Goal: Information Seeking & Learning: Learn about a topic

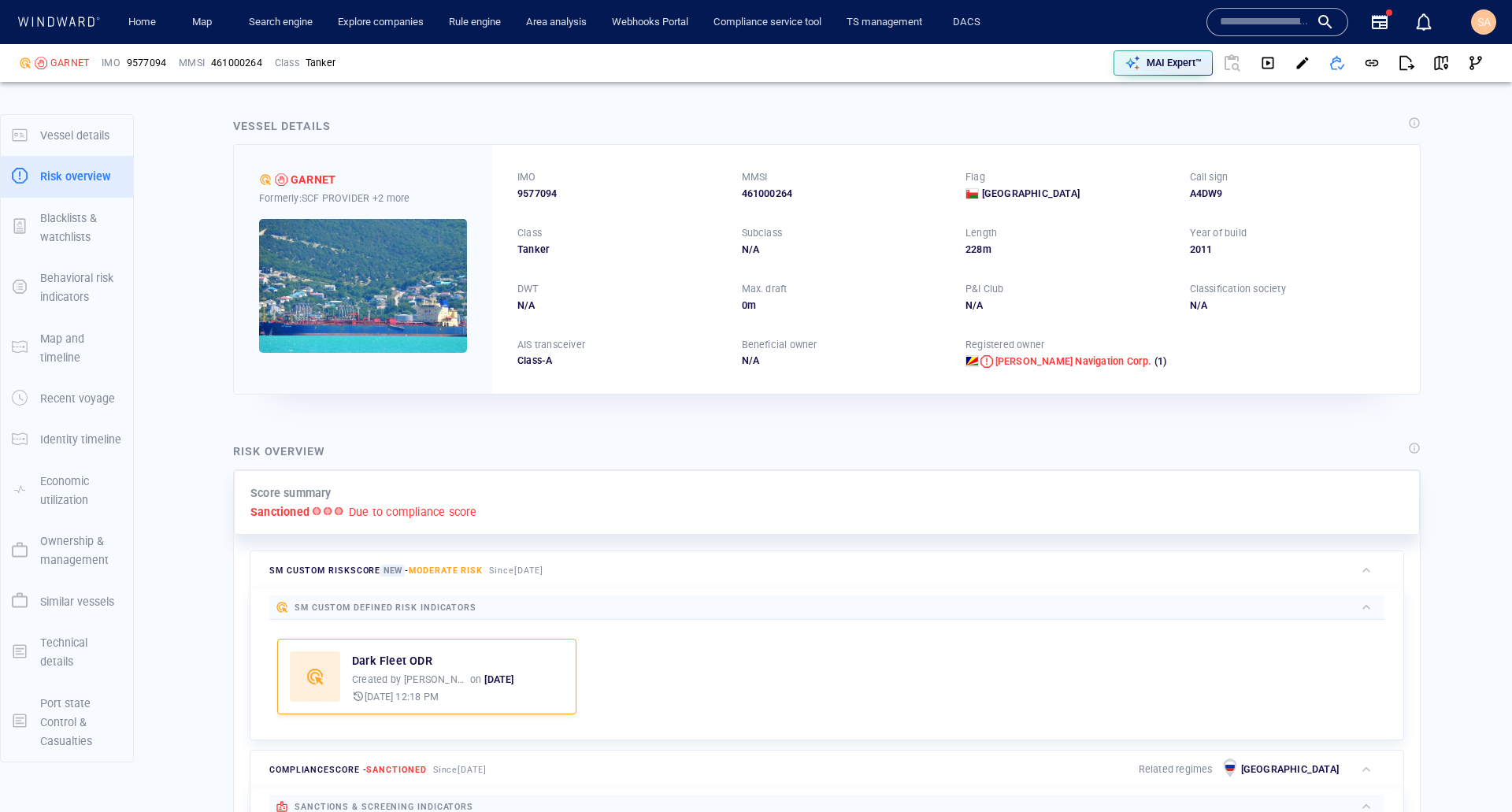
scroll to position [236, 0]
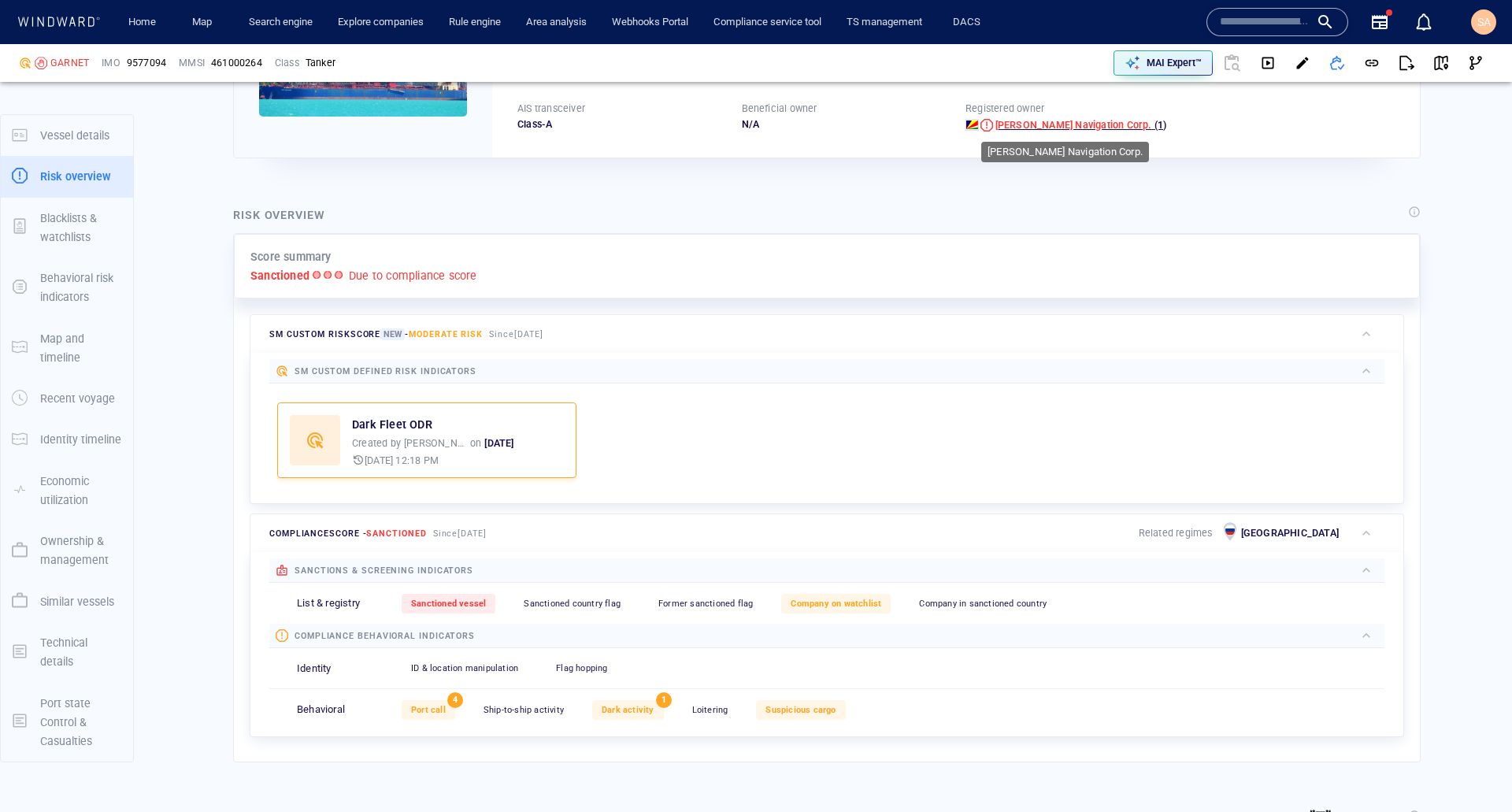
click at [1048, 128] on span "Shantal Navigation Corp." at bounding box center [1074, 124] width 157 height 12
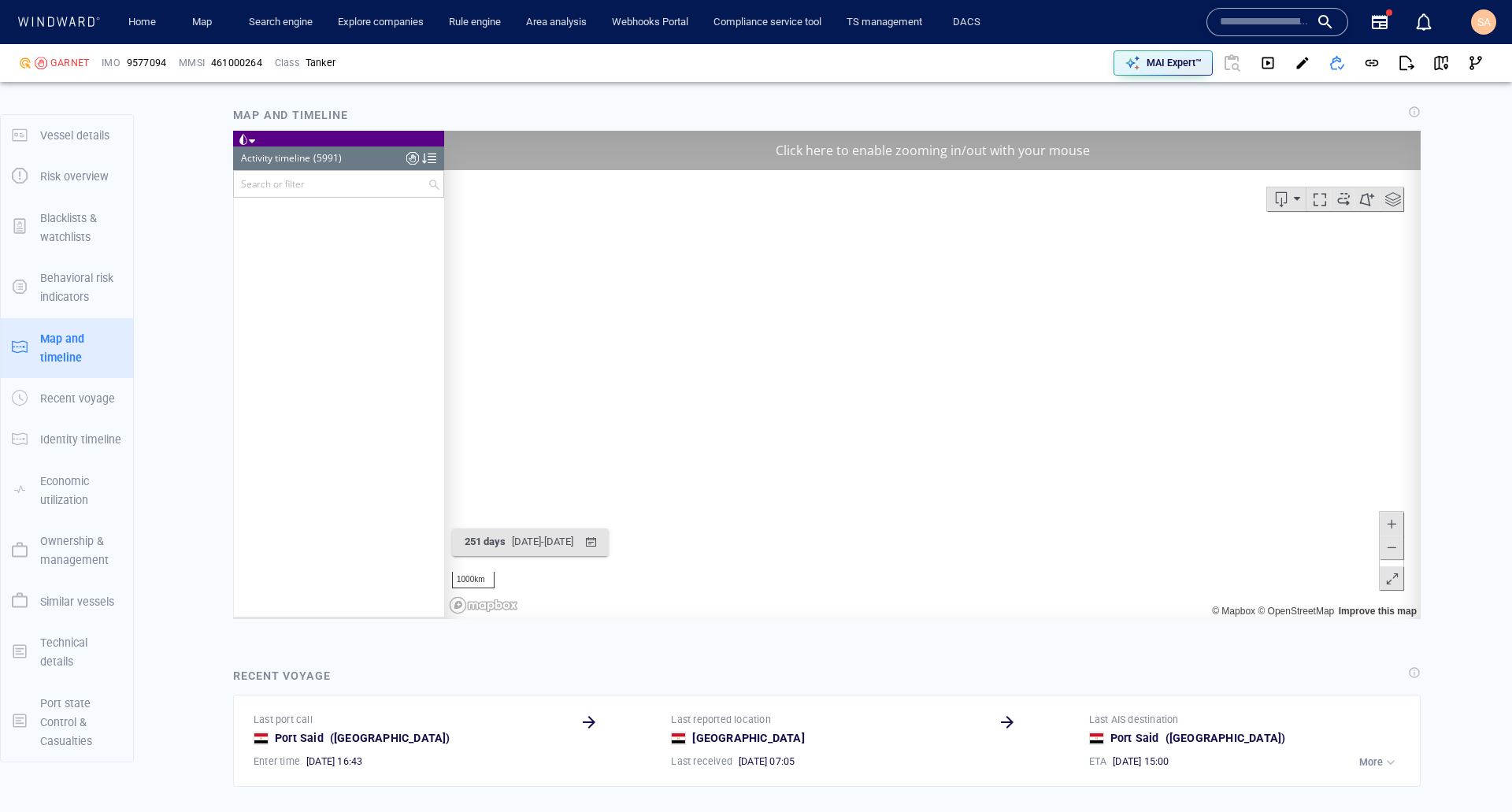
scroll to position [1256, 0]
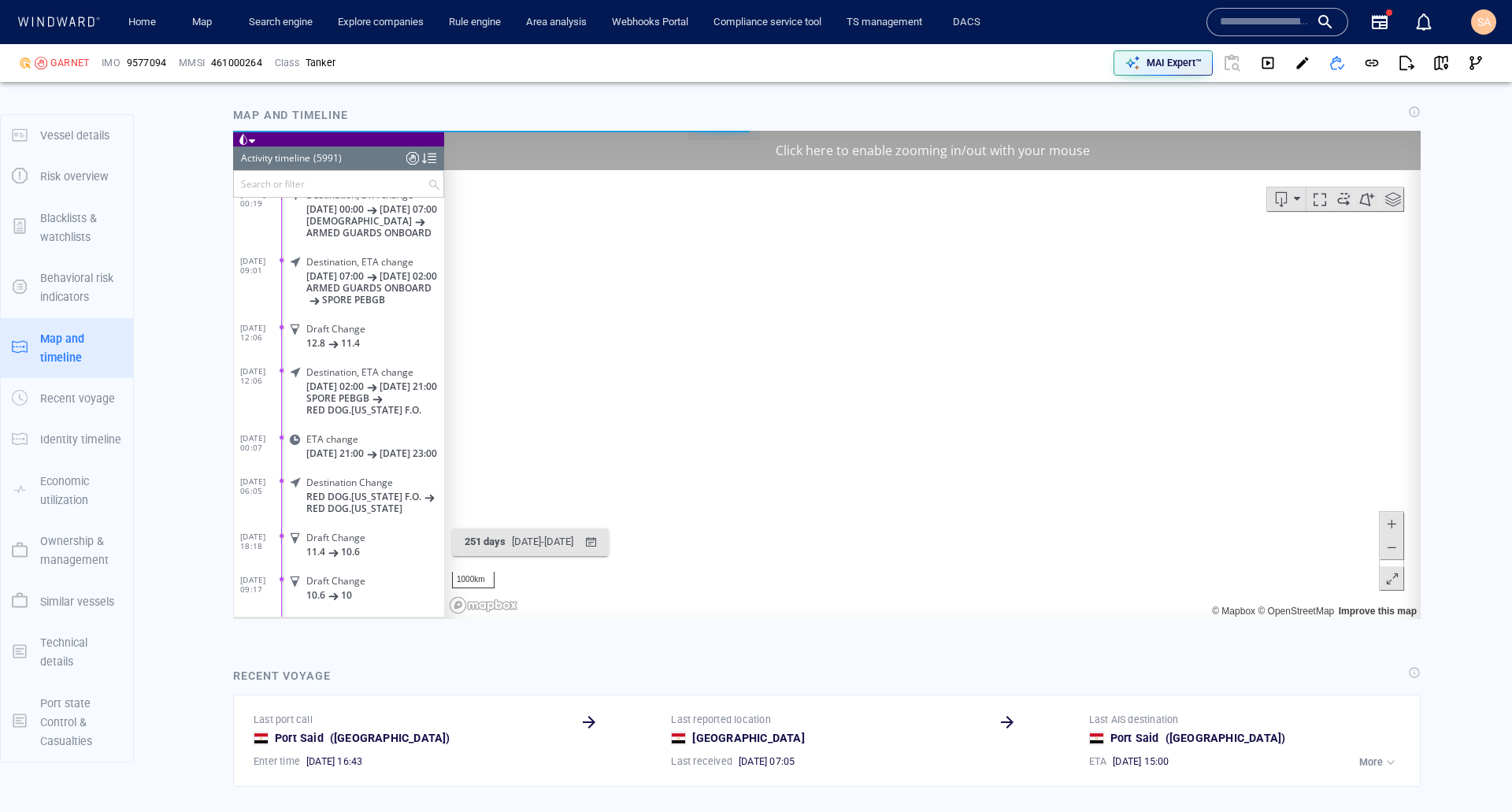
click at [900, 155] on div "Click here to enable zooming in/out with your mouse" at bounding box center [932, 151] width 976 height 39
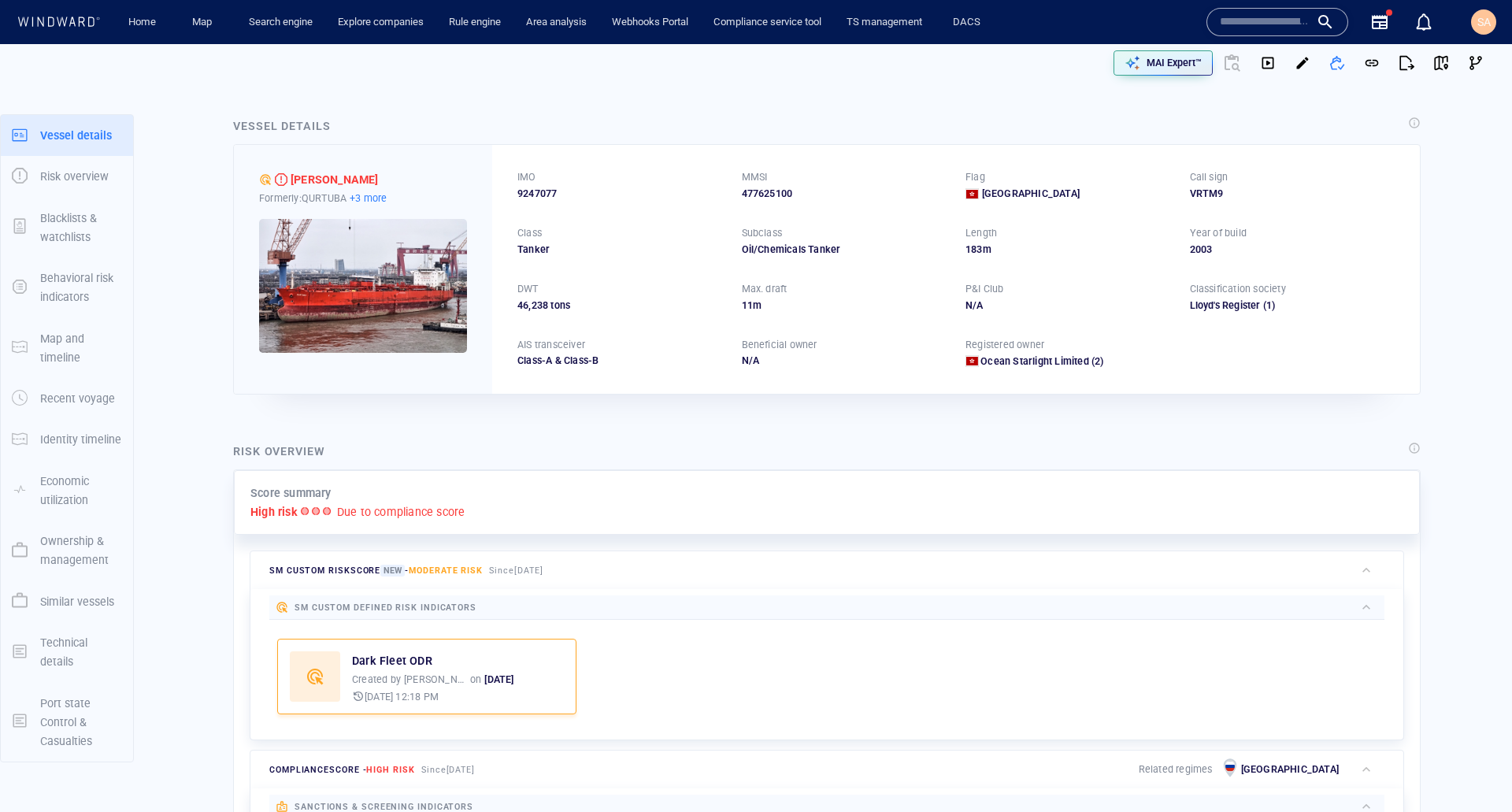
click at [374, 197] on p "+3 more" at bounding box center [368, 198] width 37 height 16
click at [460, 160] on div at bounding box center [756, 406] width 1512 height 812
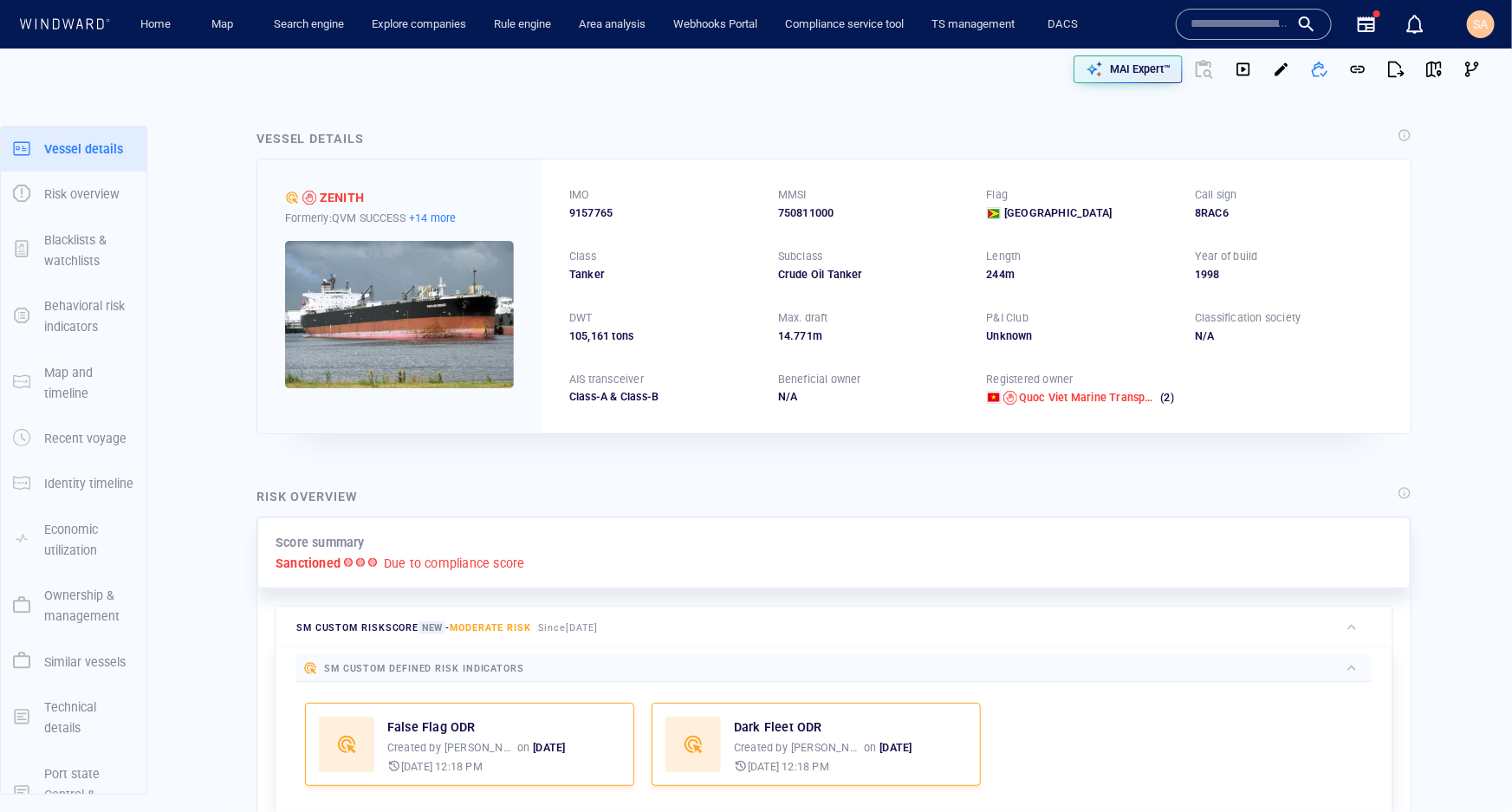
click at [436, 216] on p "+14 more" at bounding box center [432, 218] width 47 height 18
click at [500, 169] on div at bounding box center [756, 406] width 1512 height 812
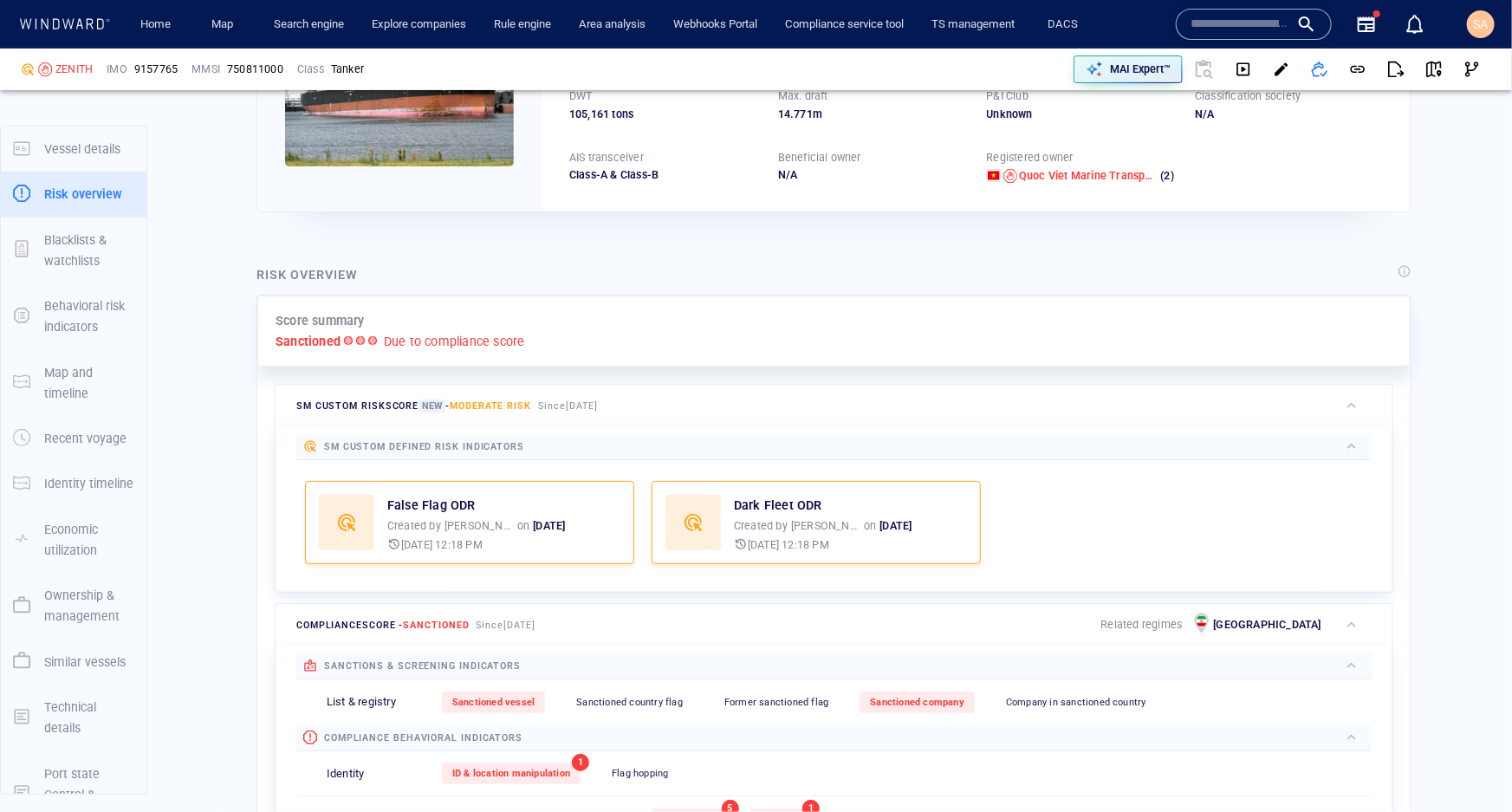
scroll to position [235, 0]
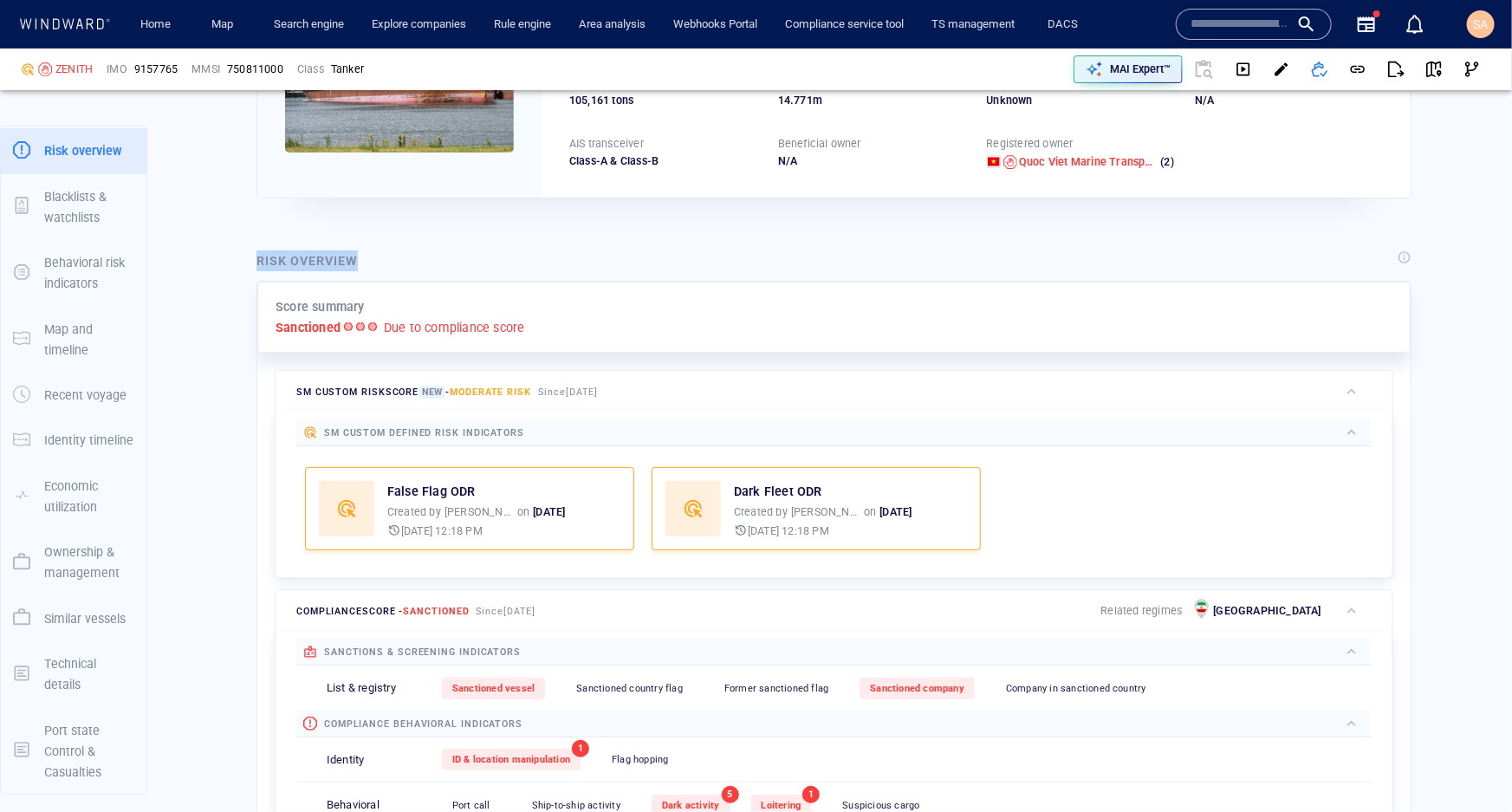
drag, startPoint x: 365, startPoint y: 261, endPoint x: 239, endPoint y: 265, distance: 126.1
drag, startPoint x: 274, startPoint y: 324, endPoint x: 338, endPoint y: 333, distance: 64.6
click at [338, 333] on div "Score summary Sanctioned Due to compliance score" at bounding box center [834, 318] width 1153 height 72
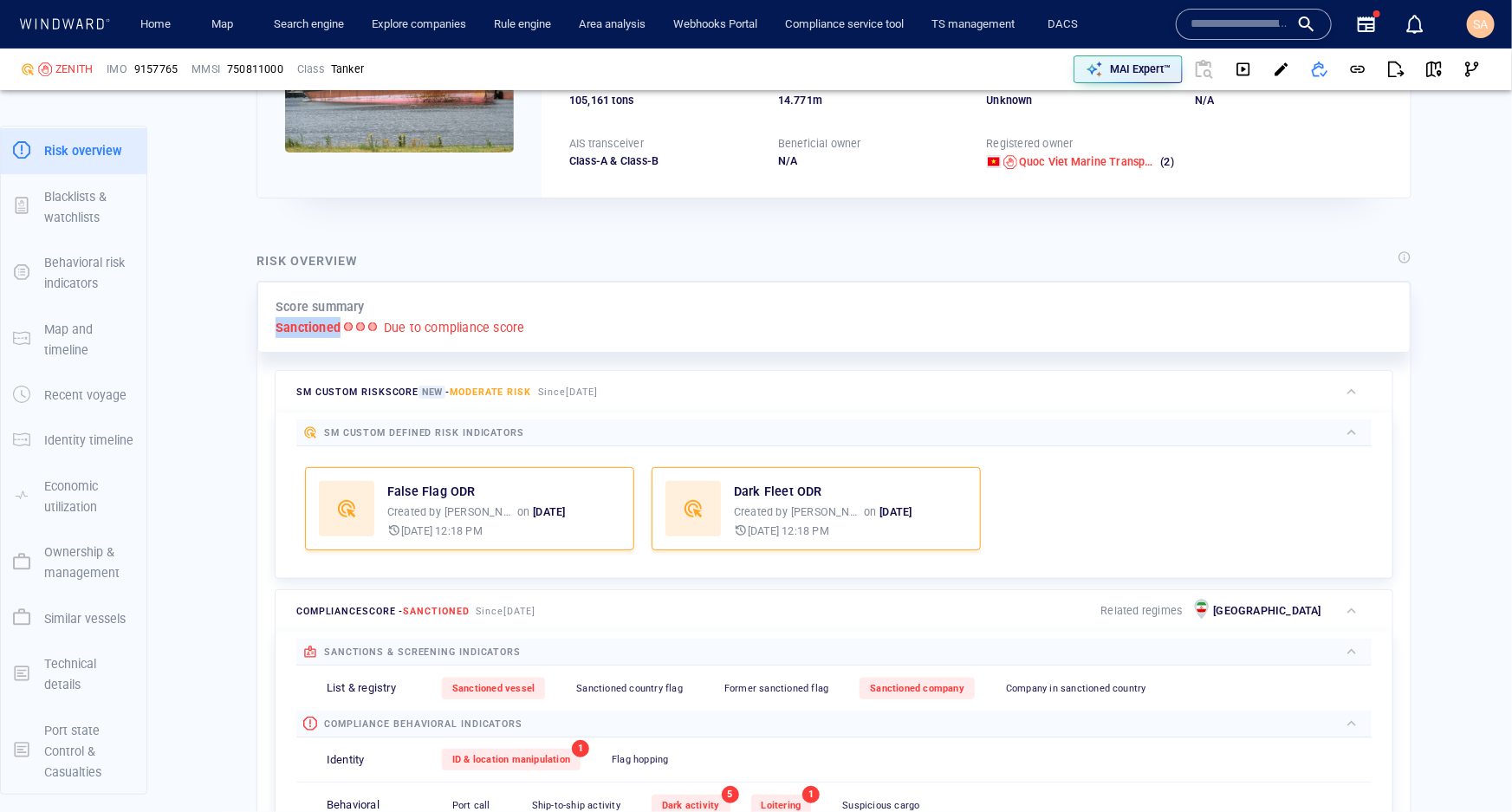
click at [276, 355] on div "Score summary Sanctioned Due to compliance score SM Custom risk score New - Mod…" at bounding box center [834, 561] width 1153 height 560
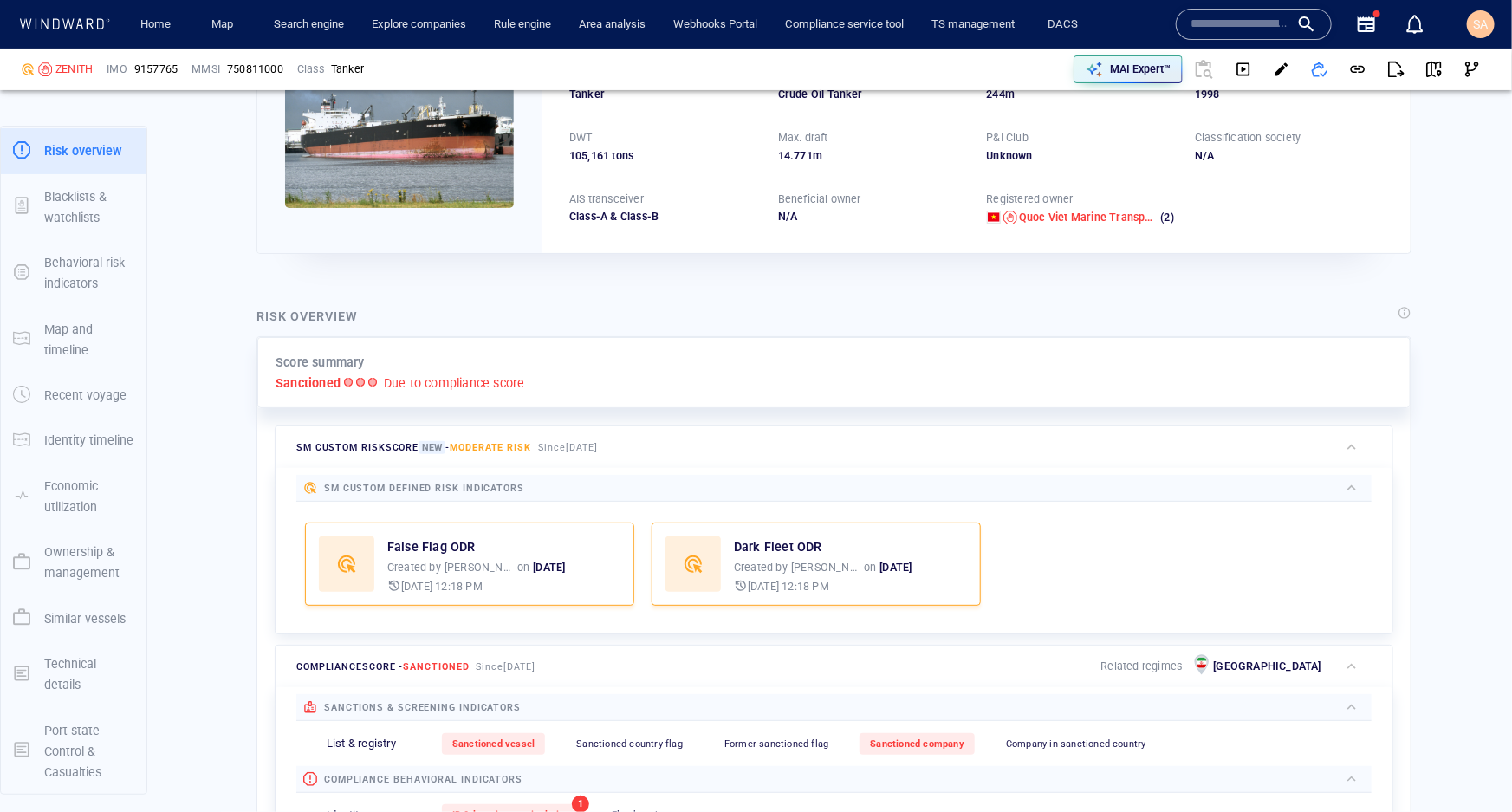
scroll to position [0, 0]
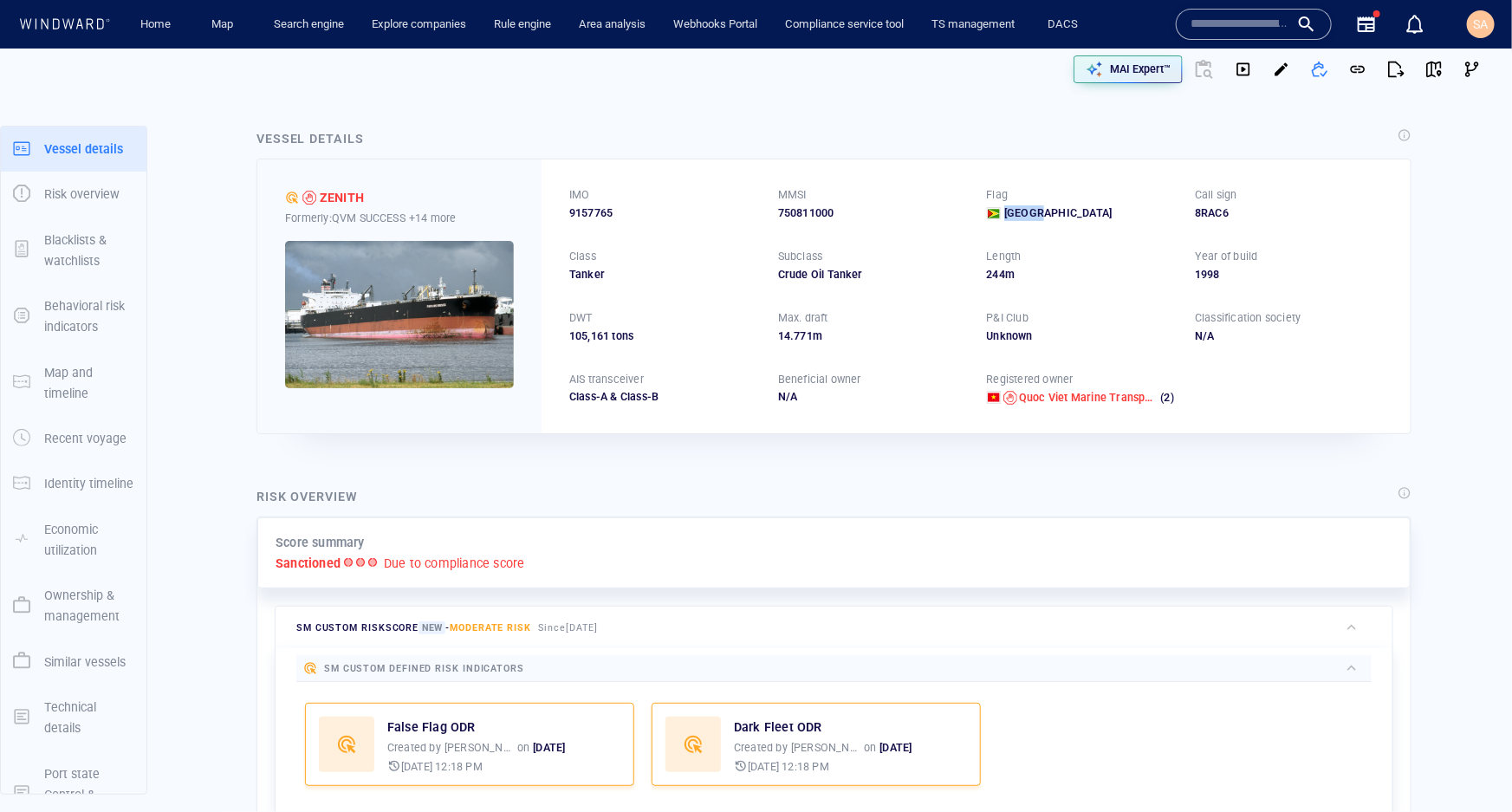
drag, startPoint x: 1038, startPoint y: 214, endPoint x: 996, endPoint y: 213, distance: 42.0
click at [996, 213] on div "[GEOGRAPHIC_DATA]" at bounding box center [1081, 212] width 188 height 15
click at [1031, 219] on span "[GEOGRAPHIC_DATA]" at bounding box center [1058, 212] width 107 height 15
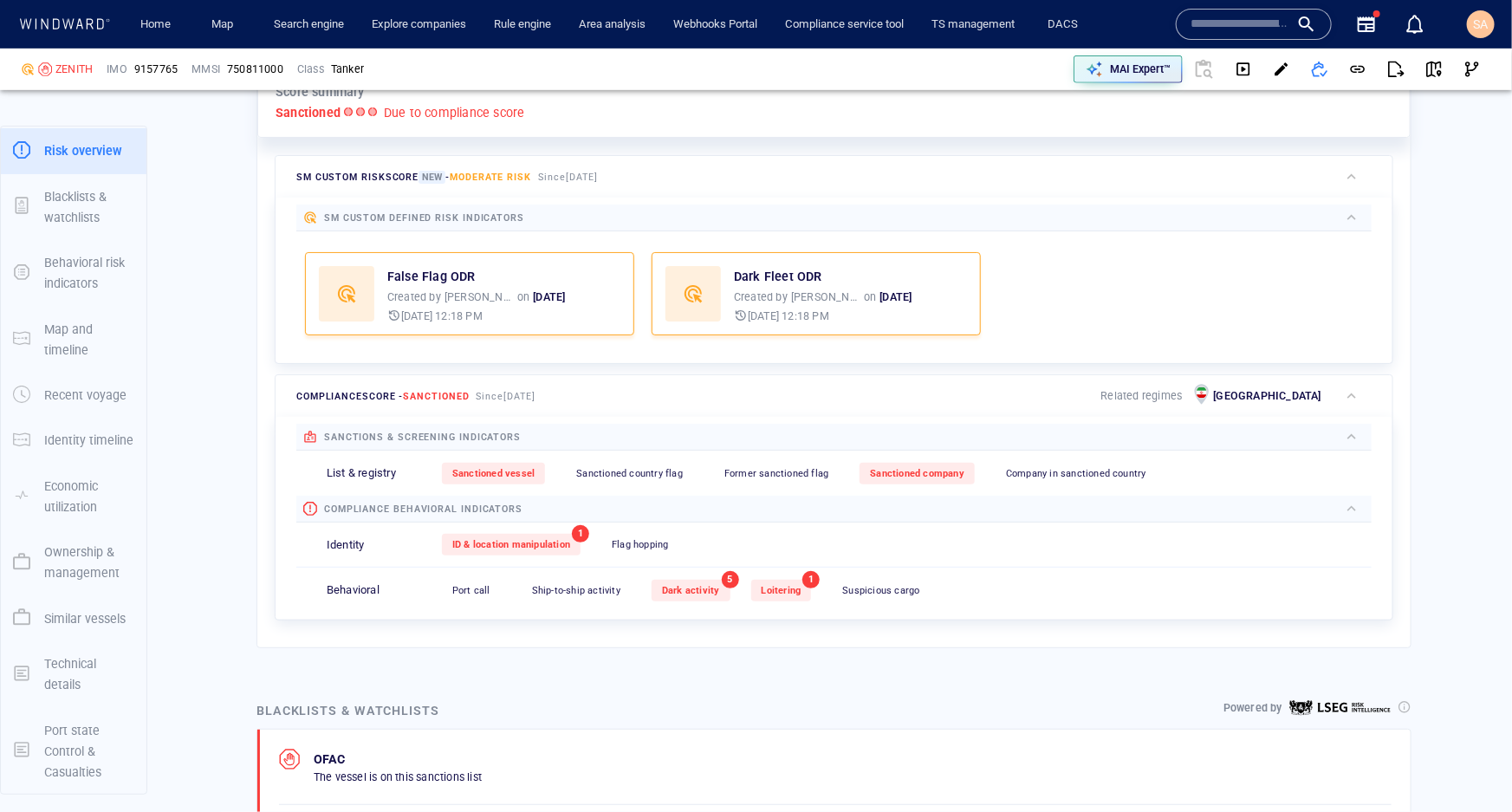
scroll to position [473, 0]
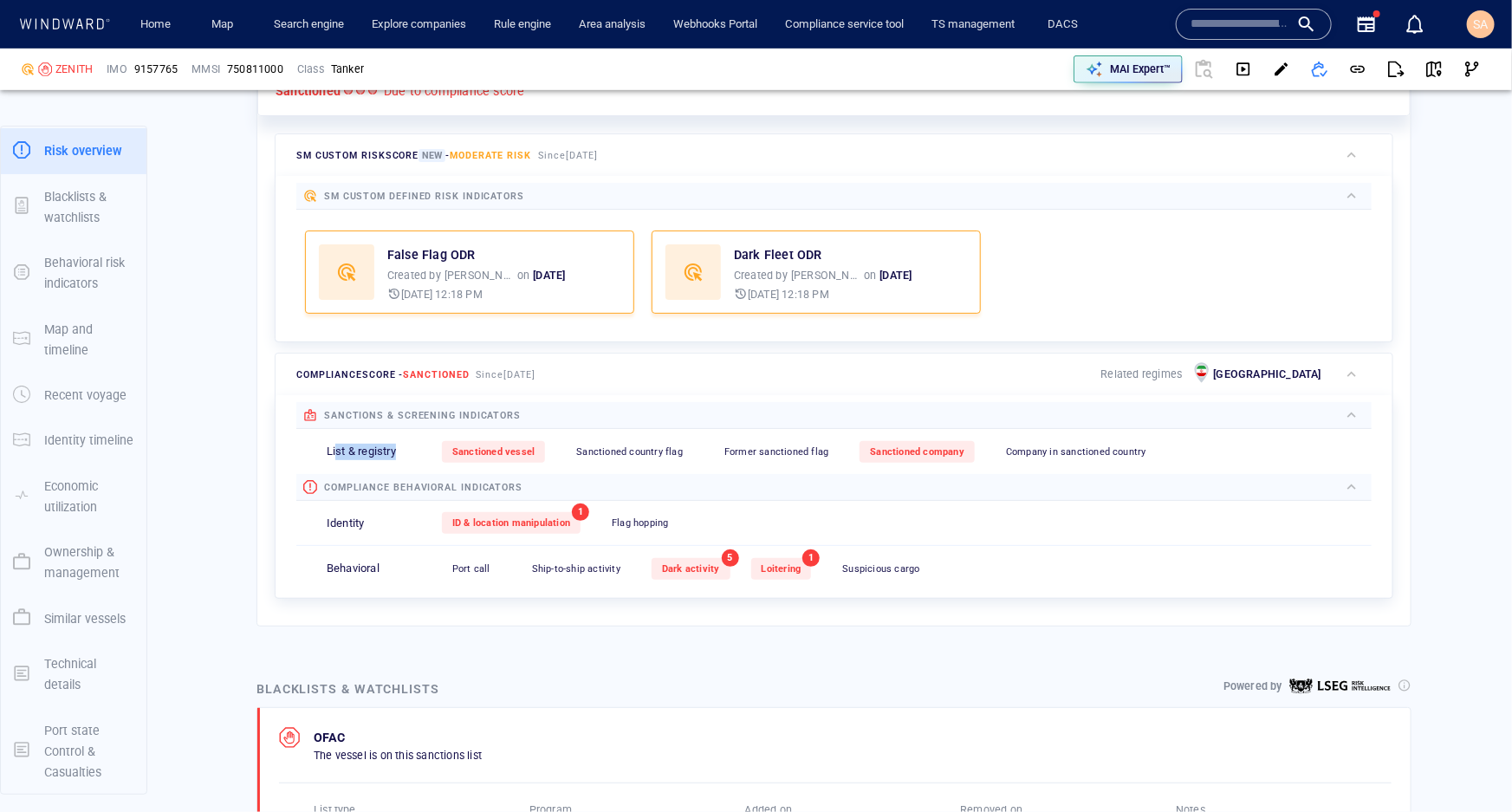
drag, startPoint x: 401, startPoint y: 453, endPoint x: 337, endPoint y: 449, distance: 64.1
click at [337, 449] on div "List & registry" at bounding box center [384, 452] width 115 height 16
click at [353, 435] on div "List & registry Sanctioned vessel 0 Sanctioned country flag 0 Former sanctioned…" at bounding box center [833, 451] width 1075 height 45
drag, startPoint x: 405, startPoint y: 442, endPoint x: 336, endPoint y: 441, distance: 69.0
click at [336, 444] on div "List & registry" at bounding box center [384, 452] width 115 height 16
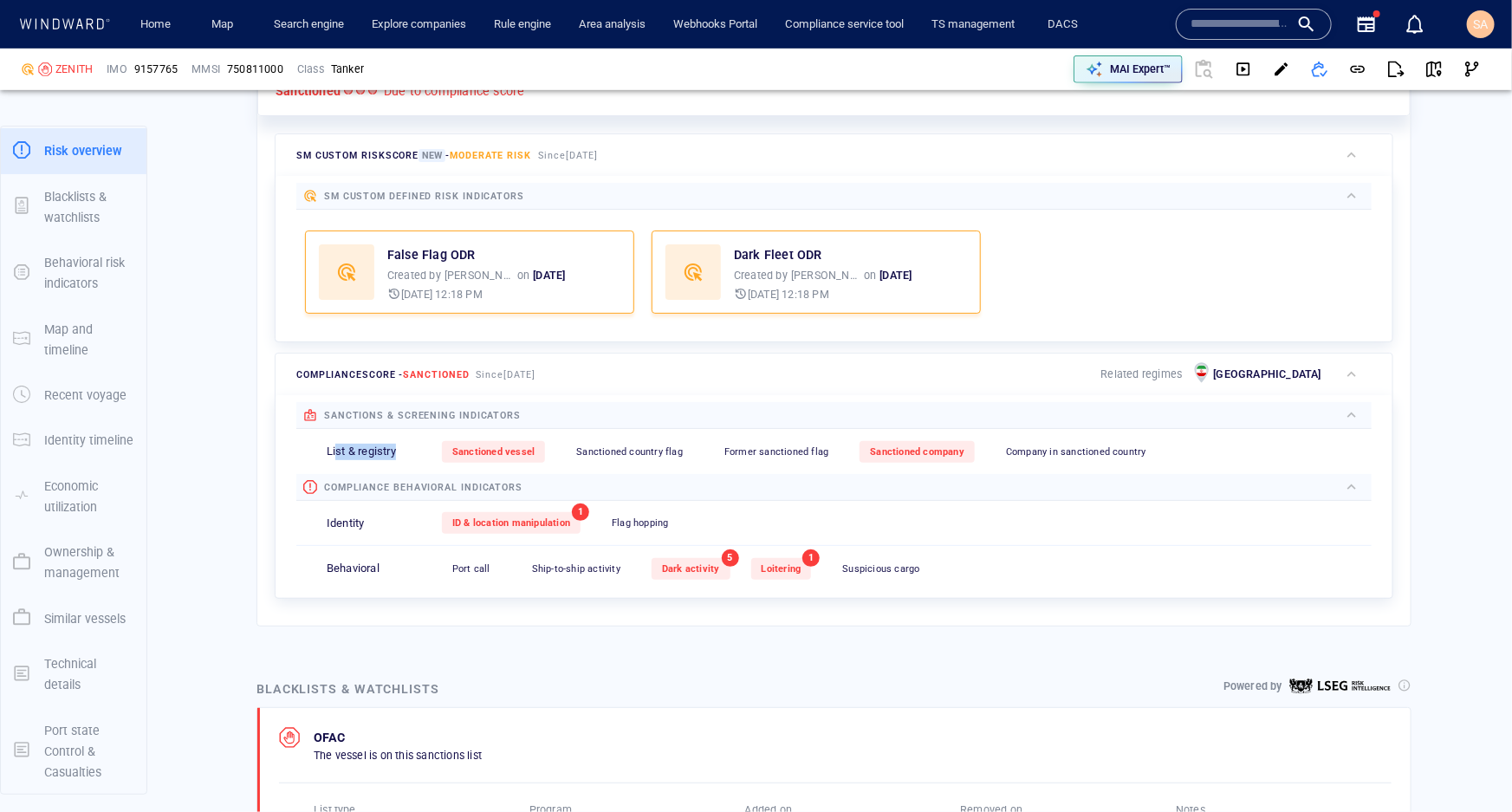
click at [402, 444] on div "List & registry" at bounding box center [384, 452] width 115 height 16
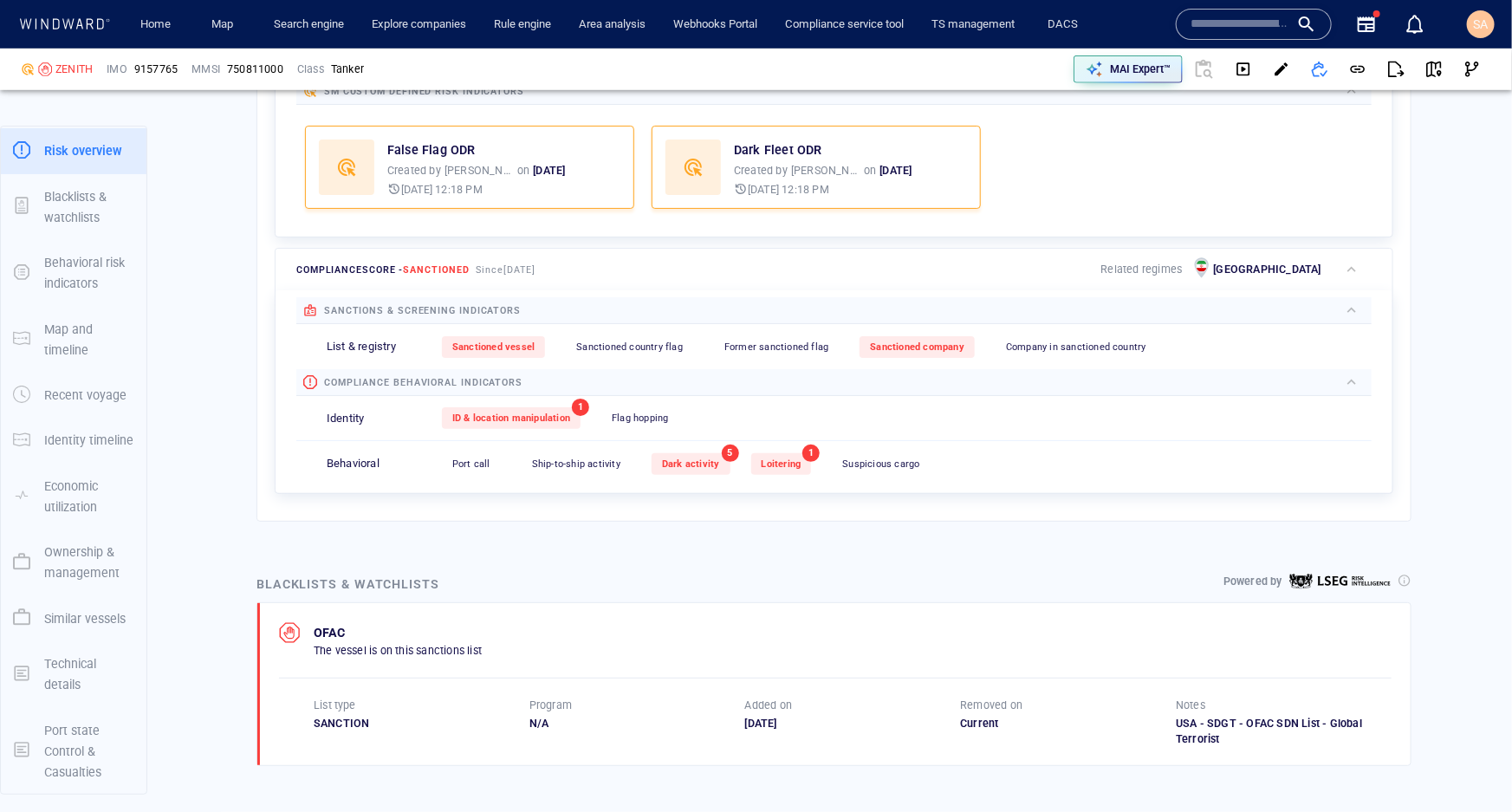
scroll to position [709, 0]
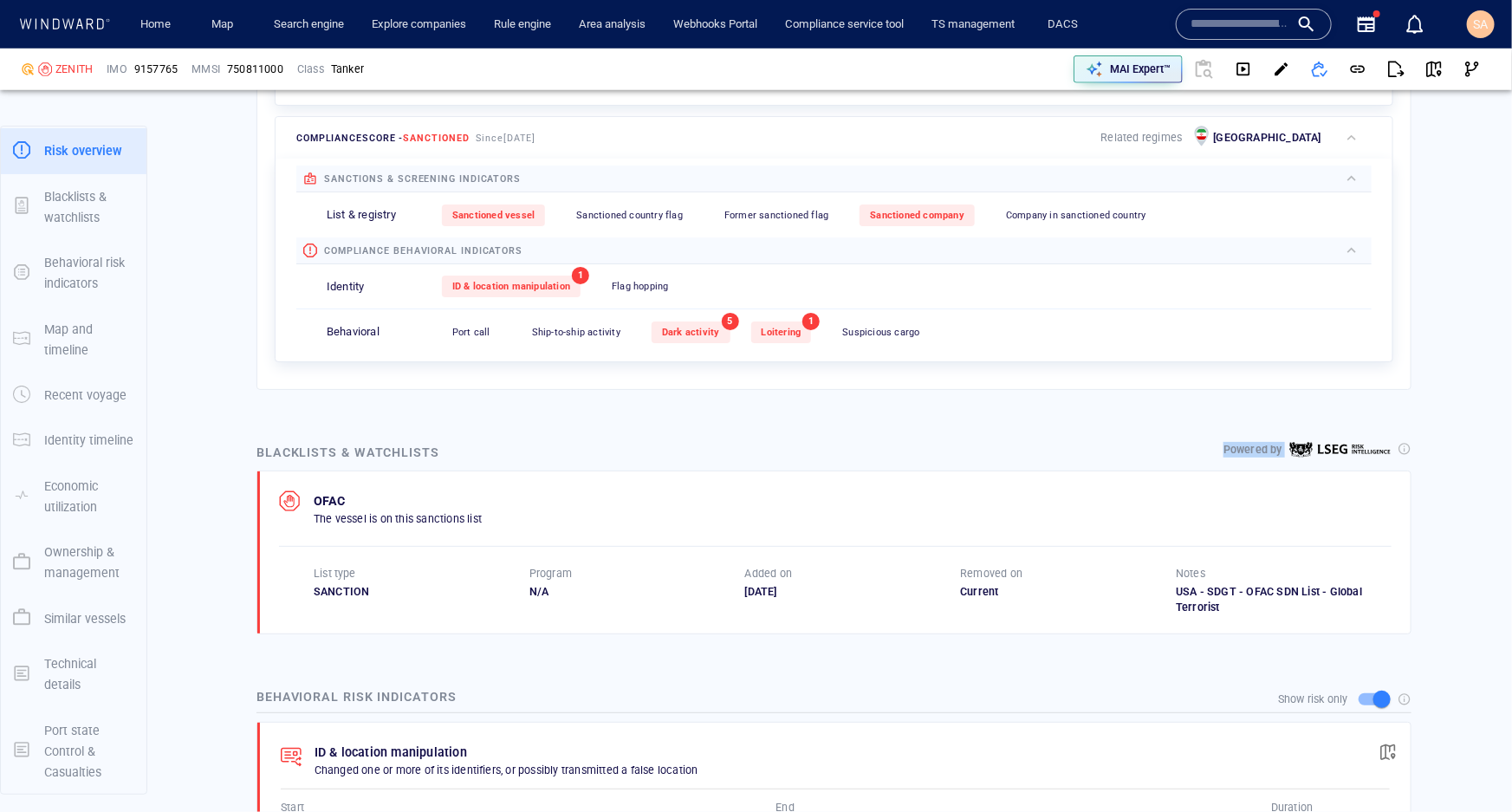
drag, startPoint x: 452, startPoint y: 449, endPoint x: 213, endPoint y: 465, distance: 239.5
click at [356, 453] on div "Blacklists & watchlists" at bounding box center [348, 452] width 190 height 28
drag, startPoint x: 1213, startPoint y: 597, endPoint x: 1171, endPoint y: 584, distance: 44.0
click at [1176, 584] on div "USA - SDGT - OFAC SDN List - Global Terrorist" at bounding box center [1284, 599] width 216 height 31
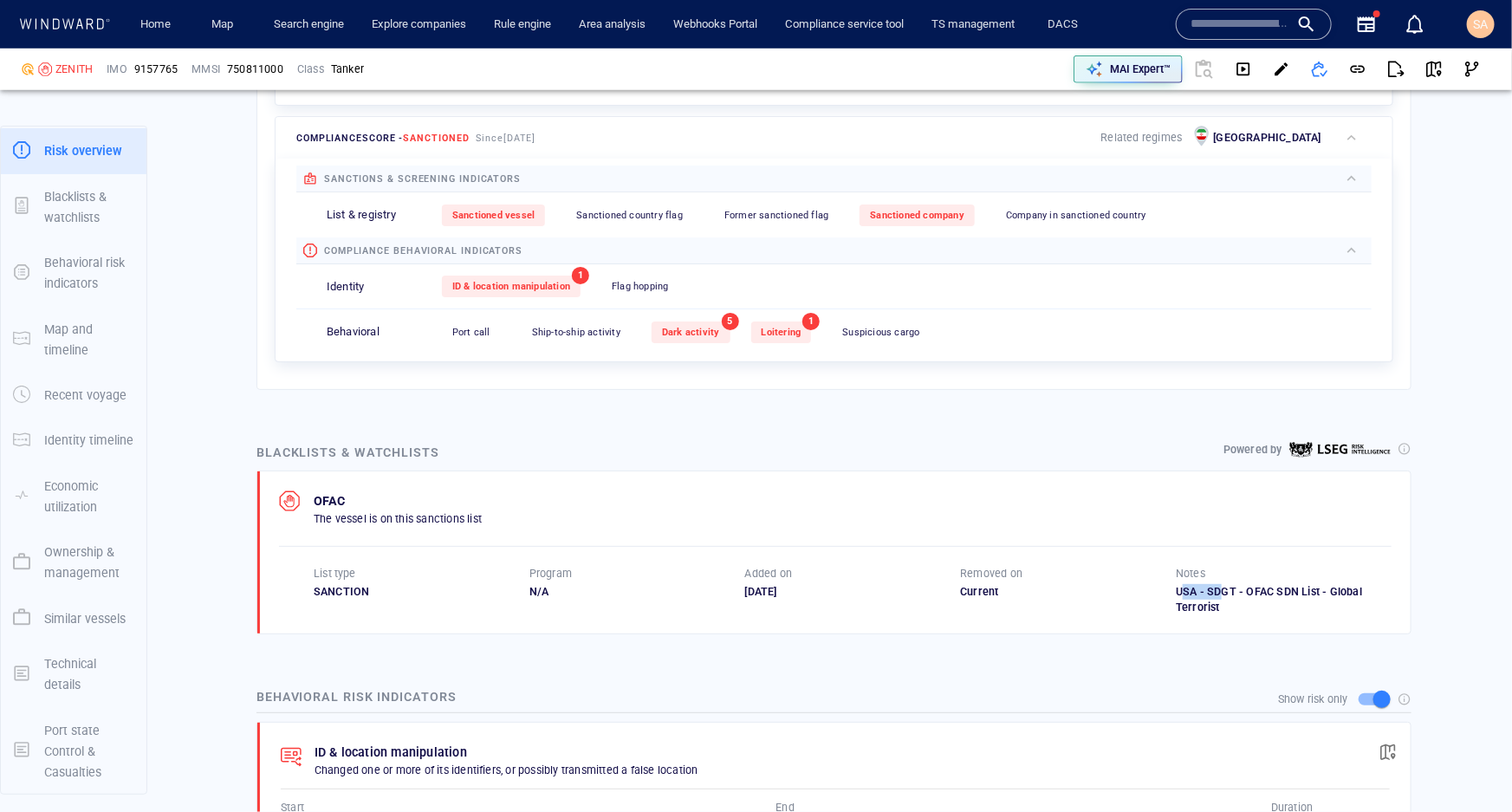
drag, startPoint x: 801, startPoint y: 590, endPoint x: 733, endPoint y: 587, distance: 68.1
click at [733, 587] on div "List type SANCTION Program N/A Added on 01/03/2024 Removed on Current Notes USA…" at bounding box center [852, 590] width 1078 height 49
drag, startPoint x: 980, startPoint y: 588, endPoint x: 952, endPoint y: 585, distance: 28.2
click at [952, 585] on div "List type SANCTION Program N/A Added on 01/03/2024 Removed on Current Notes USA…" at bounding box center [852, 590] width 1078 height 49
click at [947, 593] on div "01/03/2024" at bounding box center [853, 591] width 216 height 15
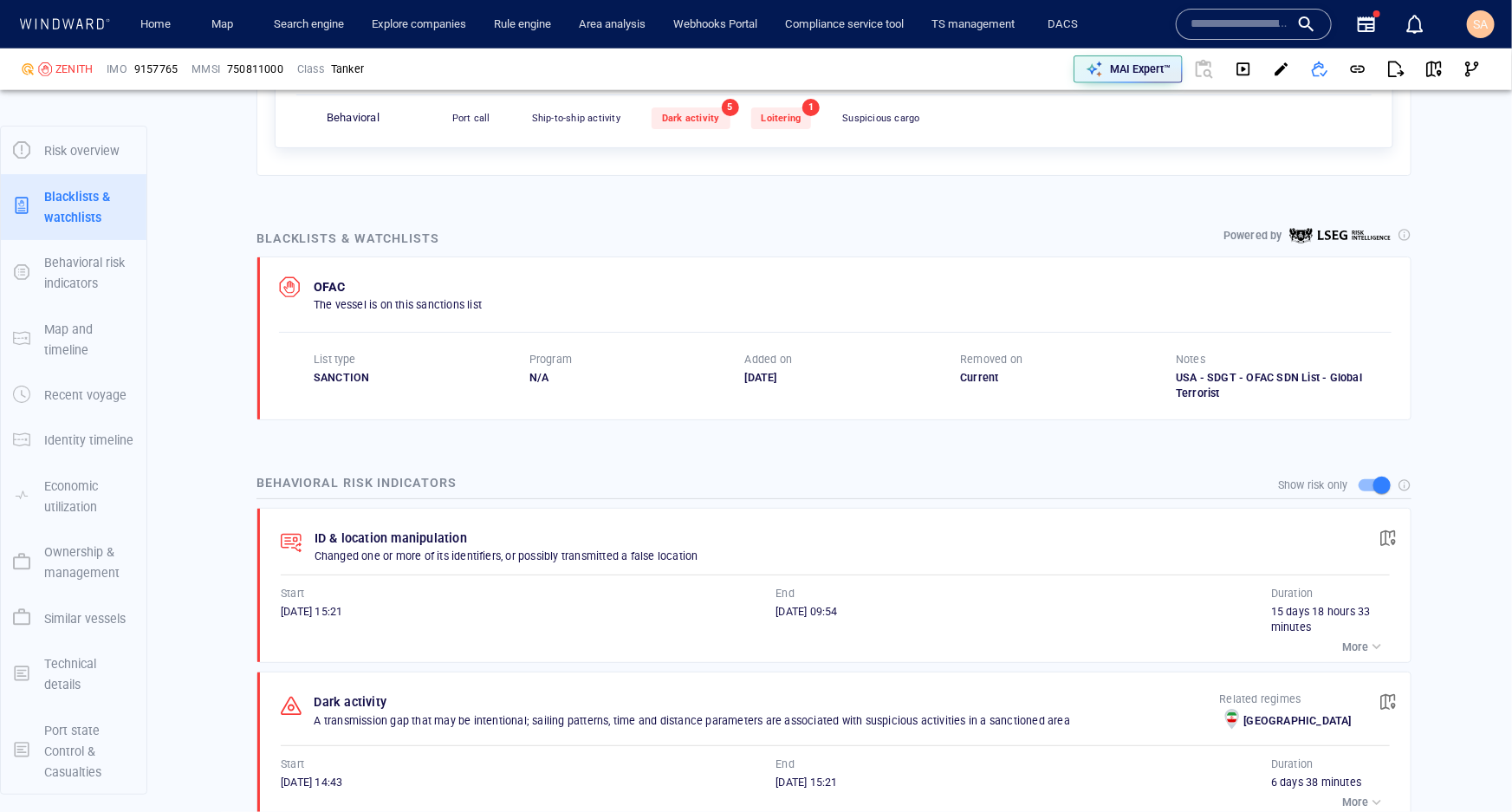
scroll to position [944, 0]
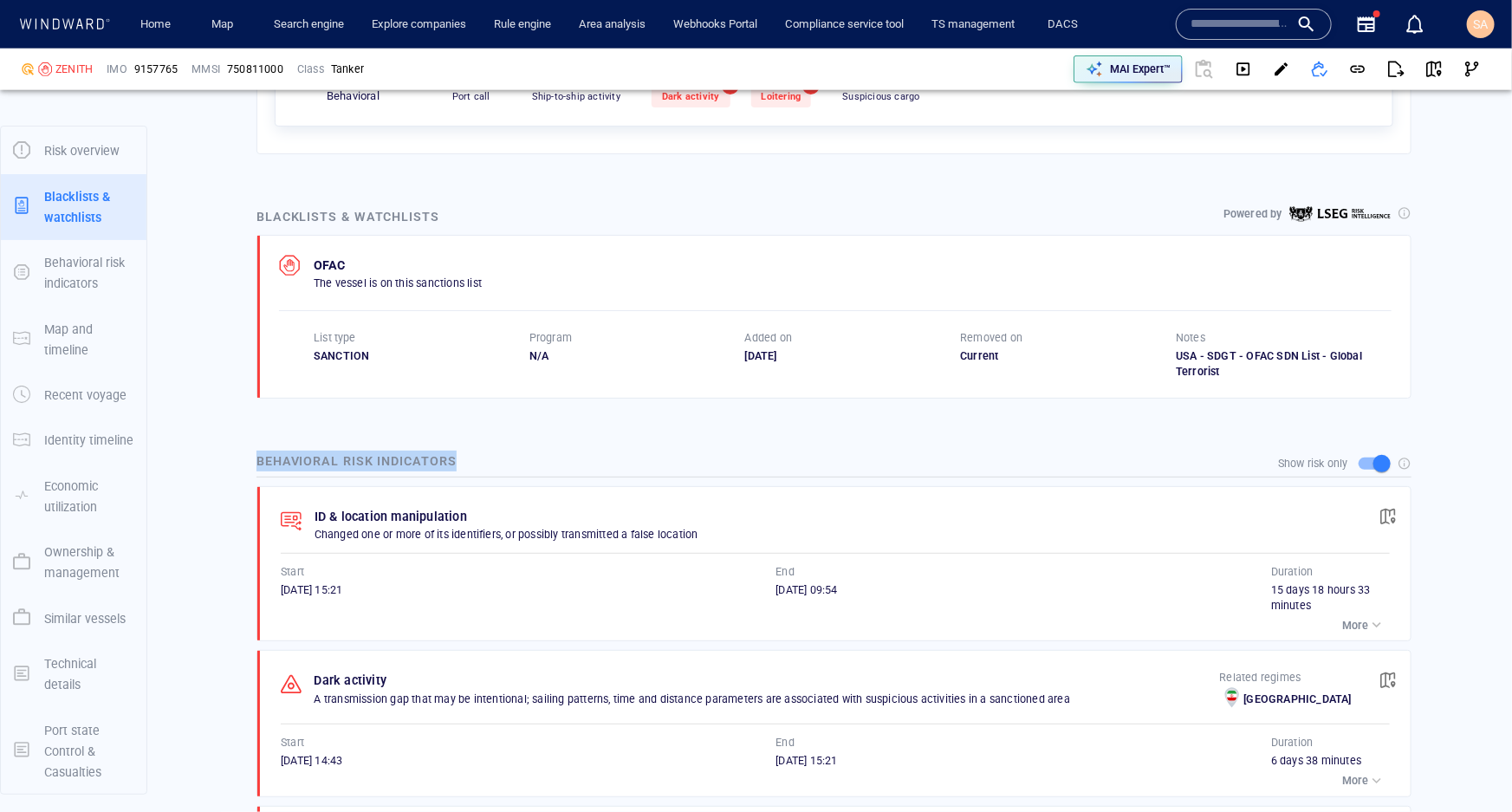
drag, startPoint x: 470, startPoint y: 457, endPoint x: 252, endPoint y: 449, distance: 218.1
click at [252, 449] on div "Behavioral risk indicators Show risk only ID & location manipulation Changed on…" at bounding box center [833, 816] width 1183 height 760
click at [509, 443] on div "Behavioral risk indicators Show risk only ID & location manipulation Changed on…" at bounding box center [833, 816] width 1183 height 760
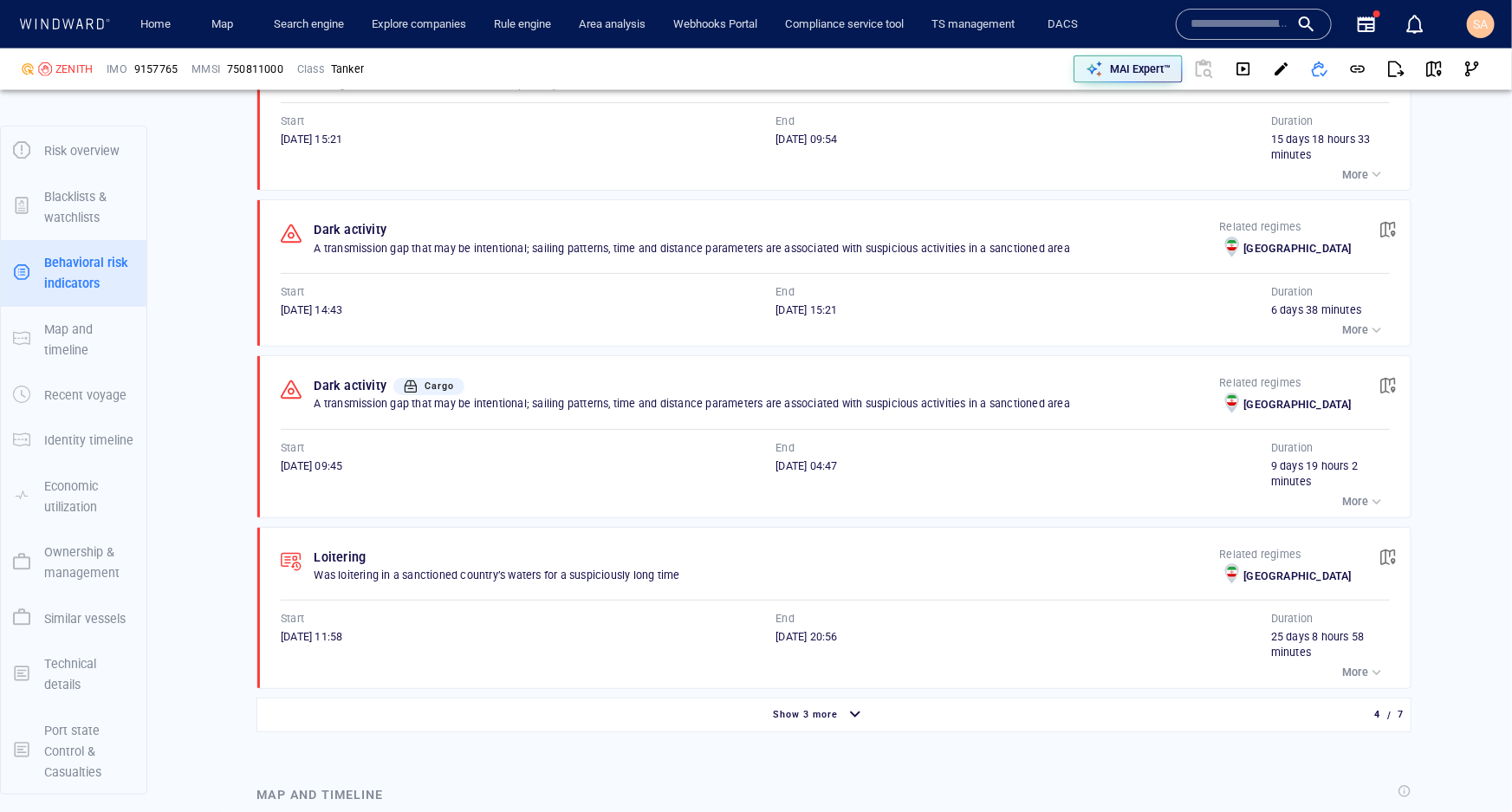
scroll to position [1418, 0]
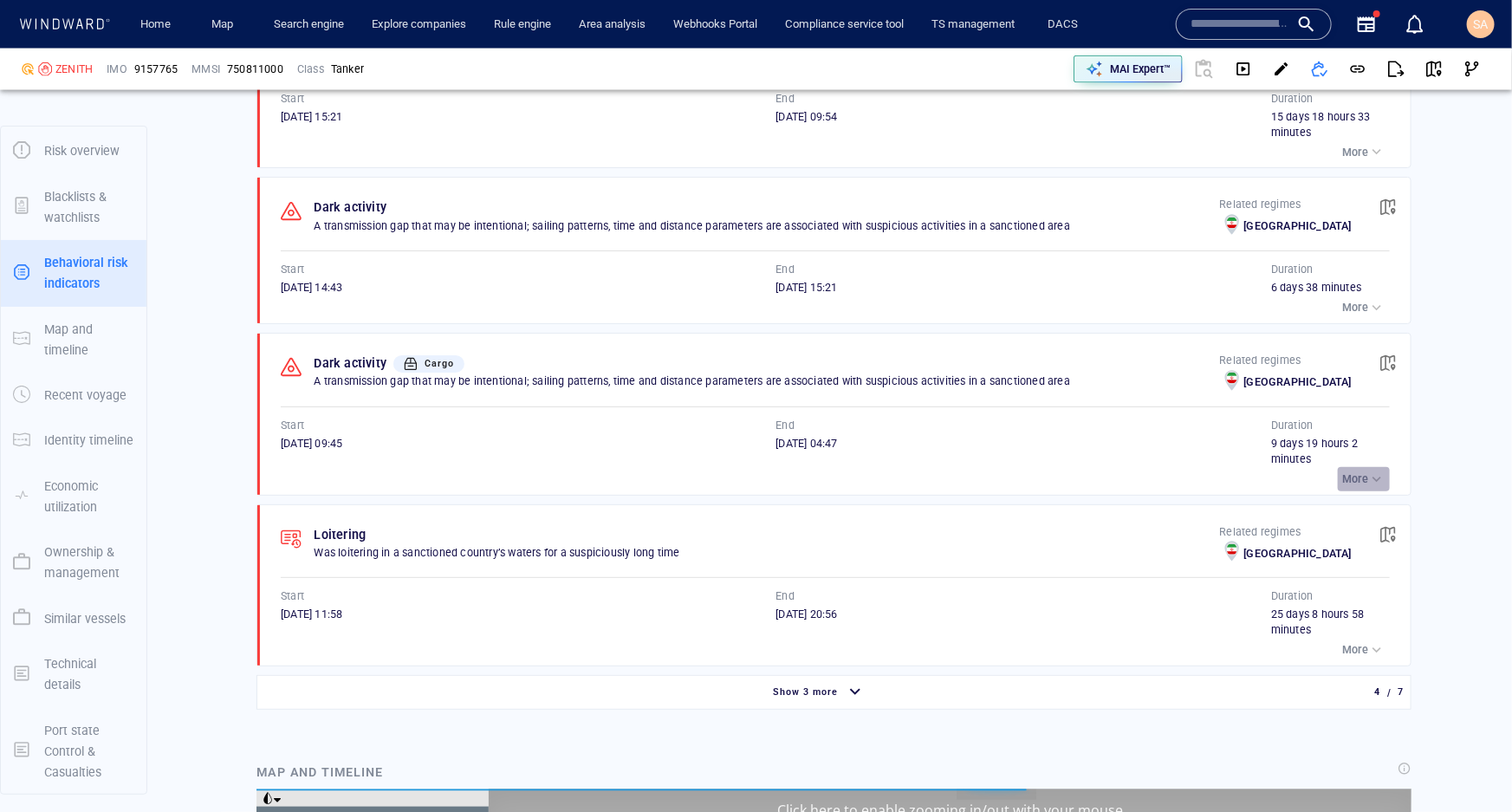
click at [1352, 474] on p "More" at bounding box center [1354, 479] width 26 height 15
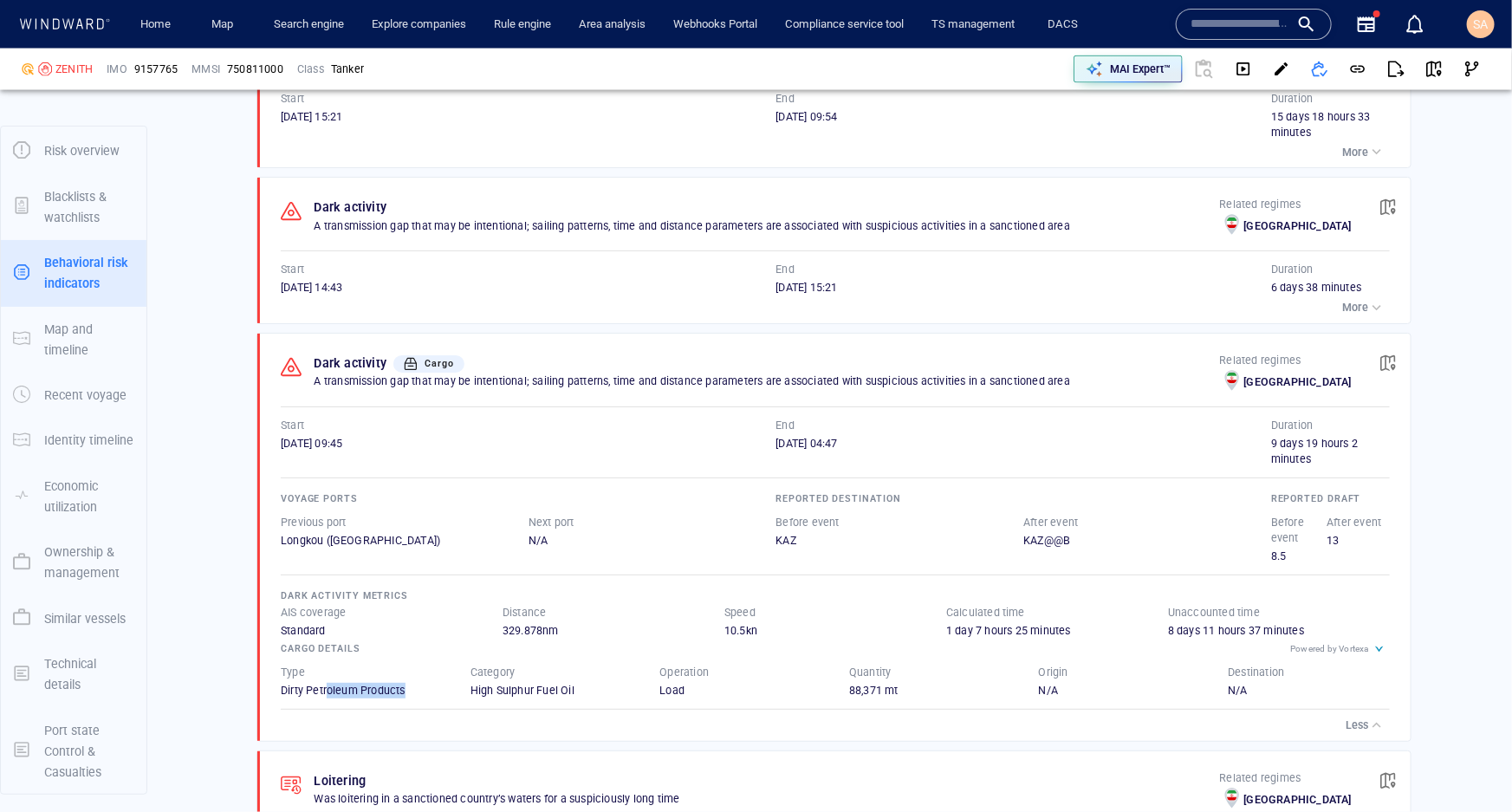
drag, startPoint x: 406, startPoint y: 691, endPoint x: 369, endPoint y: 699, distance: 37.9
click at [328, 691] on div "Dirty Petroleum Products" at bounding box center [362, 690] width 162 height 15
drag, startPoint x: 562, startPoint y: 684, endPoint x: 574, endPoint y: 691, distance: 13.9
click at [506, 688] on div "High Sulphur Fuel Oil" at bounding box center [551, 690] width 162 height 15
drag, startPoint x: 676, startPoint y: 686, endPoint x: 658, endPoint y: 685, distance: 18.0
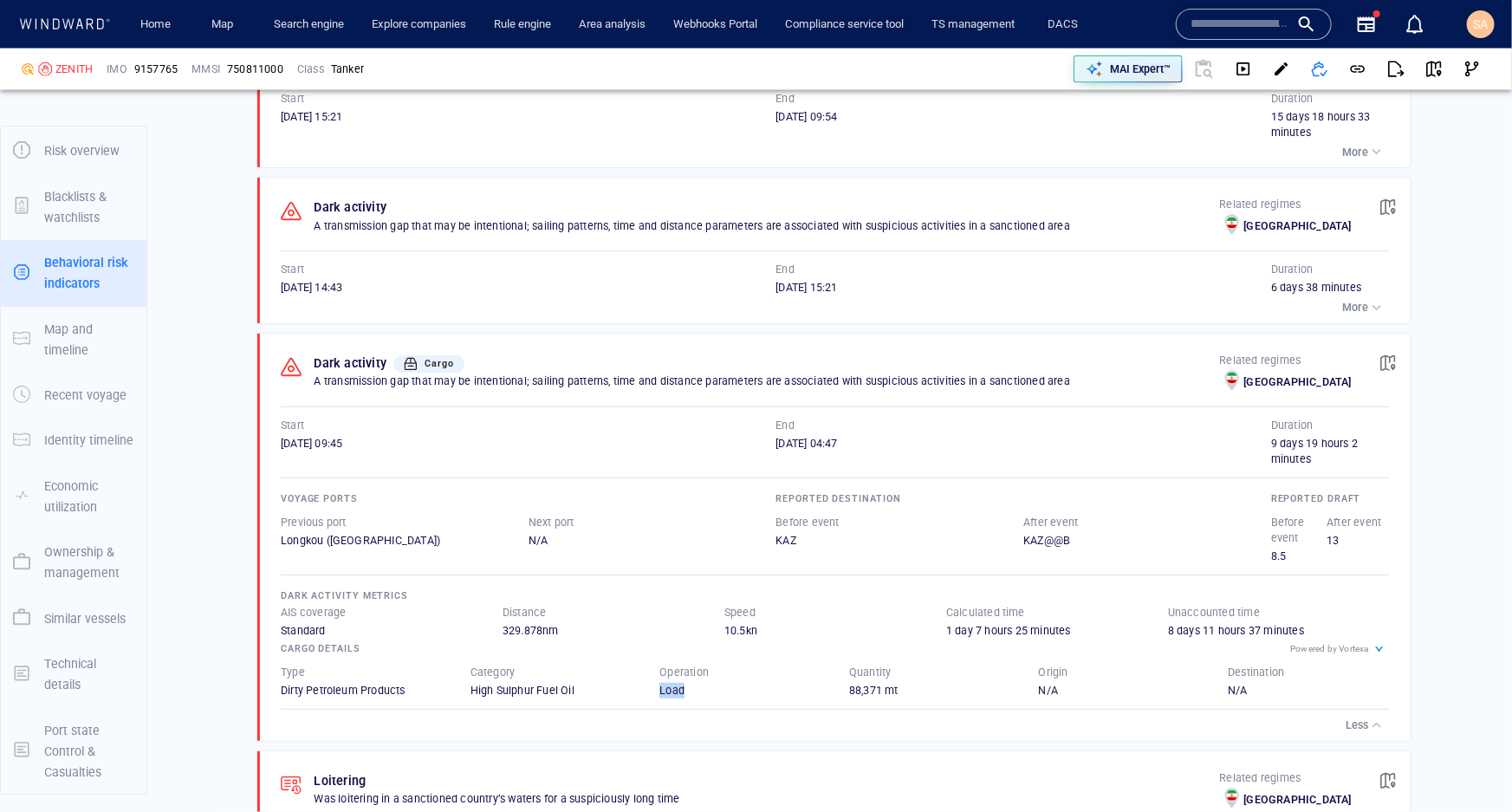
click at [660, 685] on div "Load" at bounding box center [740, 690] width 162 height 15
drag, startPoint x: 895, startPoint y: 688, endPoint x: 842, endPoint y: 685, distance: 53.1
click at [850, 685] on div "88,371 mt" at bounding box center [930, 690] width 162 height 15
click at [946, 630] on div "1 day 7 hours 25 minutes" at bounding box center [1057, 630] width 222 height 15
drag, startPoint x: 545, startPoint y: 629, endPoint x: 494, endPoint y: 628, distance: 51.0
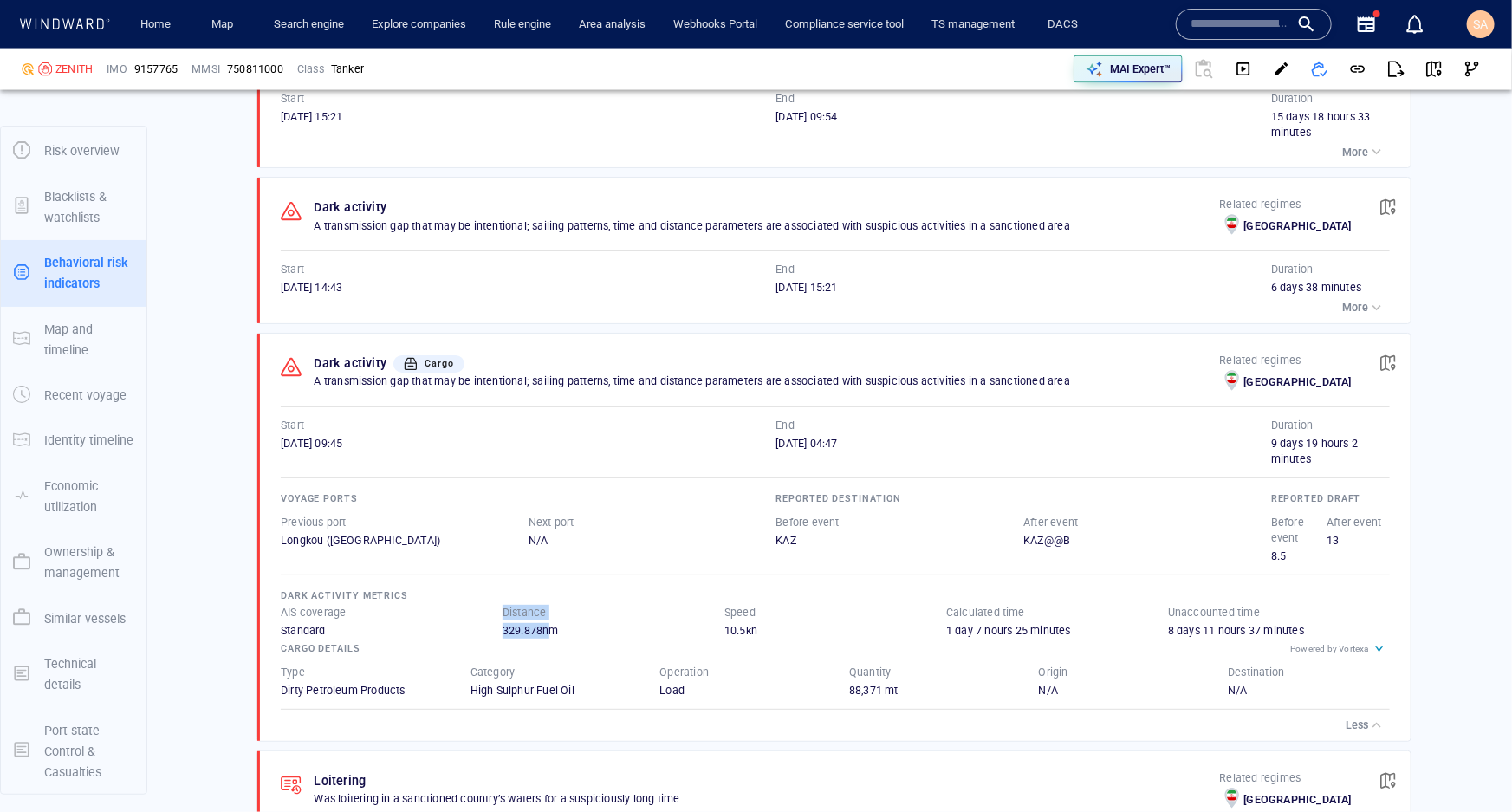
click at [494, 628] on div "AIS coverage Standard Distance 329.878 nm Speed 10.5 kn Calculated time 1 day 7…" at bounding box center [835, 622] width 1109 height 34
click at [713, 622] on div "AIS coverage Standard Distance 329.878 nm Speed 10.5 kn Calculated time 1 day 7…" at bounding box center [835, 622] width 1109 height 34
drag, startPoint x: 936, startPoint y: 623, endPoint x: 1091, endPoint y: 622, distance: 155.0
click at [1091, 622] on div "AIS coverage Standard Distance 329.878 nm Speed 10.5 kn Calculated time 1 day 7…" at bounding box center [835, 622] width 1109 height 34
click at [1076, 623] on div "1 day 7 hours 25 minutes" at bounding box center [1057, 630] width 222 height 15
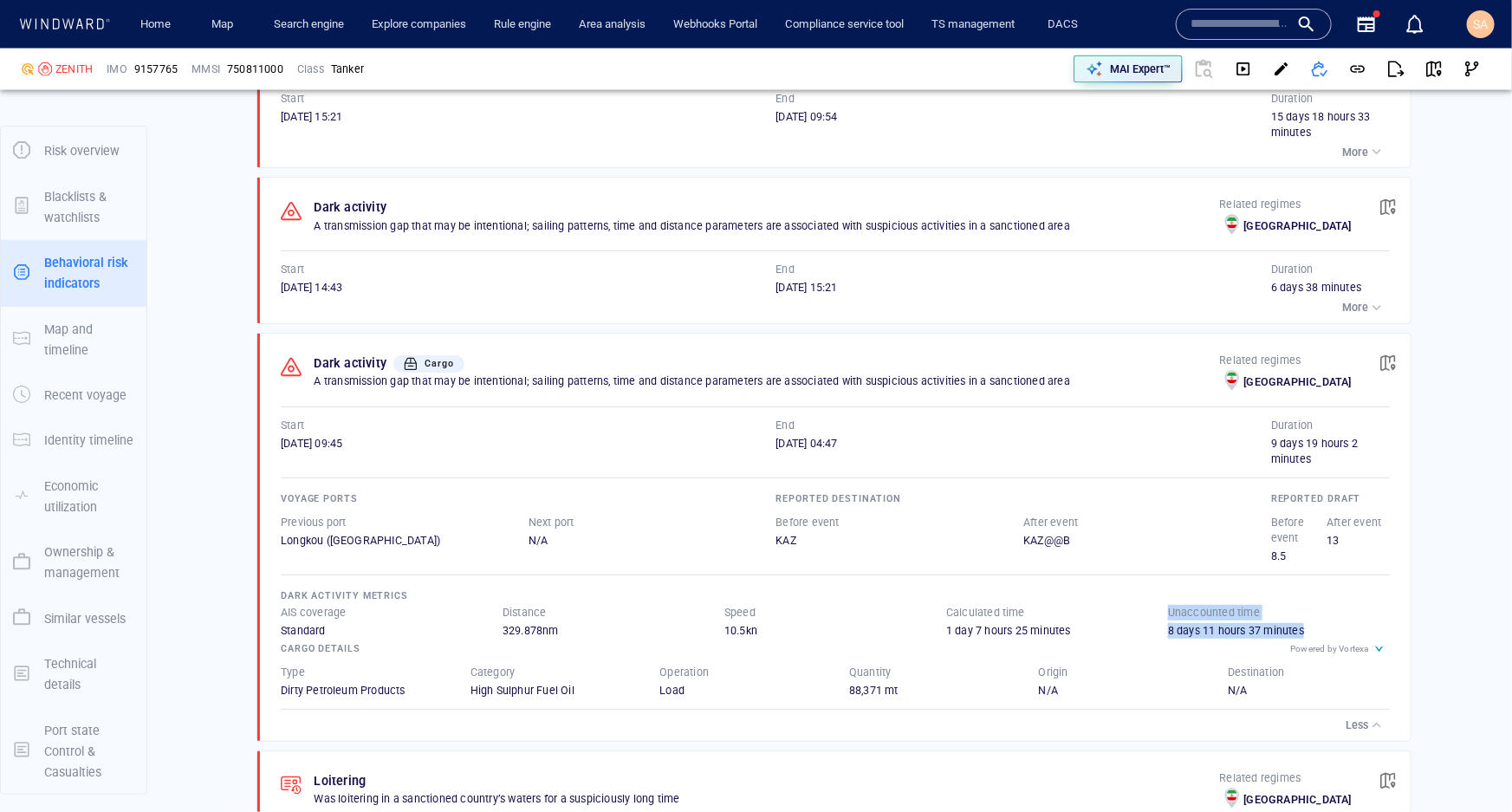
drag, startPoint x: 1157, startPoint y: 628, endPoint x: 1296, endPoint y: 624, distance: 139.1
click at [1296, 624] on div "AIS coverage Standard Distance 329.878 nm Speed 10.5 kn Calculated time 1 day 7…" at bounding box center [835, 622] width 1109 height 34
click at [1259, 625] on div "8 days 11 hours 37 minutes" at bounding box center [1279, 630] width 222 height 15
drag, startPoint x: 1277, startPoint y: 553, endPoint x: 1260, endPoint y: 555, distance: 17.1
click at [1271, 555] on div "8.5" at bounding box center [1299, 556] width 56 height 15
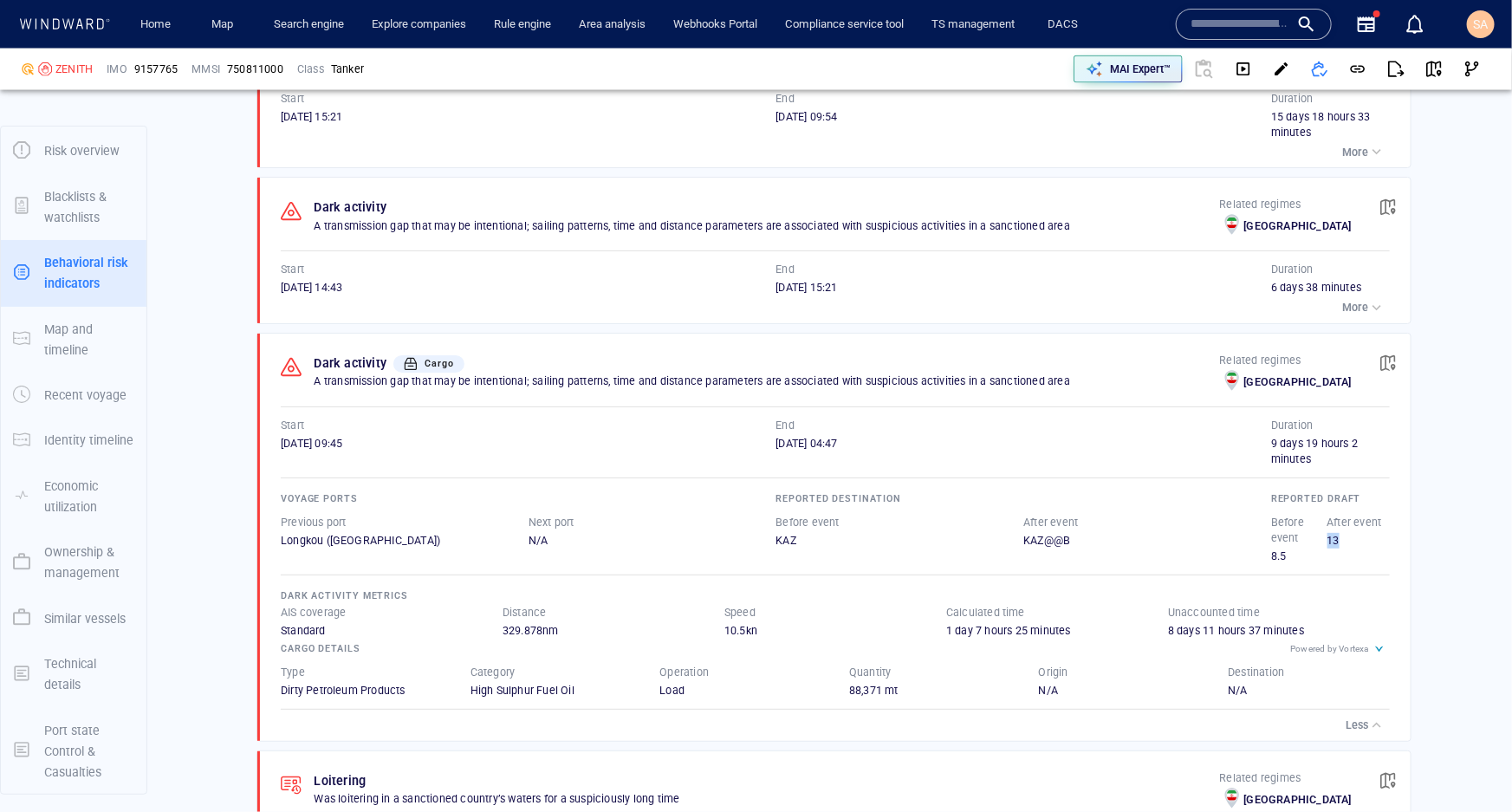
drag, startPoint x: 1329, startPoint y: 538, endPoint x: 1316, endPoint y: 534, distance: 13.6
click at [1328, 534] on div "13" at bounding box center [1355, 540] width 56 height 15
click at [1314, 552] on div "8.5" at bounding box center [1299, 556] width 56 height 15
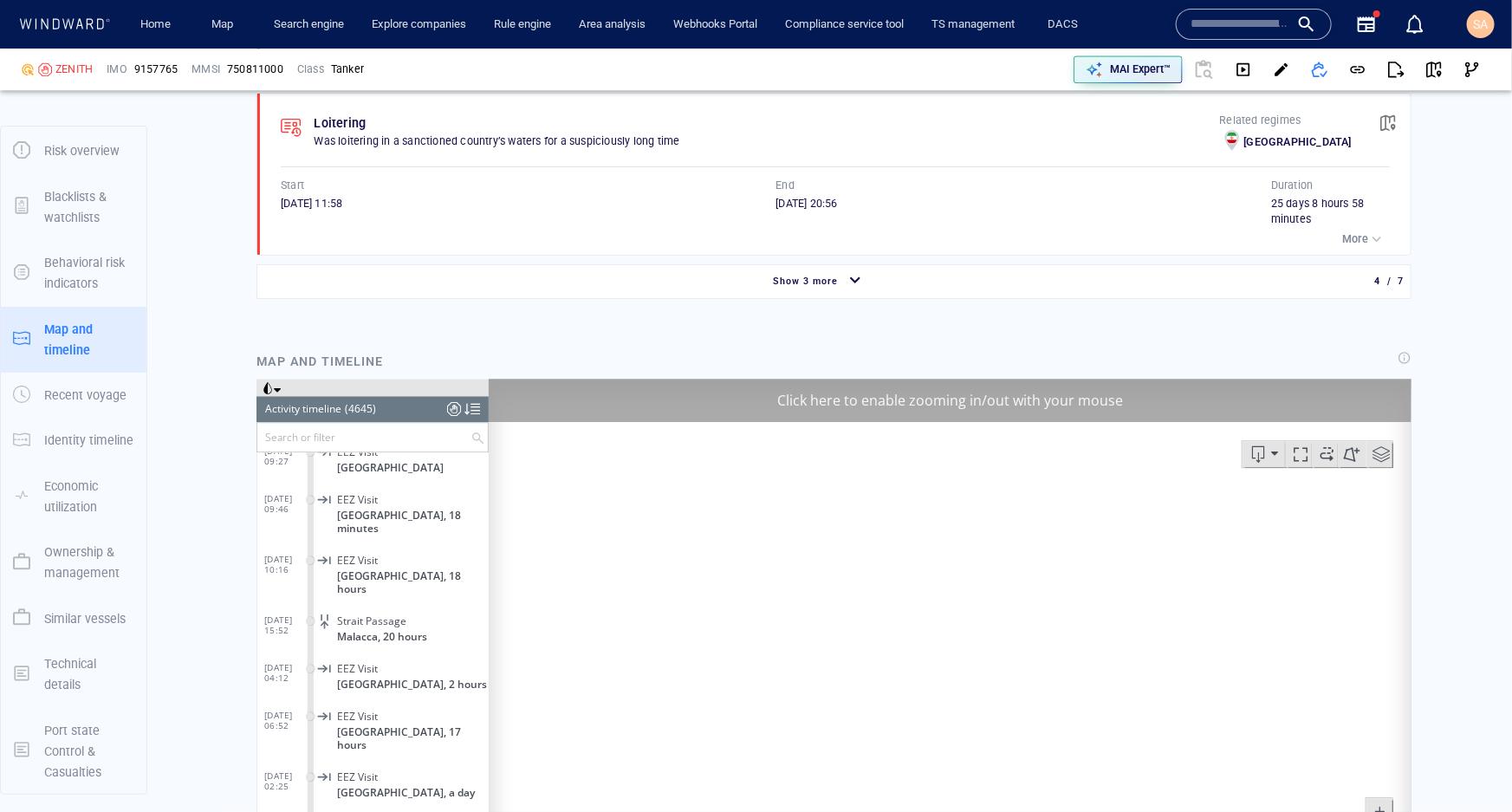
scroll to position [2127, 0]
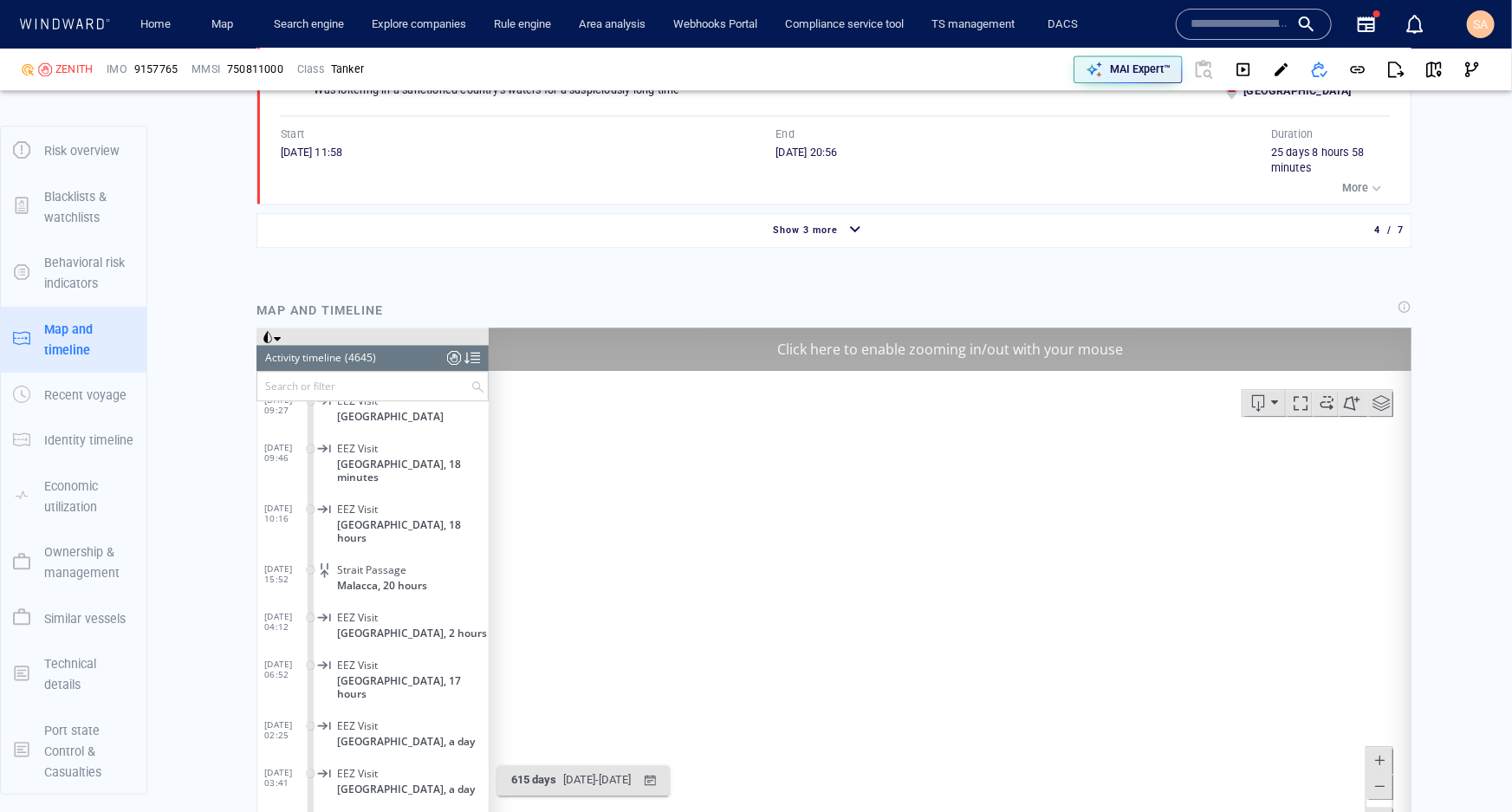
click at [853, 338] on div "Click here to enable zooming in/out with your mouse" at bounding box center [949, 348] width 923 height 43
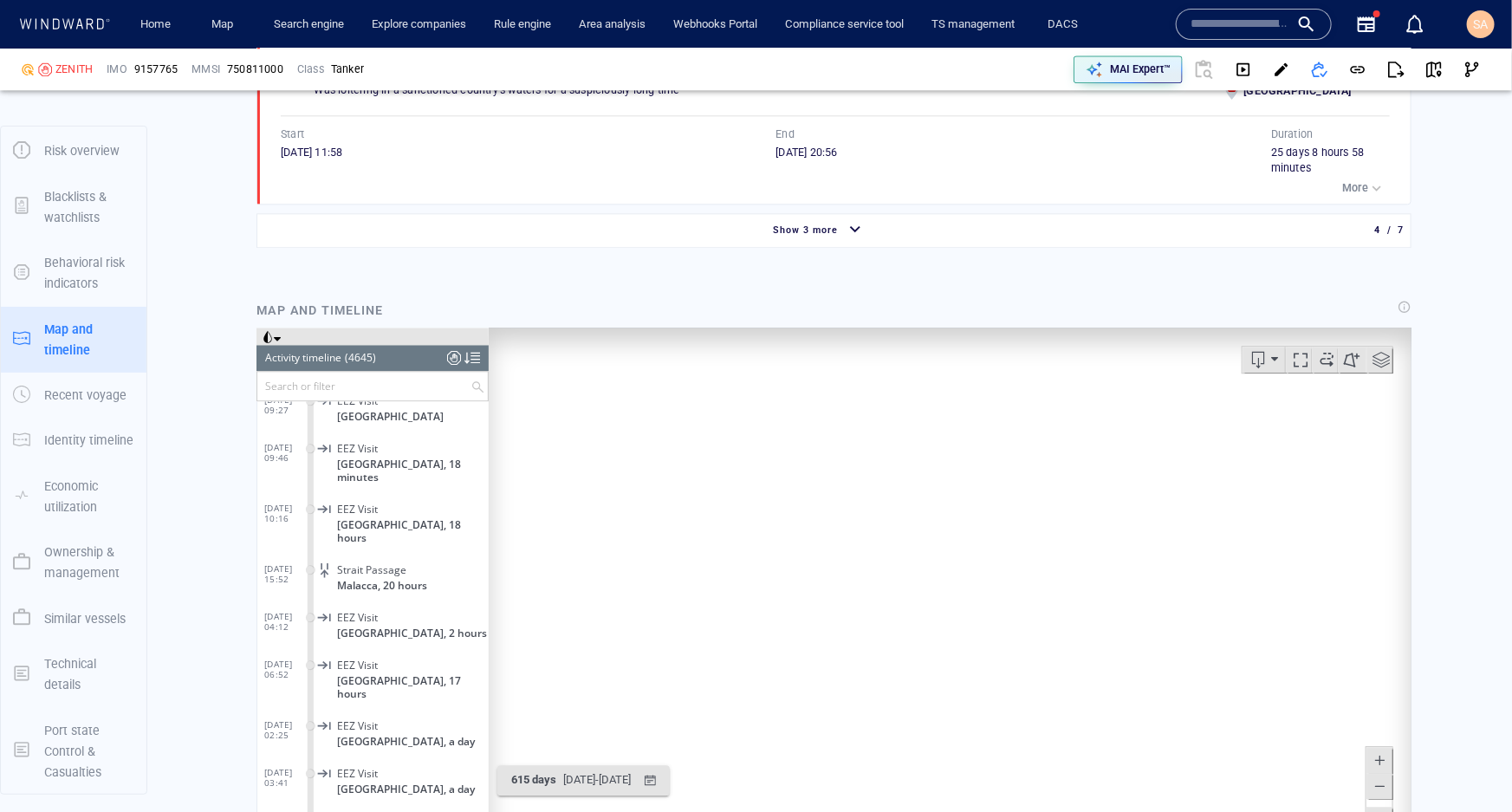
drag, startPoint x: 888, startPoint y: 571, endPoint x: 840, endPoint y: 510, distance: 77.6
click at [840, 510] on canvas "Map" at bounding box center [944, 595] width 911 height 537
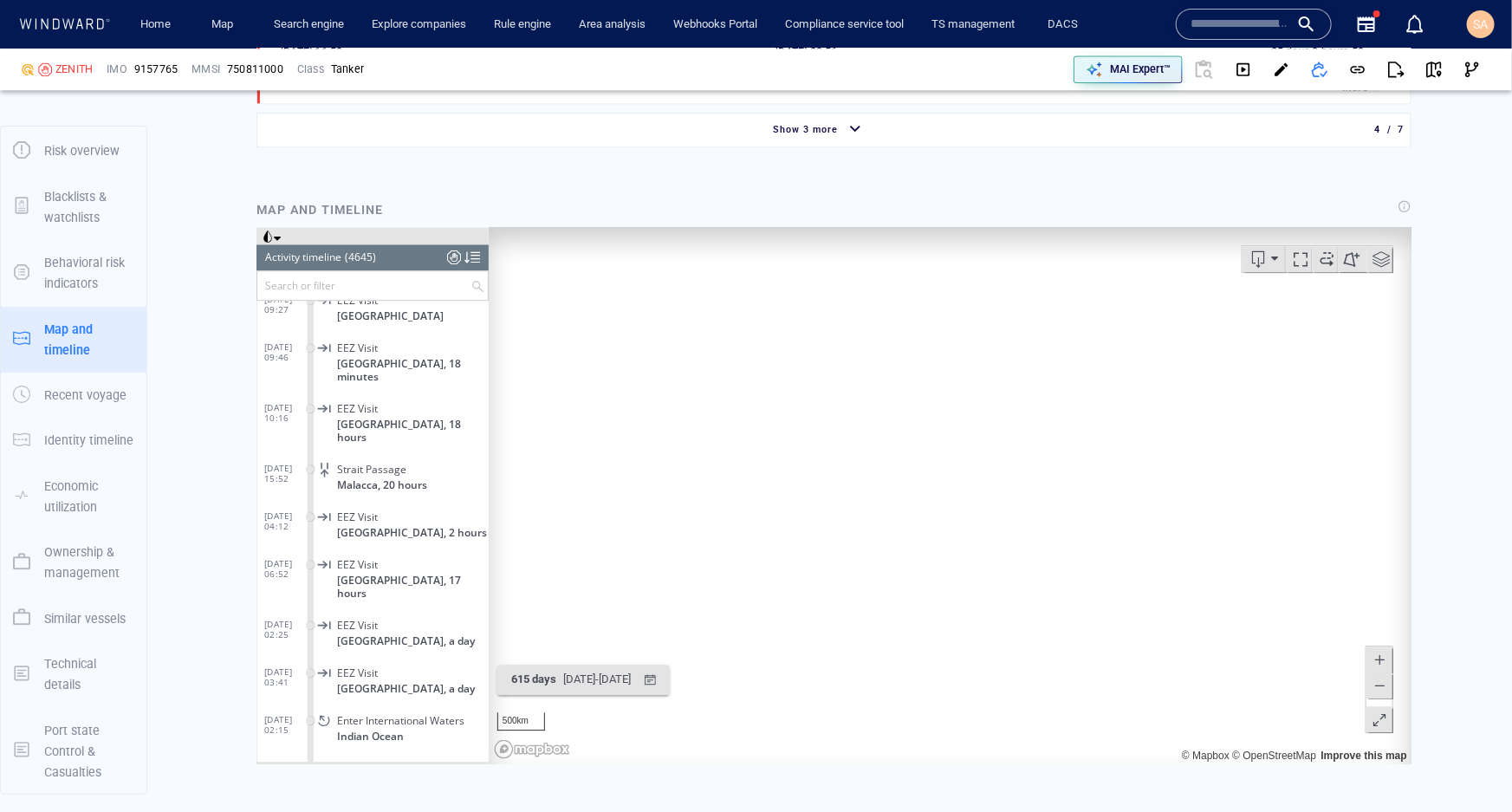
scroll to position [2238, 0]
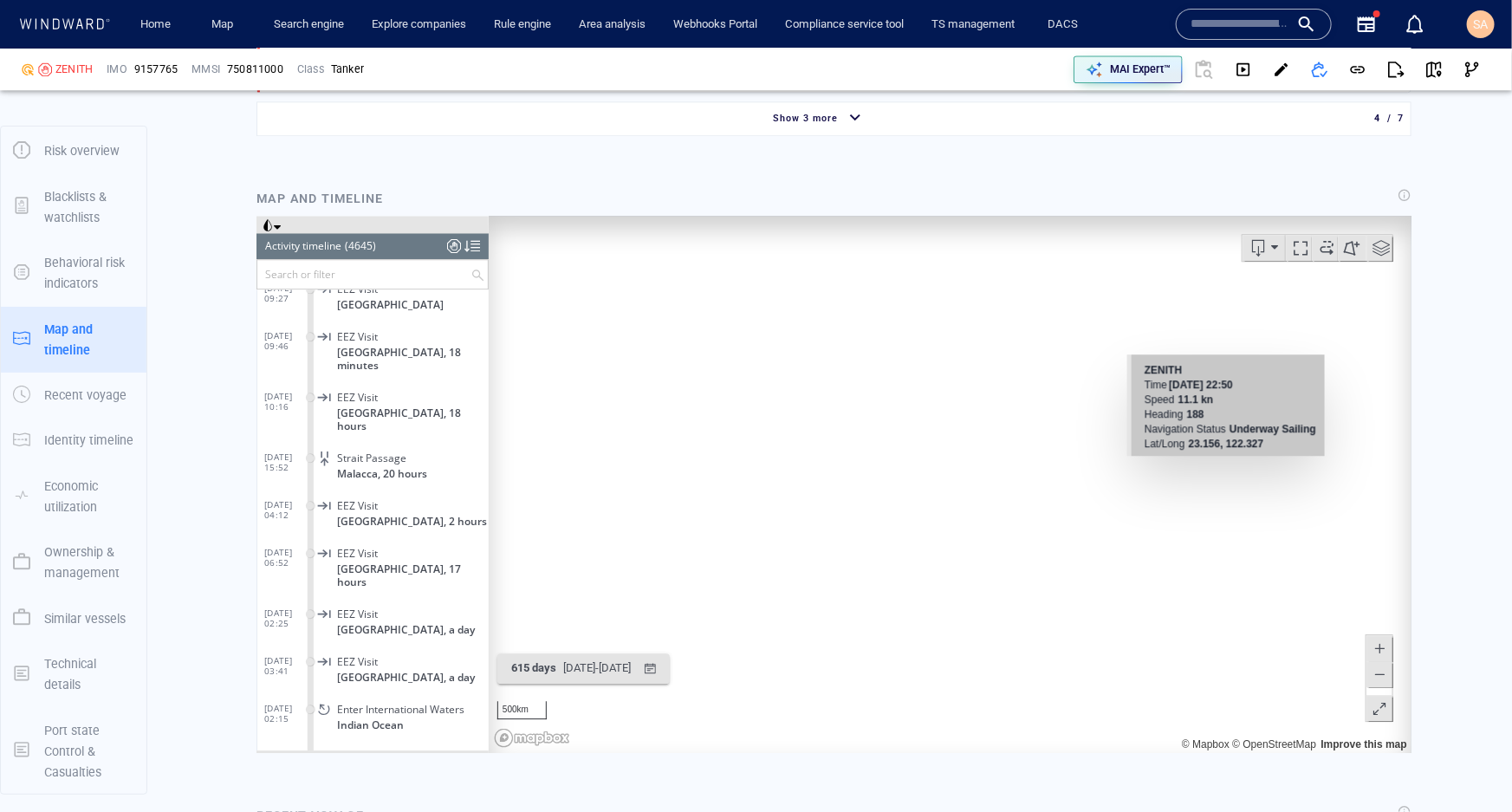
drag, startPoint x: 1258, startPoint y: 390, endPoint x: 1223, endPoint y: 459, distance: 77.4
click at [1223, 459] on canvas "Map" at bounding box center [944, 483] width 911 height 537
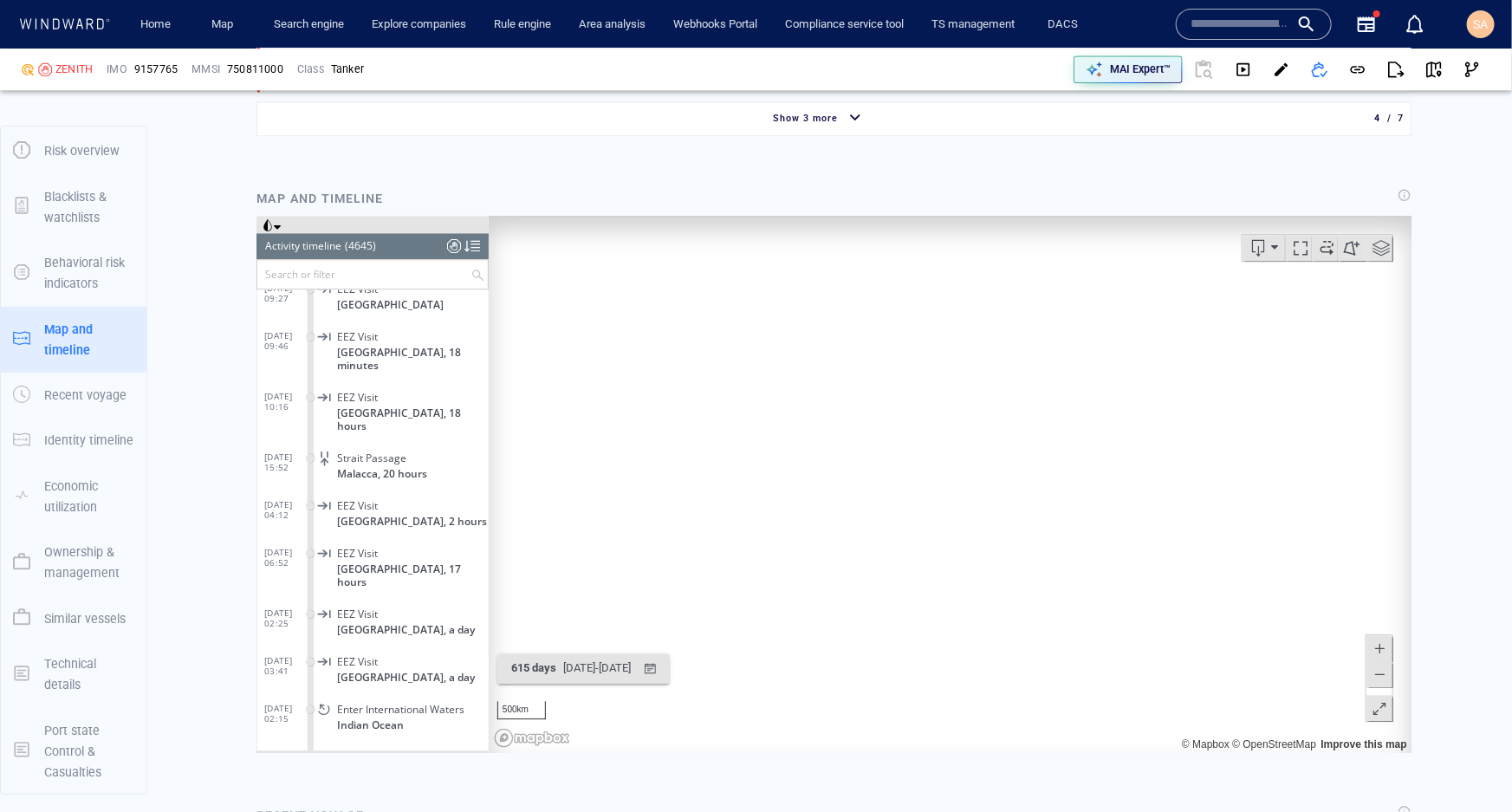
drag, startPoint x: 910, startPoint y: 468, endPoint x: 1086, endPoint y: 448, distance: 177.1
click at [1091, 448] on canvas "Map" at bounding box center [944, 483] width 911 height 537
click at [662, 662] on div "button" at bounding box center [649, 668] width 25 height 25
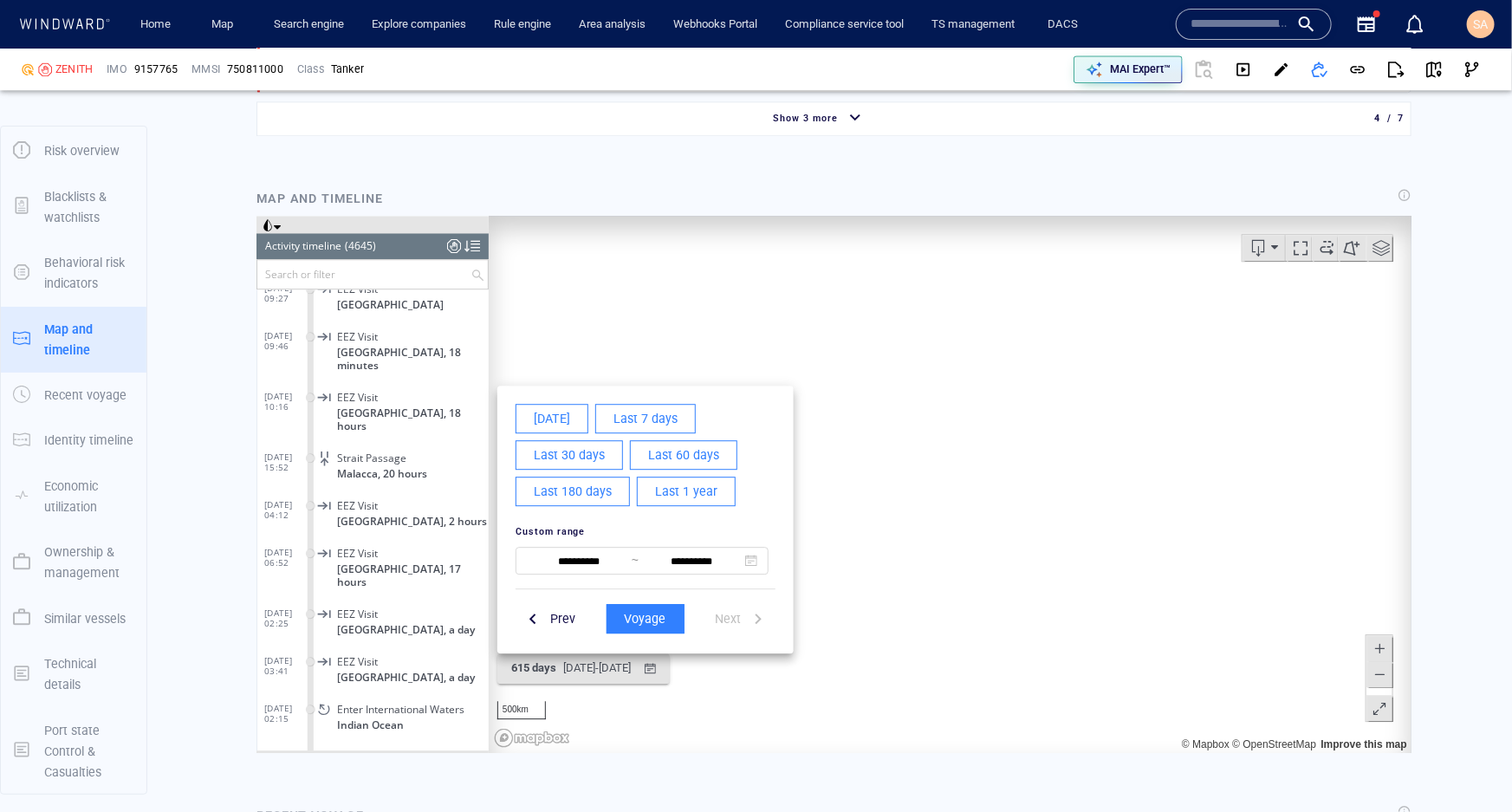
click at [588, 463] on span "Last 30 days" at bounding box center [568, 455] width 71 height 21
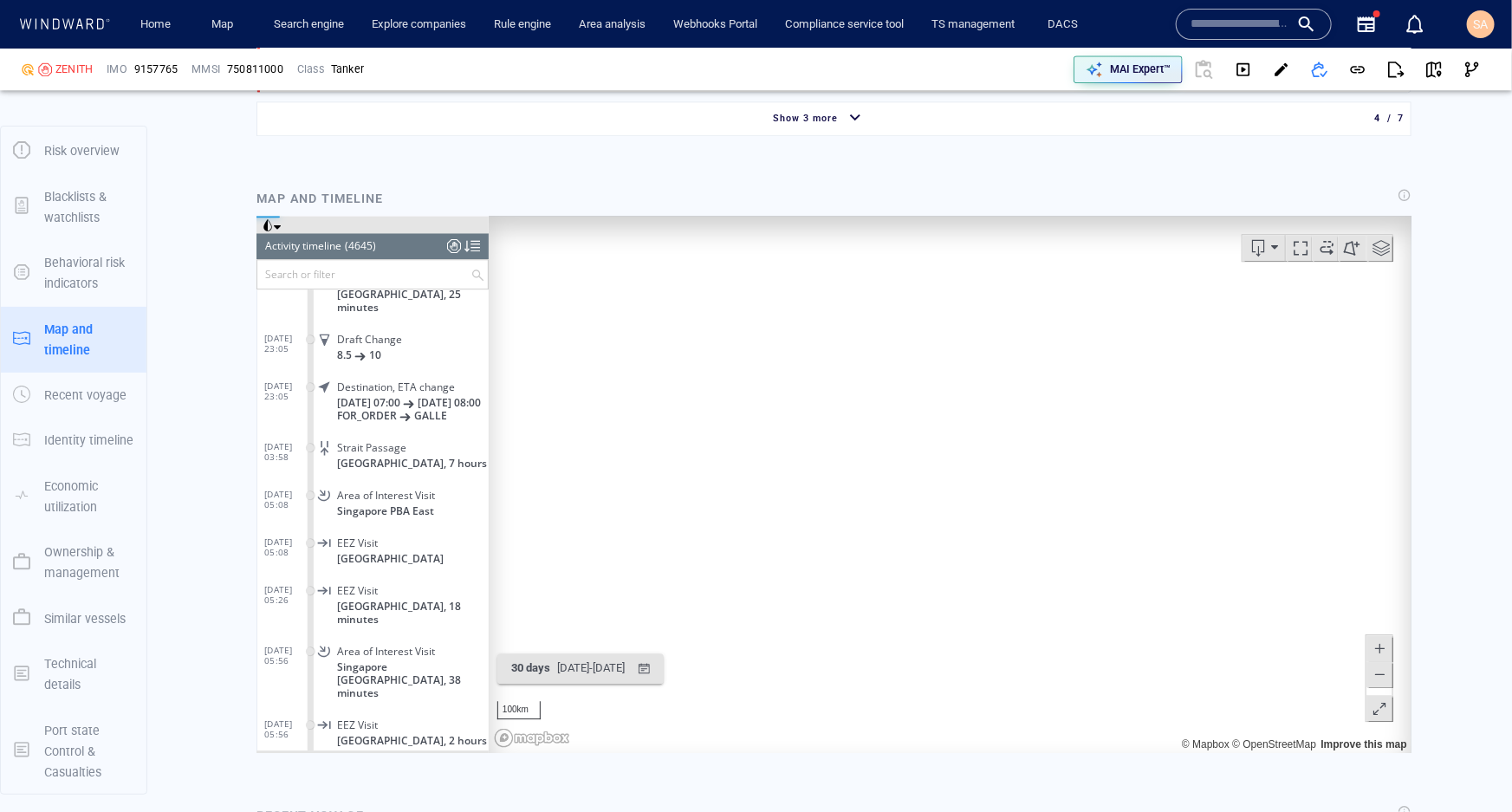
scroll to position [220486, 0]
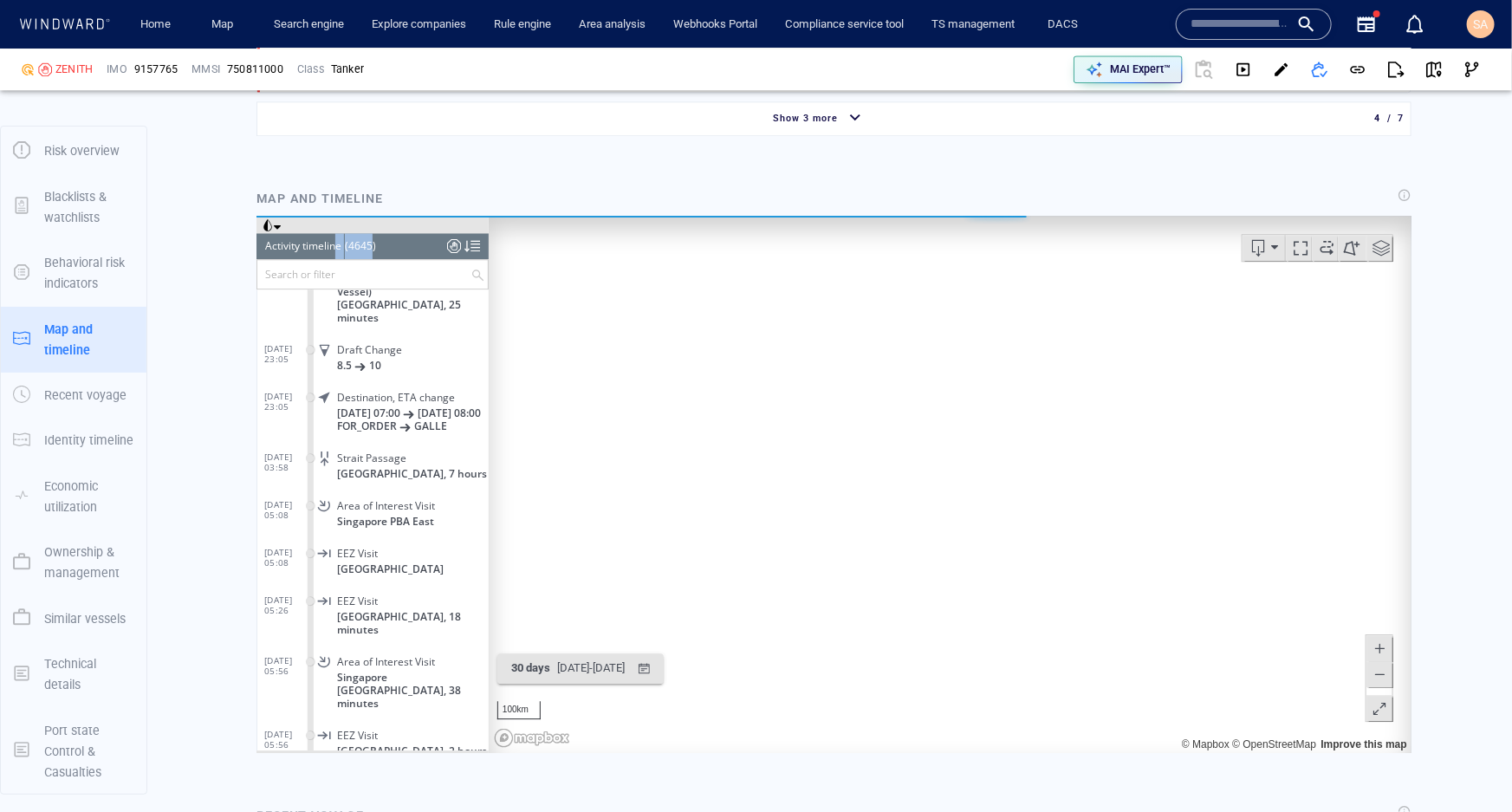
drag, startPoint x: 365, startPoint y: 243, endPoint x: 337, endPoint y: 250, distance: 28.9
click at [337, 250] on header "Activity timeline (4645) (Still Loading...)" at bounding box center [372, 244] width 232 height 26
click at [373, 251] on div "(4645)" at bounding box center [359, 244] width 31 height 26
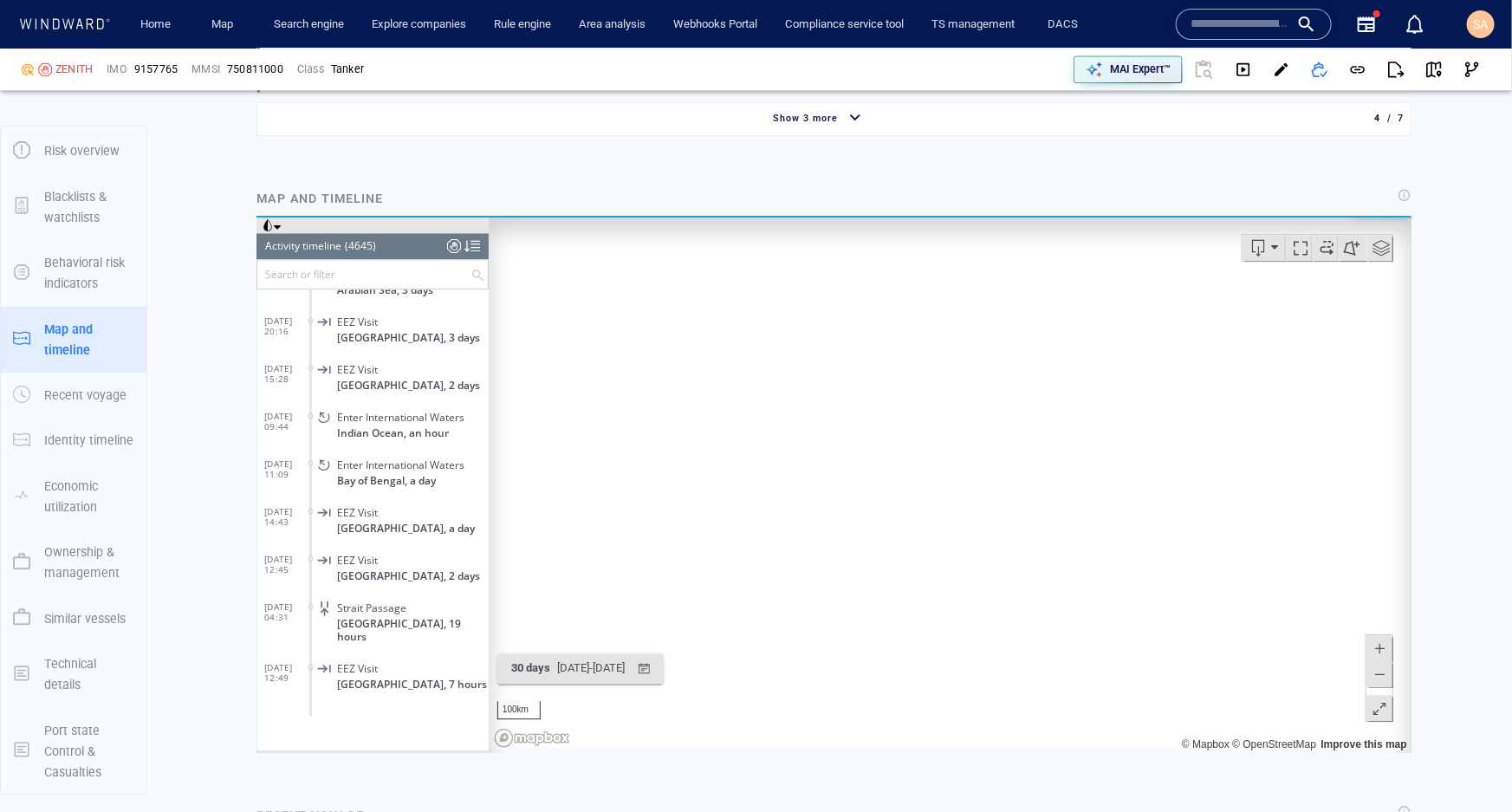
scroll to position [218832, 0]
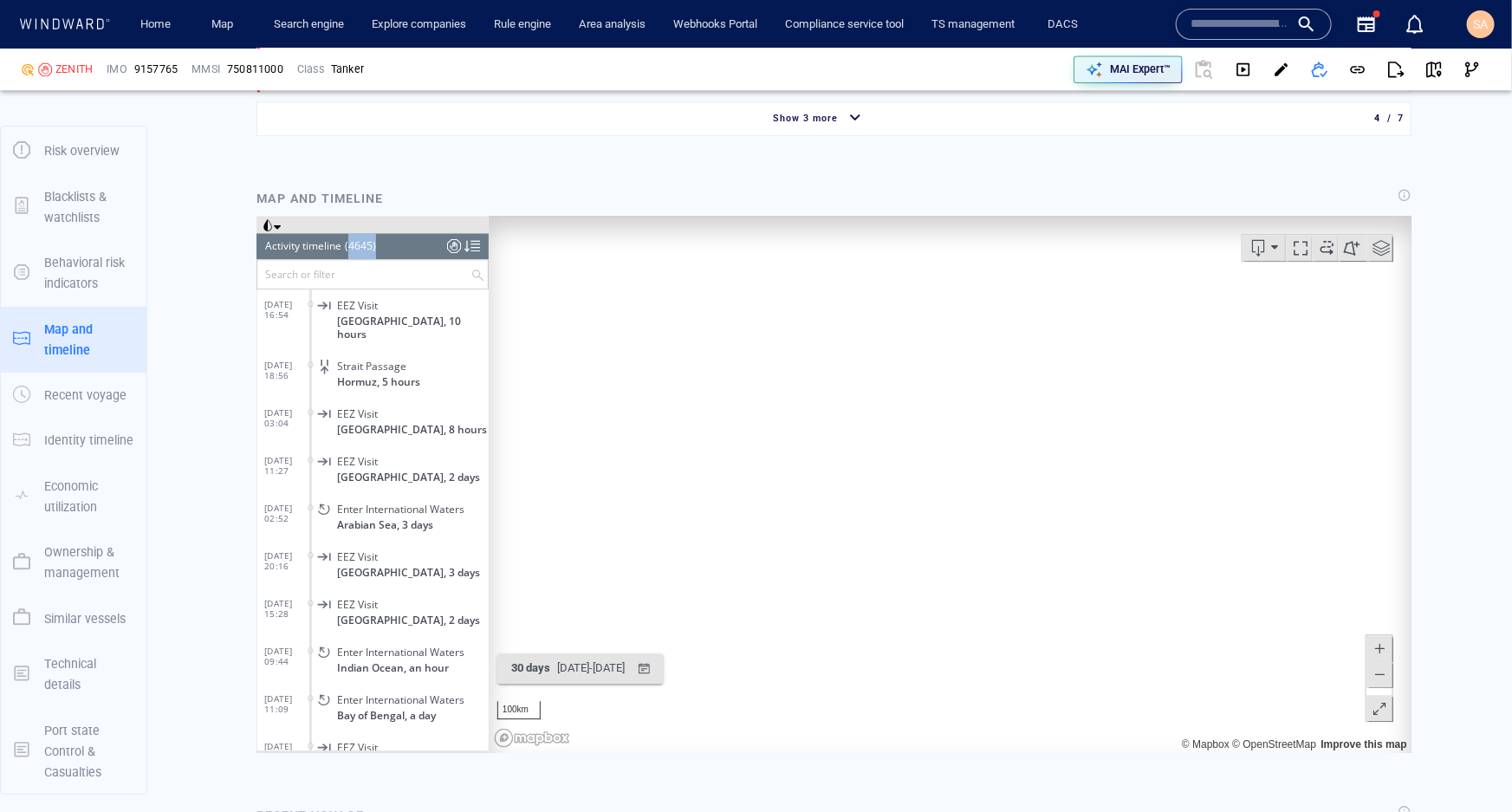
drag, startPoint x: 377, startPoint y: 242, endPoint x: 362, endPoint y: 249, distance: 16.6
click at [349, 248] on header "Activity timeline (4645) (Still Loading...)" at bounding box center [372, 244] width 232 height 26
click at [382, 249] on header "Activity timeline (4645) (Still Loading...)" at bounding box center [372, 244] width 232 height 26
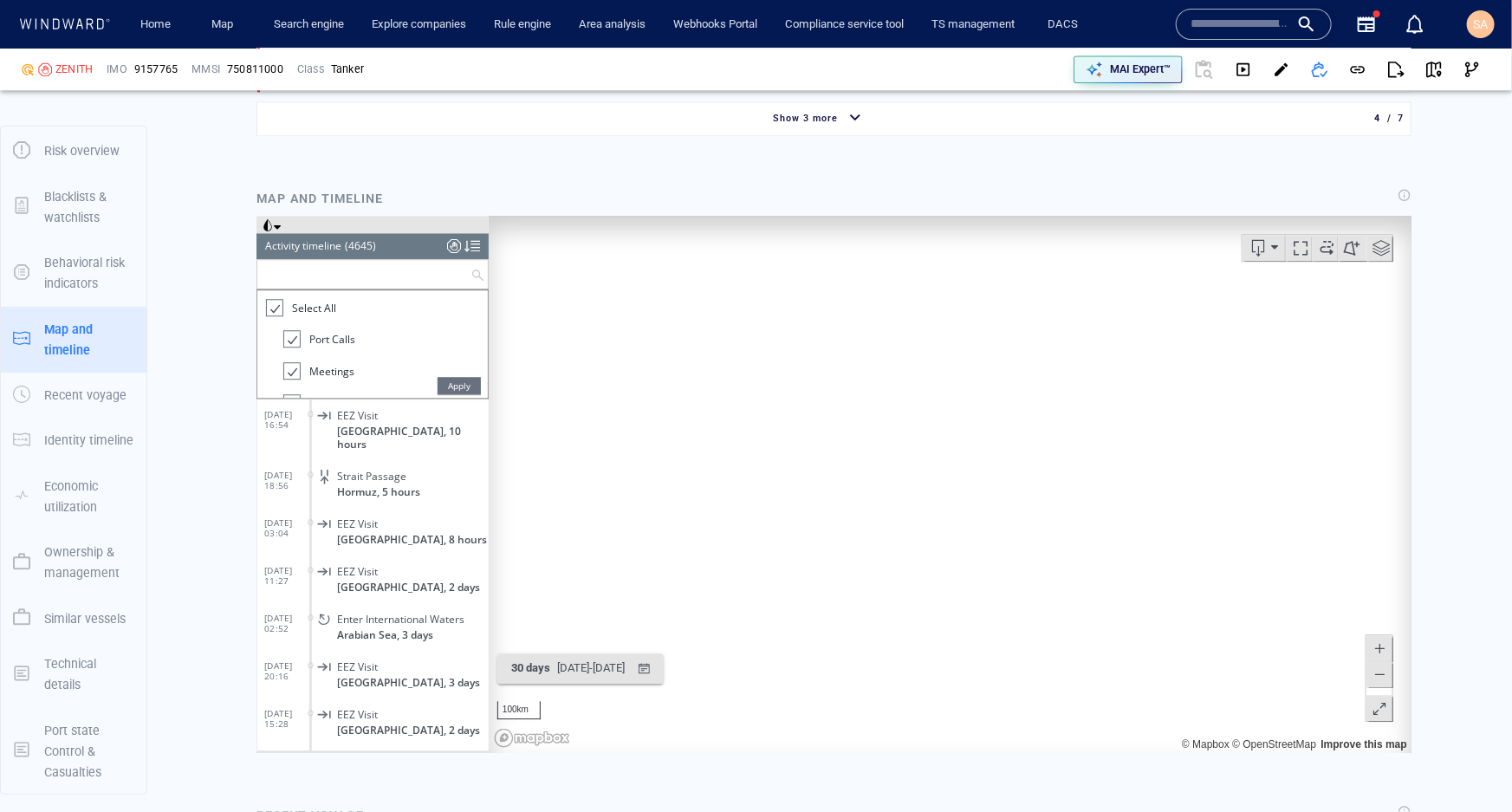
click at [329, 274] on input "text" at bounding box center [363, 273] width 213 height 29
click at [291, 269] on input "text" at bounding box center [363, 273] width 213 height 29
click at [457, 389] on span "Apply" at bounding box center [458, 384] width 43 height 17
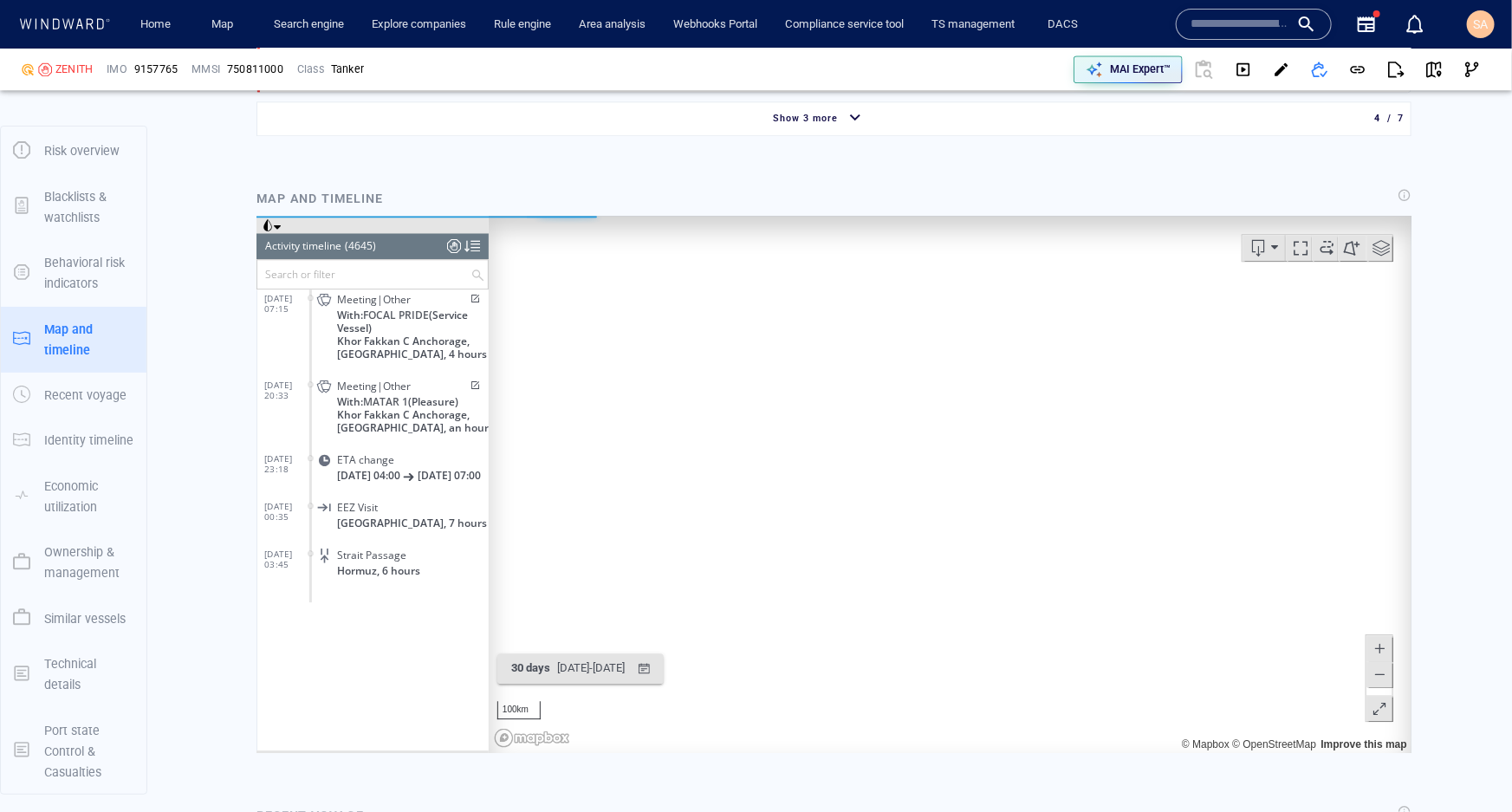
scroll to position [218358, 0]
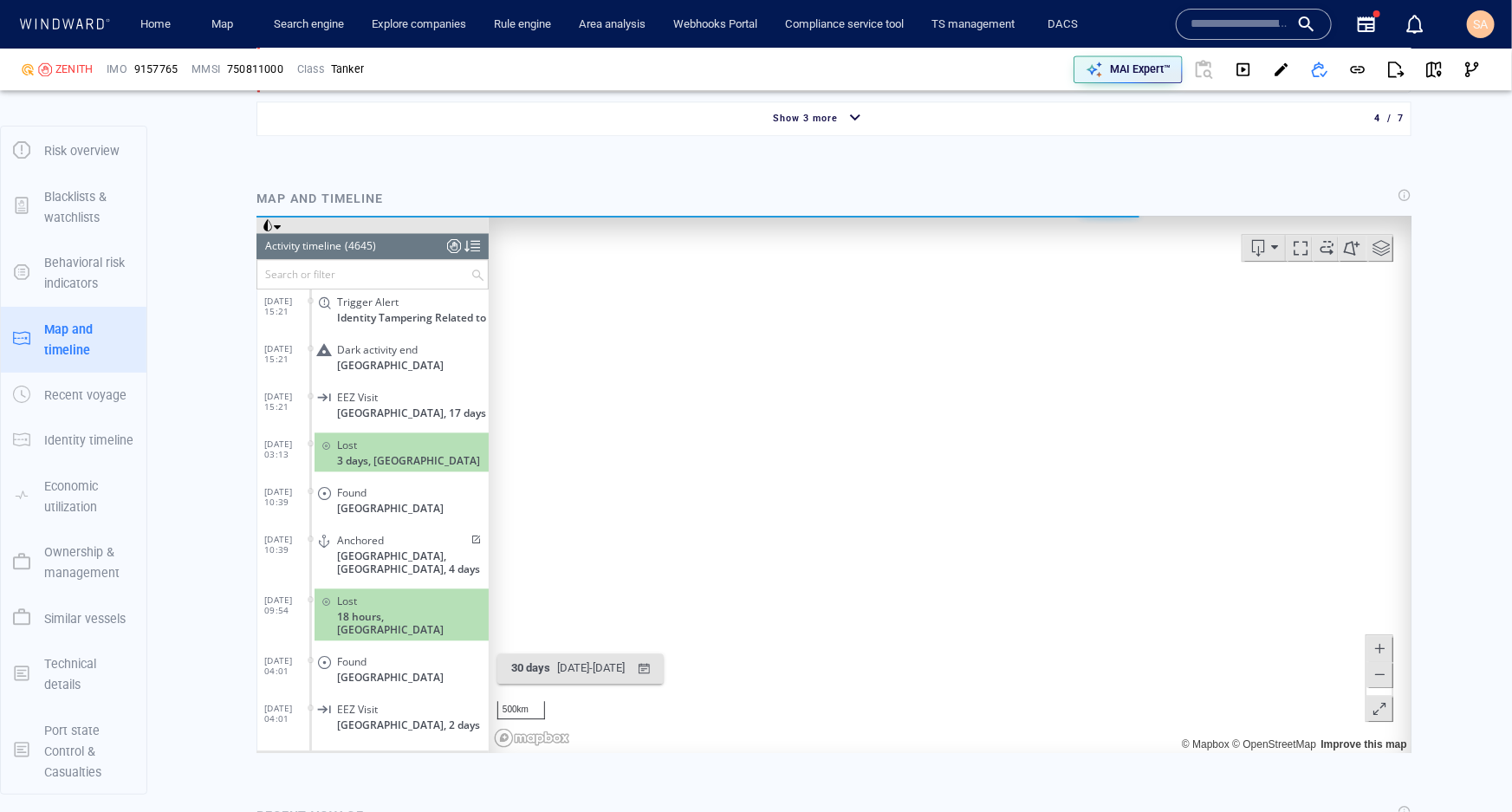
drag, startPoint x: 881, startPoint y: 391, endPoint x: 854, endPoint y: 506, distance: 118.1
click at [854, 506] on canvas "Map" at bounding box center [944, 483] width 911 height 537
click at [1319, 248] on span at bounding box center [1326, 246] width 26 height 26
drag, startPoint x: 884, startPoint y: 473, endPoint x: 1061, endPoint y: 498, distance: 178.8
click at [1061, 498] on canvas "Map" at bounding box center [944, 483] width 911 height 537
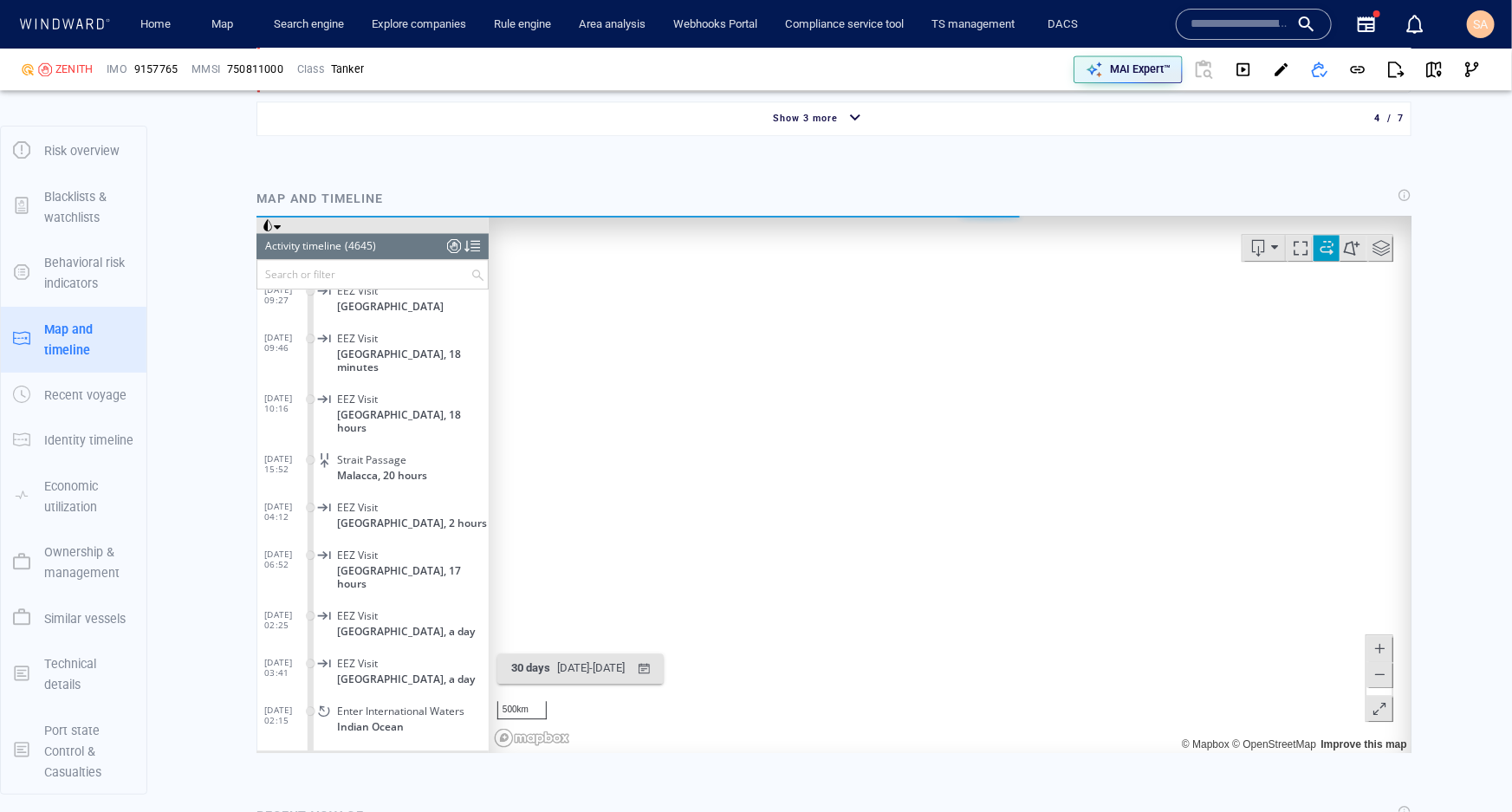
scroll to position [220959, 0]
drag, startPoint x: 910, startPoint y: 406, endPoint x: 850, endPoint y: 454, distance: 76.8
click at [850, 454] on canvas "Map" at bounding box center [944, 483] width 911 height 537
drag, startPoint x: 802, startPoint y: 452, endPoint x: 1056, endPoint y: 390, distance: 261.5
click at [1056, 390] on canvas "Map" at bounding box center [944, 483] width 911 height 537
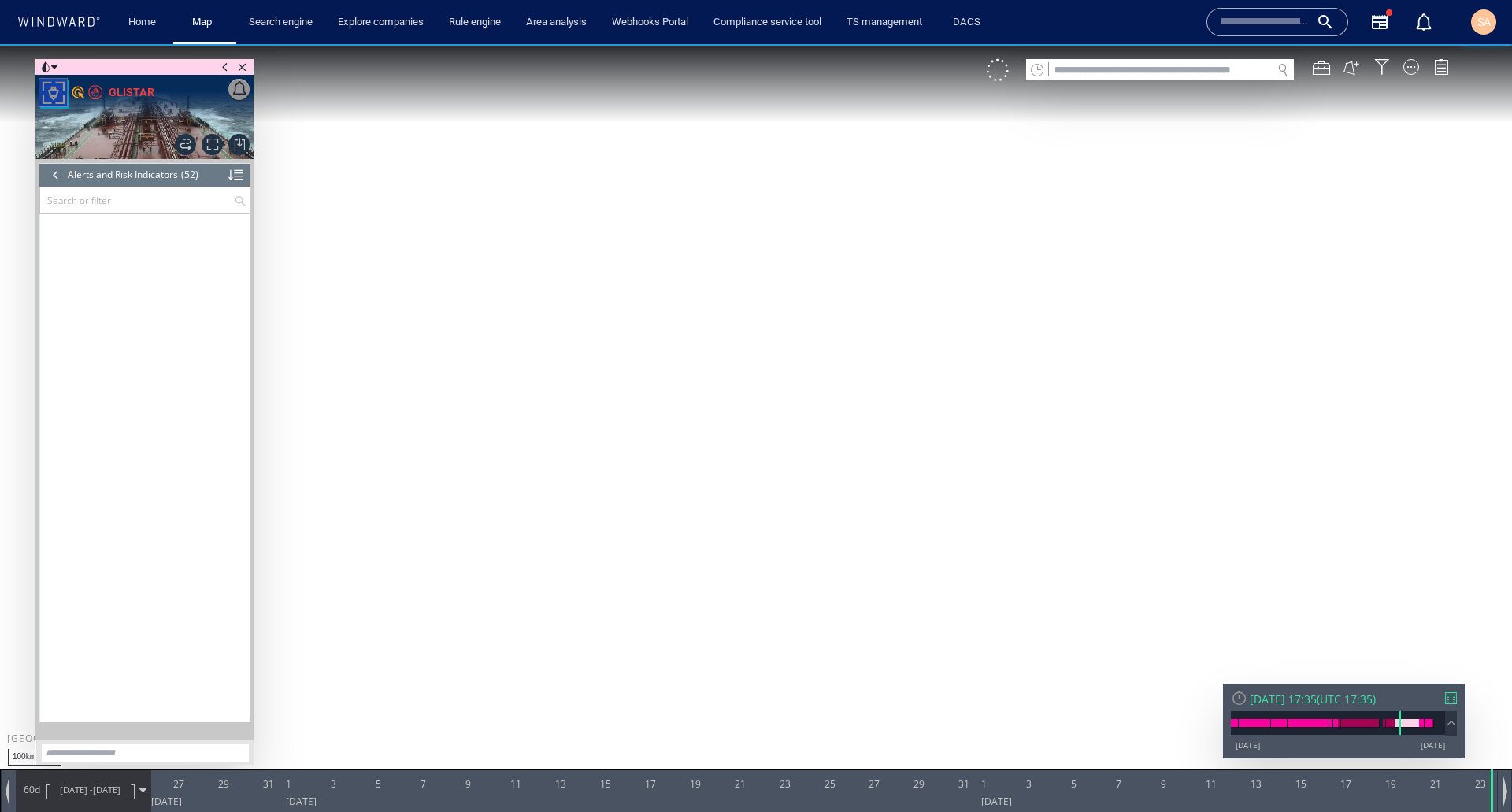
scroll to position [1744, 0]
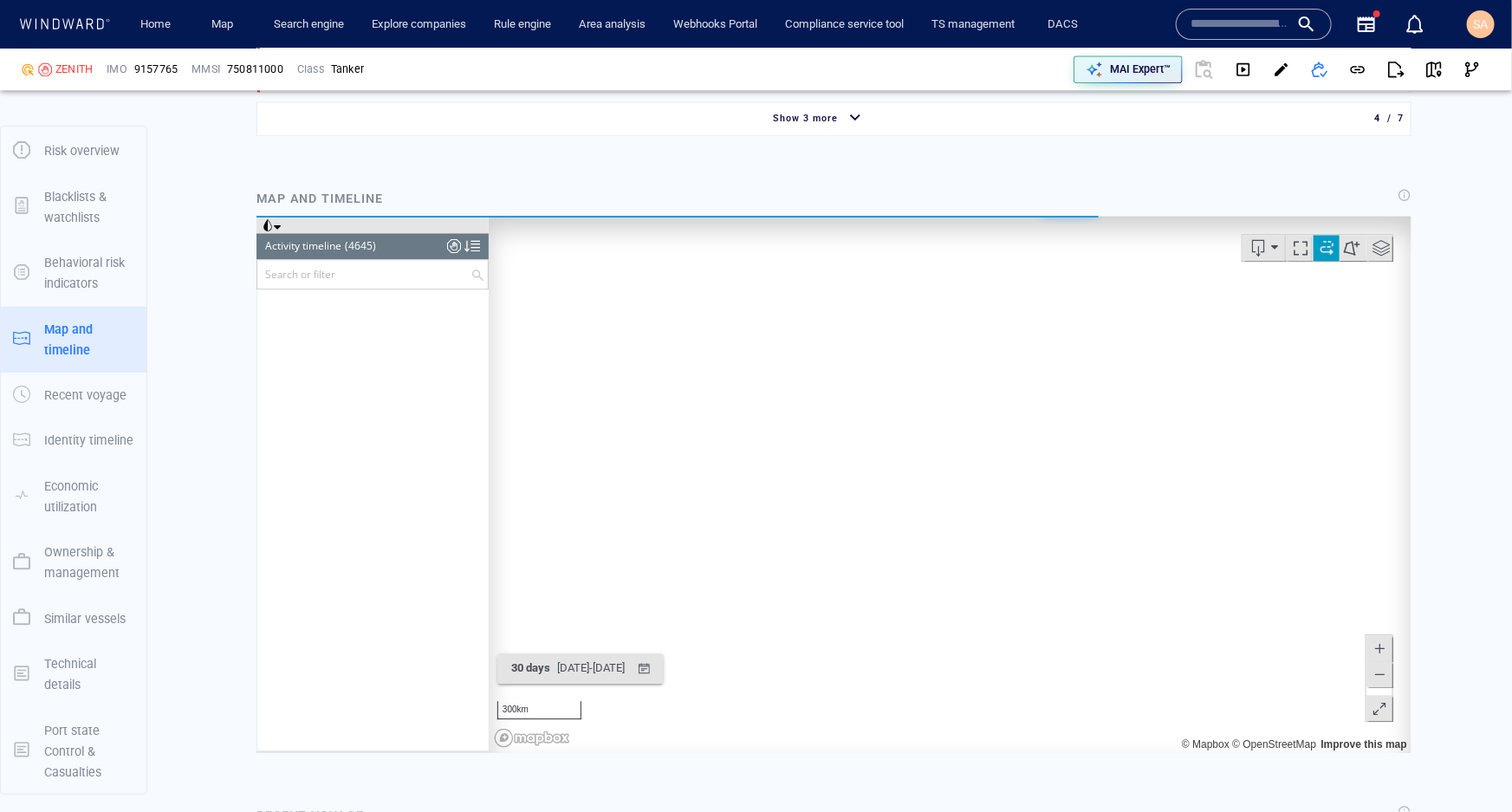
scroll to position [220959, 0]
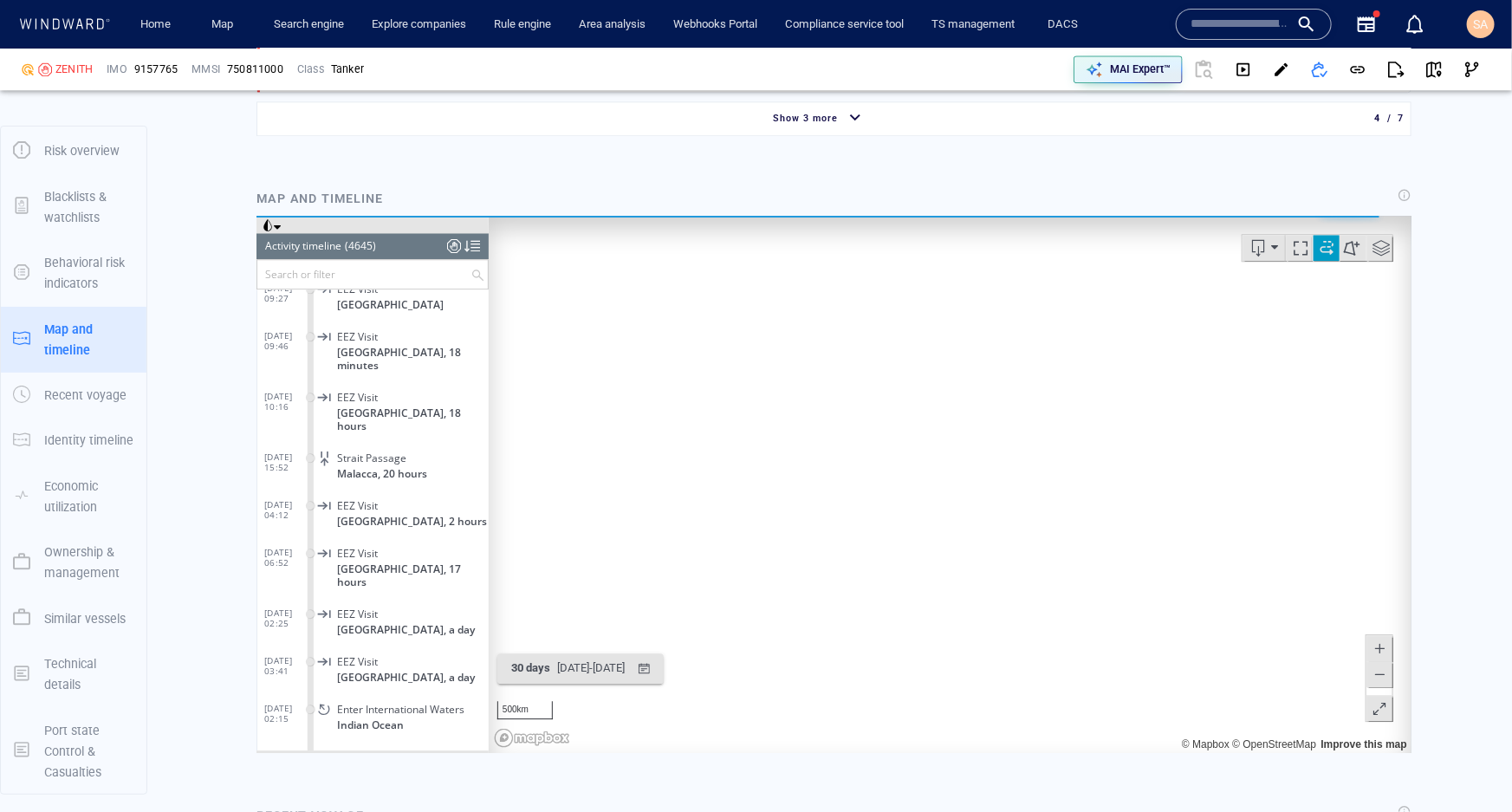
drag, startPoint x: 773, startPoint y: 514, endPoint x: 850, endPoint y: 540, distance: 81.3
click at [850, 540] on canvas "Map" at bounding box center [944, 483] width 911 height 537
drag, startPoint x: 1251, startPoint y: 600, endPoint x: 834, endPoint y: 442, distance: 445.9
click at [834, 442] on canvas "Map" at bounding box center [944, 483] width 911 height 537
drag, startPoint x: 1108, startPoint y: 448, endPoint x: 945, endPoint y: 474, distance: 165.1
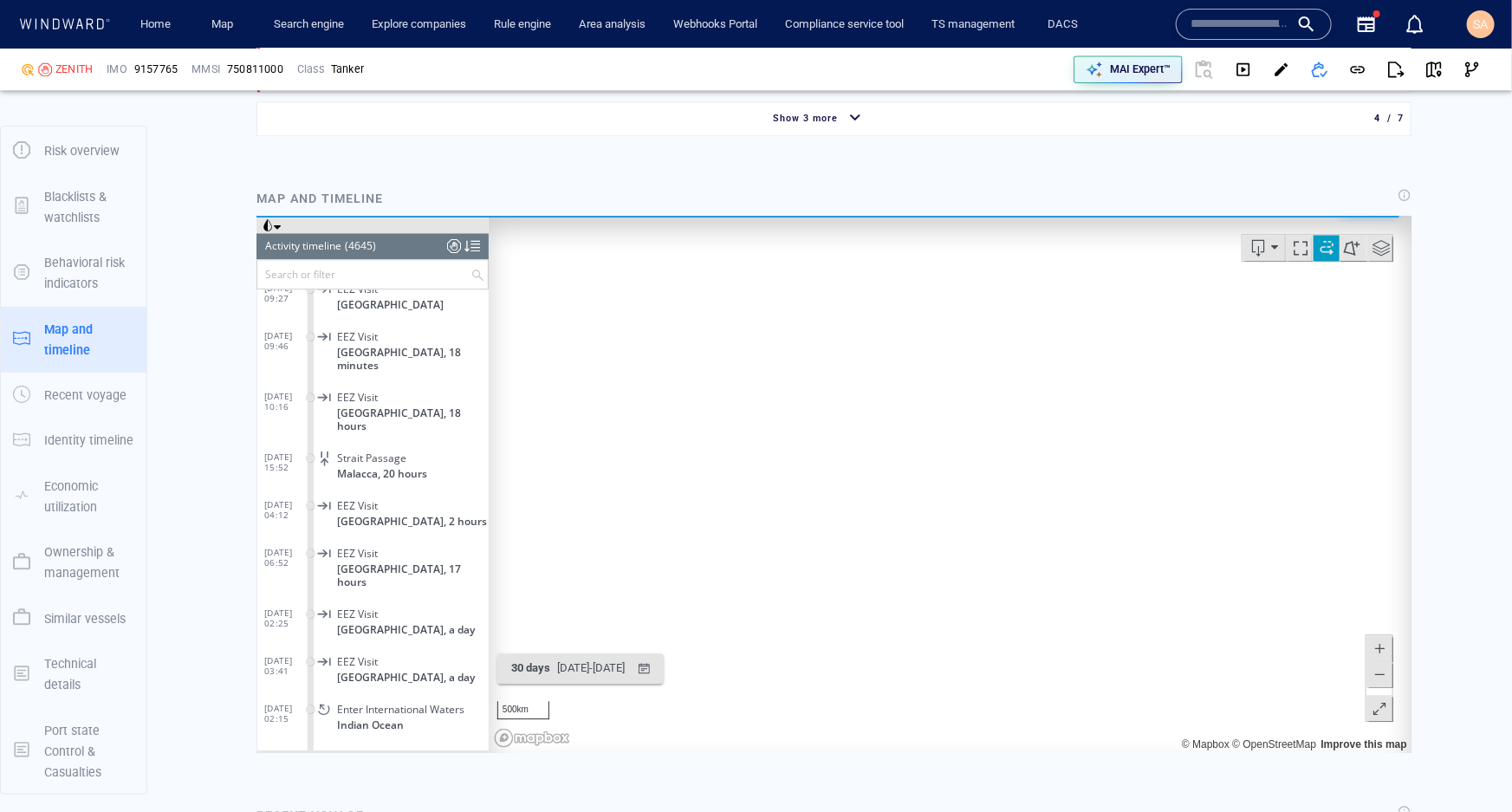
click at [945, 474] on canvas "Map" at bounding box center [944, 483] width 911 height 537
drag, startPoint x: 1102, startPoint y: 414, endPoint x: 1021, endPoint y: 507, distance: 123.3
click at [1026, 512] on canvas "Map" at bounding box center [944, 483] width 911 height 537
drag, startPoint x: 1014, startPoint y: 379, endPoint x: 989, endPoint y: 453, distance: 78.1
click at [989, 453] on canvas "Map" at bounding box center [944, 483] width 911 height 537
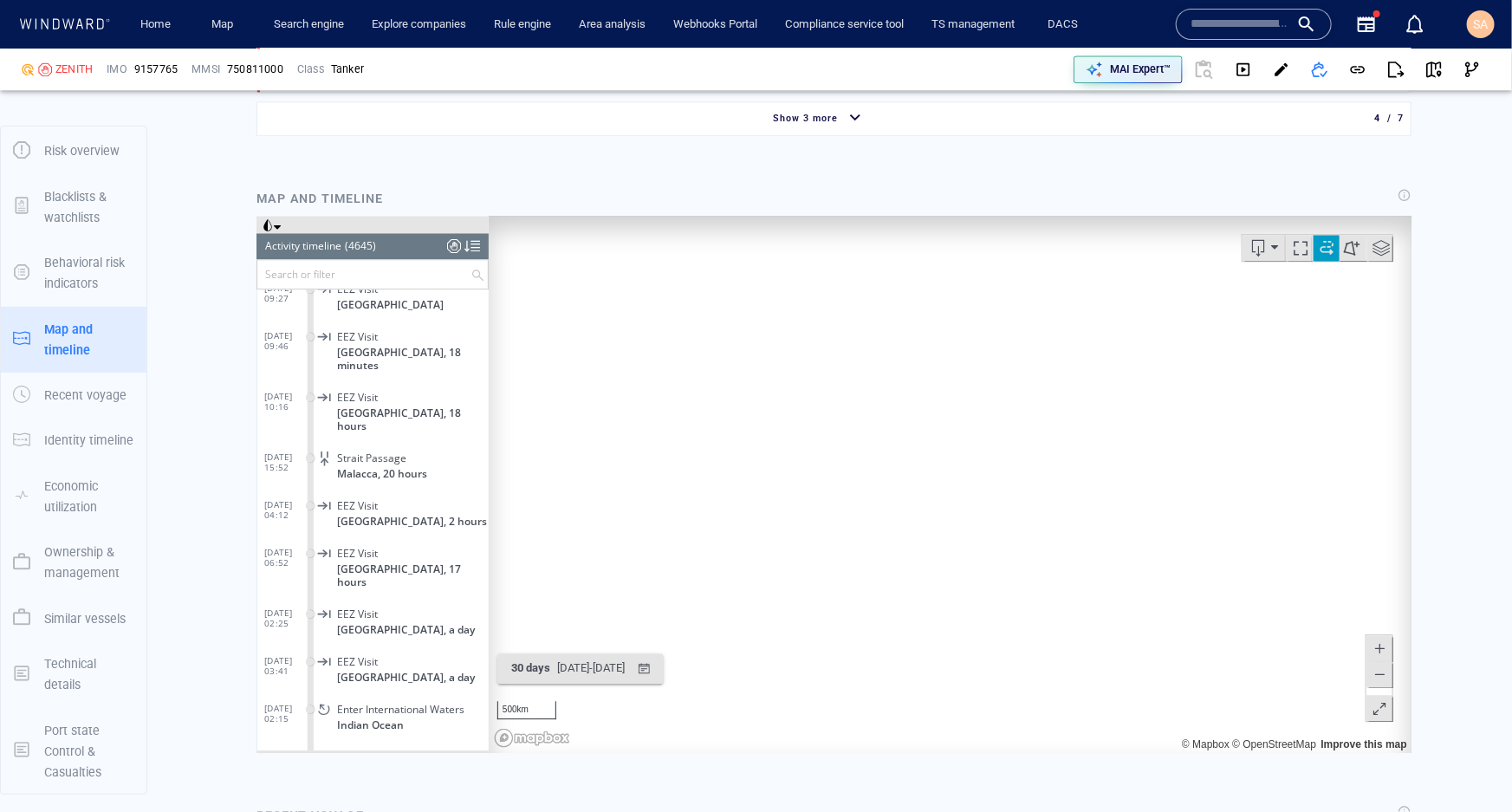
drag, startPoint x: 1034, startPoint y: 397, endPoint x: 1037, endPoint y: 318, distance: 79.1
click at [1038, 319] on canvas "Map" at bounding box center [944, 483] width 911 height 537
drag, startPoint x: 874, startPoint y: 602, endPoint x: 931, endPoint y: 401, distance: 208.9
click at [932, 400] on canvas "Map" at bounding box center [944, 483] width 911 height 537
drag, startPoint x: 899, startPoint y: 541, endPoint x: 918, endPoint y: 555, distance: 23.6
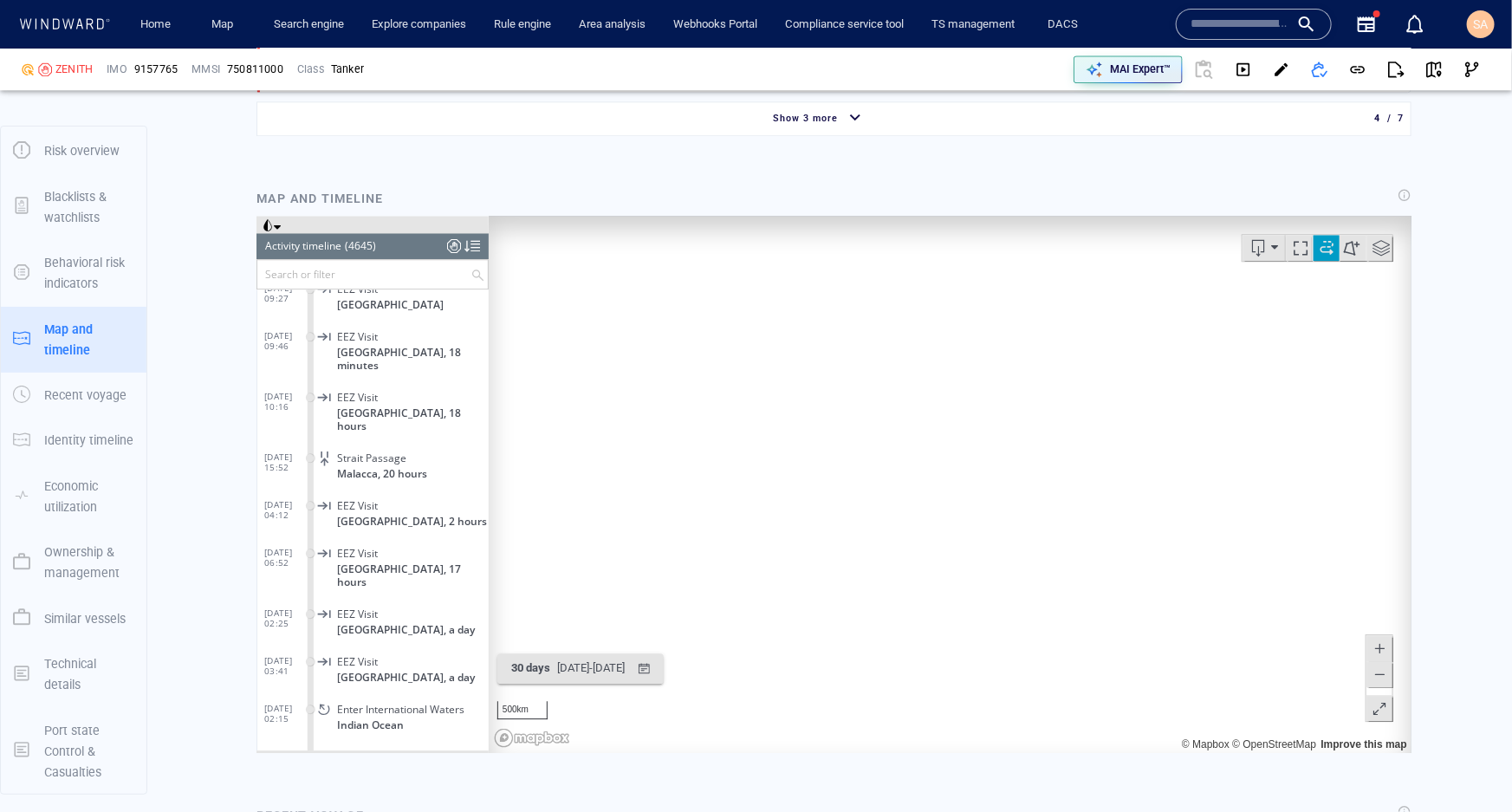
click at [918, 554] on canvas "Map" at bounding box center [944, 483] width 911 height 537
drag, startPoint x: 730, startPoint y: 367, endPoint x: 1022, endPoint y: 531, distance: 334.9
click at [1022, 531] on canvas "Map" at bounding box center [944, 483] width 911 height 537
click at [1316, 249] on span at bounding box center [1326, 246] width 26 height 26
click at [1419, 285] on div "Vessel details ZENITH Formerly: QVM SUCCESS +14 more IMO 9157765 MMSI 750811000…" at bounding box center [833, 632] width 1356 height 5536
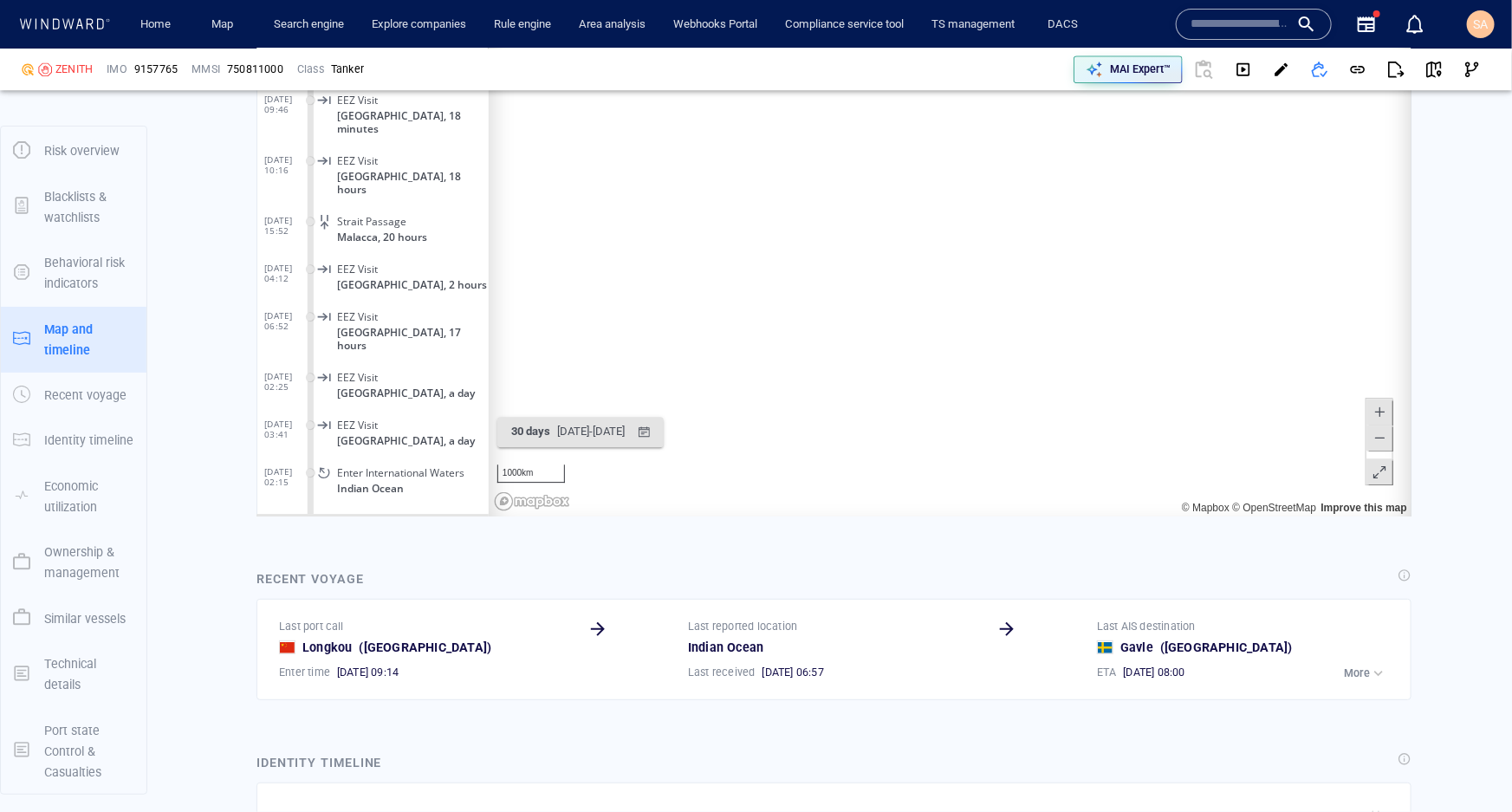
scroll to position [2712, 0]
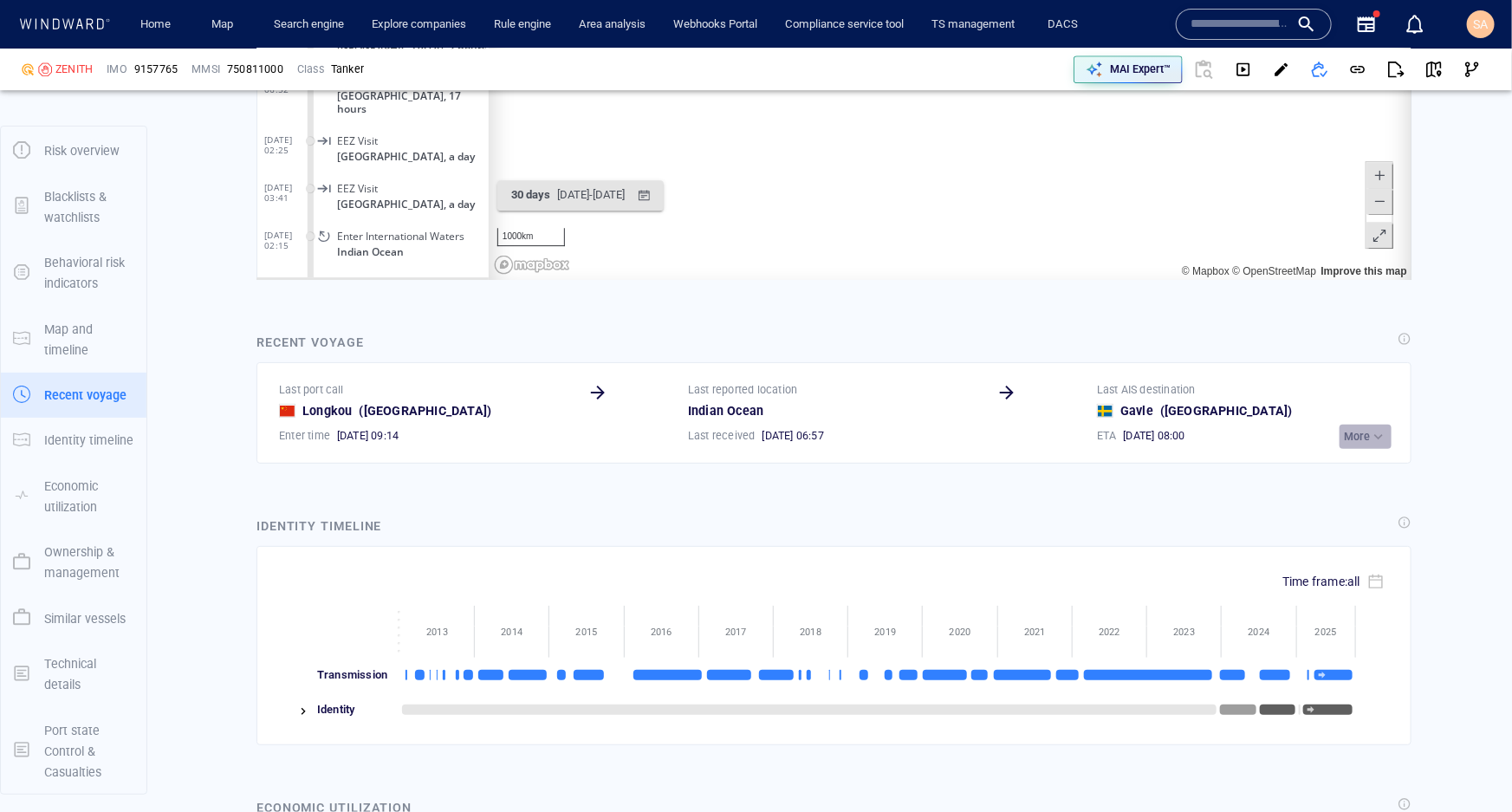
click at [1357, 432] on p "More" at bounding box center [1356, 436] width 26 height 15
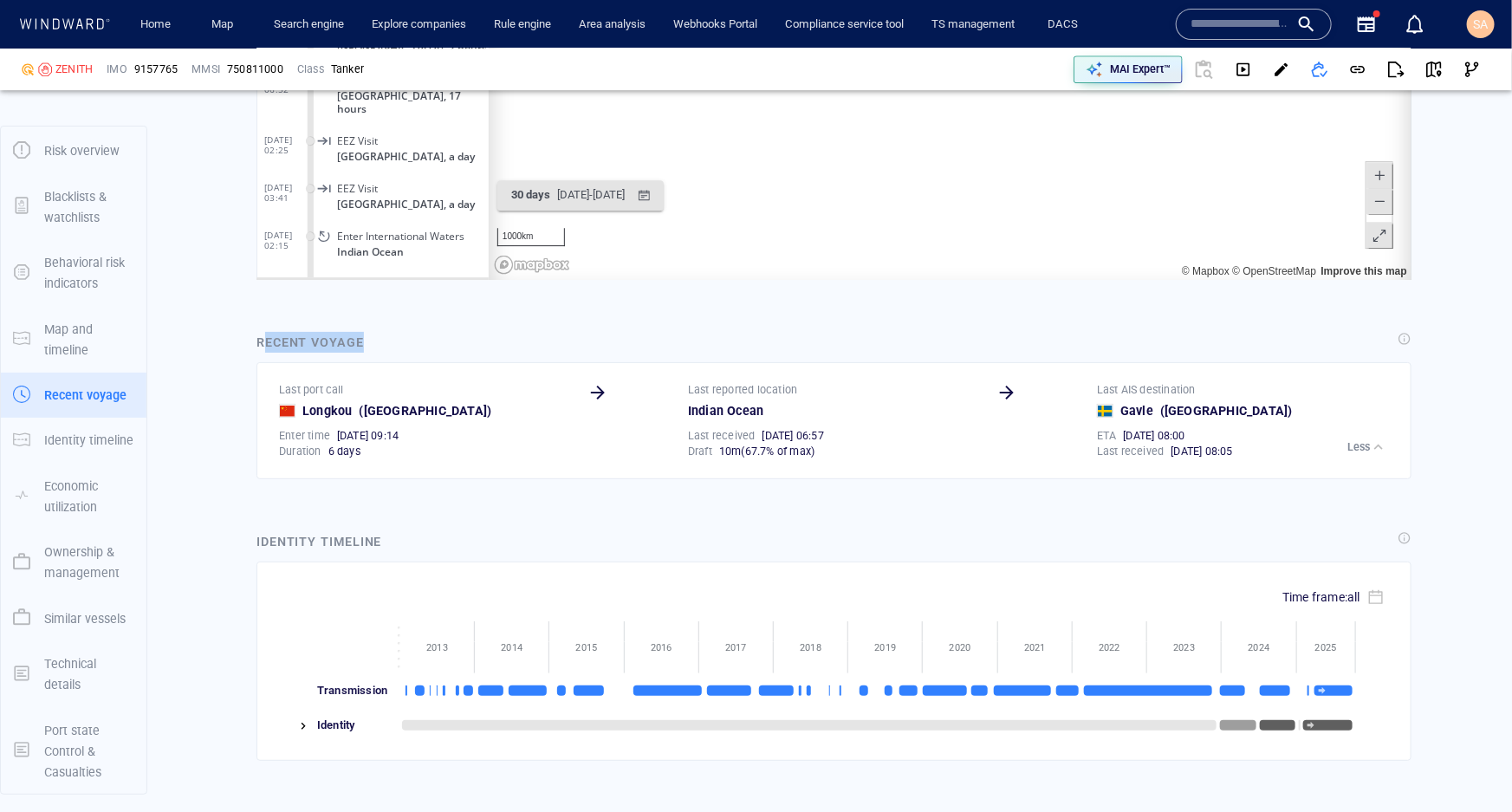
drag, startPoint x: 378, startPoint y: 338, endPoint x: 265, endPoint y: 331, distance: 113.2
click at [265, 331] on div "Recent voyage" at bounding box center [834, 344] width 1162 height 30
click at [423, 338] on div "Recent voyage" at bounding box center [834, 344] width 1162 height 30
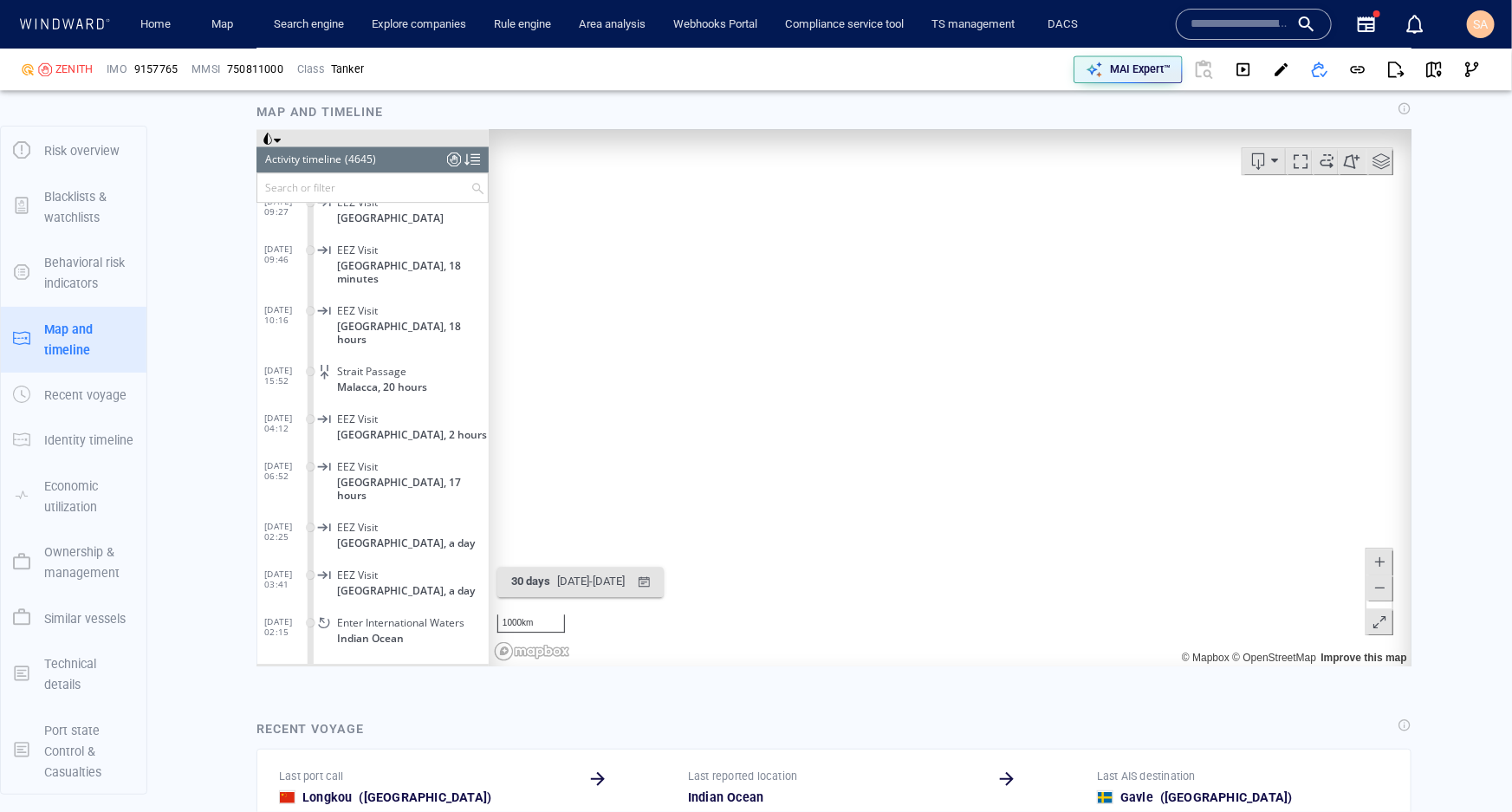
scroll to position [2306, 0]
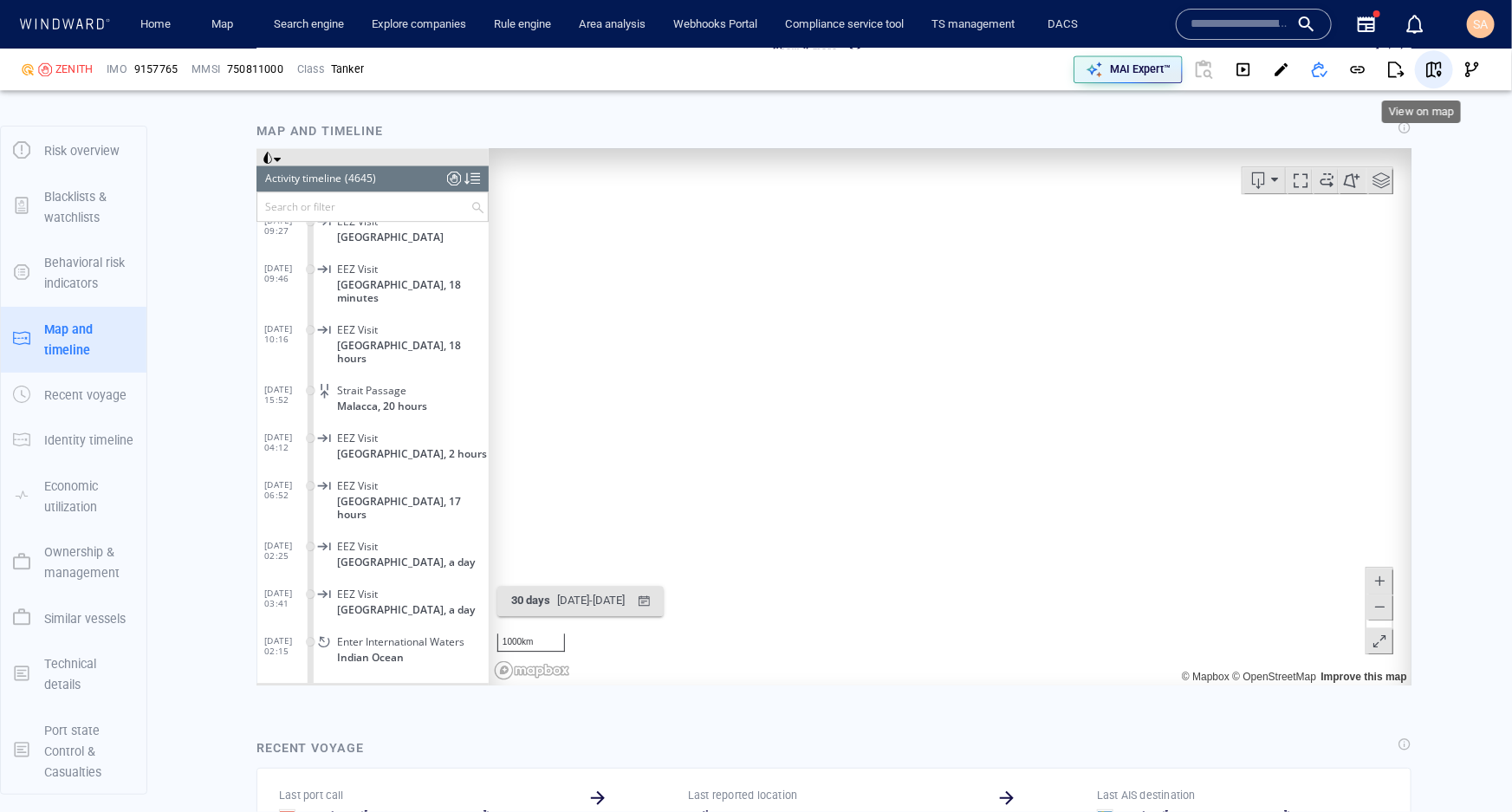
click at [1425, 70] on span "button" at bounding box center [1433, 69] width 17 height 17
click at [1427, 344] on div "Vessel details ZENITH Formerly: QVM SUCCESS +14 more IMO 9157765 MMSI 750811000…" at bounding box center [833, 571] width 1356 height 5552
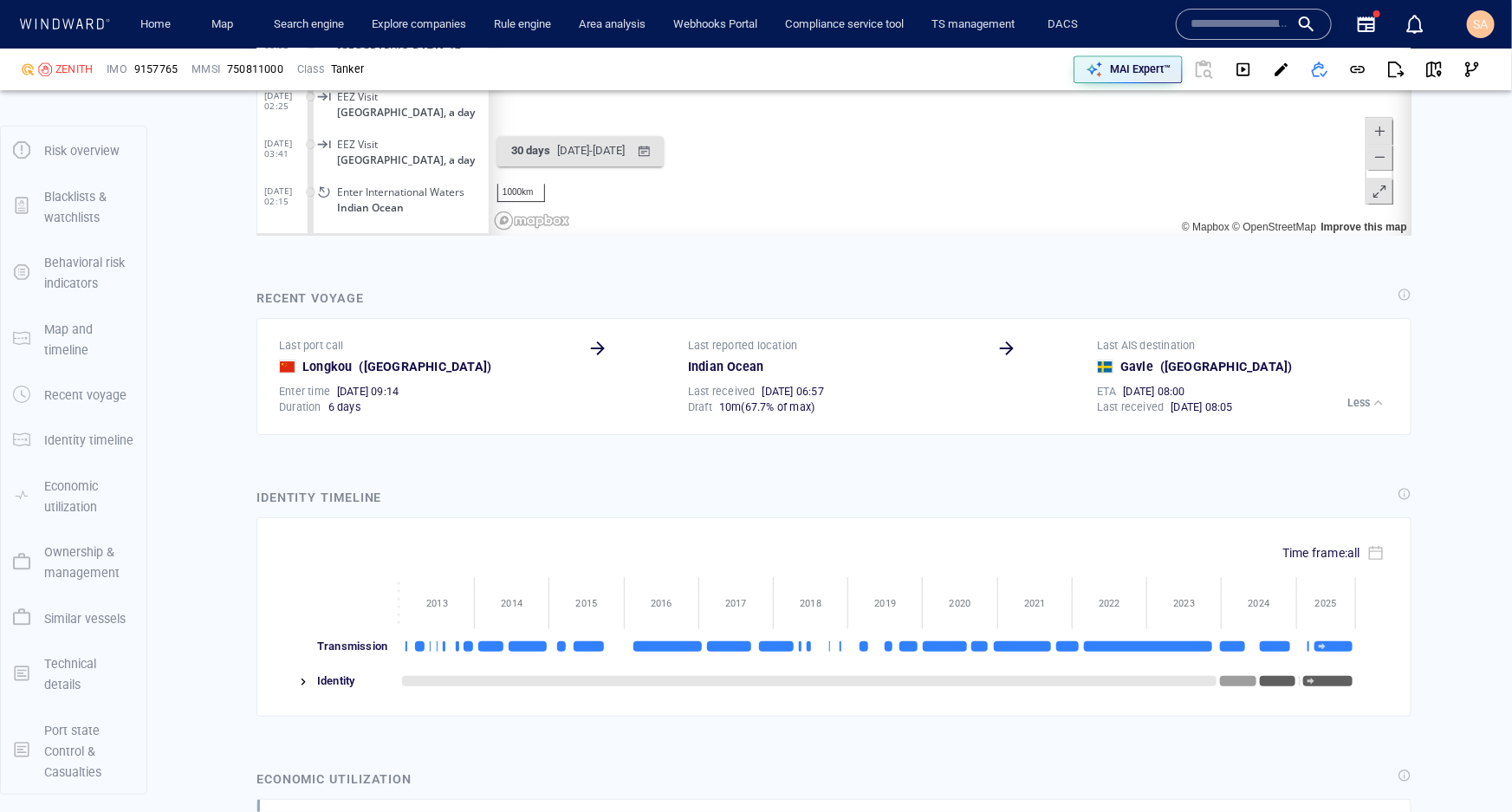
scroll to position [2779, 0]
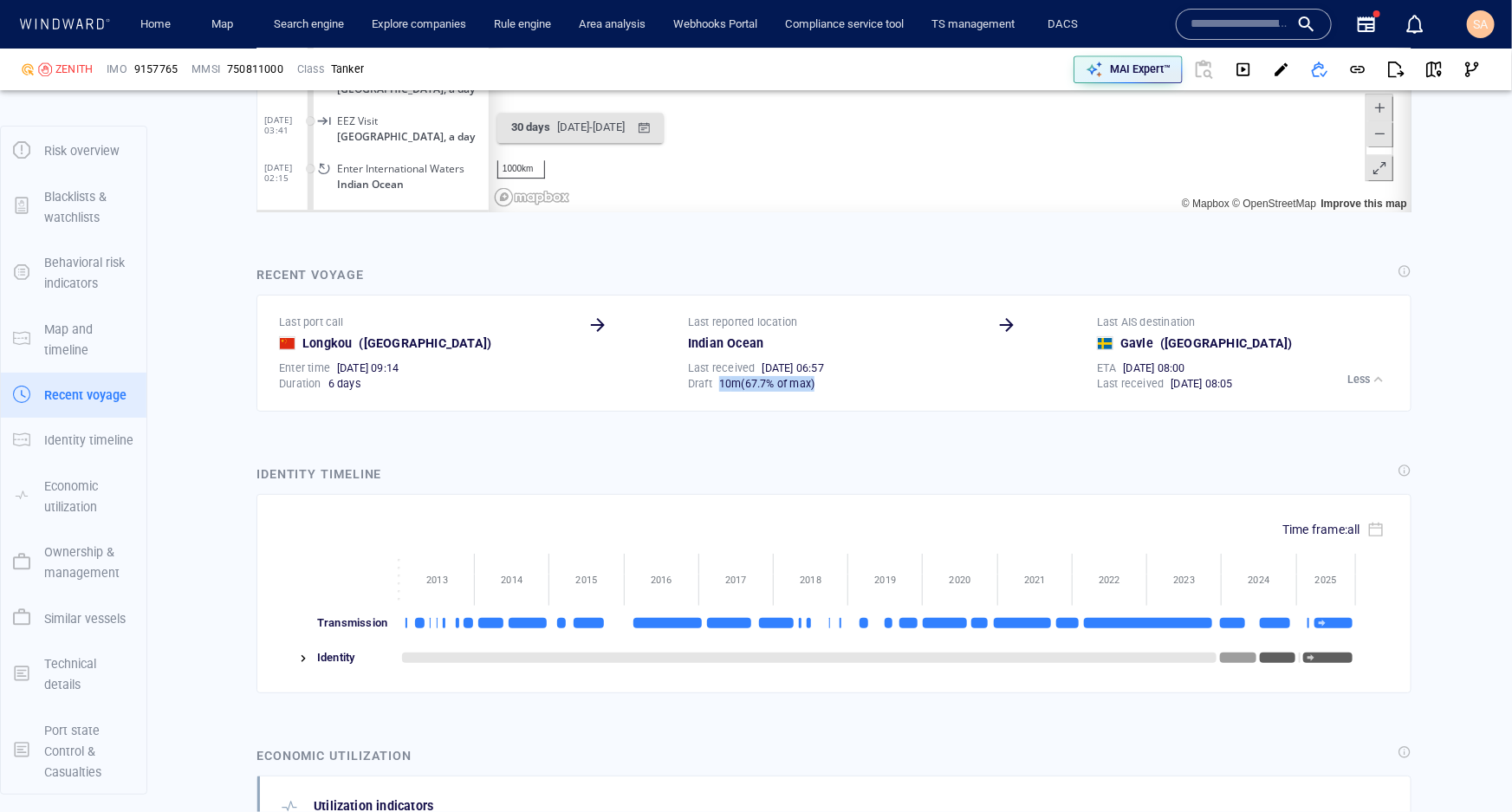
drag, startPoint x: 814, startPoint y: 386, endPoint x: 710, endPoint y: 387, distance: 104.0
click at [710, 387] on div "Draft 10 m ( 67.7% of max )" at bounding box center [835, 383] width 302 height 22
click at [748, 423] on div "Vessel details ZENITH Formerly: QVM SUCCESS +14 more IMO 9157765 MMSI 750811000…" at bounding box center [833, 98] width 1356 height 5552
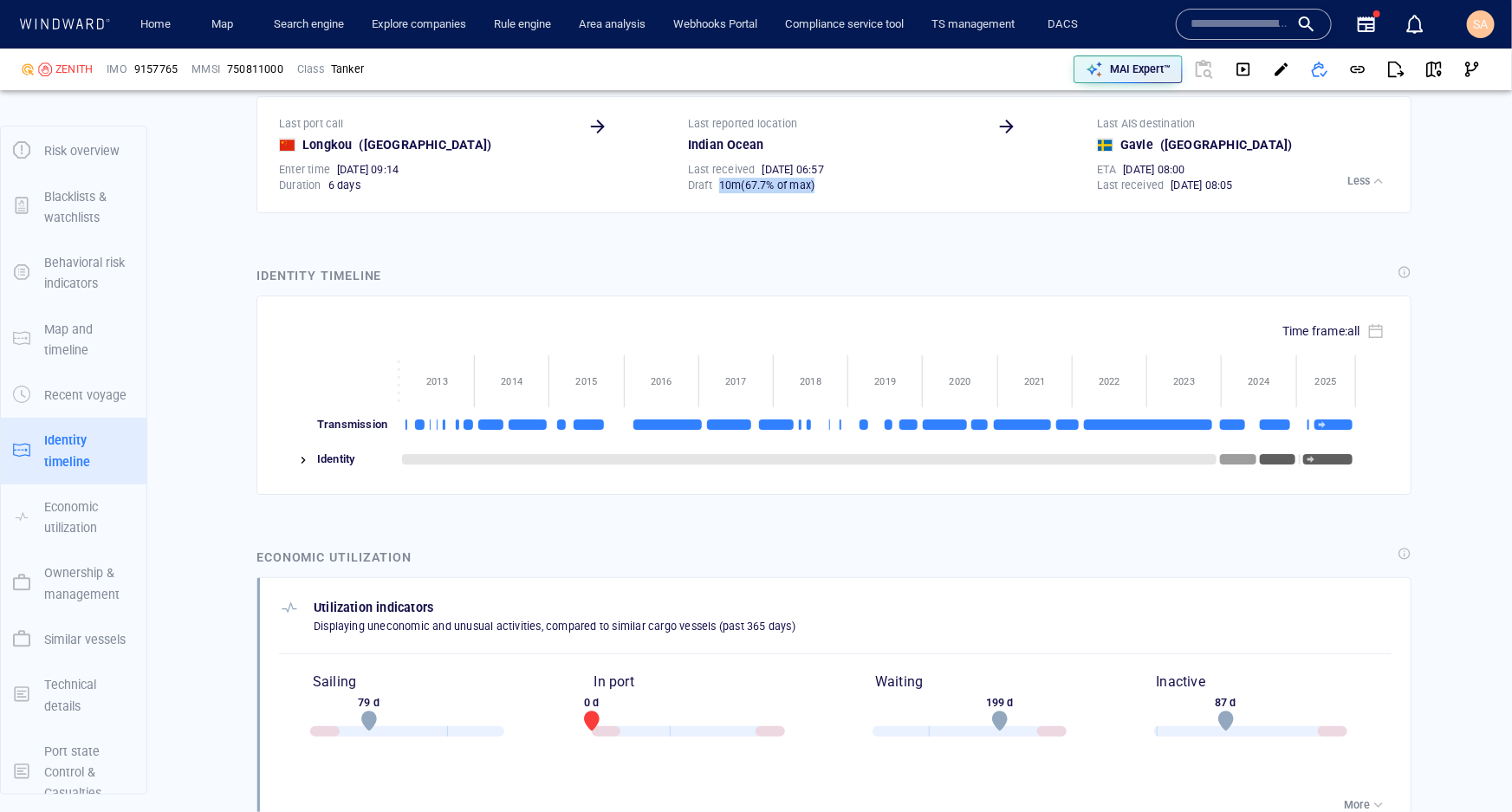
scroll to position [3016, 0]
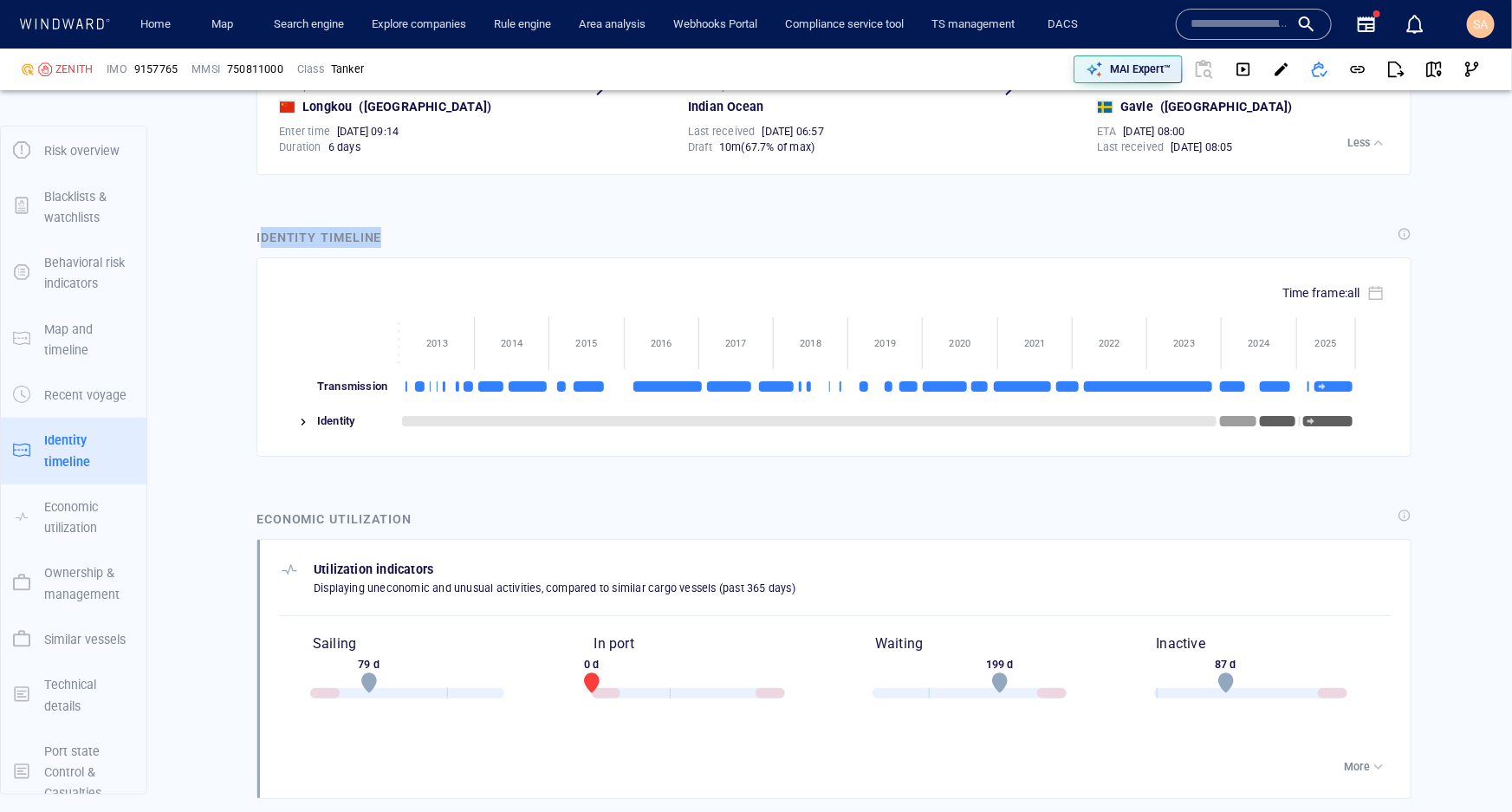
drag, startPoint x: 383, startPoint y: 240, endPoint x: 264, endPoint y: 239, distance: 119.0
click at [260, 239] on div "Identity timeline" at bounding box center [321, 239] width 129 height 23
click at [388, 230] on div "Identity timeline" at bounding box center [321, 239] width 136 height 30
click at [304, 421] on img at bounding box center [303, 422] width 13 height 13
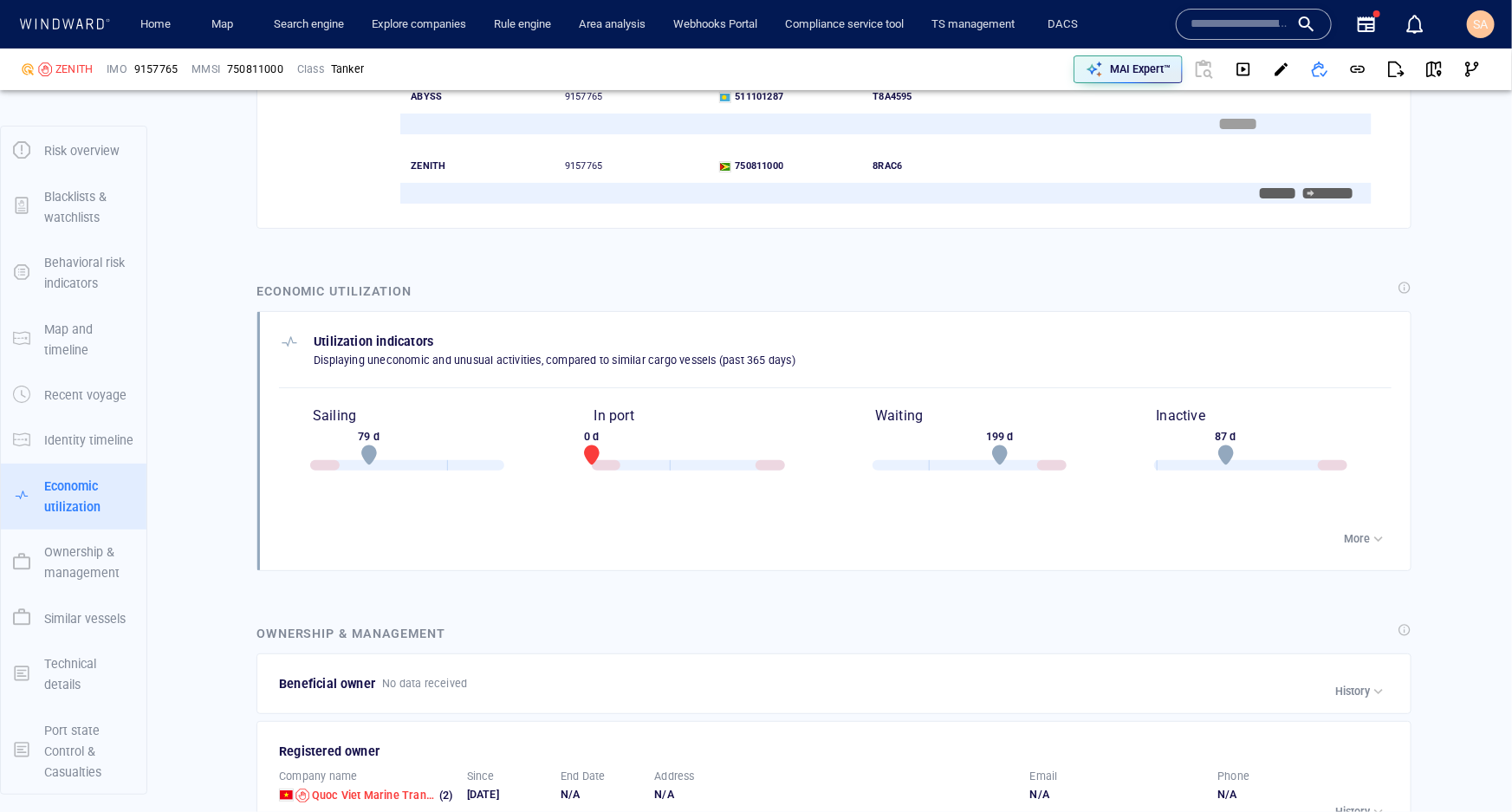
scroll to position [3488, 0]
click at [1344, 529] on p "More" at bounding box center [1356, 536] width 26 height 15
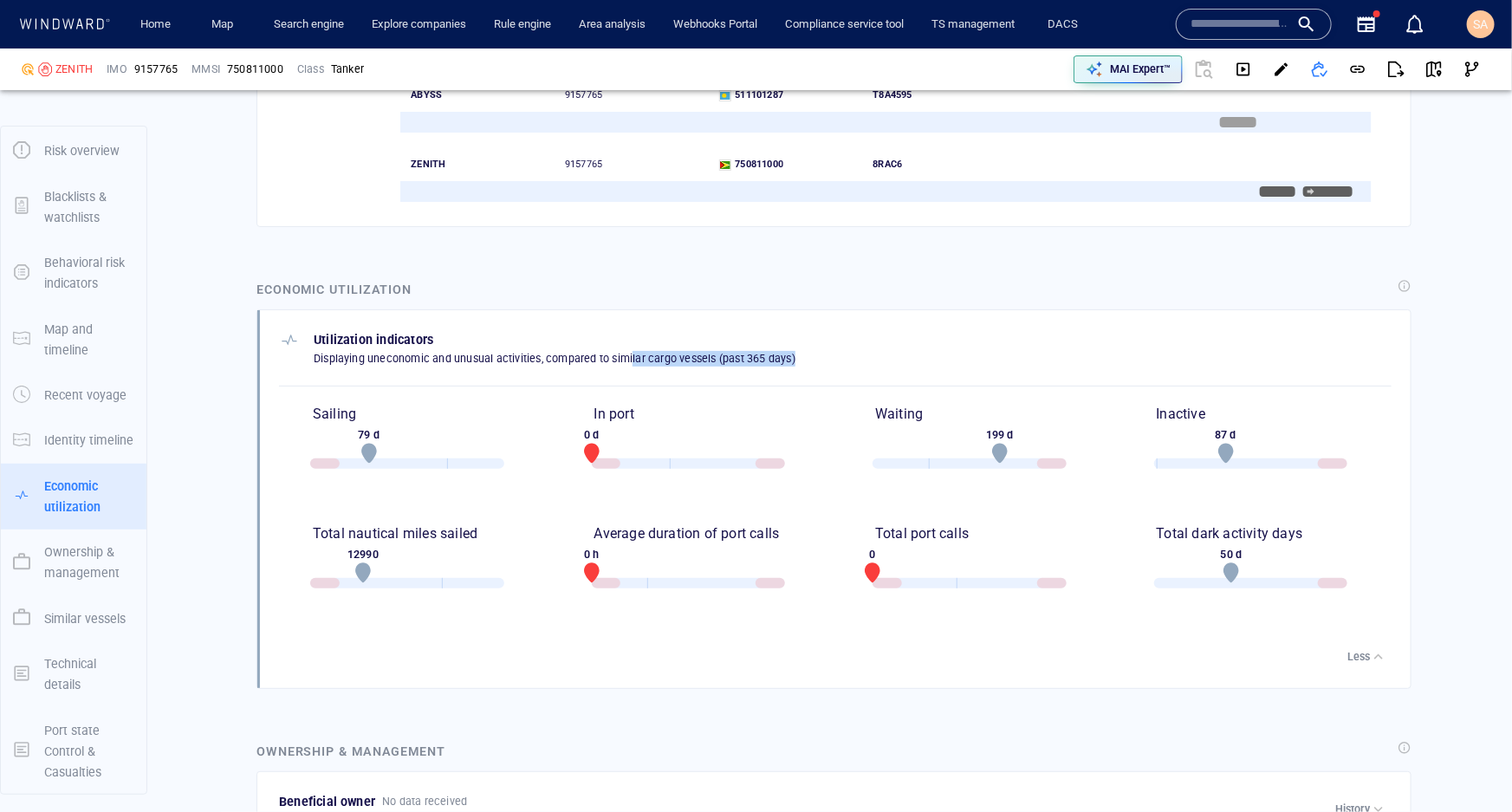
drag, startPoint x: 633, startPoint y: 353, endPoint x: 802, endPoint y: 354, distance: 169.0
click at [802, 354] on div "Utilization indicators Displaying uneconomic and unusual activities, compared t…" at bounding box center [835, 347] width 1113 height 37
click at [823, 355] on div "Utilization indicators Displaying uneconomic and unusual activities, compared t…" at bounding box center [835, 347] width 1113 height 37
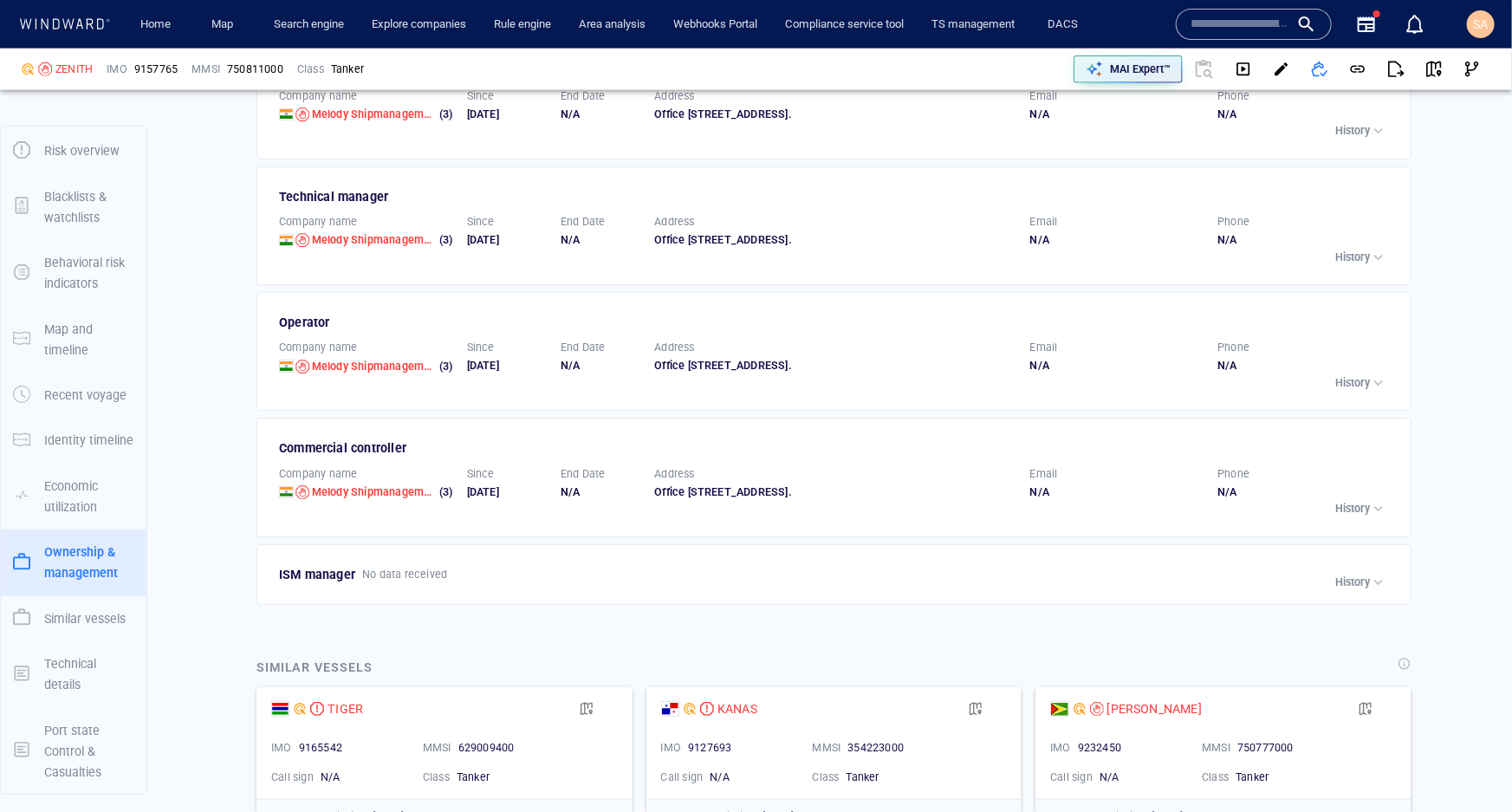
scroll to position [4433, 0]
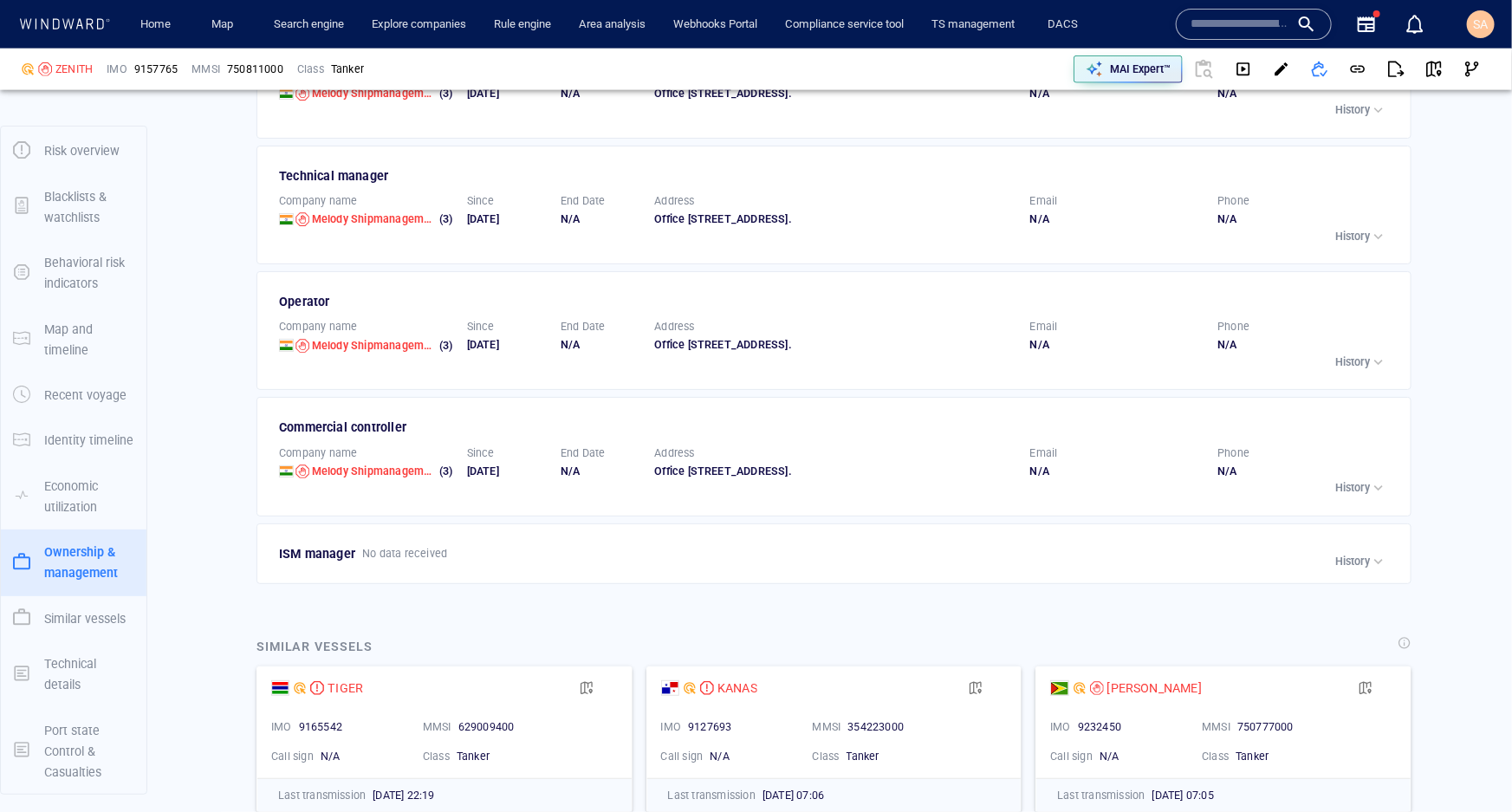
click at [1337, 496] on p "History" at bounding box center [1353, 487] width 35 height 15
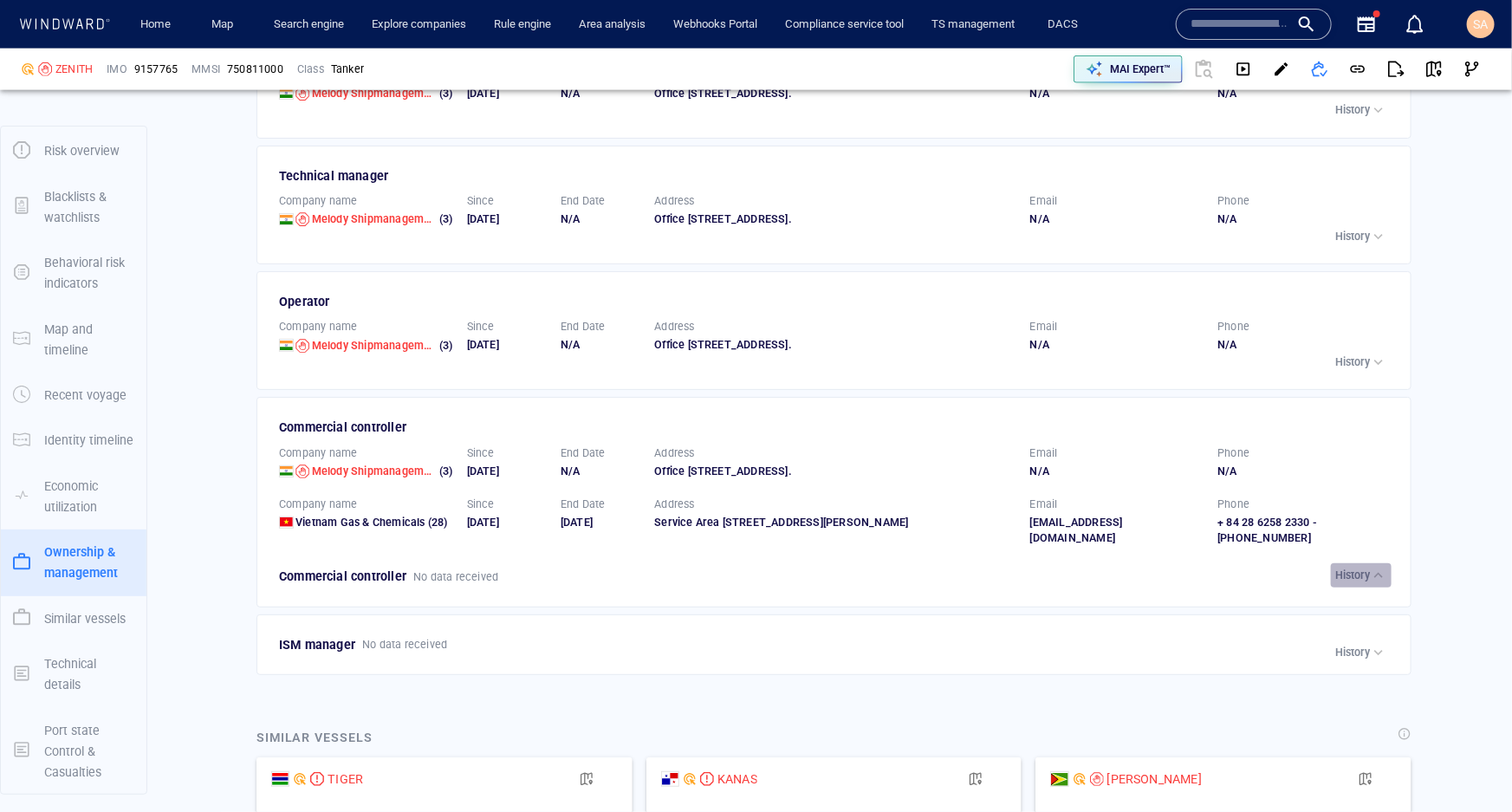
click at [1341, 583] on p "History" at bounding box center [1353, 575] width 35 height 15
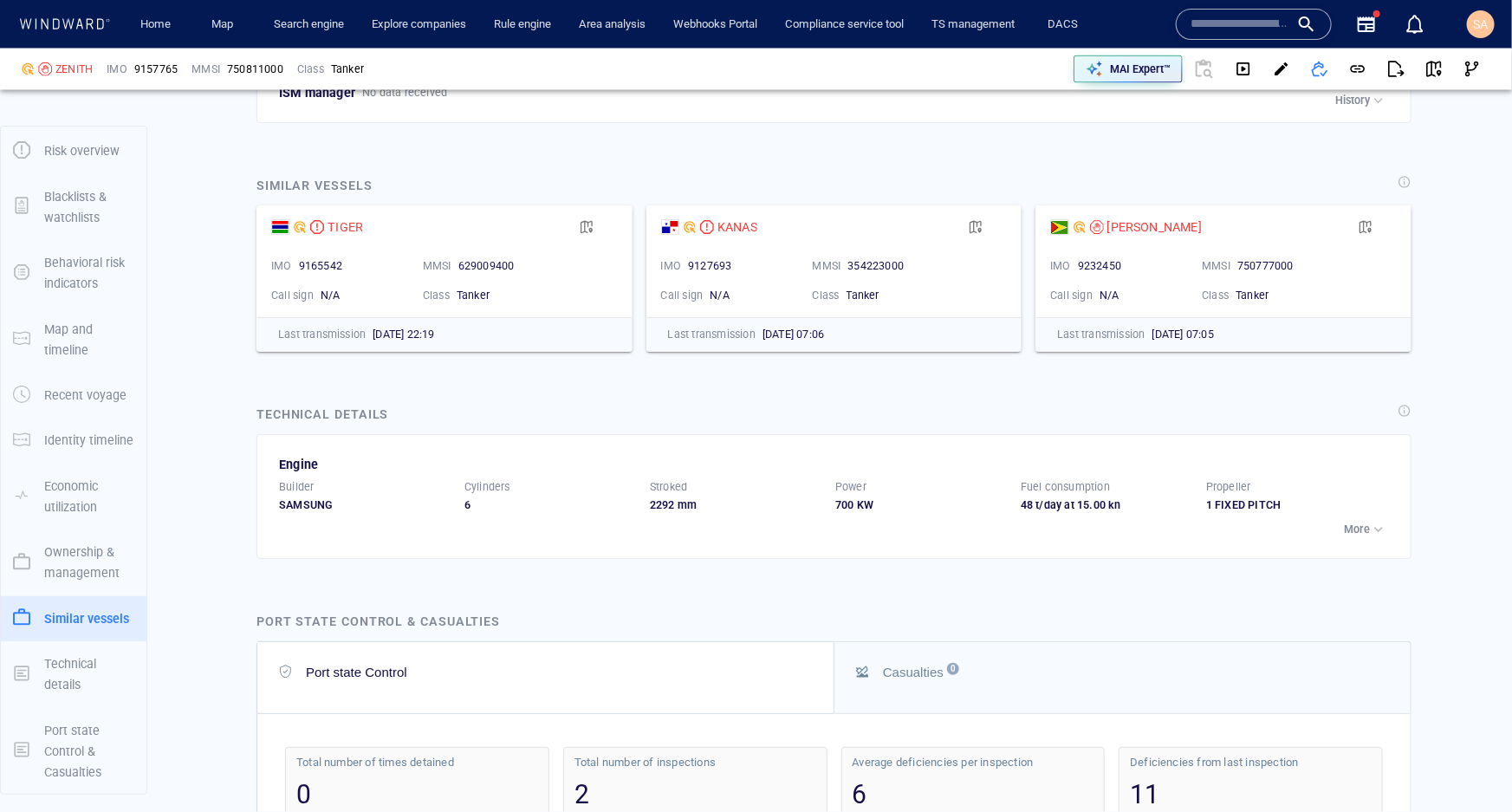
scroll to position [4906, 0]
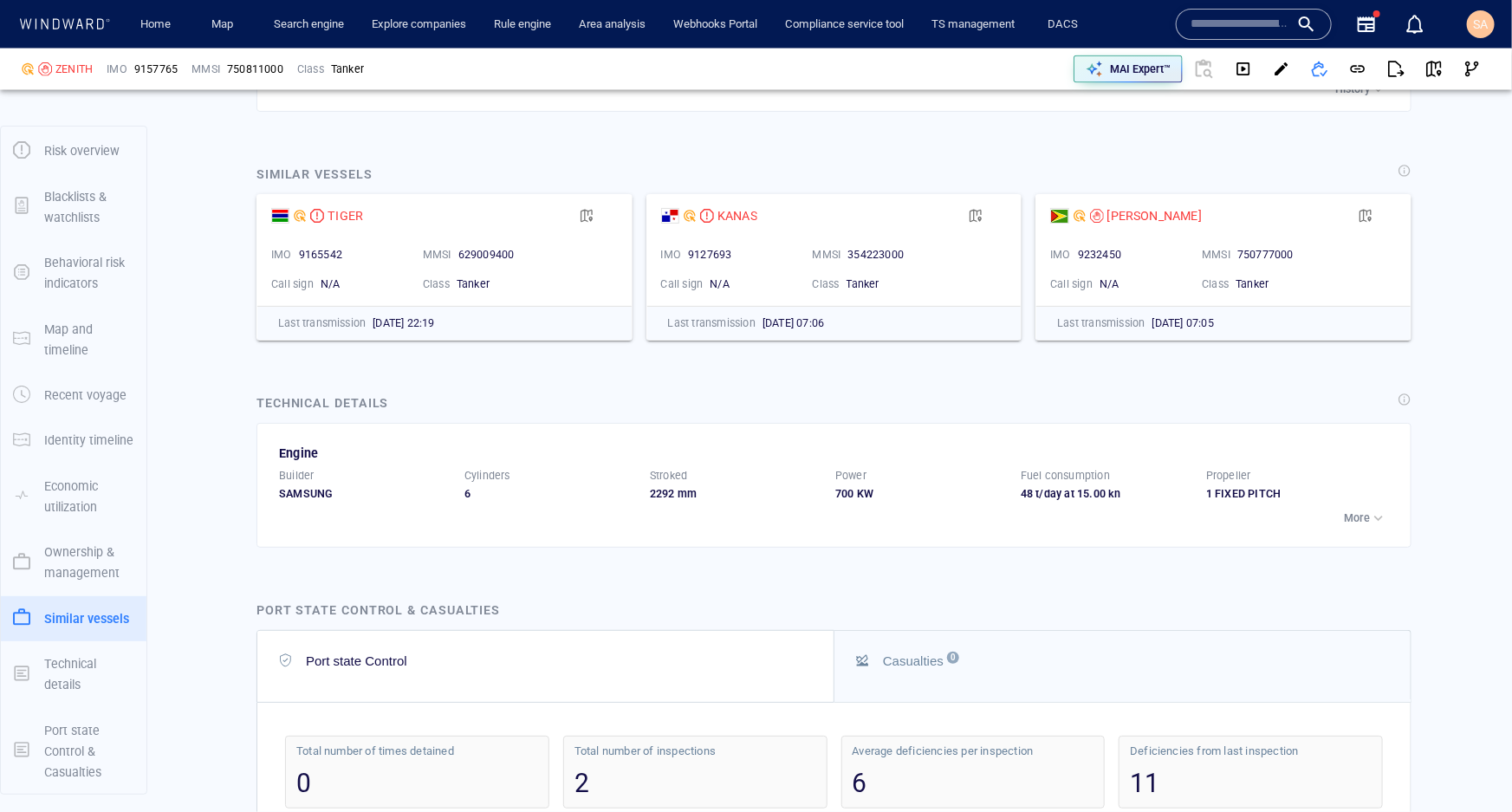
click at [1356, 526] on p "More" at bounding box center [1356, 517] width 26 height 15
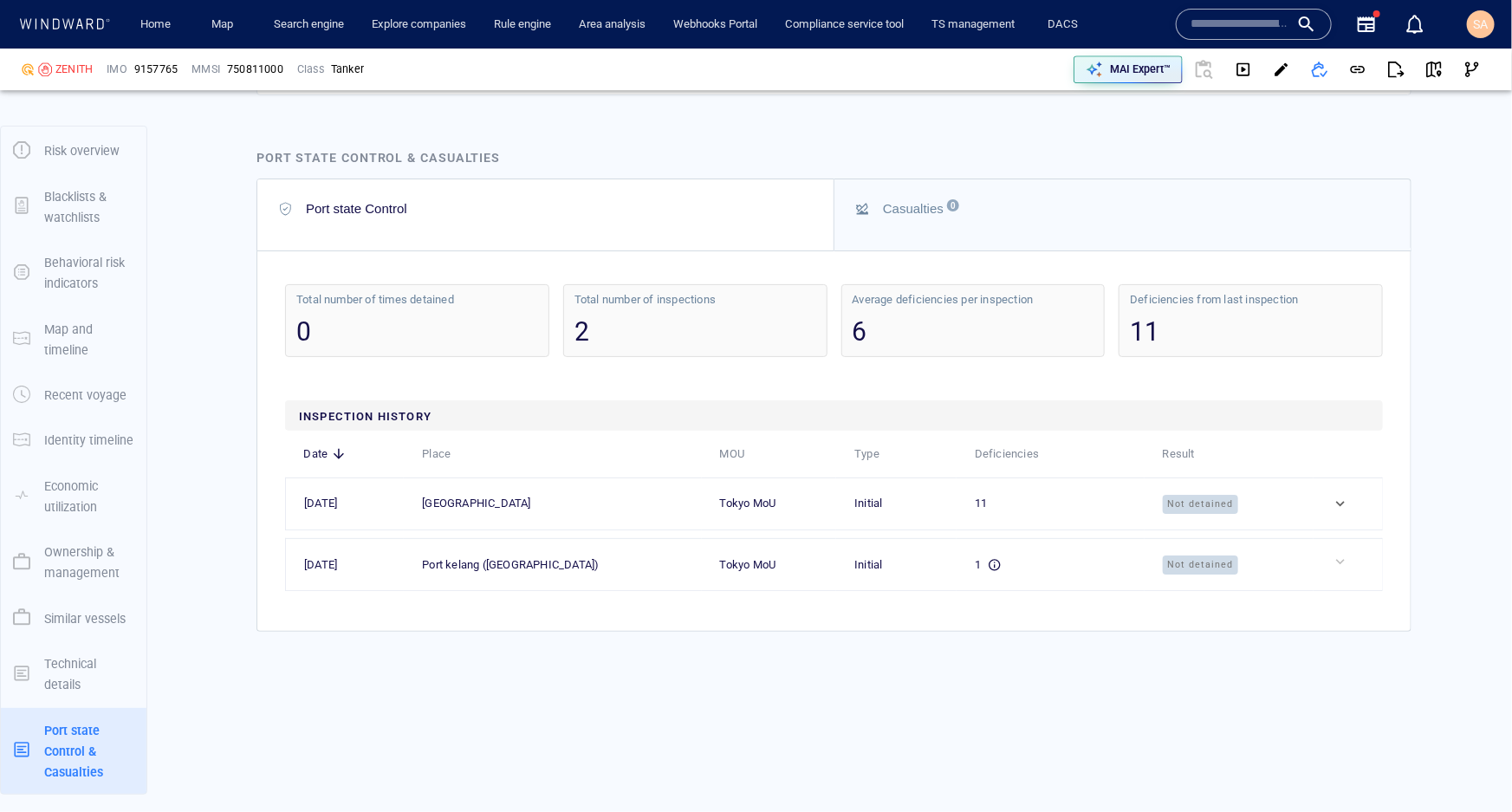
scroll to position [6088, 0]
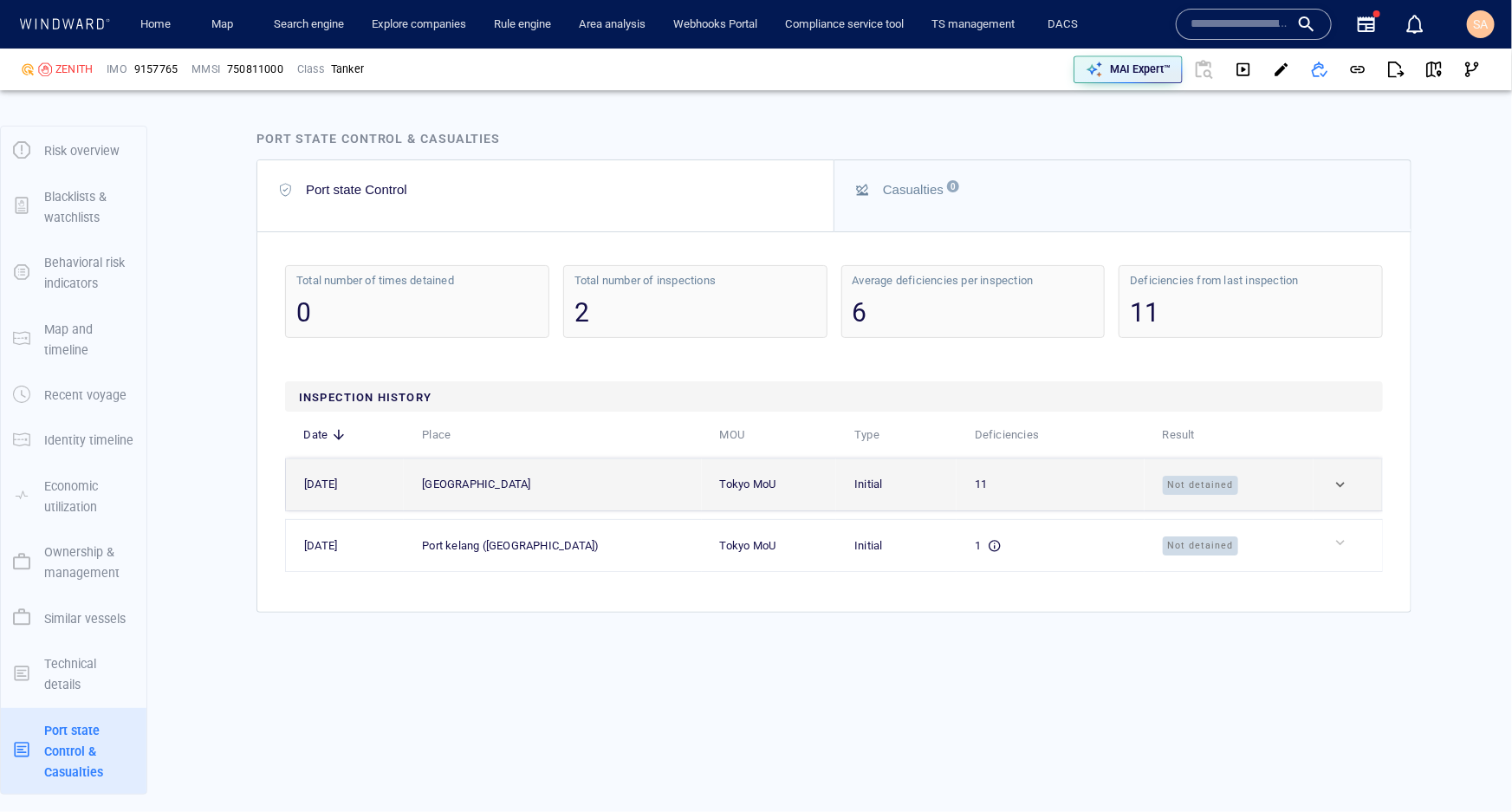
click at [1314, 496] on td at bounding box center [1348, 484] width 69 height 52
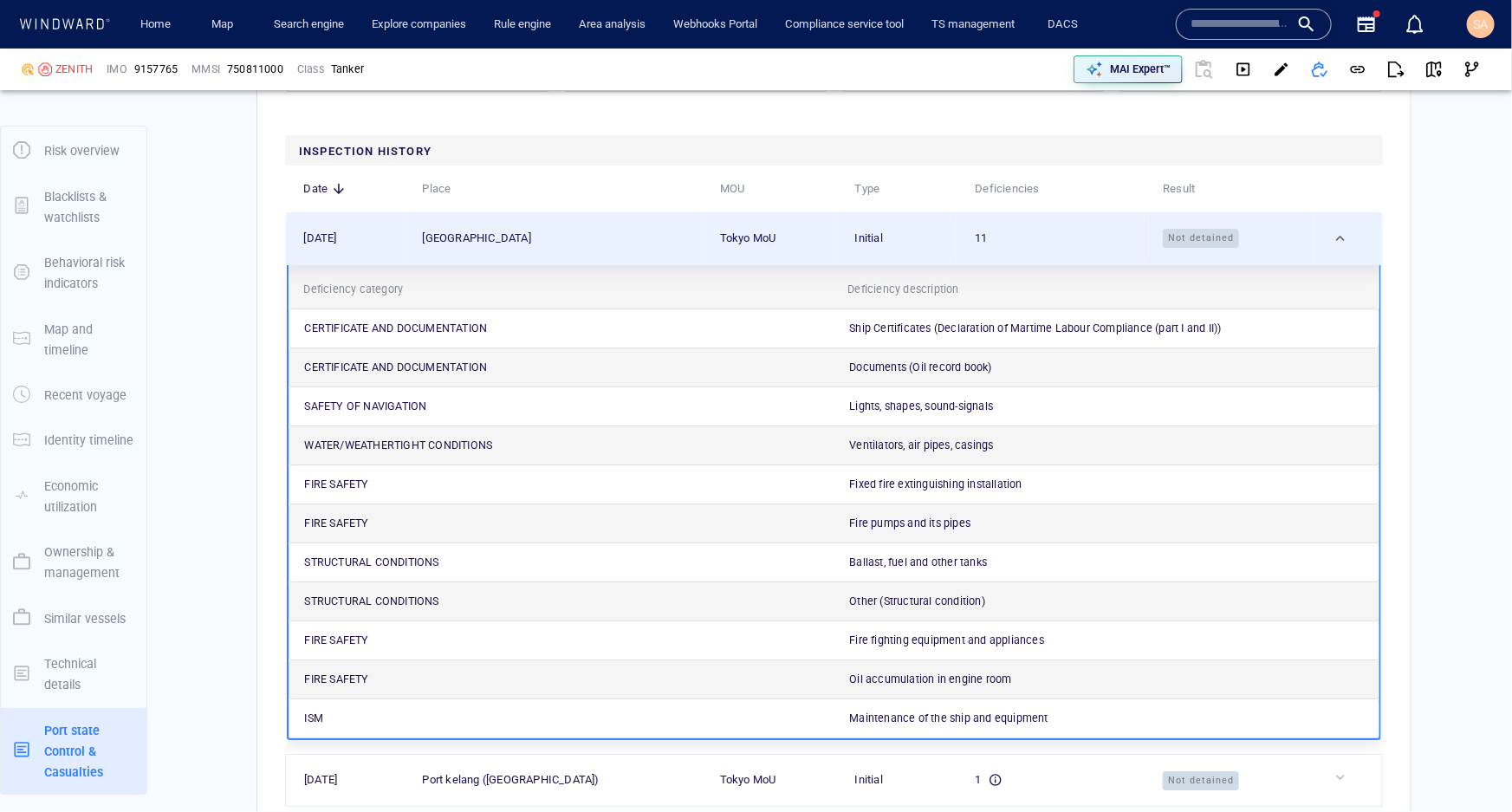
scroll to position [6325, 0]
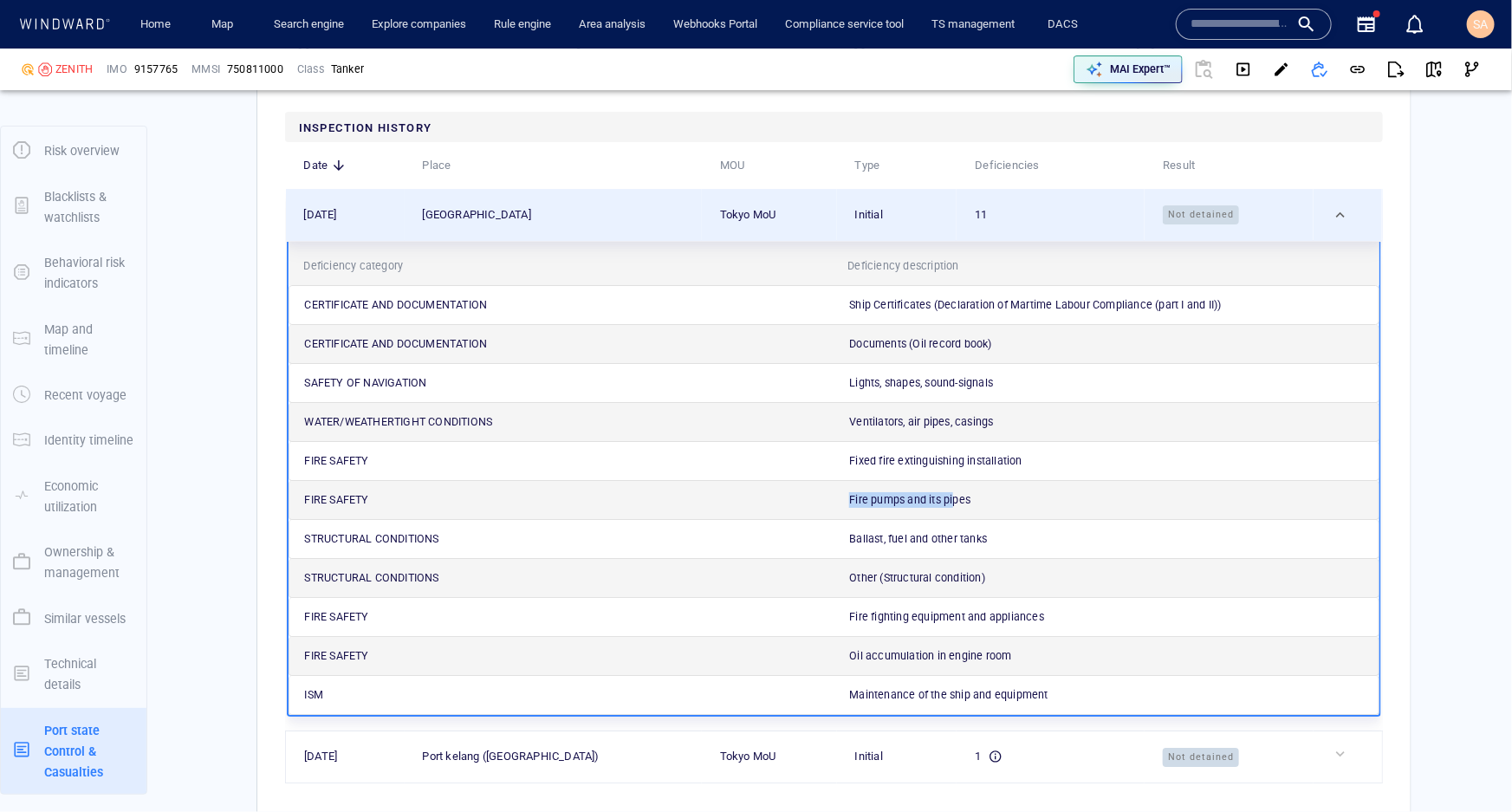
drag, startPoint x: 845, startPoint y: 551, endPoint x: 949, endPoint y: 548, distance: 104.0
click at [949, 508] on p "Fire pumps and its pipes" at bounding box center [910, 500] width 122 height 15
drag, startPoint x: 878, startPoint y: 519, endPoint x: 961, endPoint y: 515, distance: 83.1
click at [961, 469] on p "Fixed fire extinguishing installation" at bounding box center [935, 460] width 173 height 15
drag, startPoint x: 858, startPoint y: 481, endPoint x: 970, endPoint y: 477, distance: 112.1
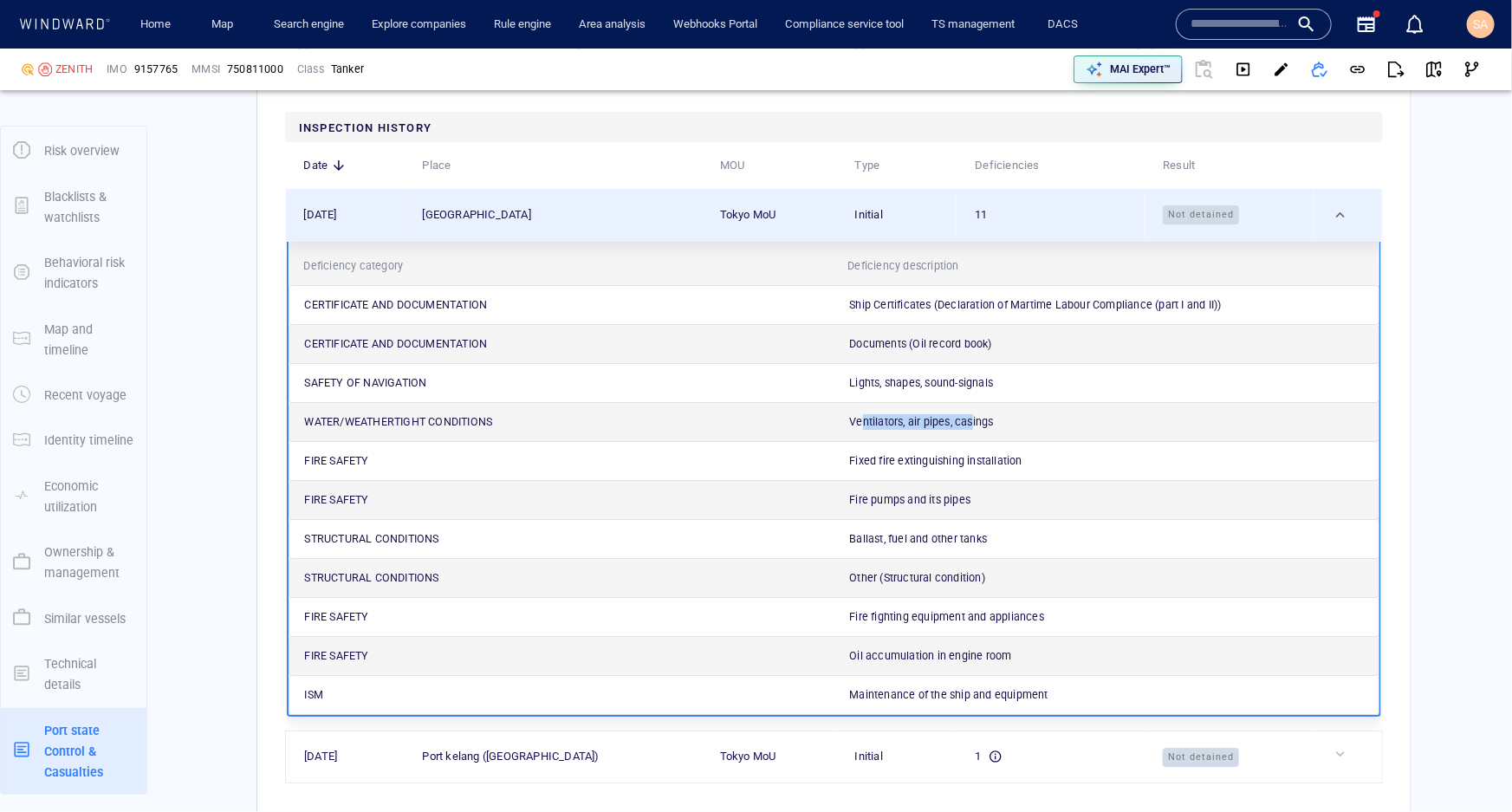
click at [970, 430] on p "Ventilators, air pipes, casings" at bounding box center [921, 422] width 144 height 15
drag, startPoint x: 870, startPoint y: 448, endPoint x: 1022, endPoint y: 446, distance: 152.0
click at [1022, 402] on div "Lights, shapes, sound-signals" at bounding box center [1109, 383] width 545 height 38
drag, startPoint x: 876, startPoint y: 705, endPoint x: 1012, endPoint y: 688, distance: 137.1
click at [1001, 675] on div "Oil accumulation in engine room" at bounding box center [1109, 655] width 545 height 38
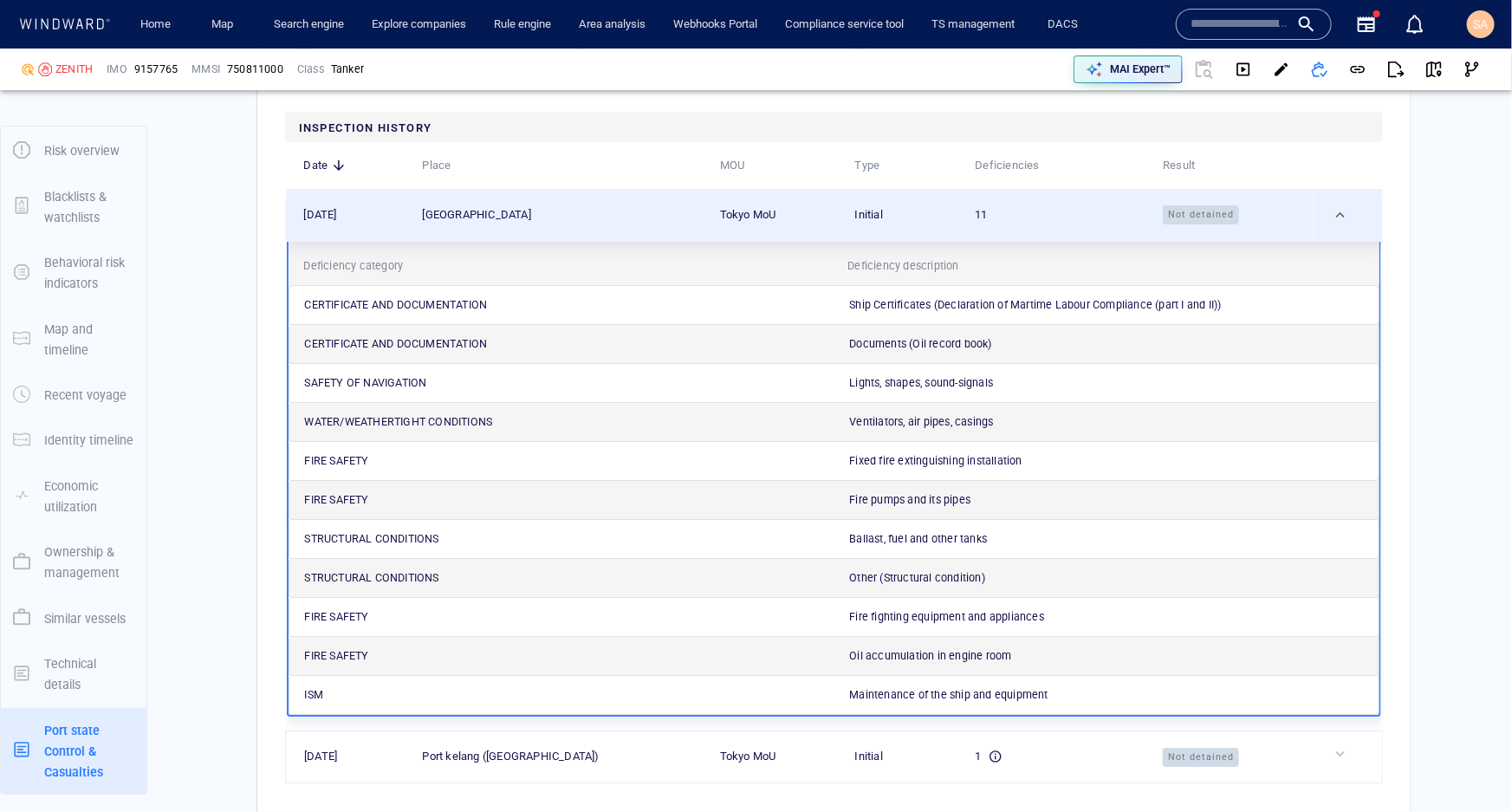
click at [1045, 597] on div "Other (Structural condition)" at bounding box center [1109, 577] width 545 height 38
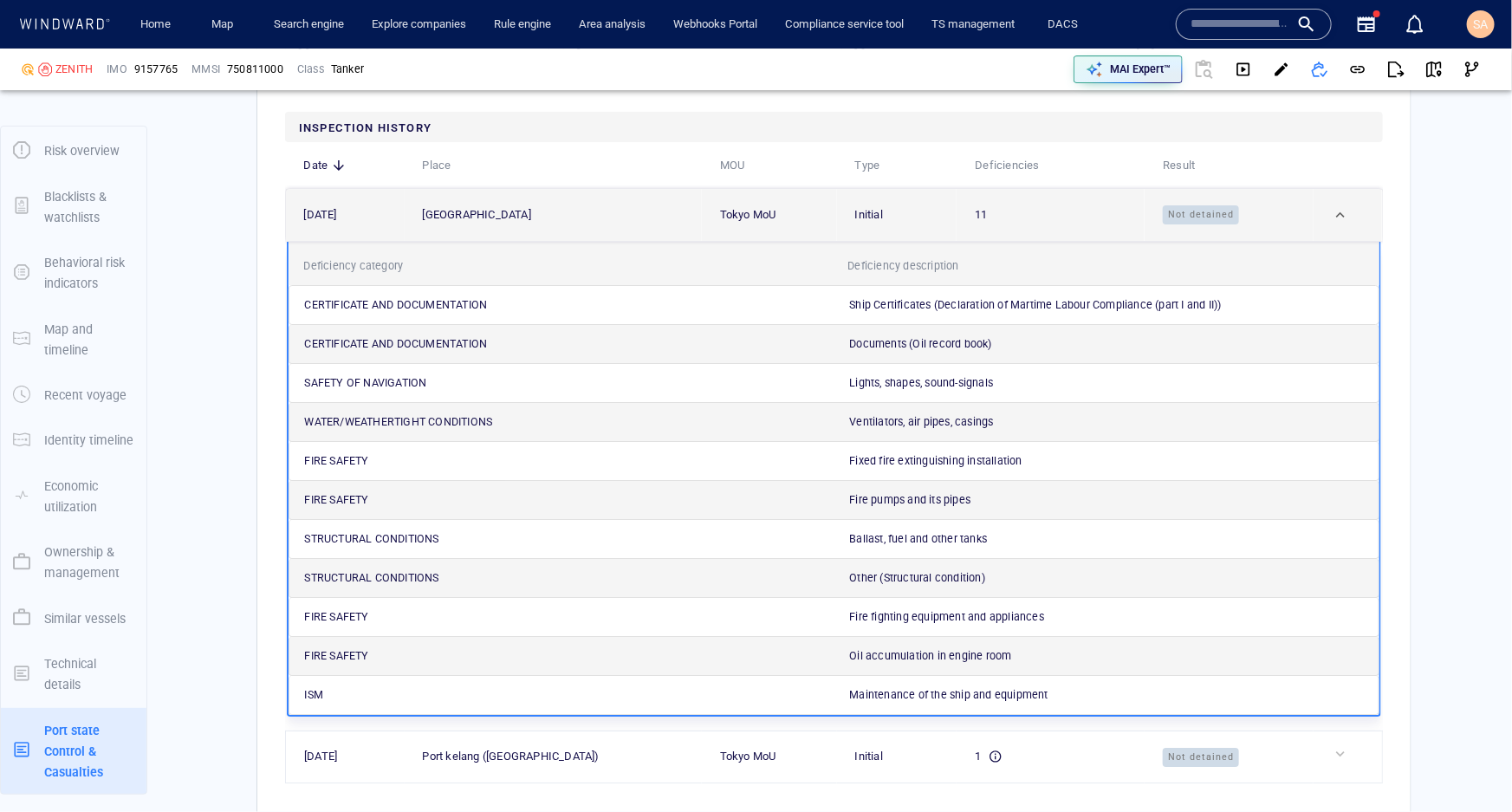
click at [1328, 241] on td at bounding box center [1348, 215] width 68 height 52
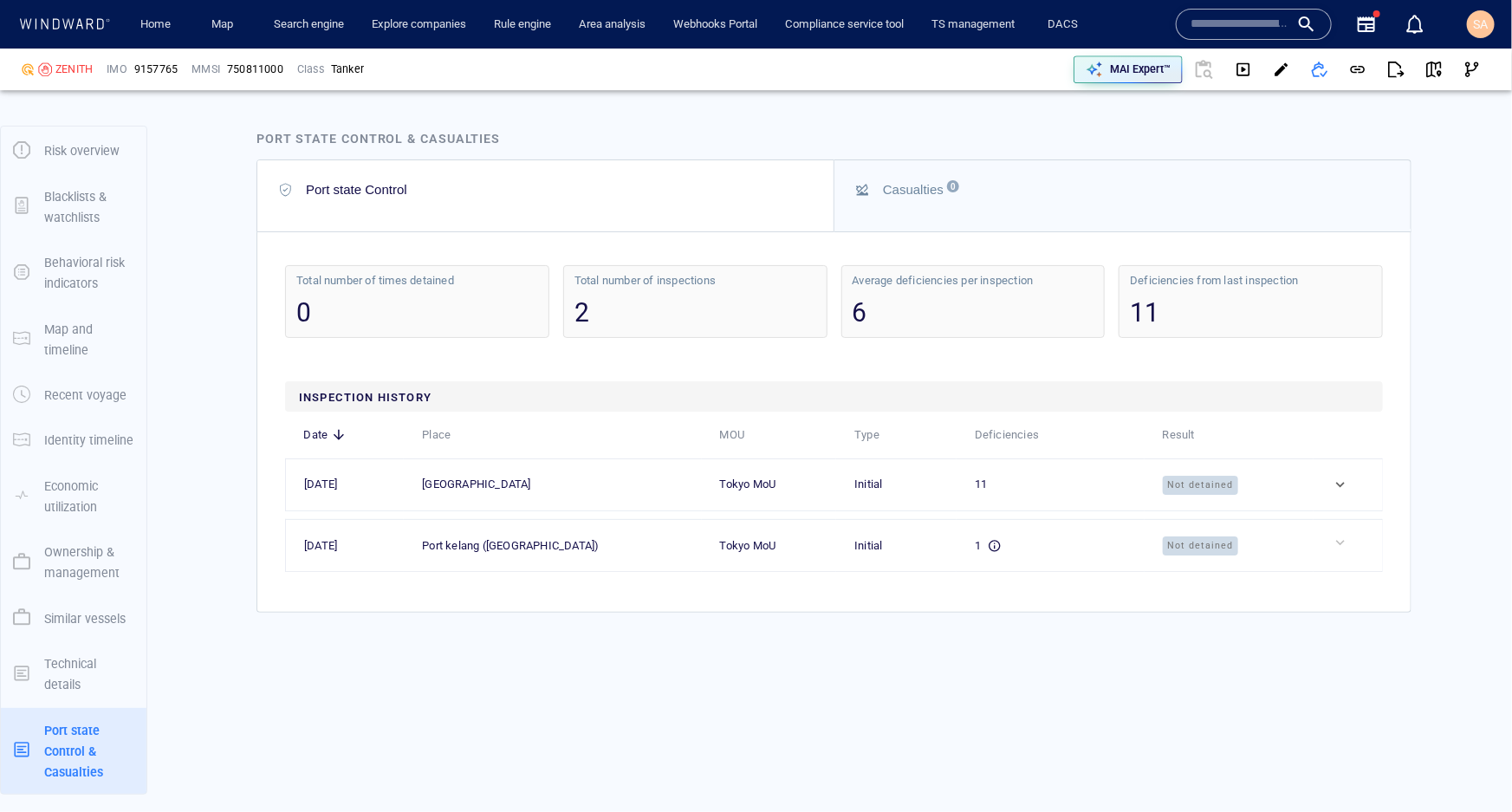
scroll to position [5875, 0]
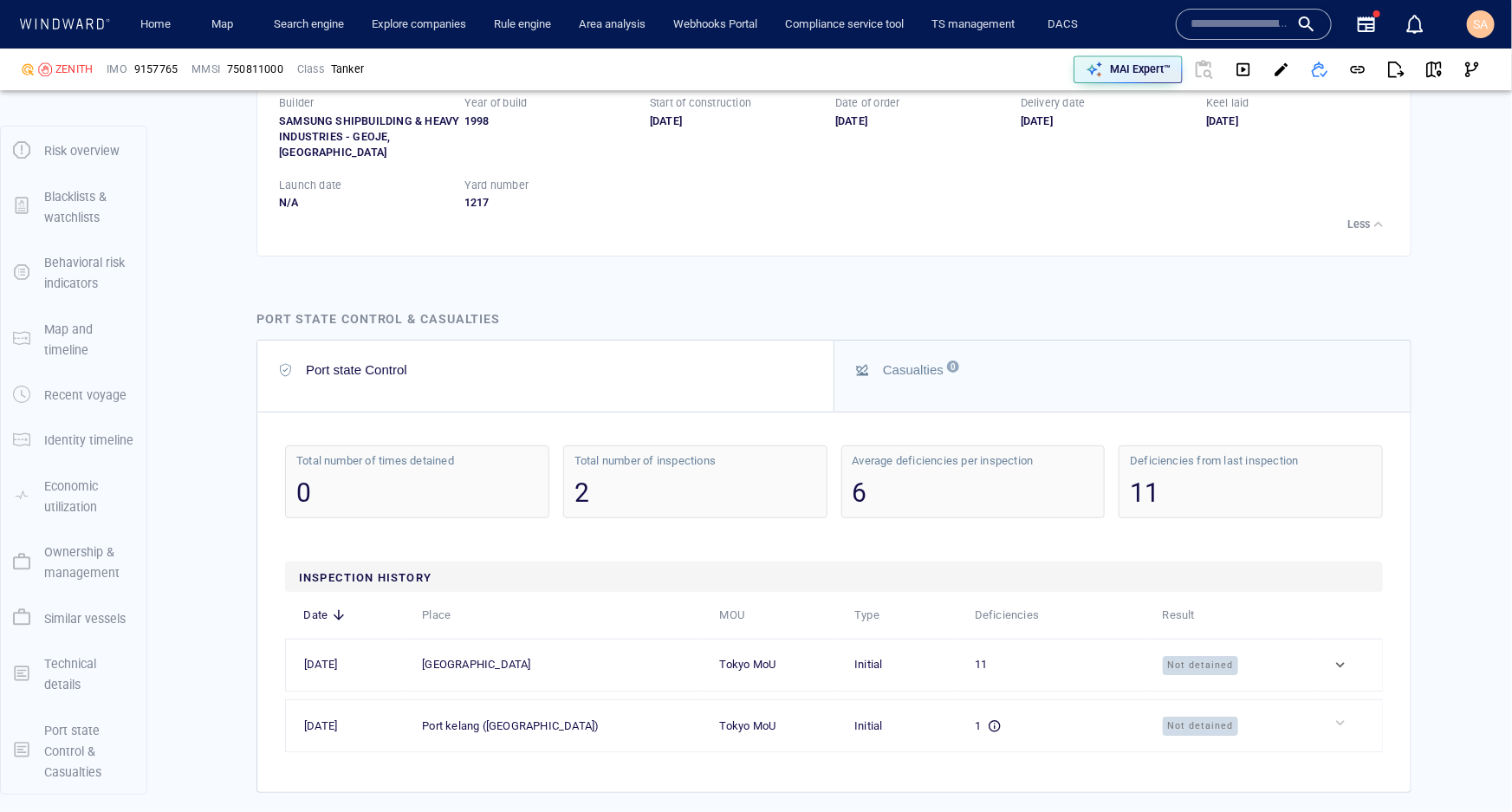
click at [933, 377] on div "Casualties 0" at bounding box center [913, 370] width 61 height 14
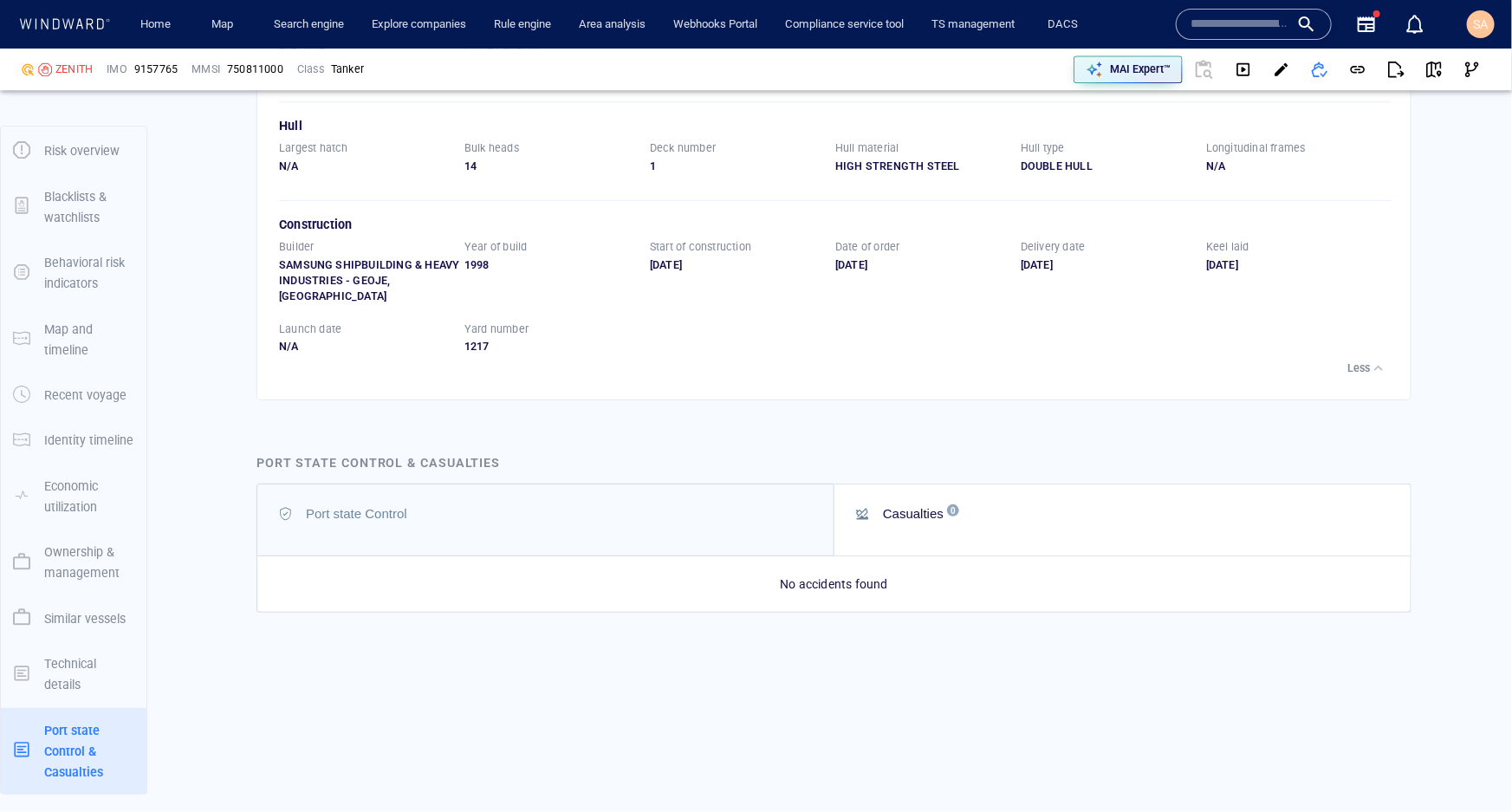
scroll to position [5788, 0]
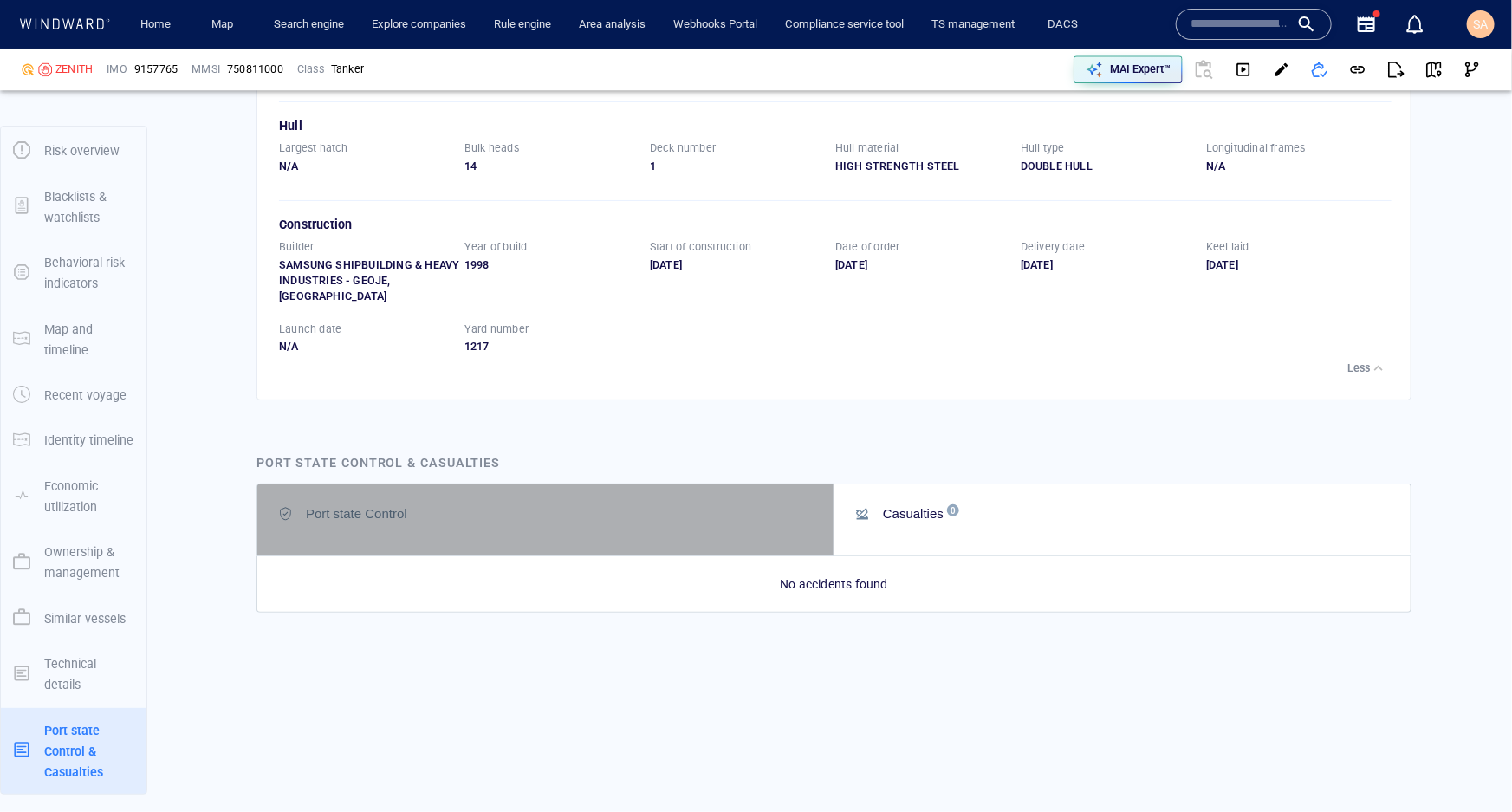
click at [564, 514] on div "Port state Control" at bounding box center [547, 513] width 535 height 21
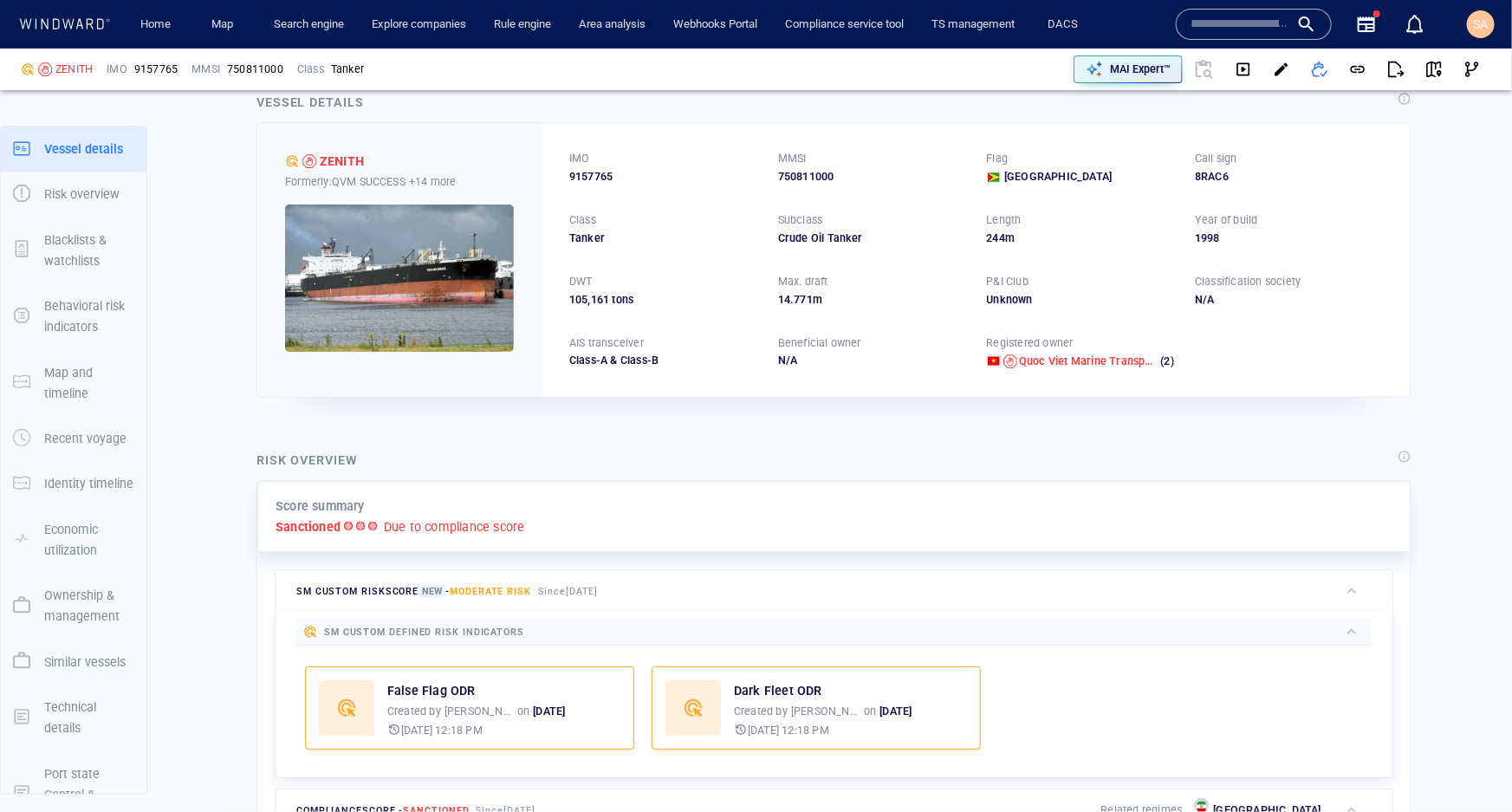
scroll to position [0, 0]
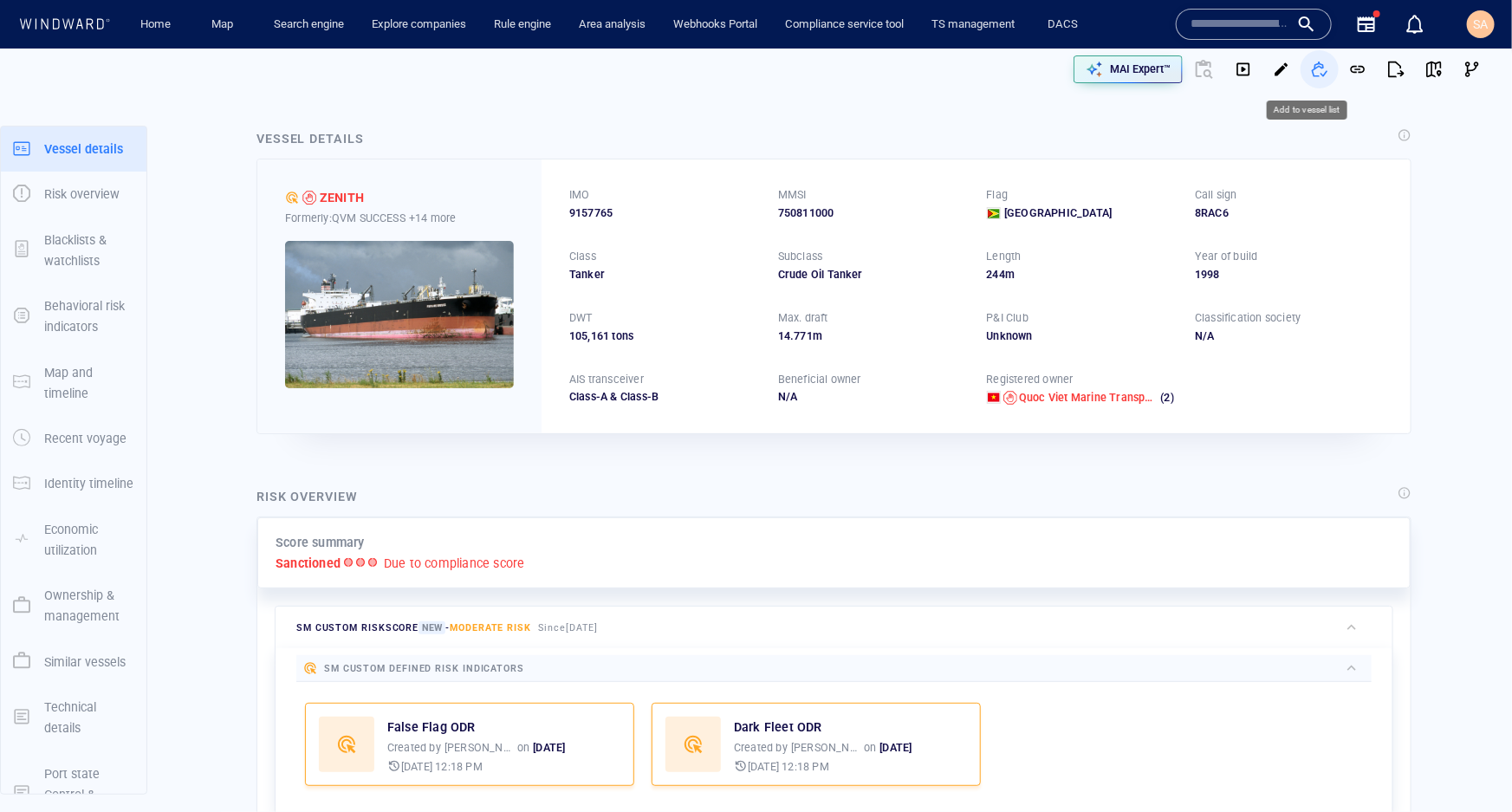
click at [1311, 65] on span "button" at bounding box center [1320, 69] width 17 height 17
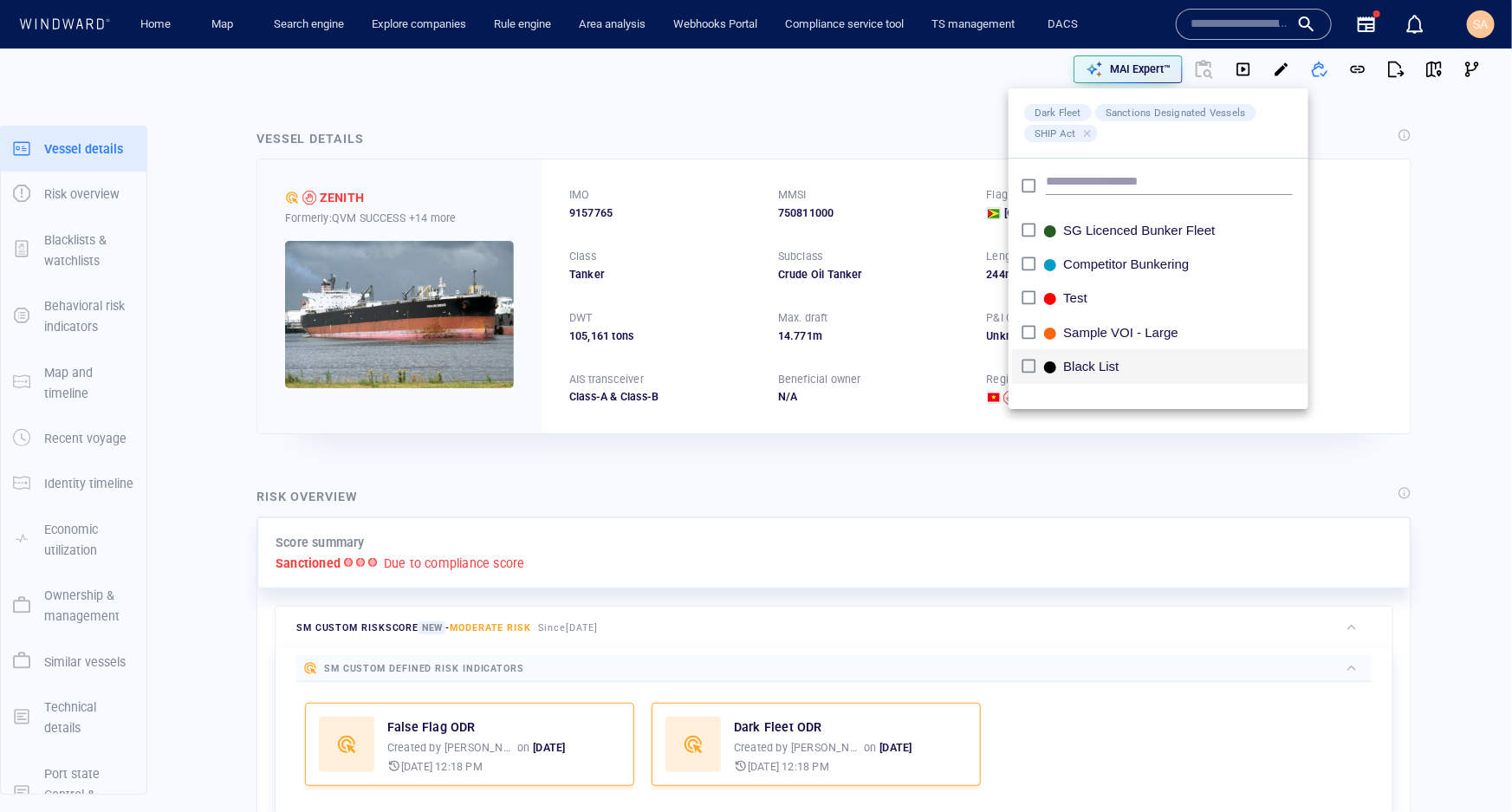
scroll to position [1666, 0]
click at [932, 150] on div at bounding box center [756, 406] width 1512 height 812
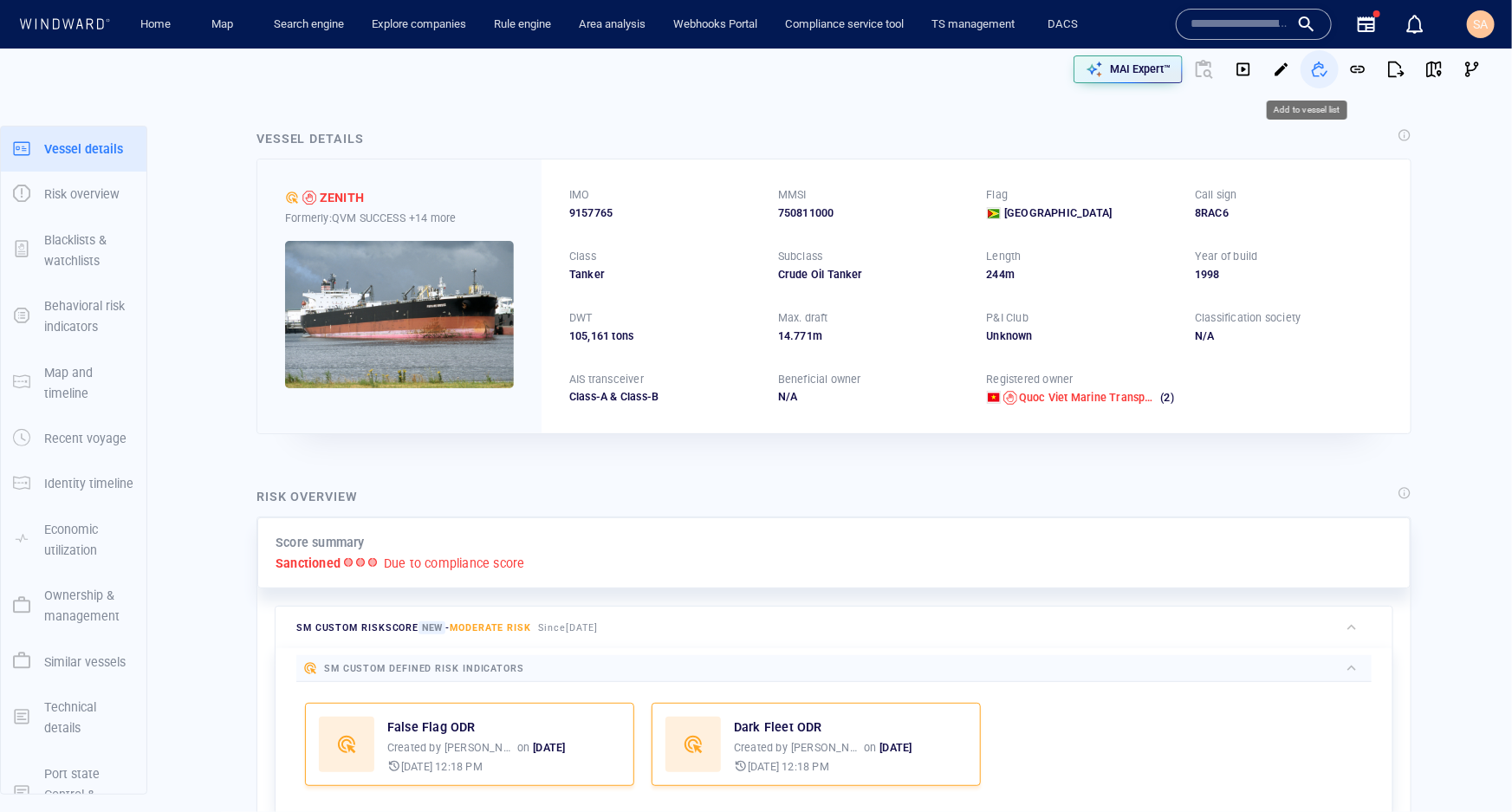
click at [1312, 68] on span "button" at bounding box center [1320, 69] width 17 height 17
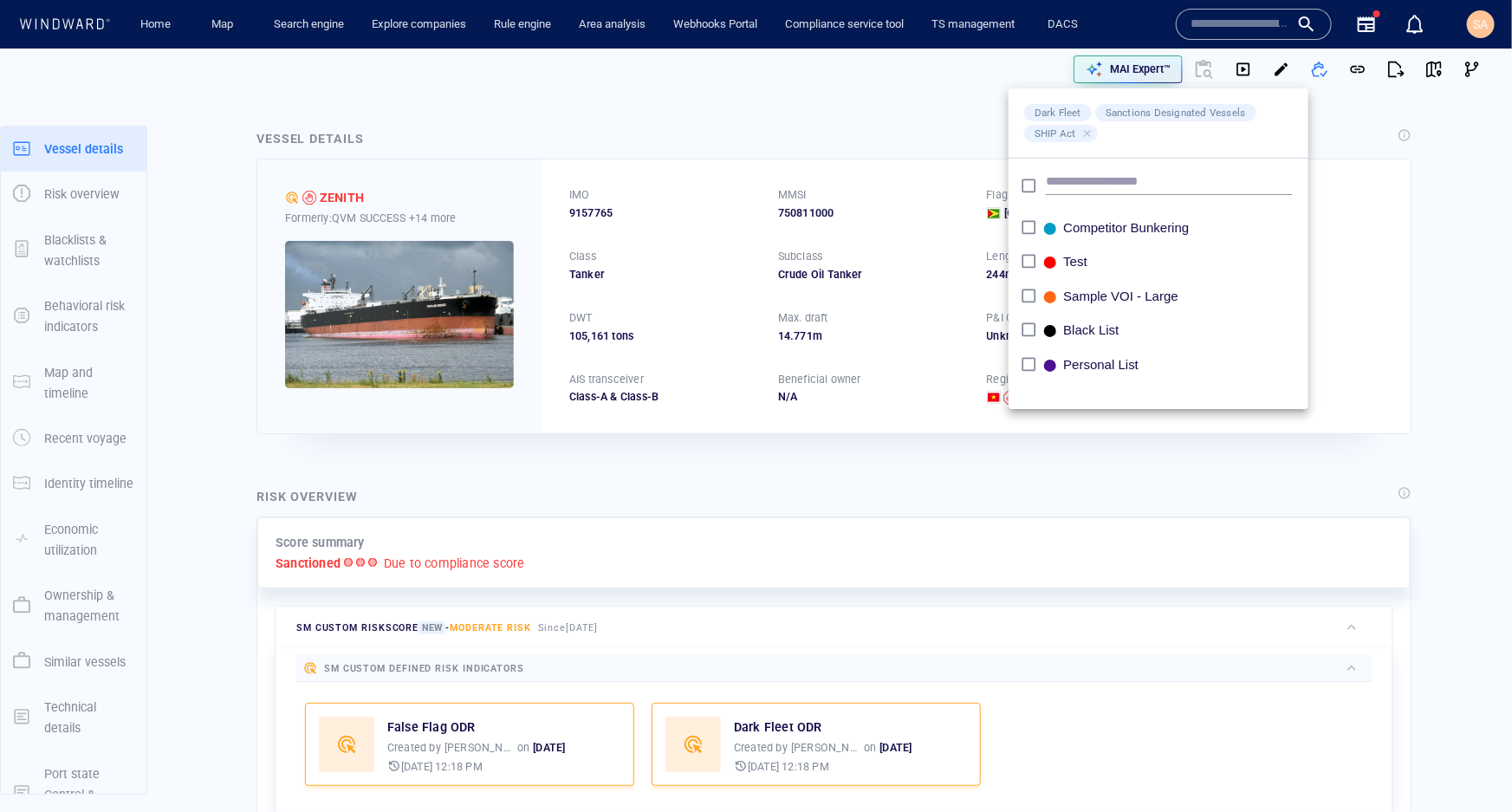
click at [937, 122] on div at bounding box center [756, 406] width 1512 height 812
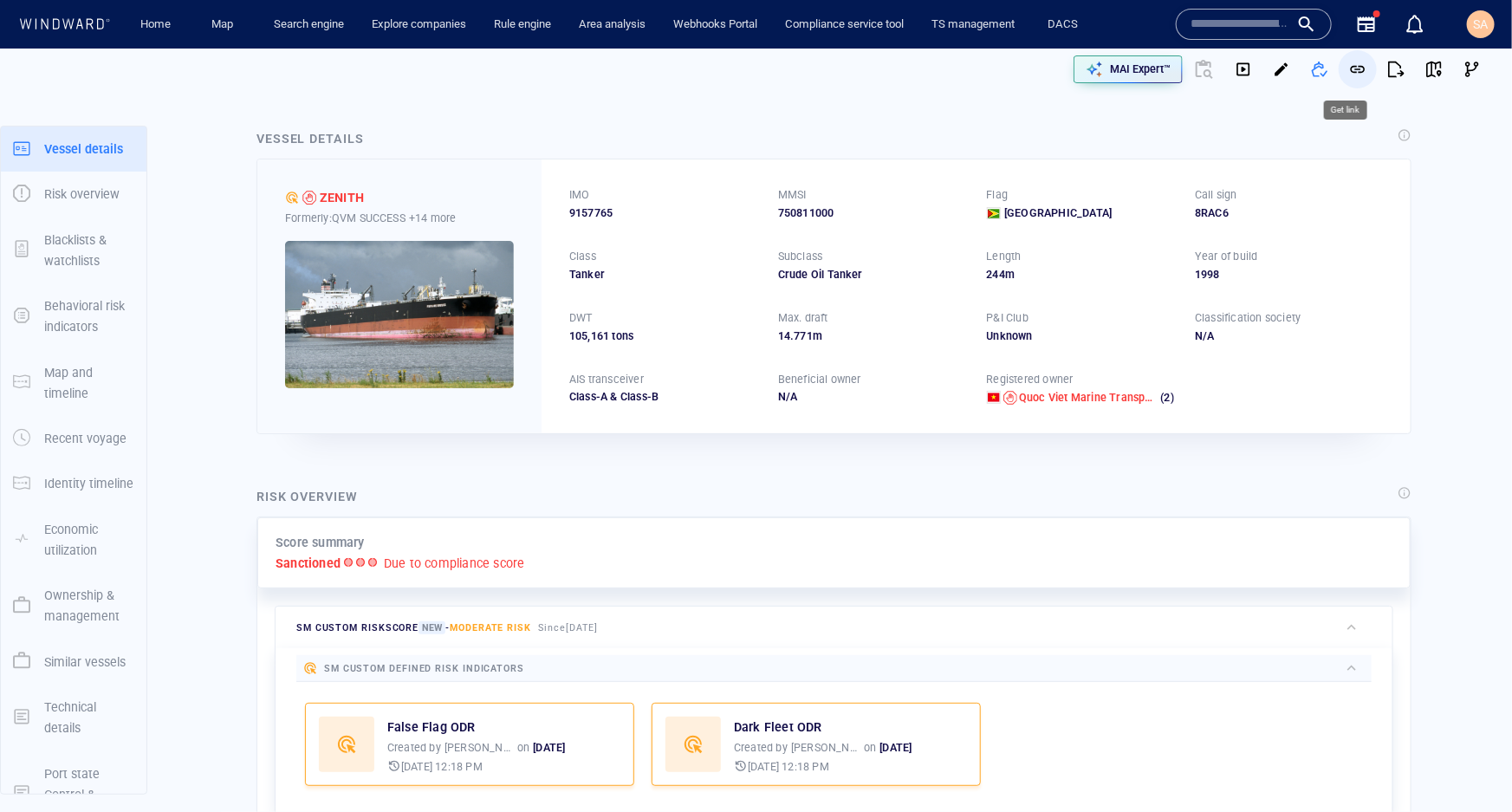
click at [1349, 73] on span "button" at bounding box center [1357, 69] width 17 height 17
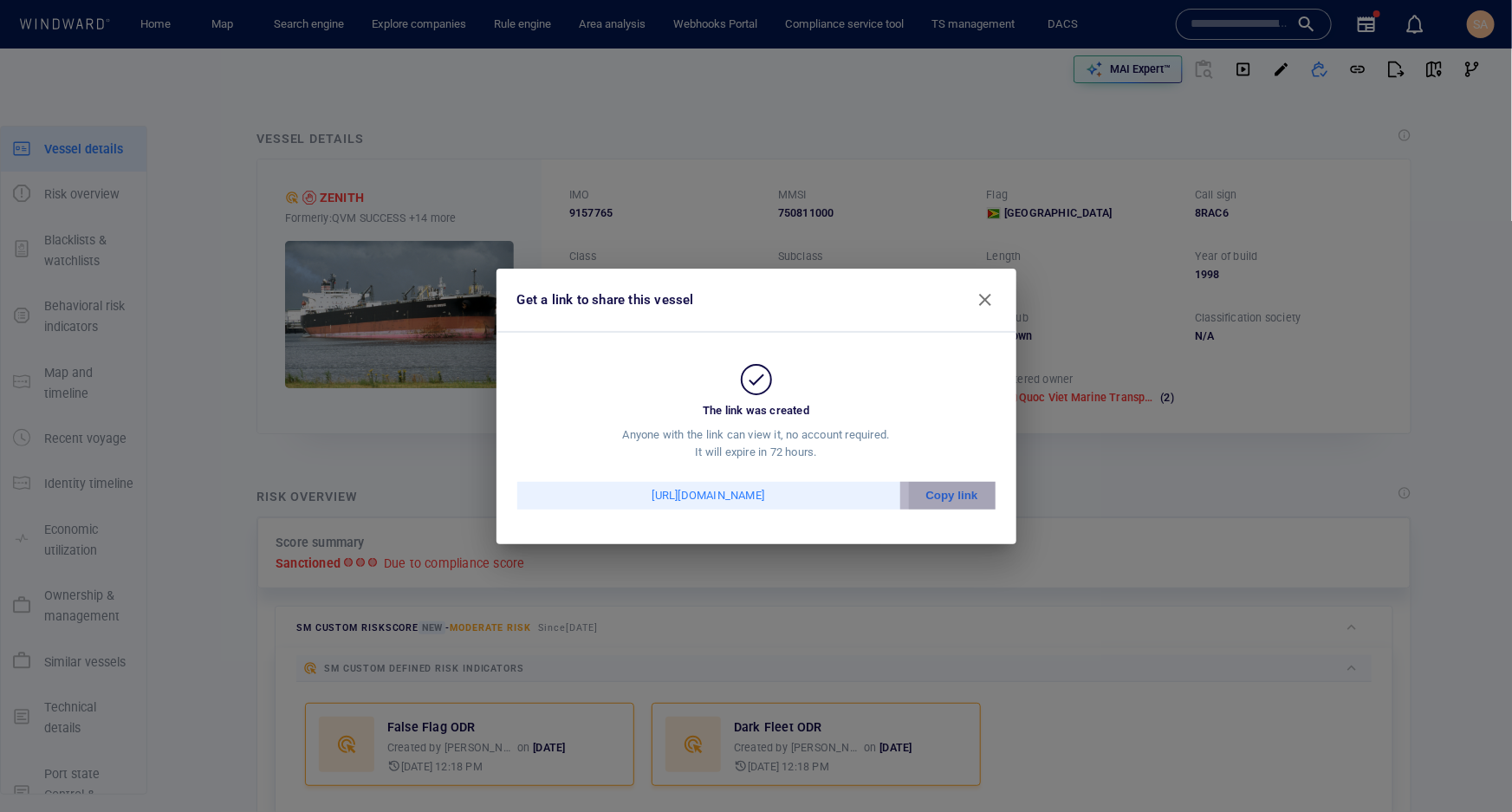
click at [933, 485] on div "Copy link" at bounding box center [952, 495] width 87 height 28
click at [990, 297] on span "button" at bounding box center [985, 299] width 21 height 21
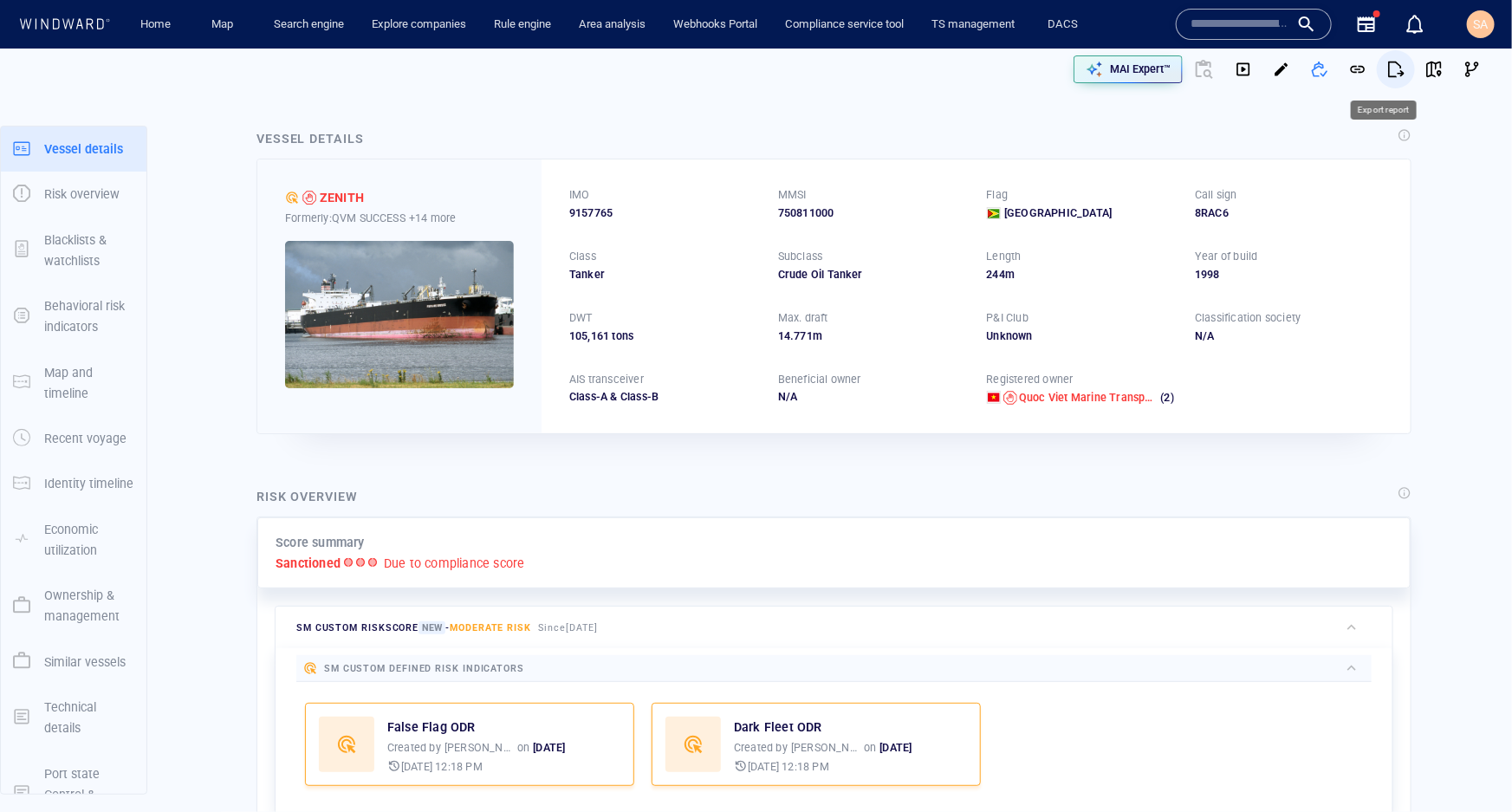
click at [1388, 71] on span "button" at bounding box center [1396, 69] width 17 height 17
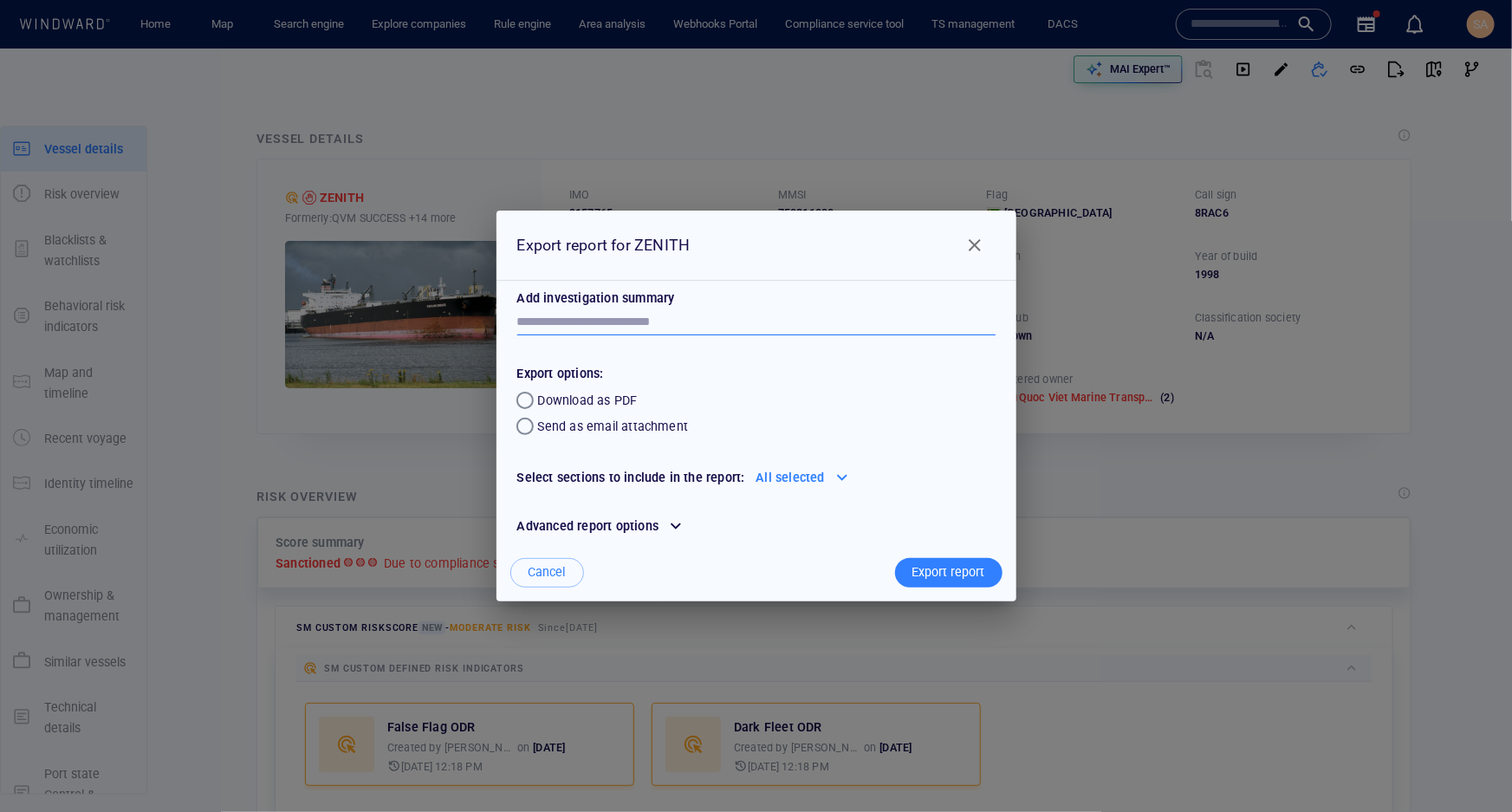
click at [622, 324] on textarea at bounding box center [756, 321] width 478 height 14
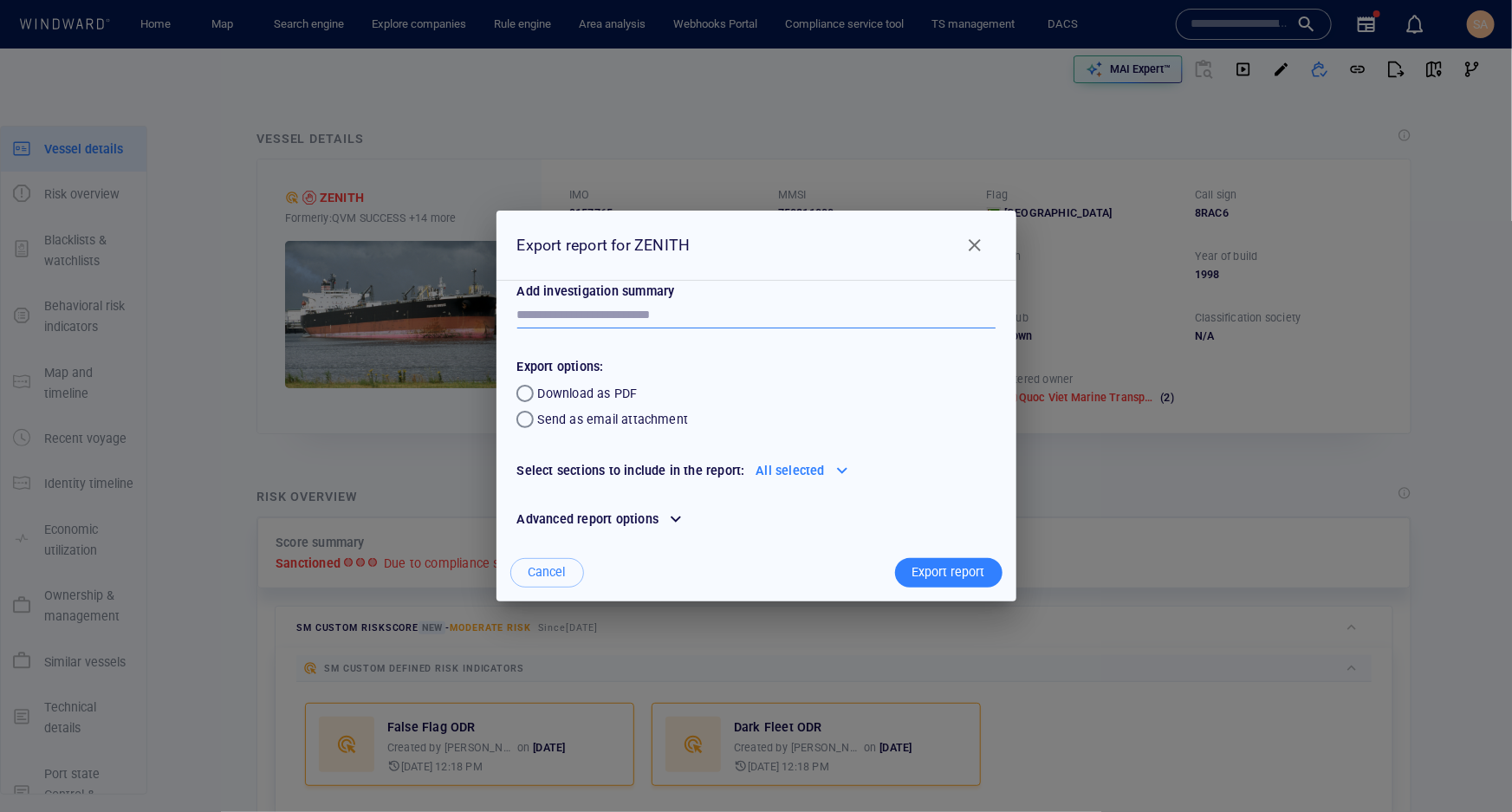
click at [828, 462] on div at bounding box center [841, 470] width 28 height 28
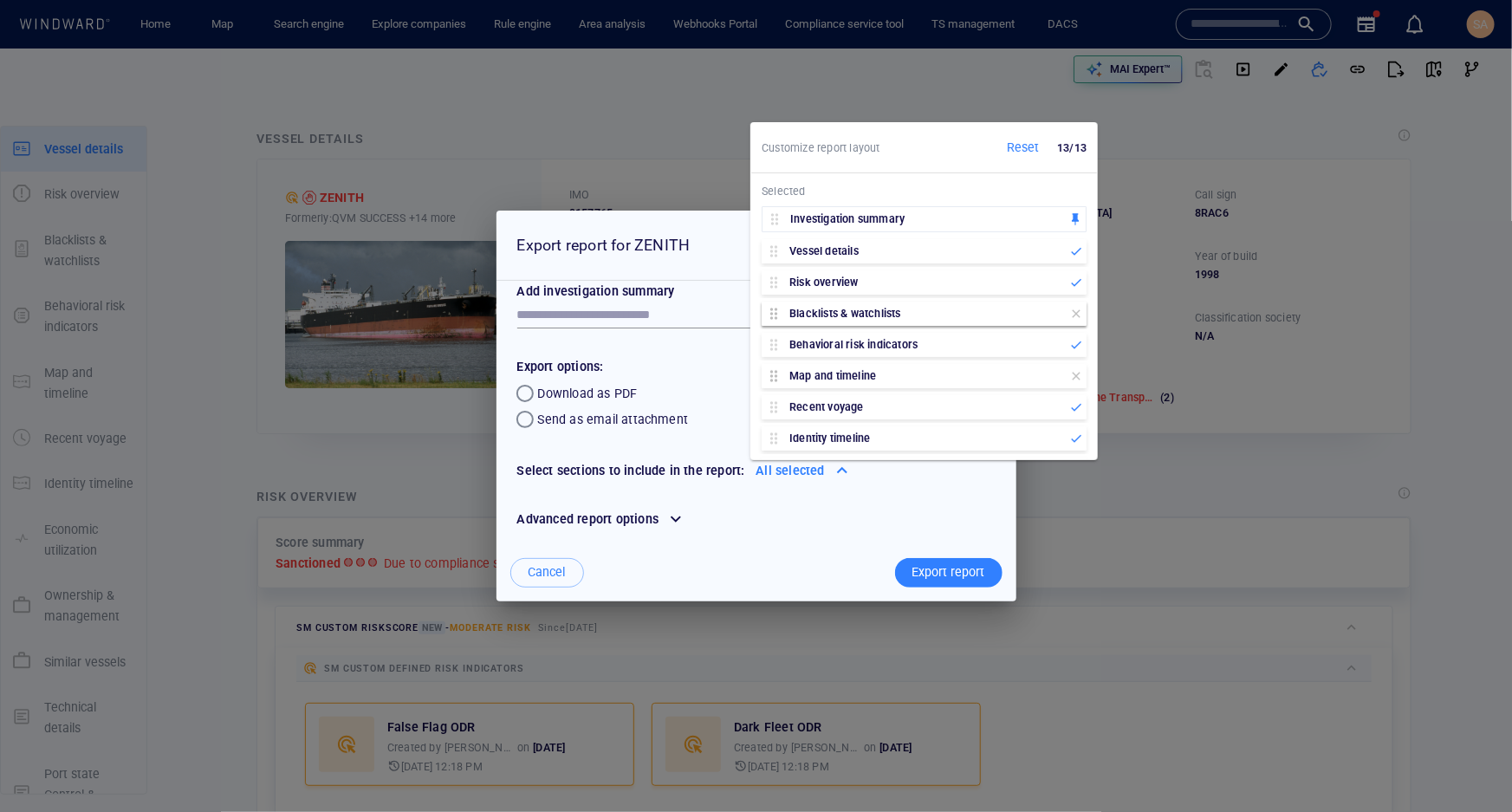
scroll to position [159, 0]
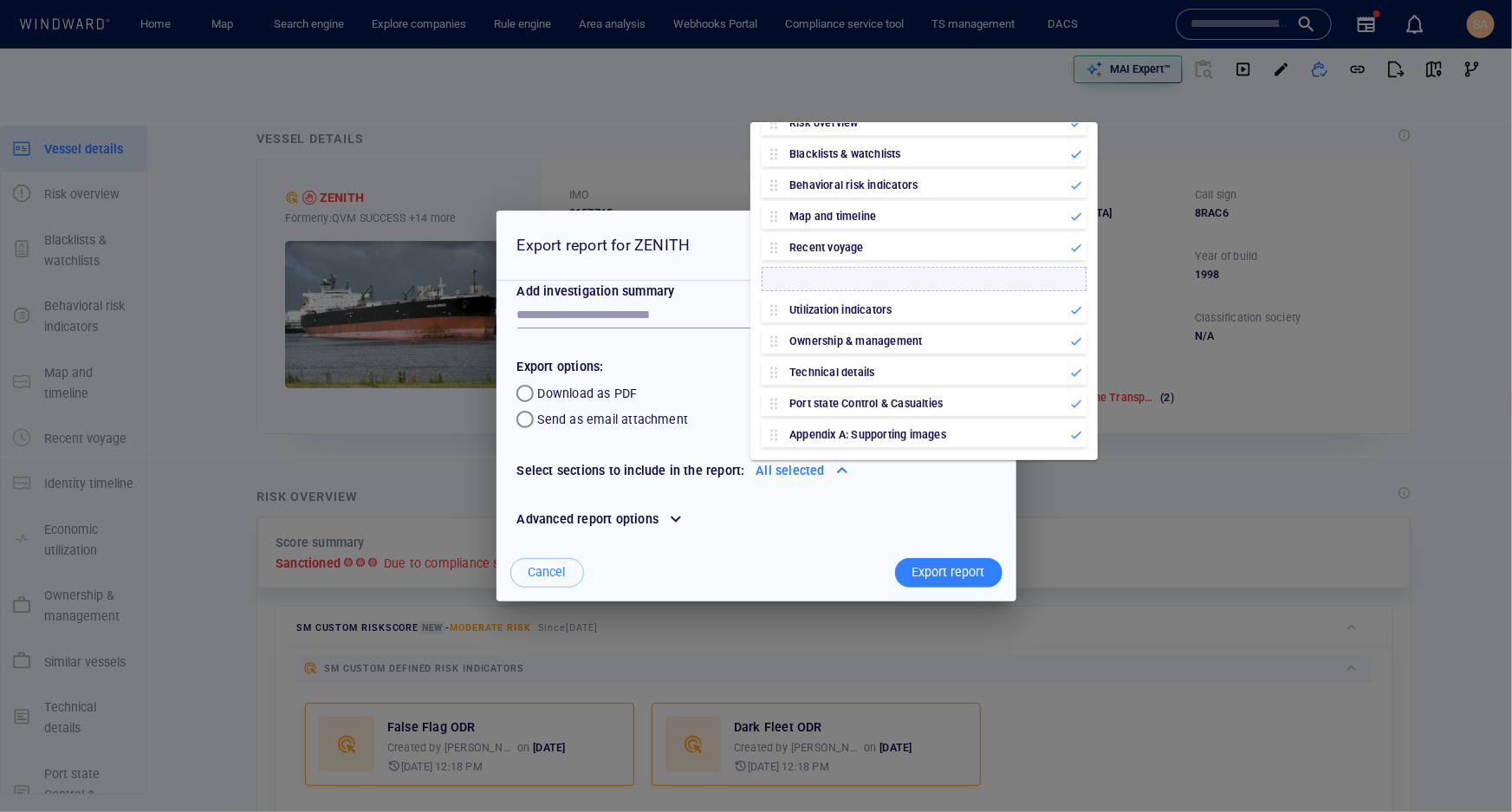
click at [873, 278] on div "Investigation summary Vessel details Risk overview Blacklists & watchlists Beha…" at bounding box center [924, 246] width 332 height 407
click at [1072, 280] on icon at bounding box center [1075, 278] width 8 height 8
click at [1070, 250] on icon at bounding box center [1076, 247] width 13 height 13
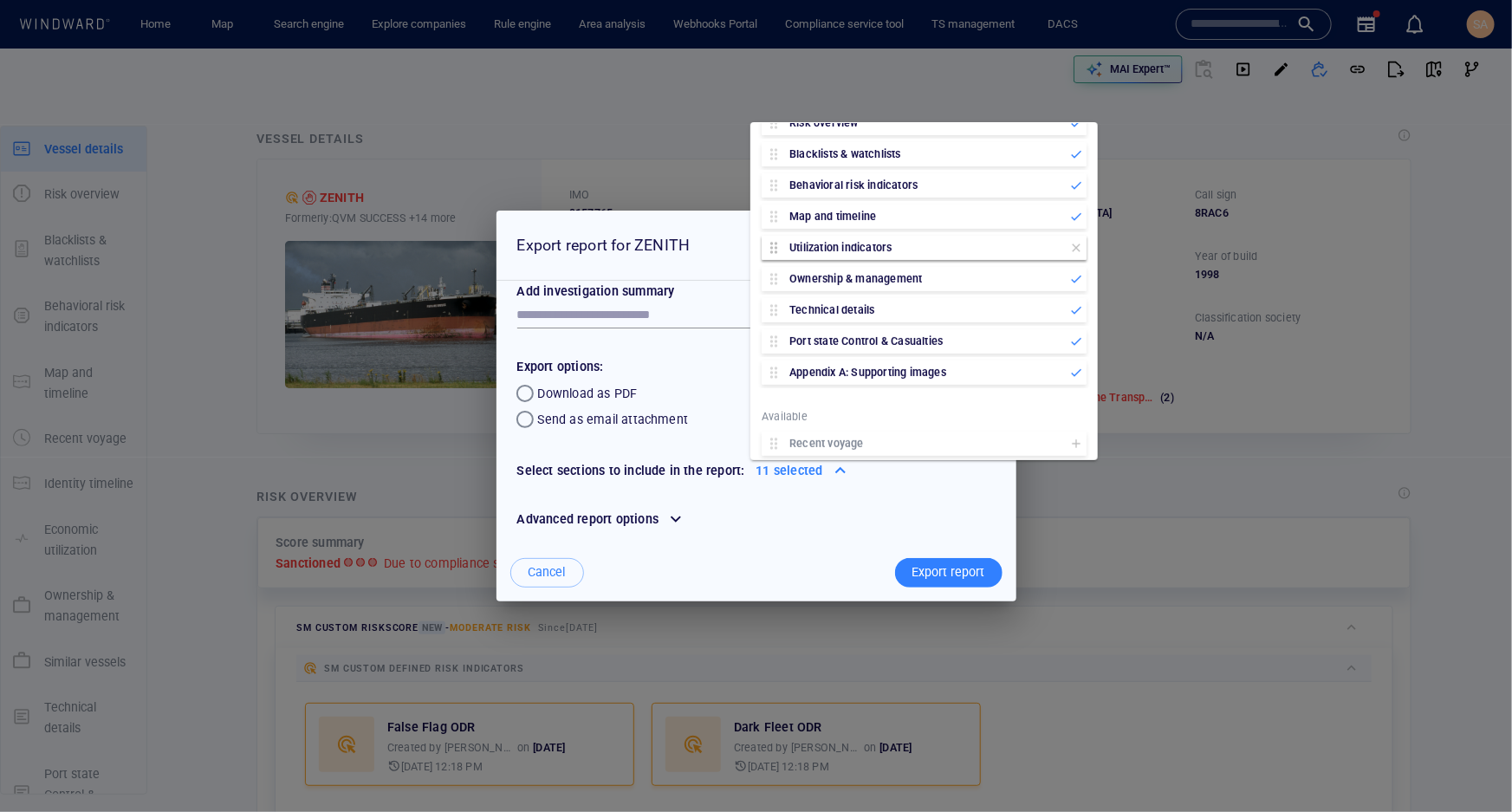
click at [1070, 250] on icon at bounding box center [1076, 247] width 13 height 13
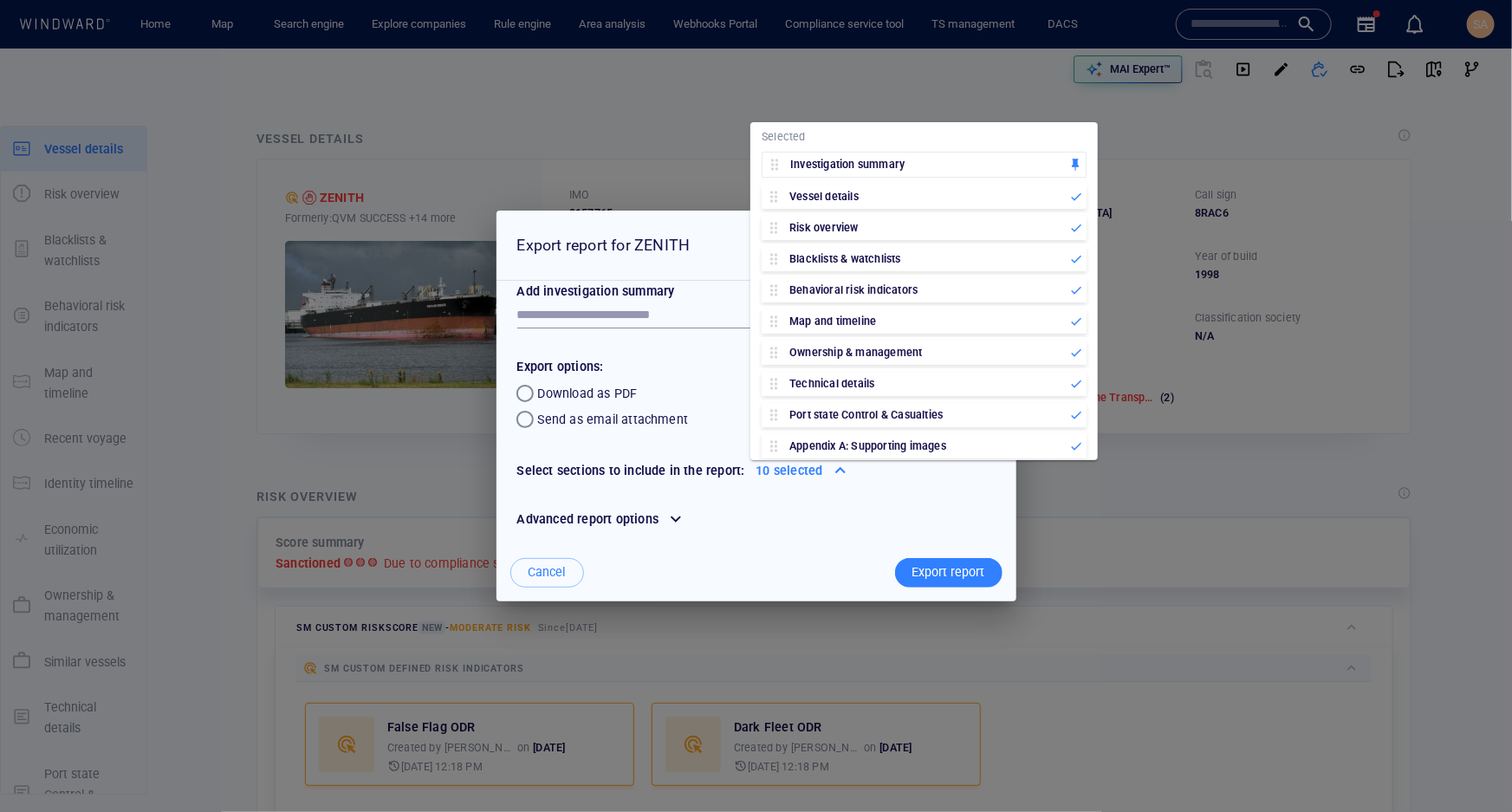
scroll to position [0, 0]
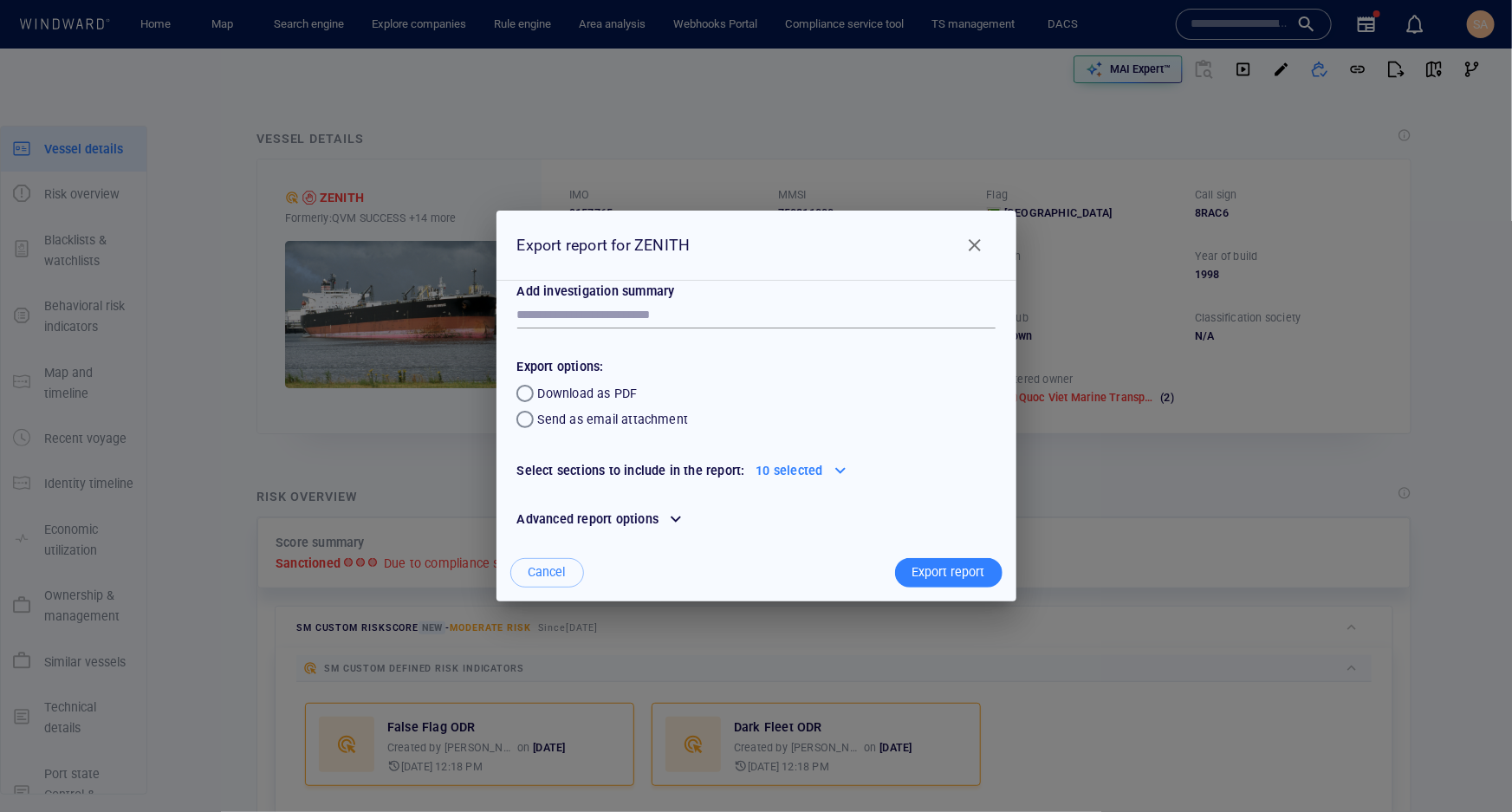
click at [887, 519] on div "Advanced report options" at bounding box center [756, 518] width 485 height 28
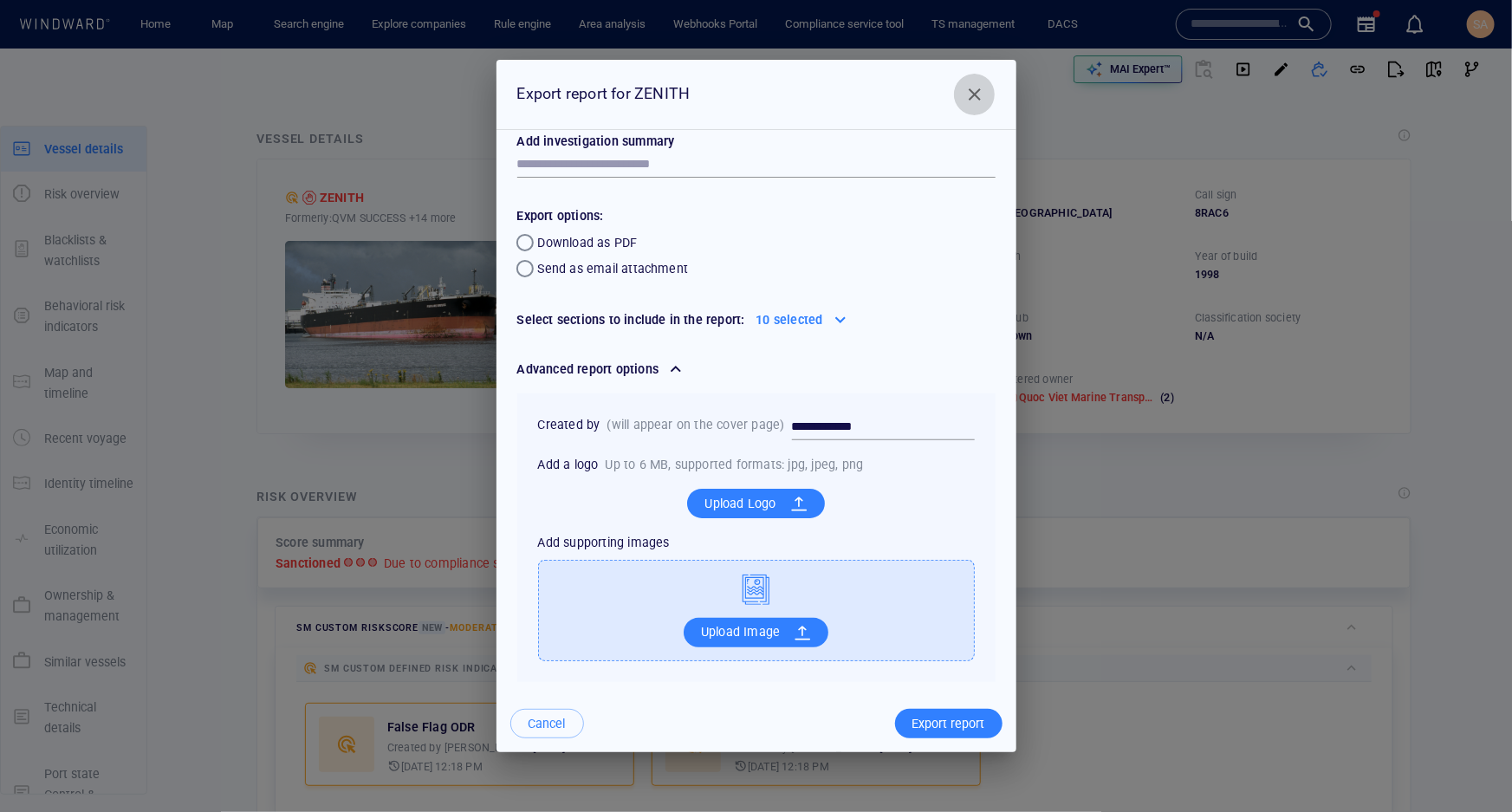
click at [971, 98] on span "Close" at bounding box center [974, 94] width 21 height 21
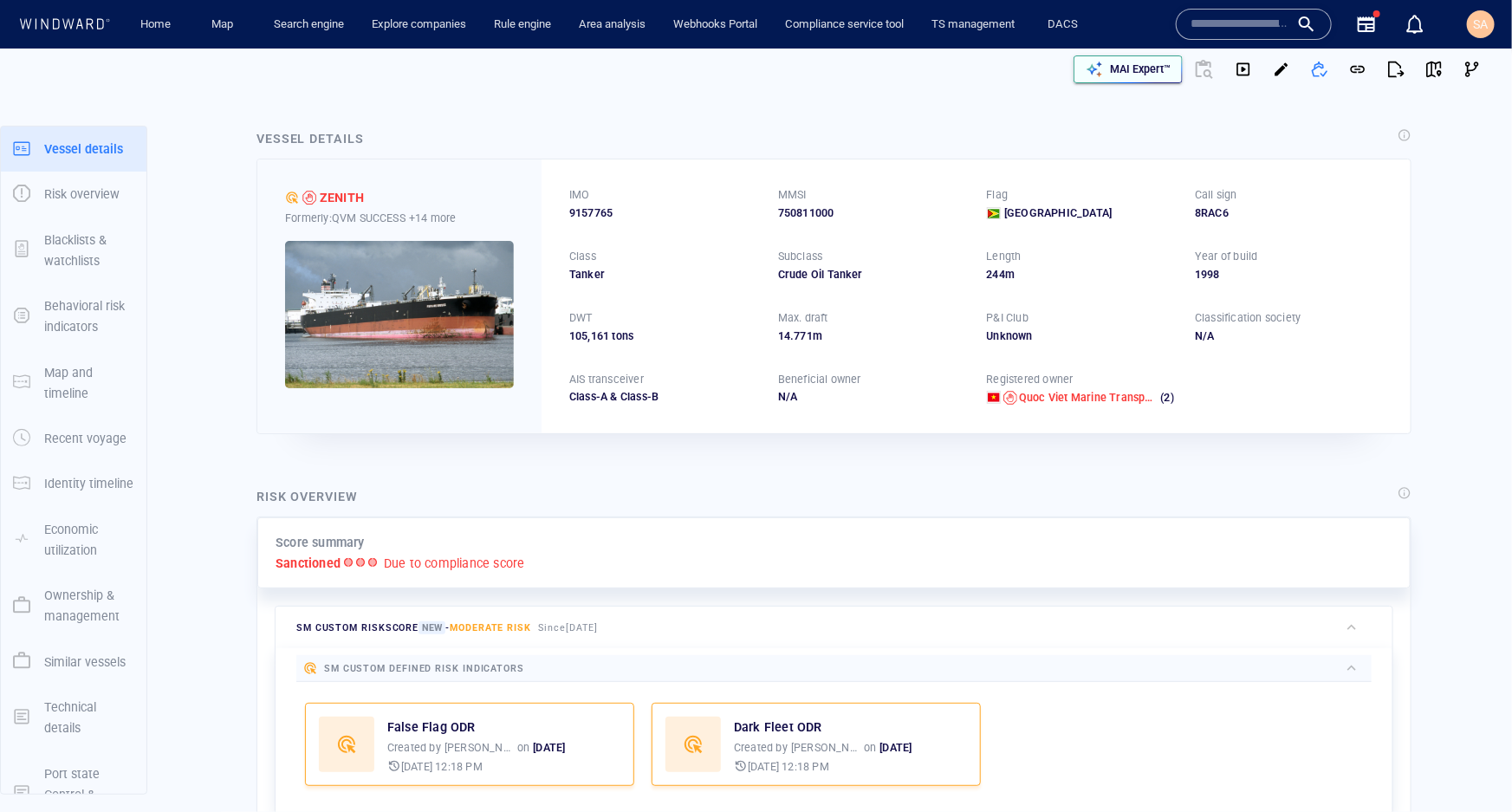
click at [1122, 69] on p "MAI Expert™" at bounding box center [1140, 69] width 61 height 15
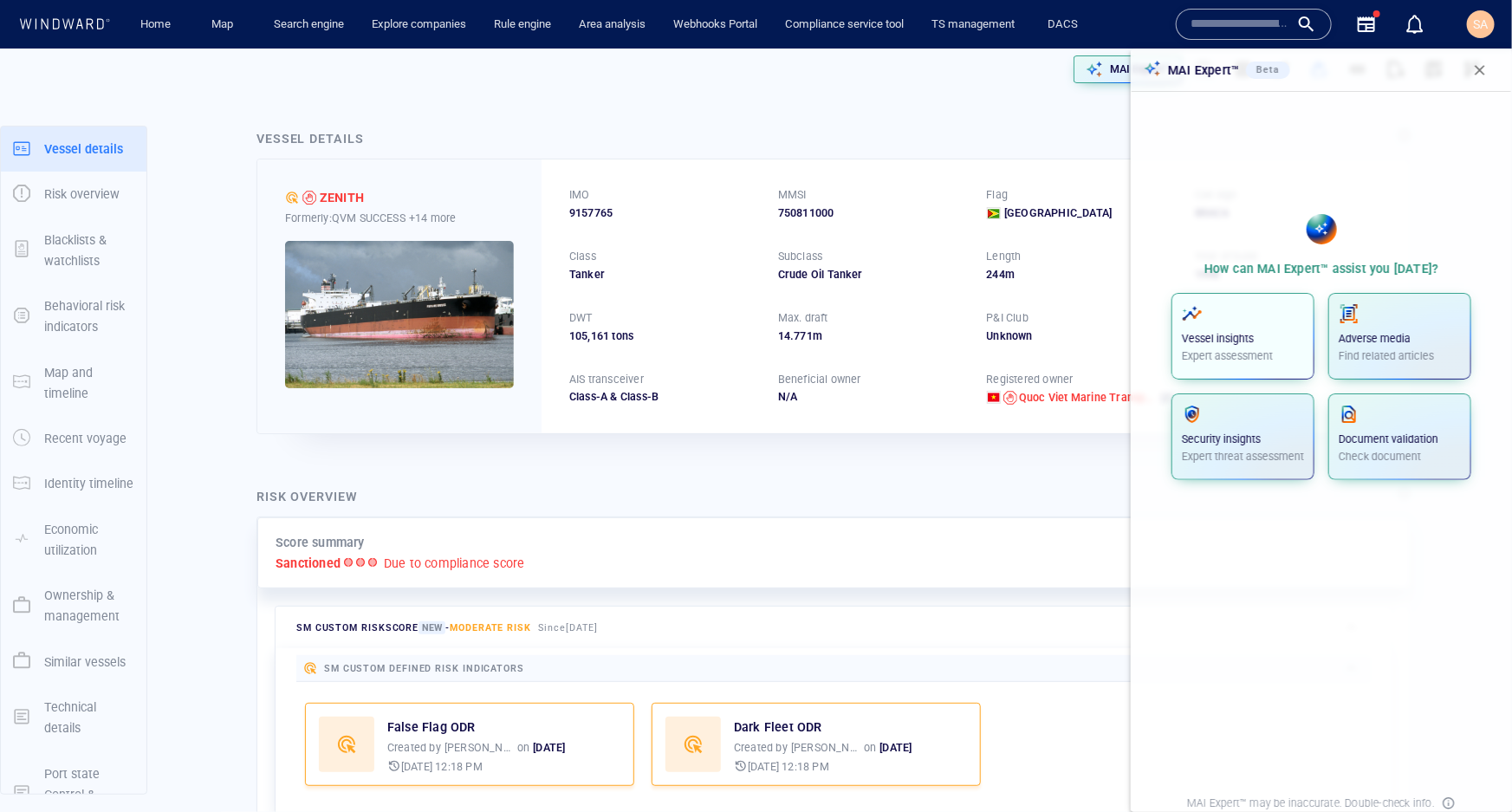
click at [1269, 326] on div "Vessel insights Expert assessment" at bounding box center [1243, 334] width 122 height 61
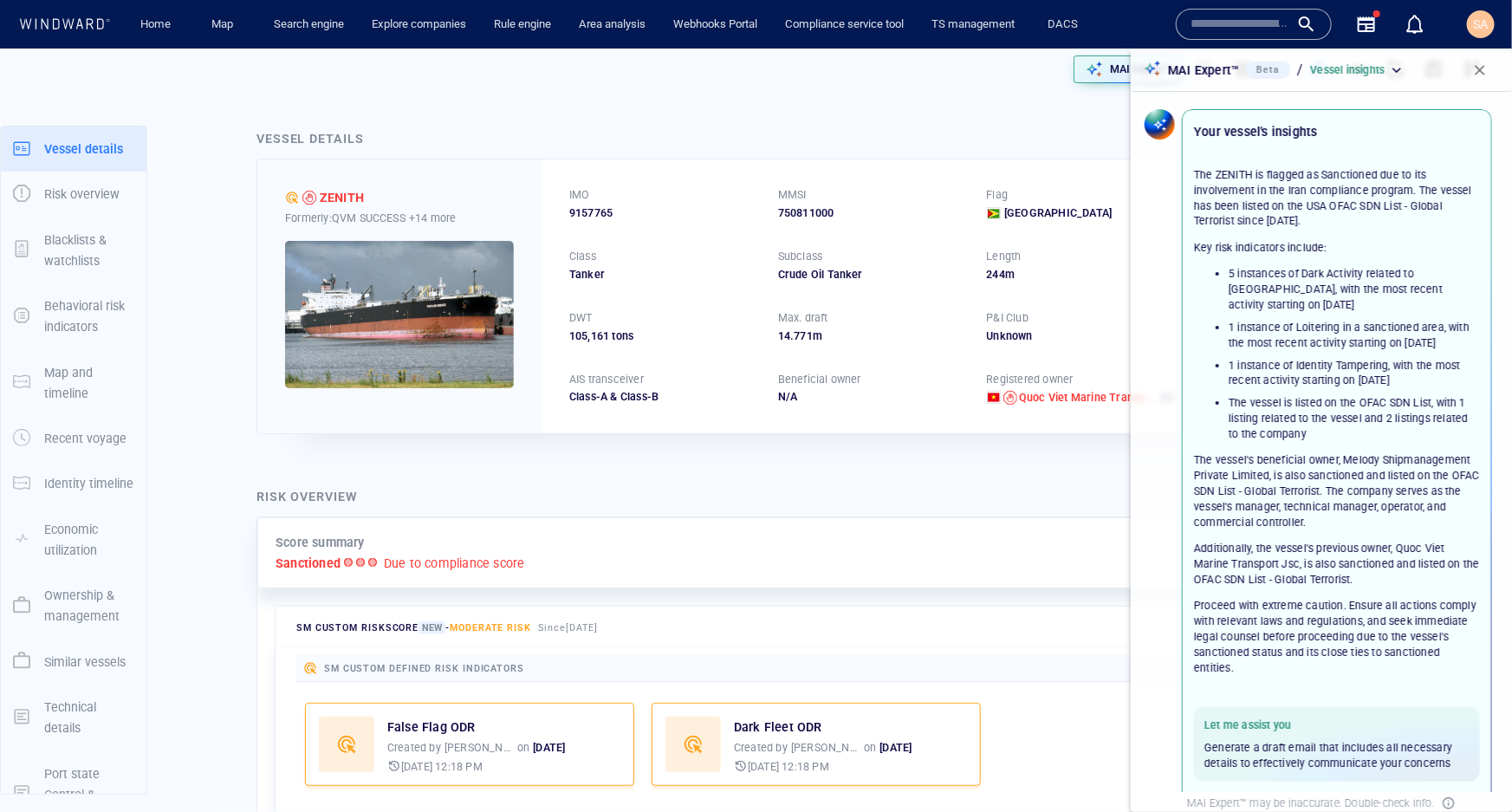
scroll to position [0, 0]
click at [1383, 77] on p "Vessel insights" at bounding box center [1347, 70] width 74 height 15
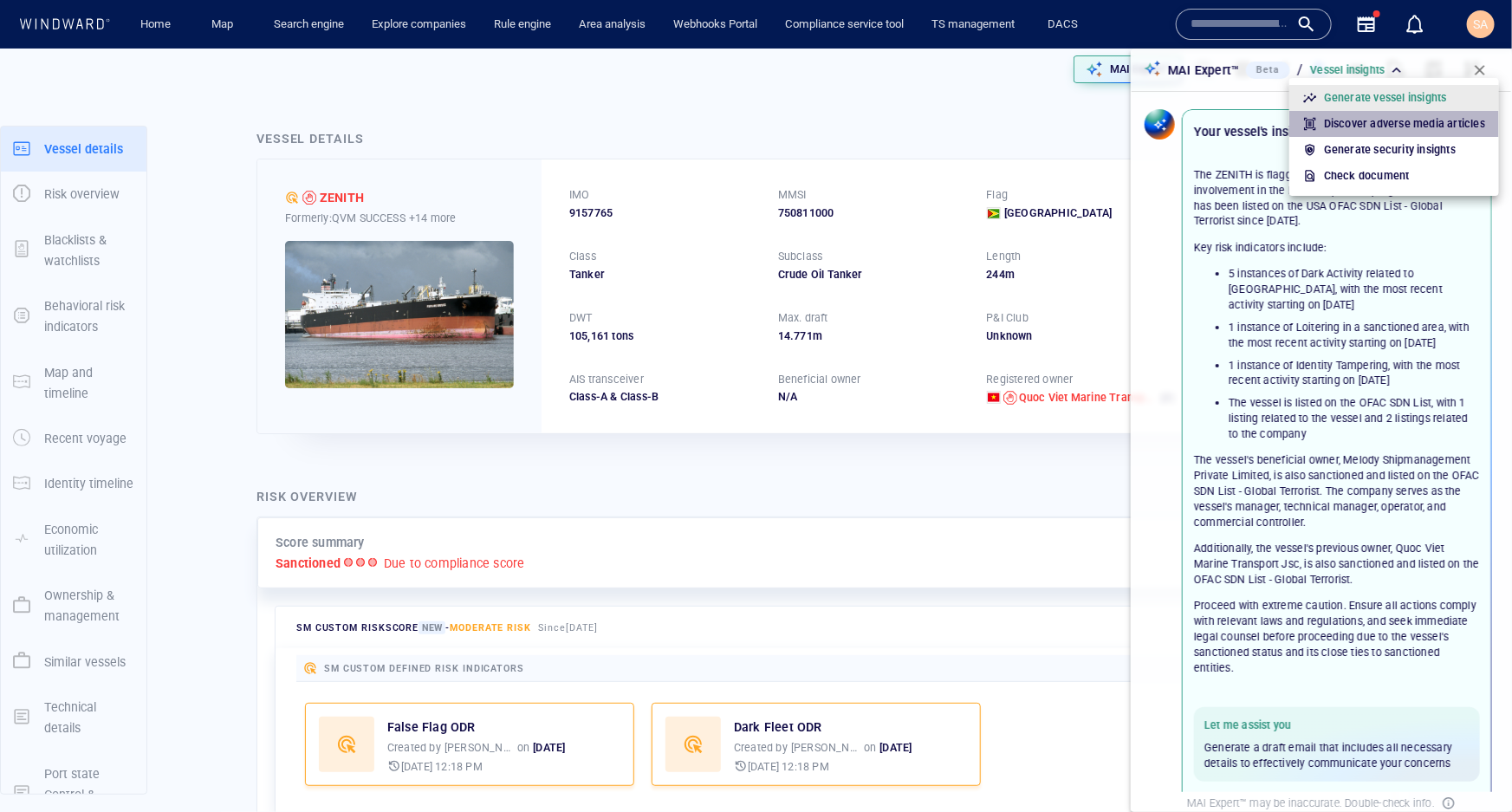
click at [1400, 124] on p "Discover adverse media articles" at bounding box center [1405, 124] width 161 height 15
type input "**********"
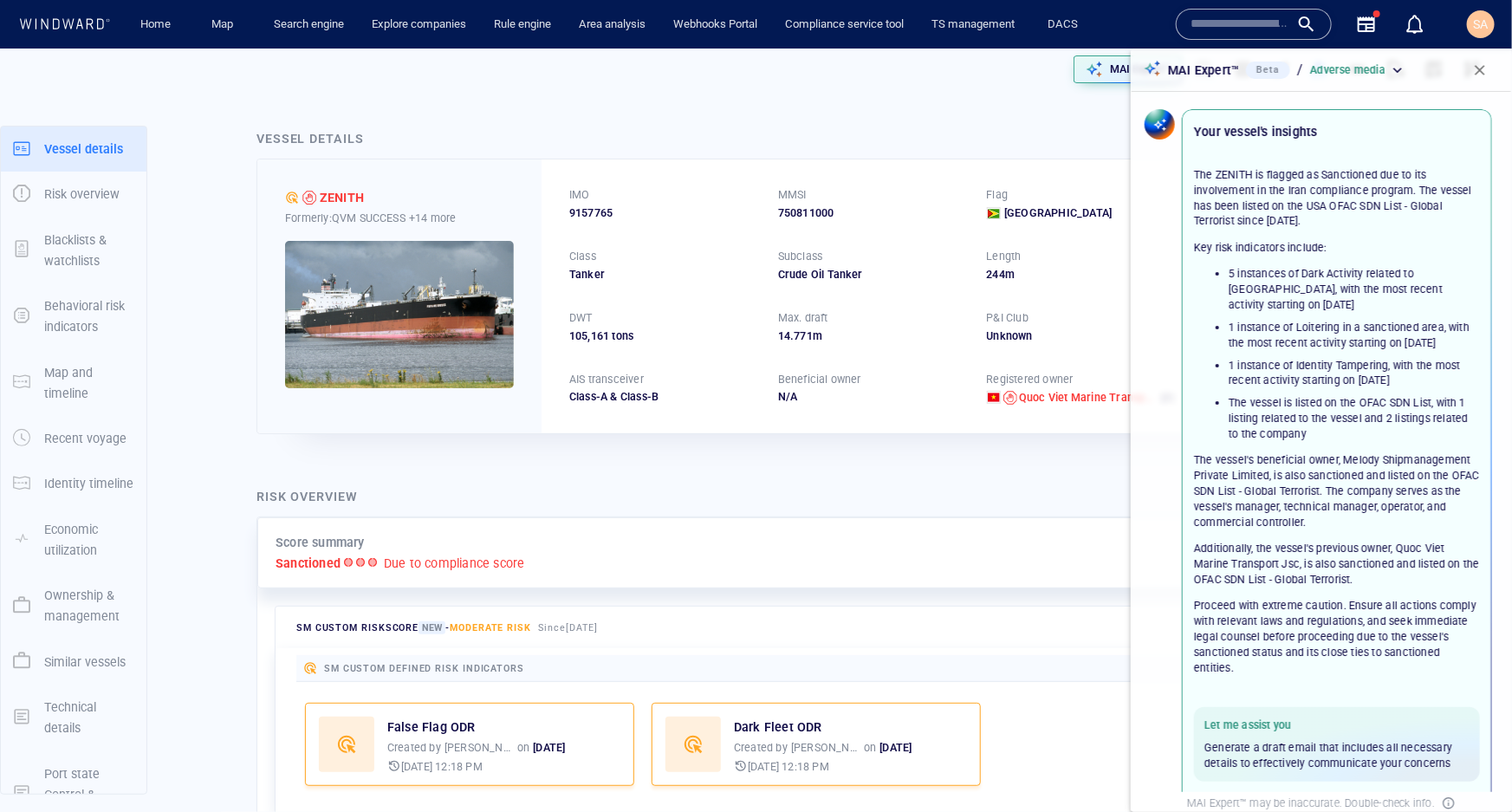
click at [1477, 69] on span "button" at bounding box center [1480, 70] width 17 height 17
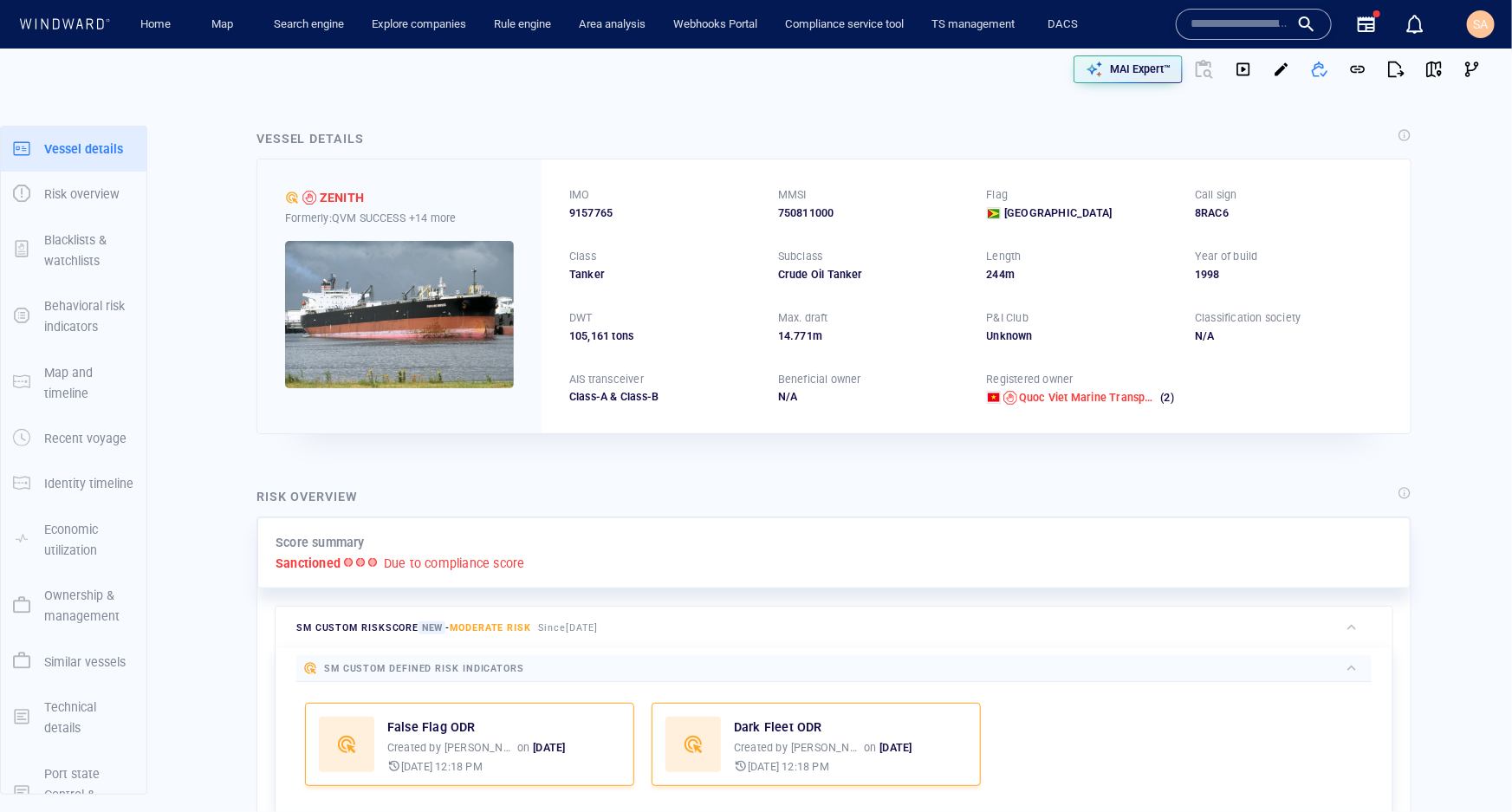
drag, startPoint x: 739, startPoint y: 489, endPoint x: 739, endPoint y: 474, distance: 15.0
click at [739, 485] on div "Risk overview" at bounding box center [834, 498] width 1162 height 30
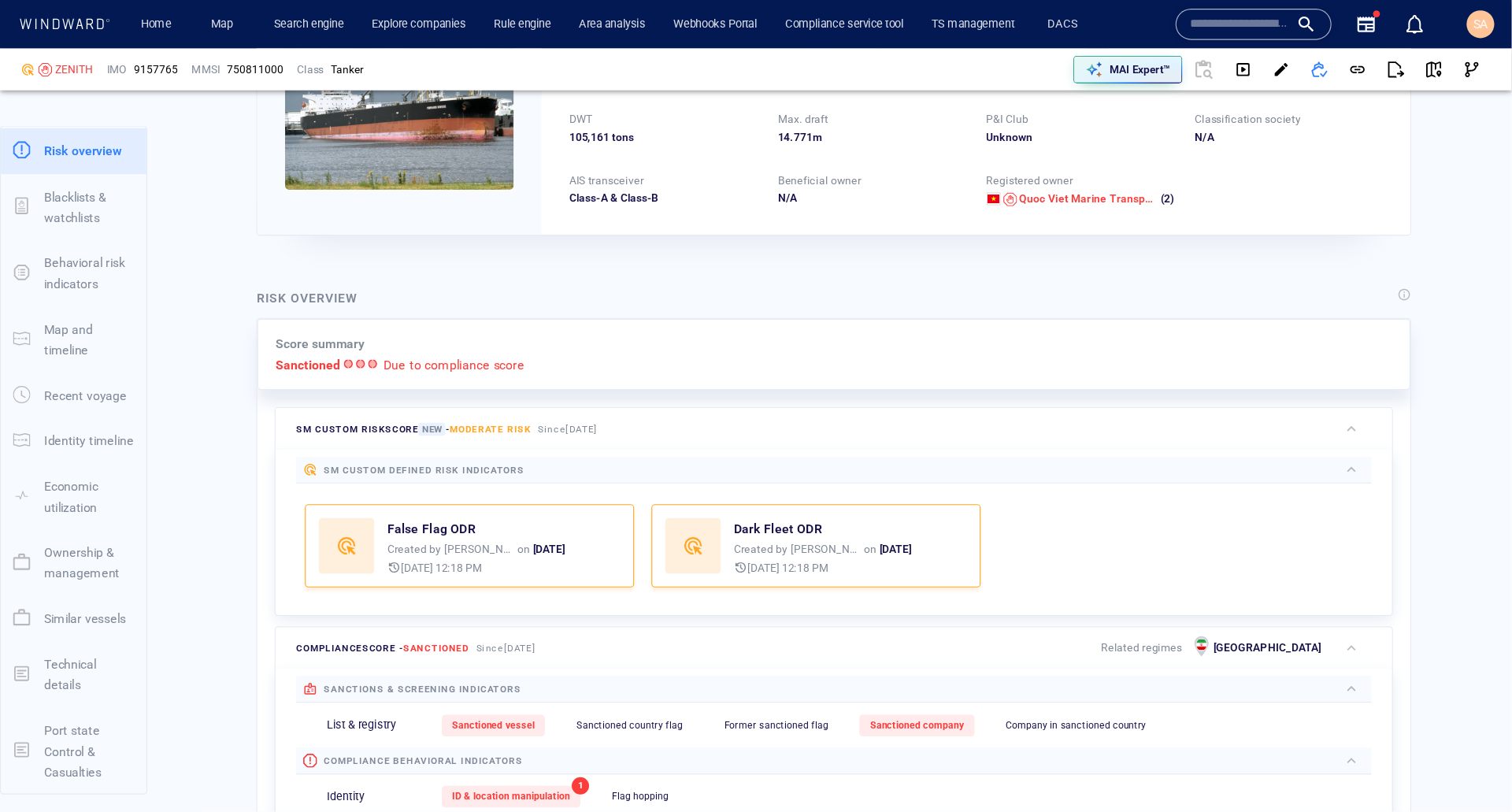
scroll to position [214, 0]
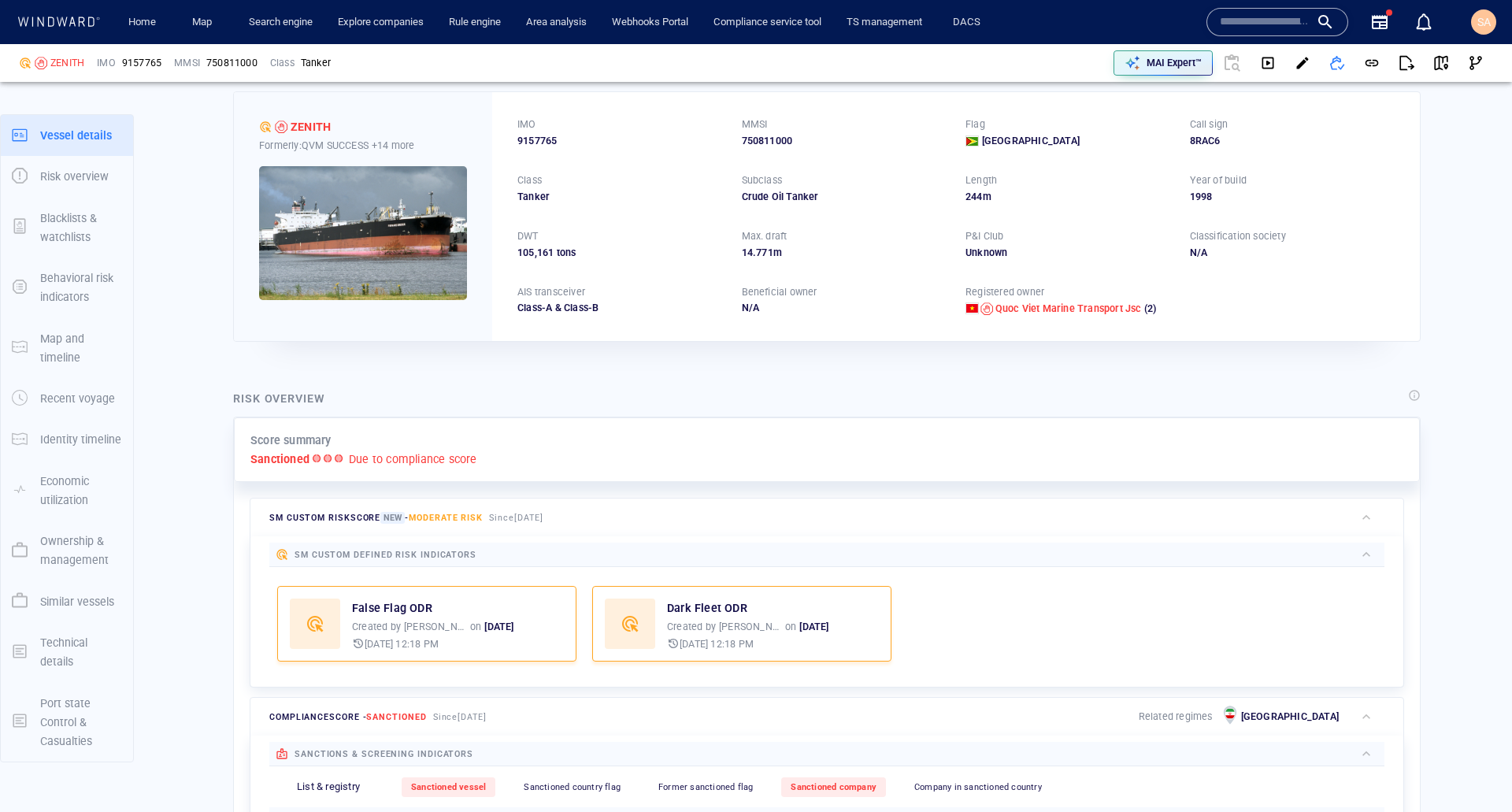
scroll to position [0, 0]
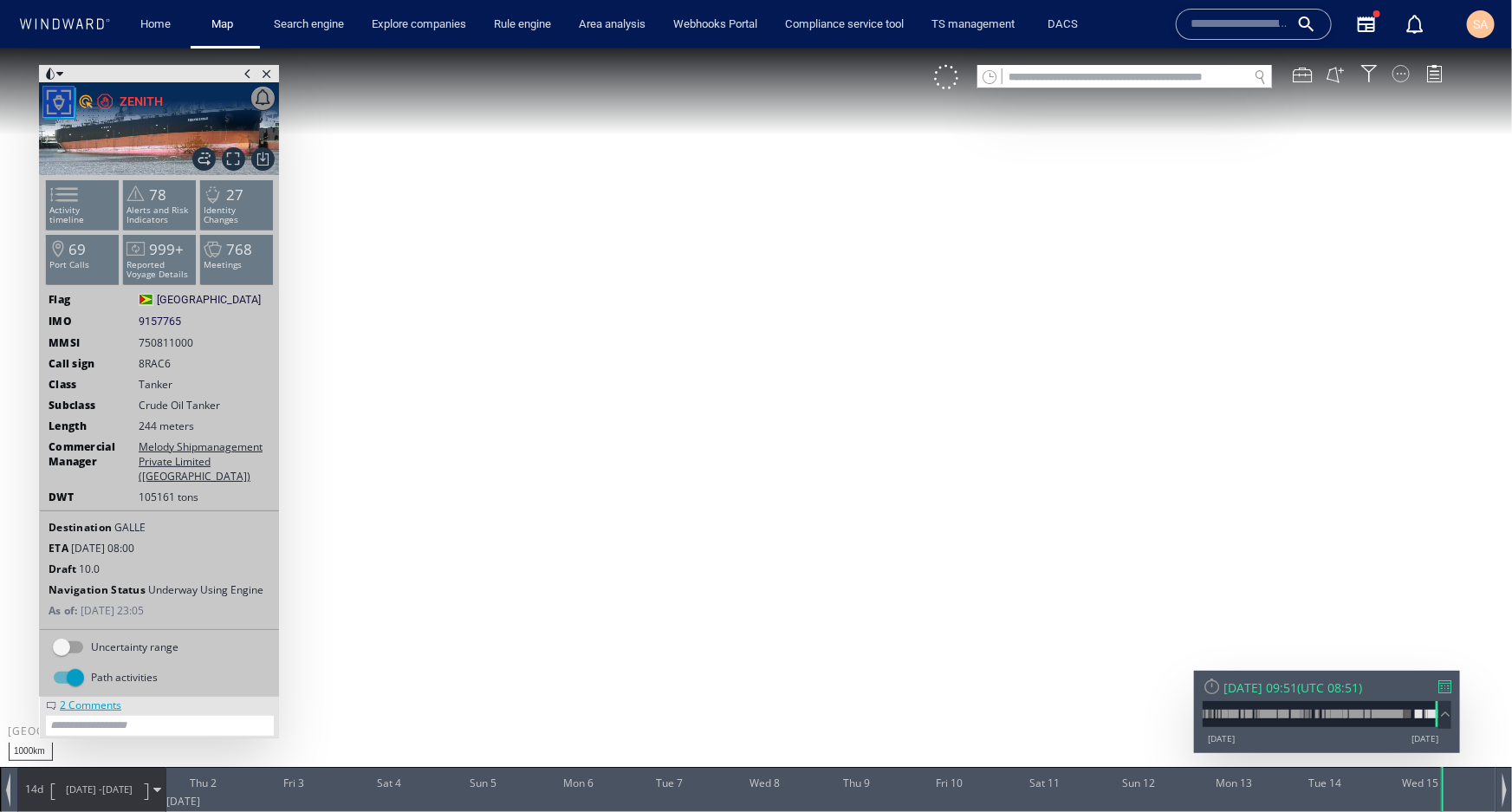
click at [1401, 70] on div at bounding box center [1401, 73] width 17 height 17
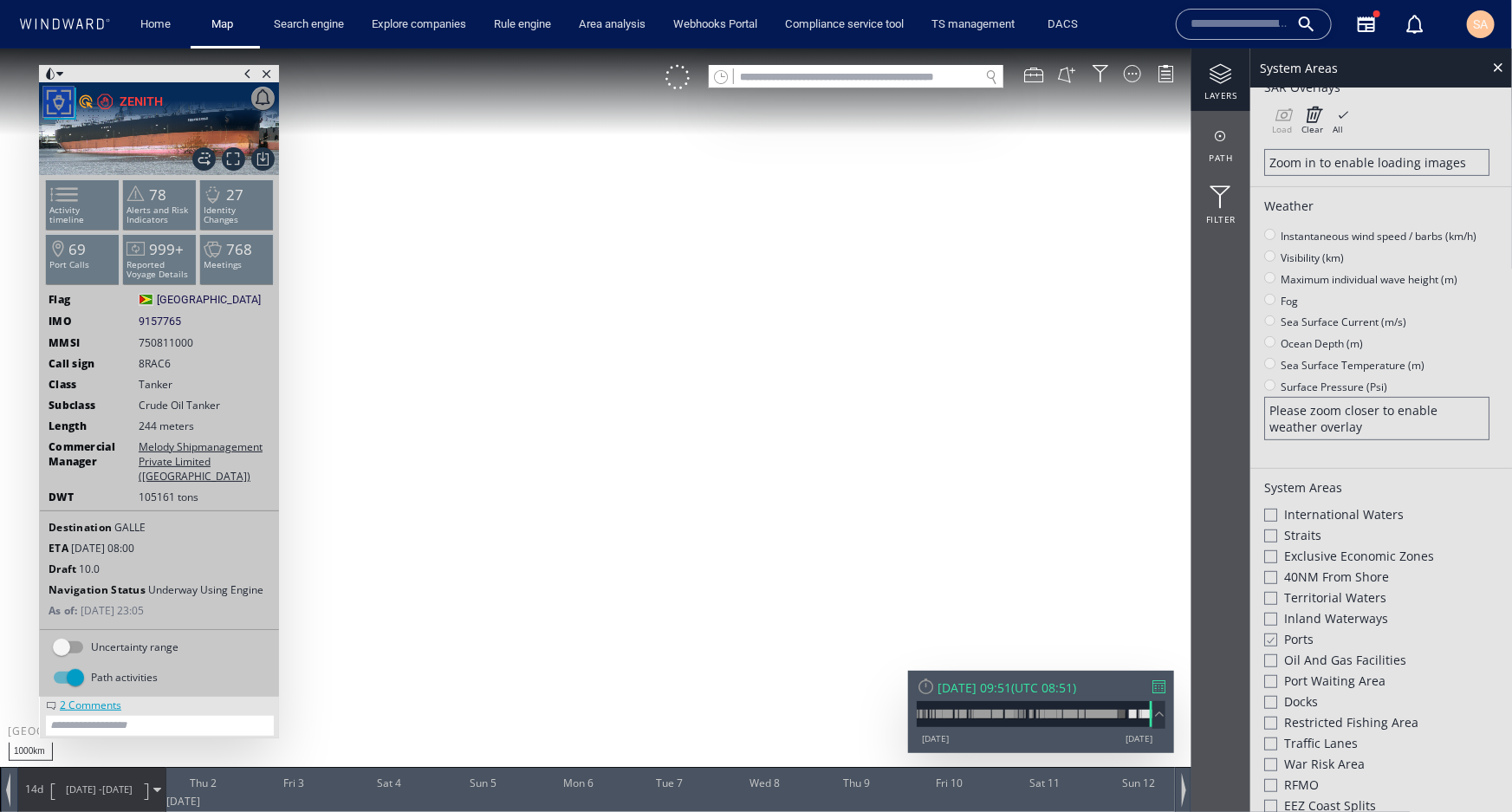
scroll to position [473, 0]
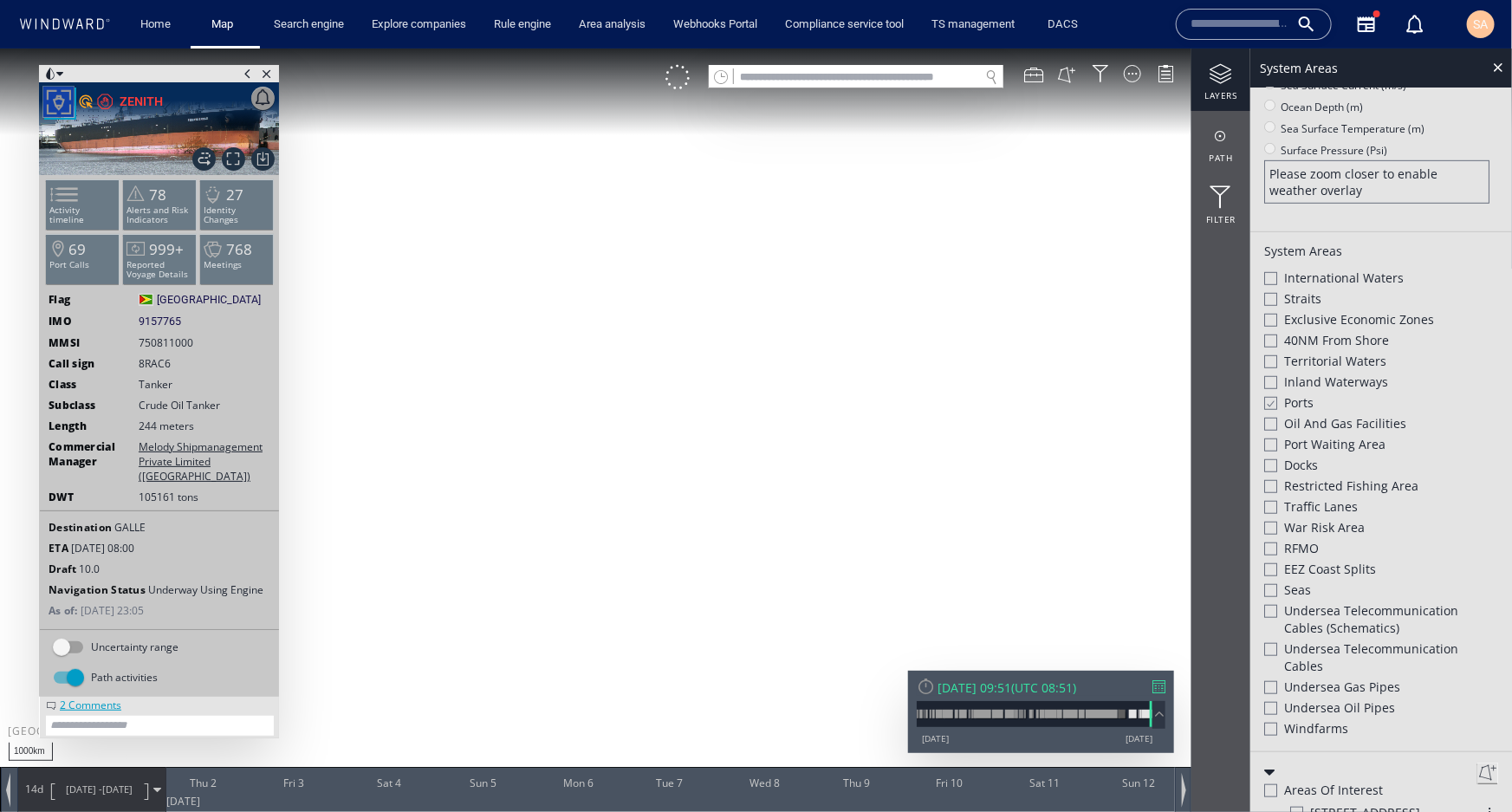
click at [1274, 321] on div at bounding box center [1270, 319] width 13 height 13
click at [1277, 315] on div at bounding box center [1269, 319] width 13 height 14
click at [1269, 363] on div at bounding box center [1270, 361] width 13 height 13
click at [1269, 362] on div at bounding box center [1269, 361] width 13 height 14
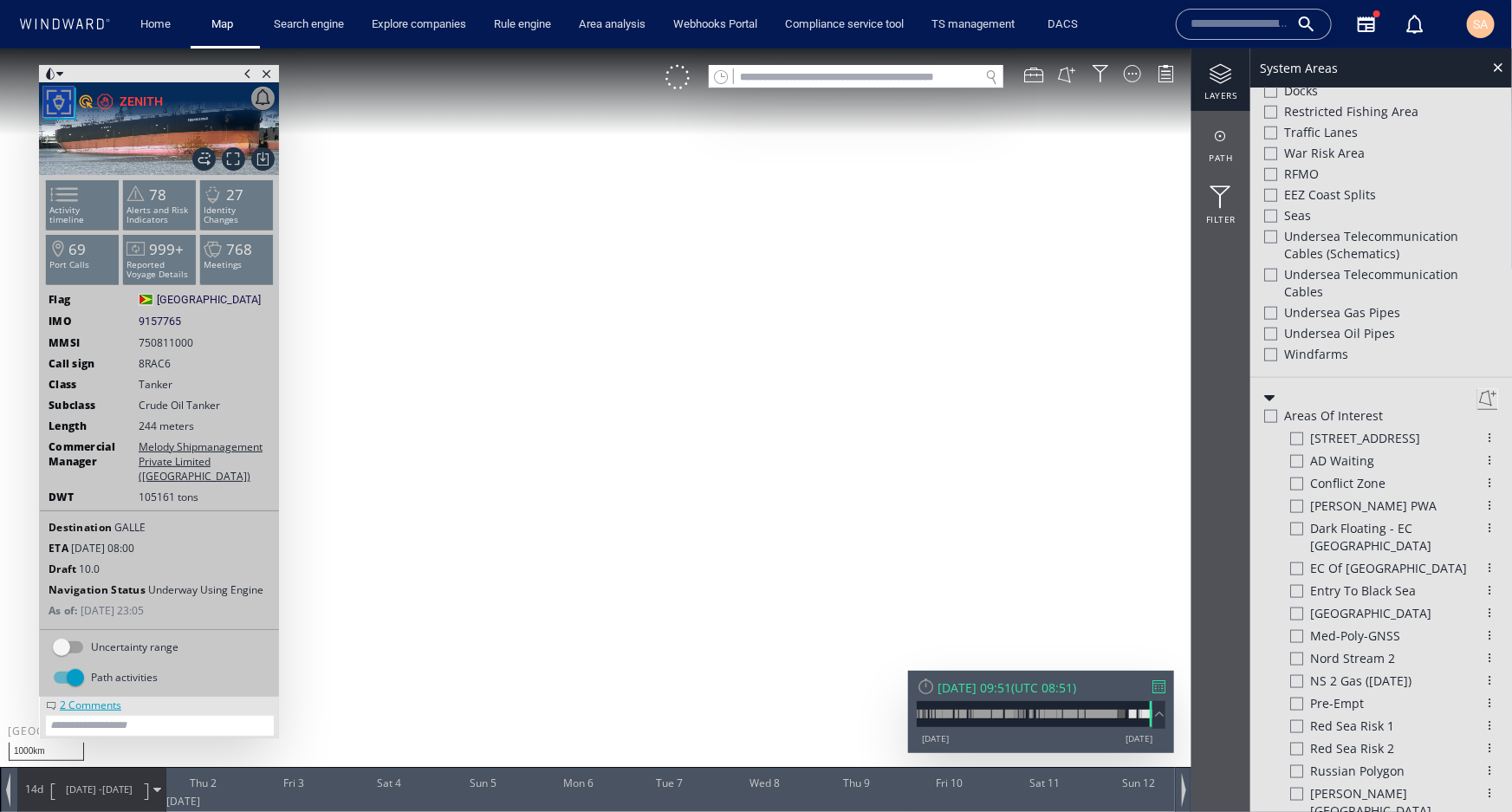
scroll to position [872, 0]
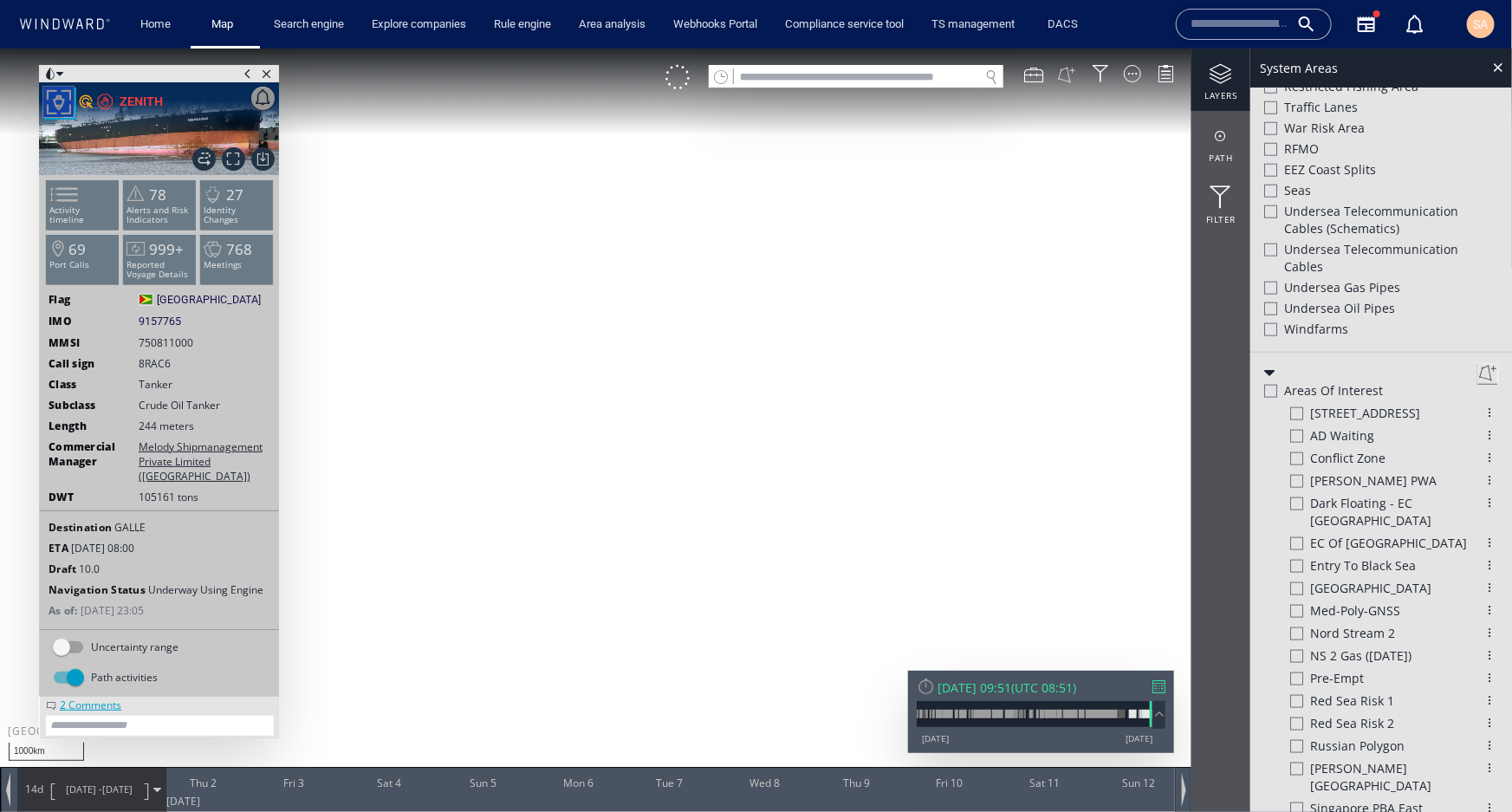
click at [1066, 75] on button at bounding box center [1066, 73] width 19 height 19
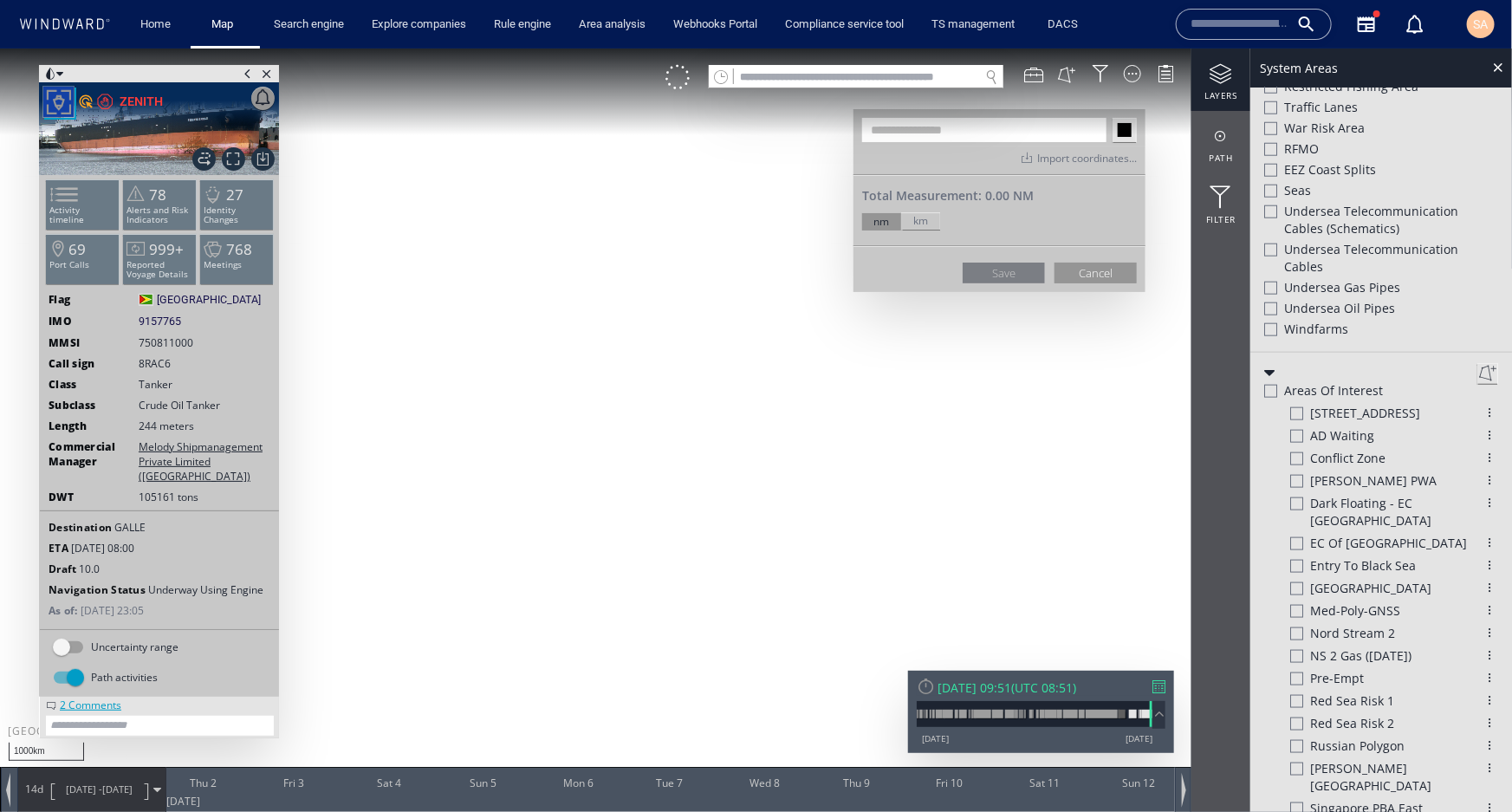
click at [927, 131] on input "text" at bounding box center [984, 129] width 244 height 24
click at [843, 390] on canvas "Map" at bounding box center [756, 420] width 1512 height 746
click at [802, 432] on canvas "Map" at bounding box center [756, 420] width 1512 height 746
click at [847, 459] on canvas "Map" at bounding box center [756, 420] width 1512 height 746
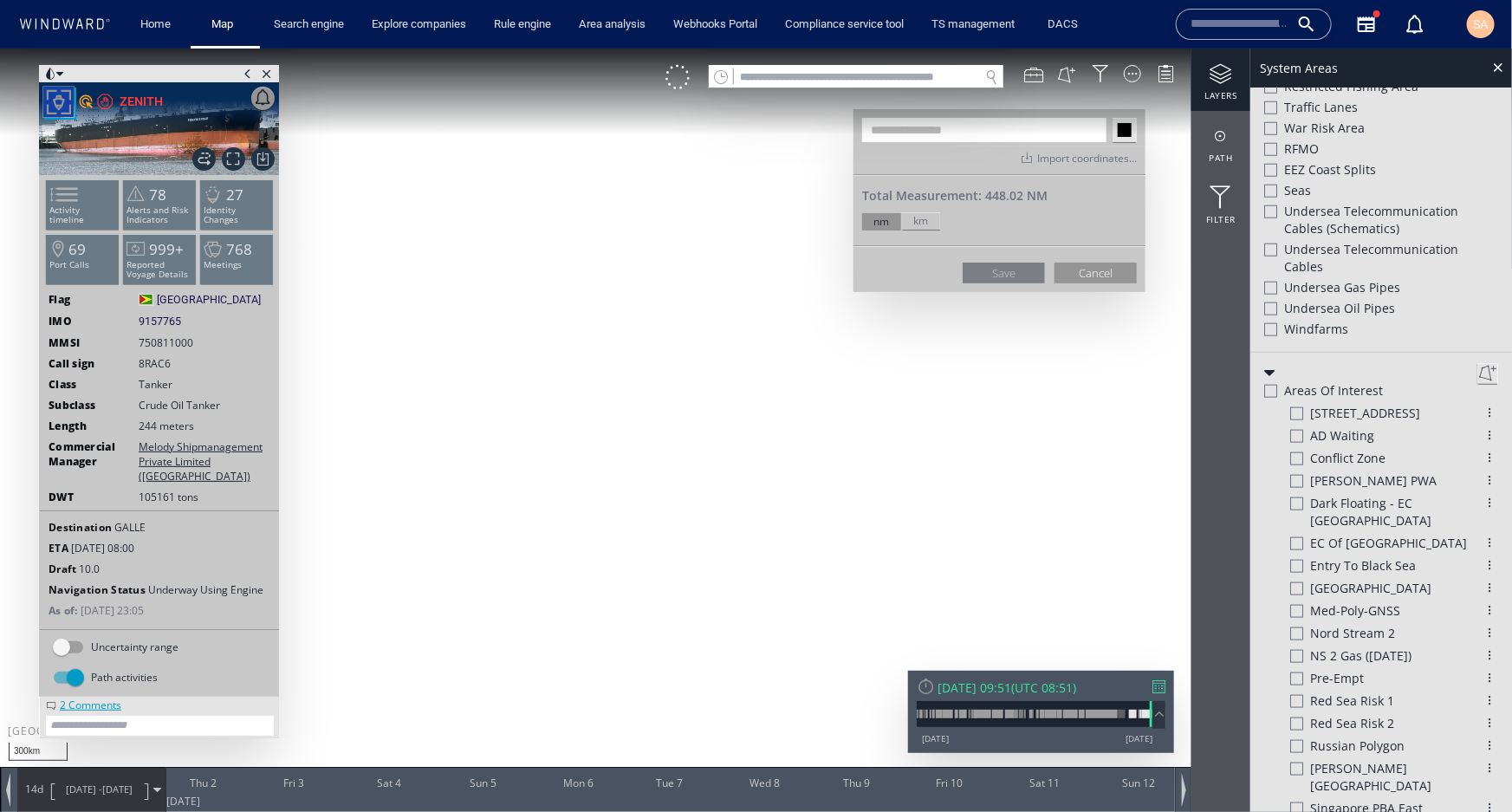
click at [892, 434] on canvas "Map" at bounding box center [756, 420] width 1512 height 746
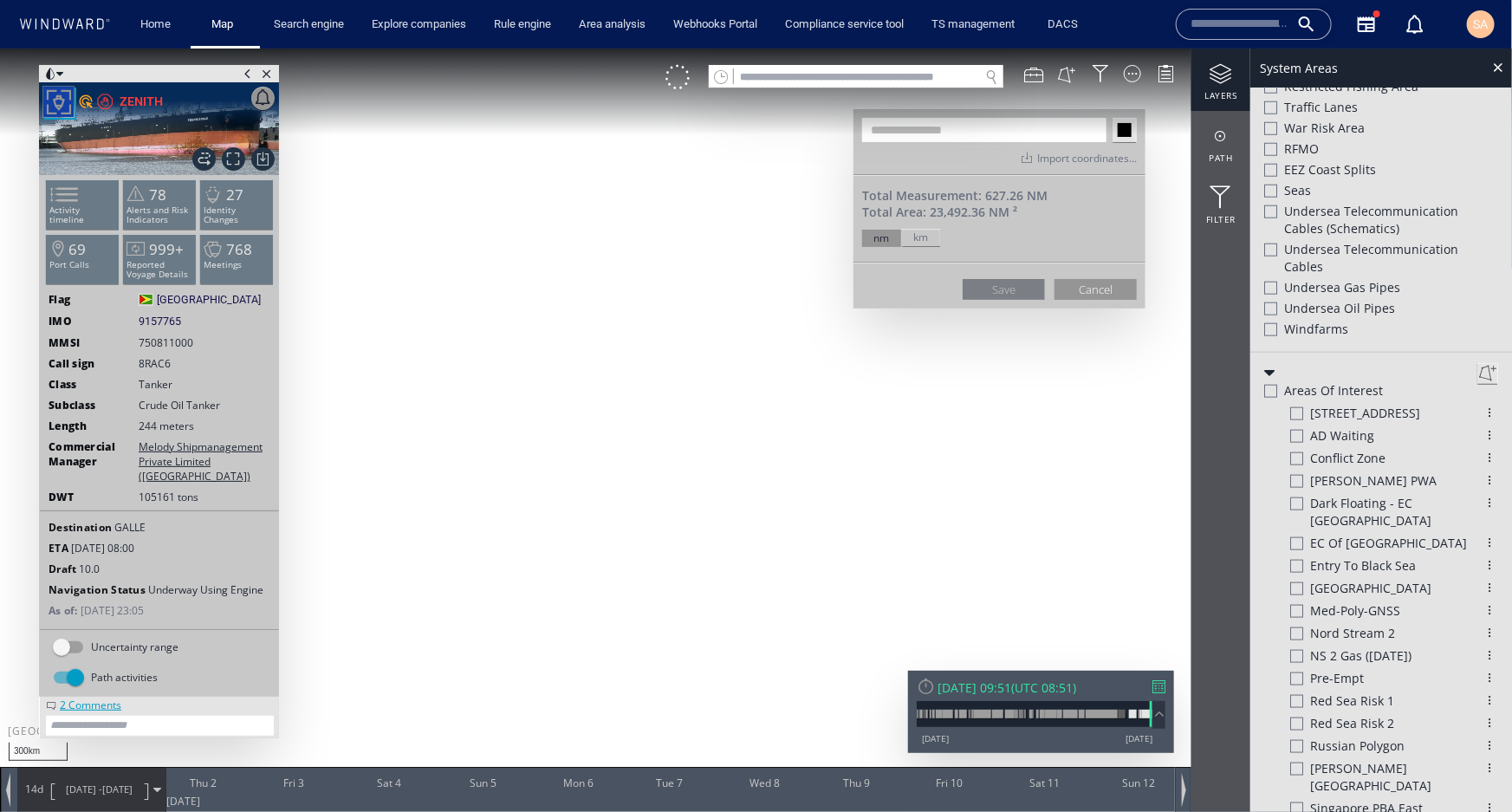
click at [841, 390] on canvas "Map" at bounding box center [756, 420] width 1512 height 746
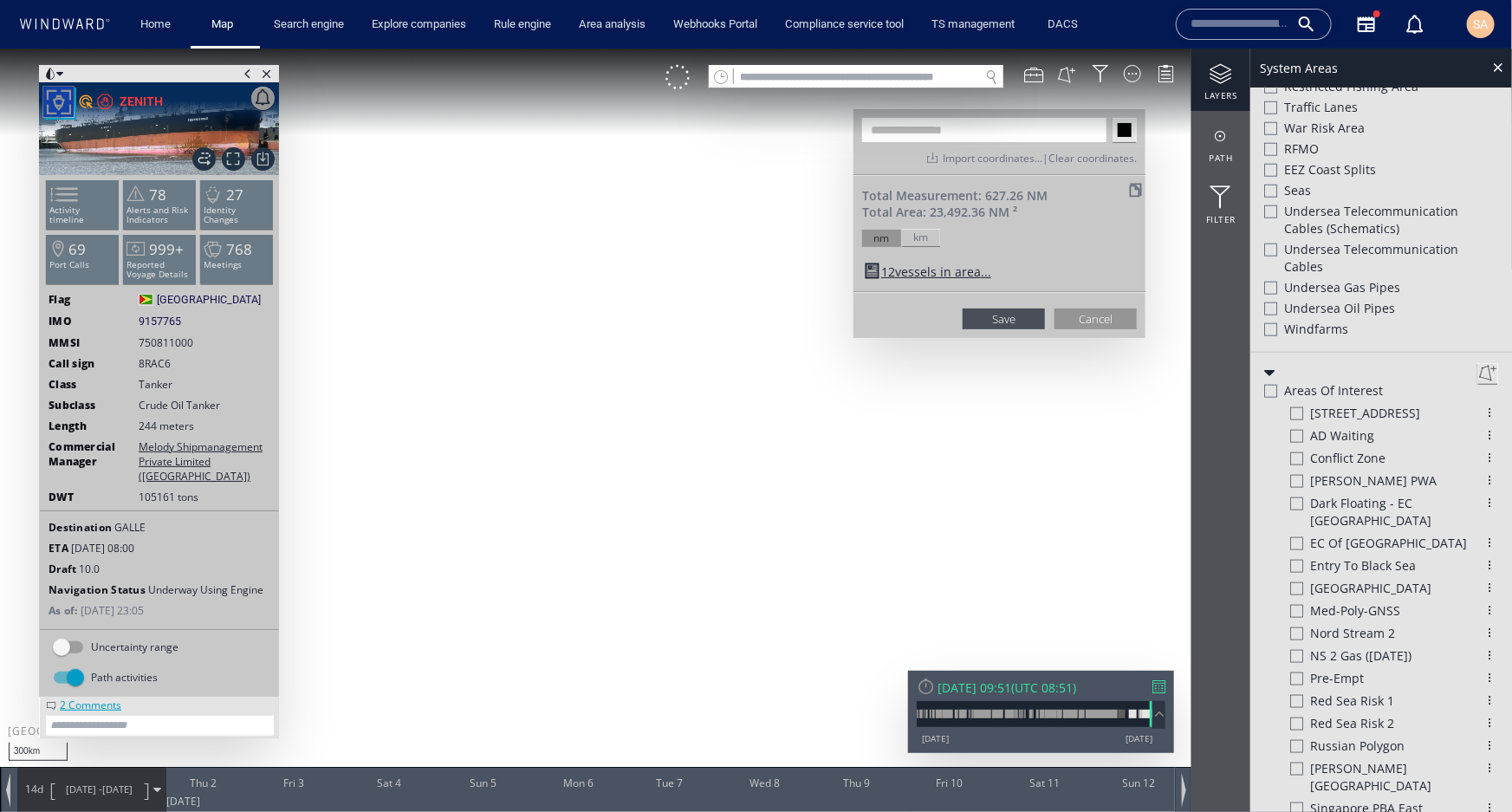
drag, startPoint x: 985, startPoint y: 193, endPoint x: 1040, endPoint y: 199, distance: 55.3
click at [1040, 199] on div "Total Measurement: 627.26 NM" at bounding box center [999, 194] width 275 height 16
click at [946, 132] on input "text" at bounding box center [984, 129] width 244 height 24
click at [1069, 314] on button "Cancel" at bounding box center [1096, 318] width 82 height 21
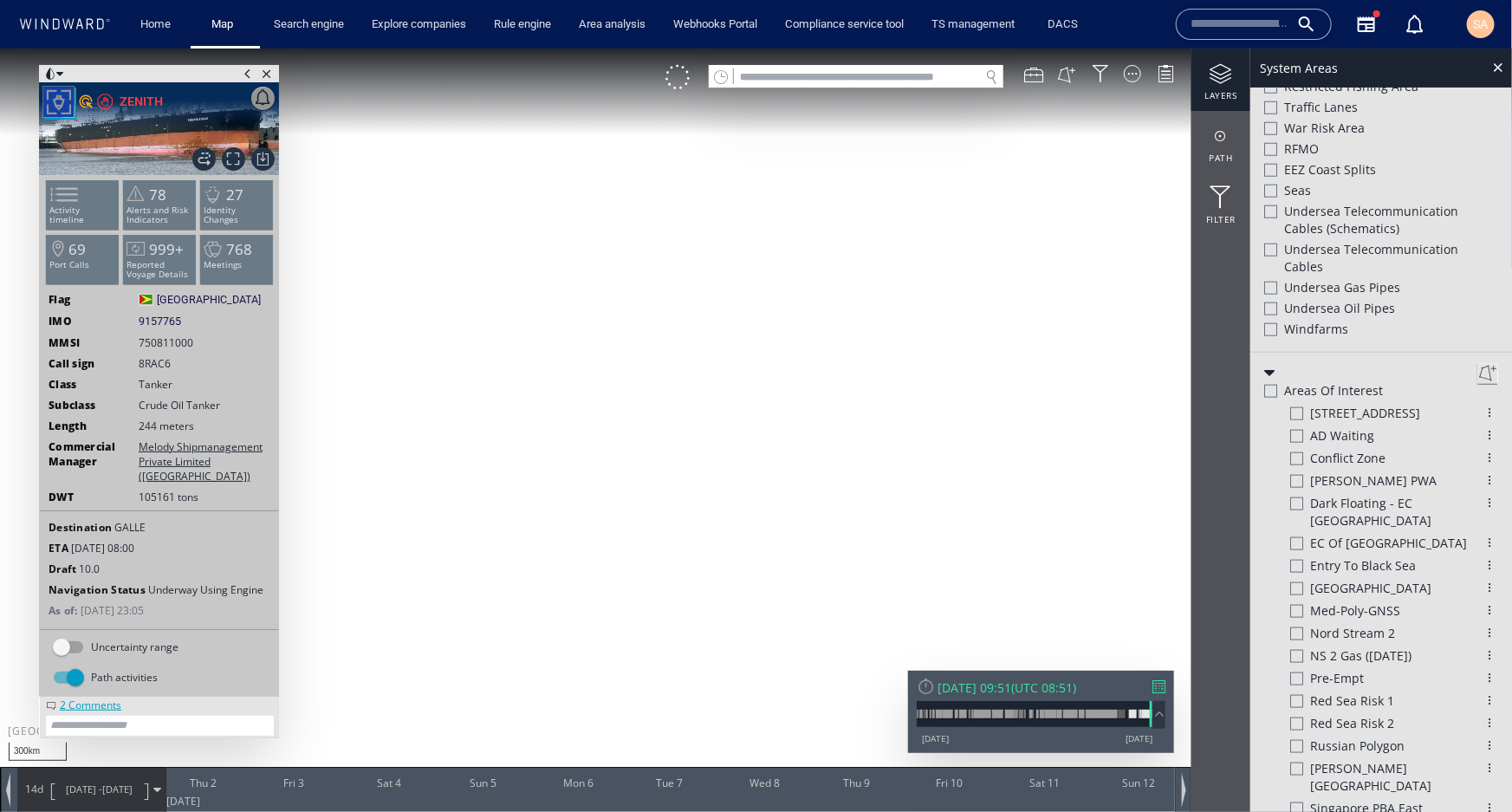
drag, startPoint x: 938, startPoint y: 488, endPoint x: 870, endPoint y: 473, distance: 69.6
click at [870, 473] on canvas "Map" at bounding box center [756, 420] width 1512 height 746
click at [1497, 60] on div at bounding box center [1498, 66] width 20 height 20
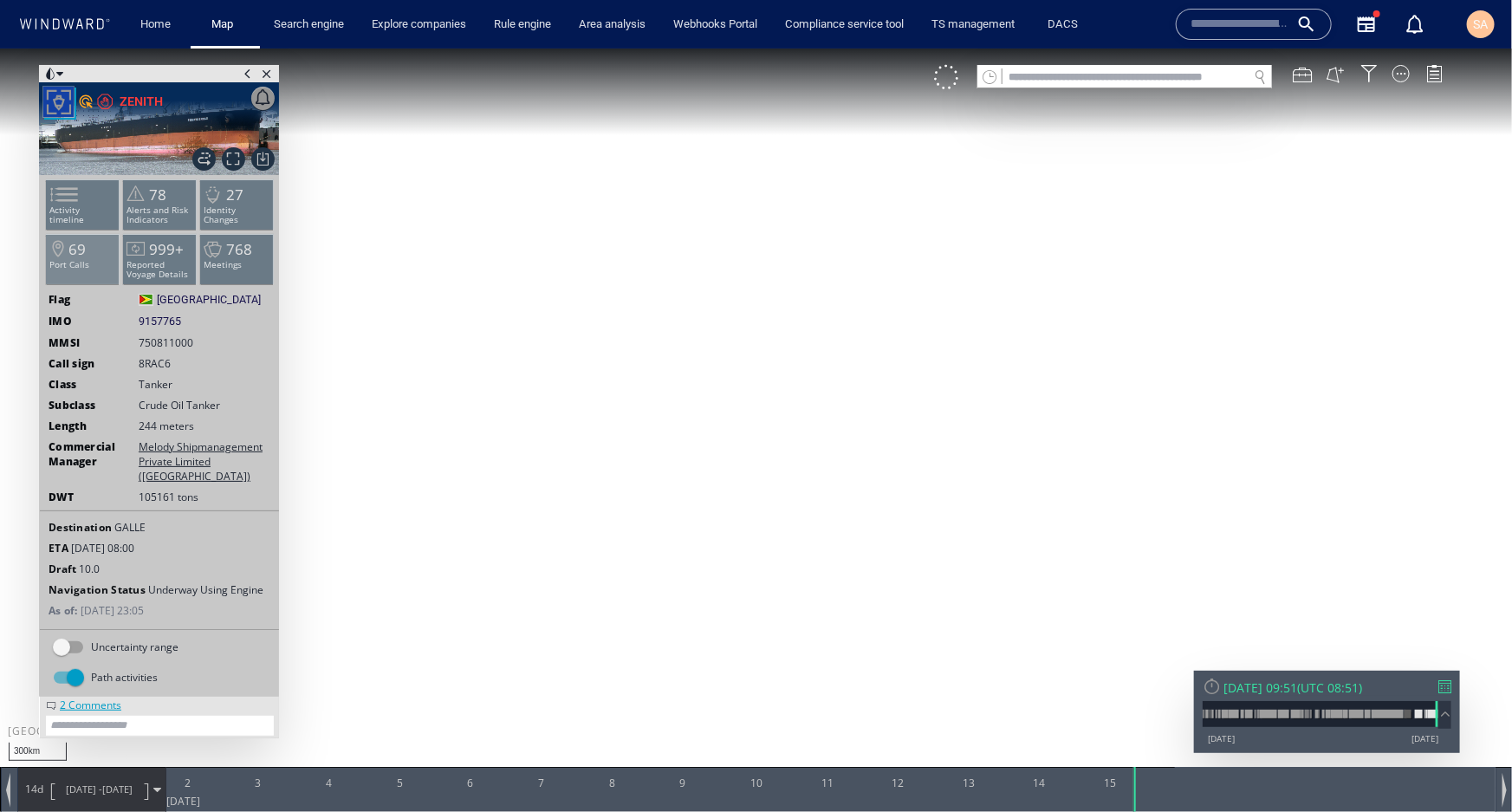
click at [87, 261] on p "Port Calls" at bounding box center [82, 263] width 73 height 10
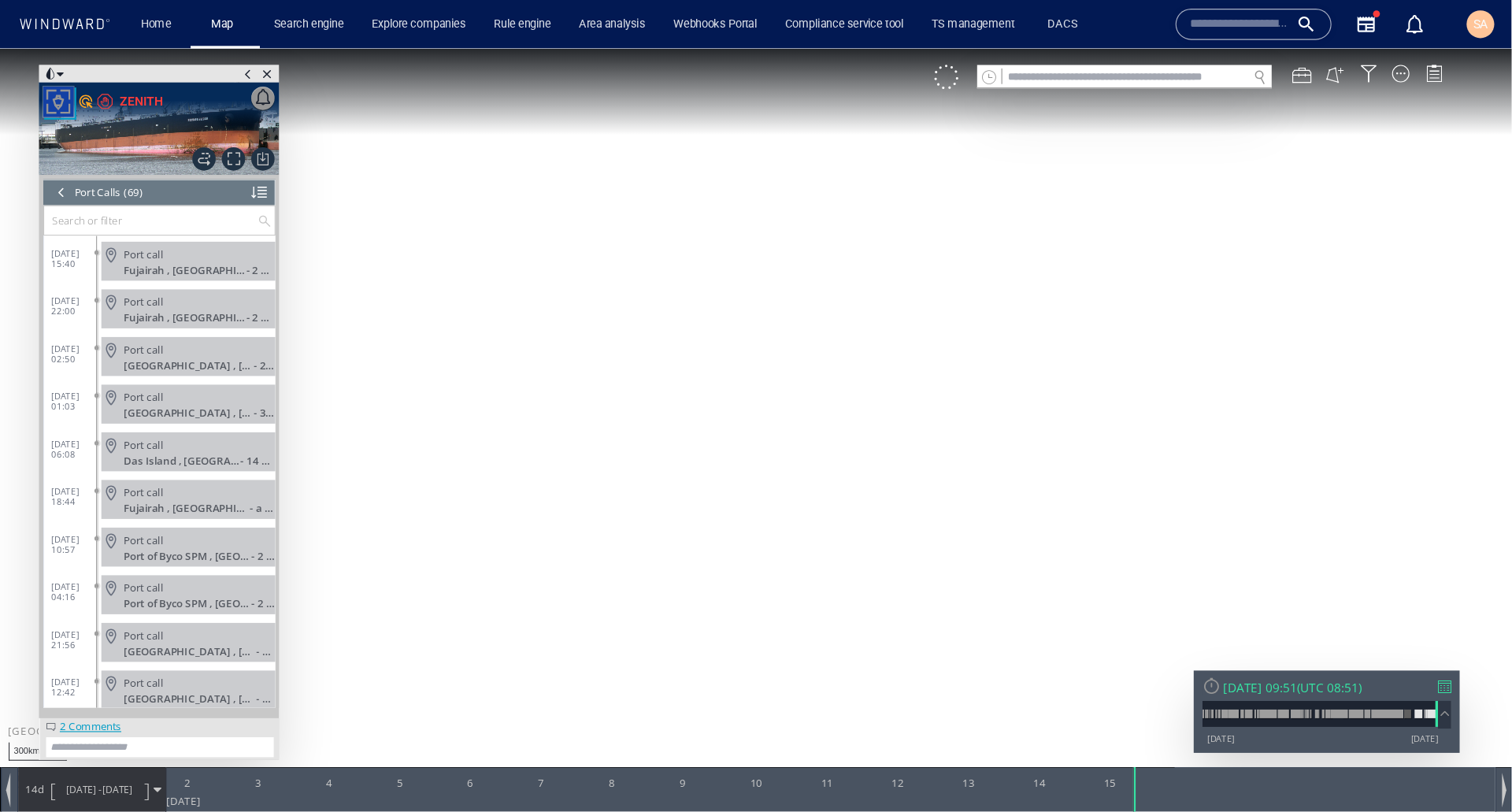
scroll to position [2560, 0]
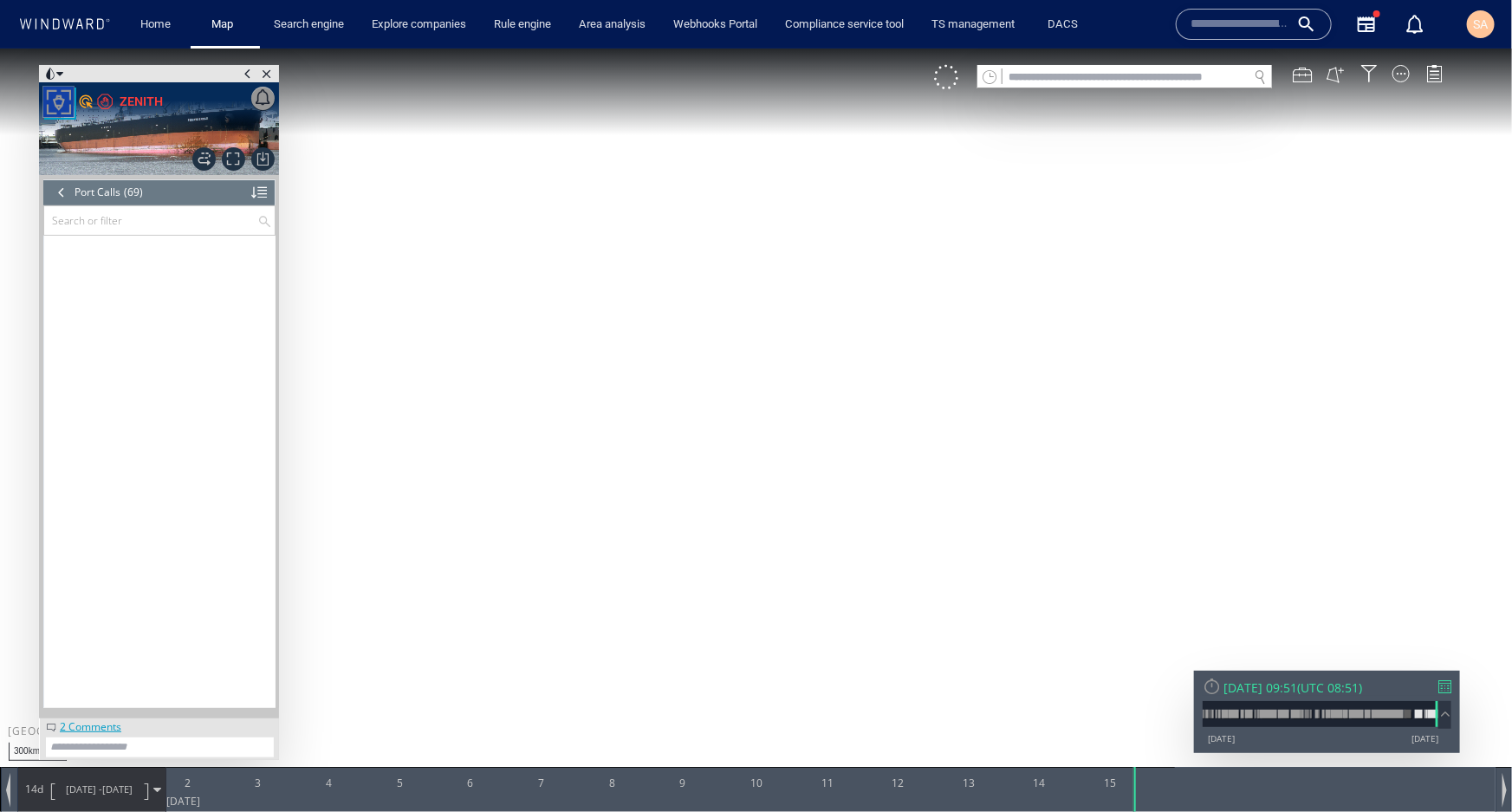
click at [64, 198] on div at bounding box center [61, 191] width 19 height 26
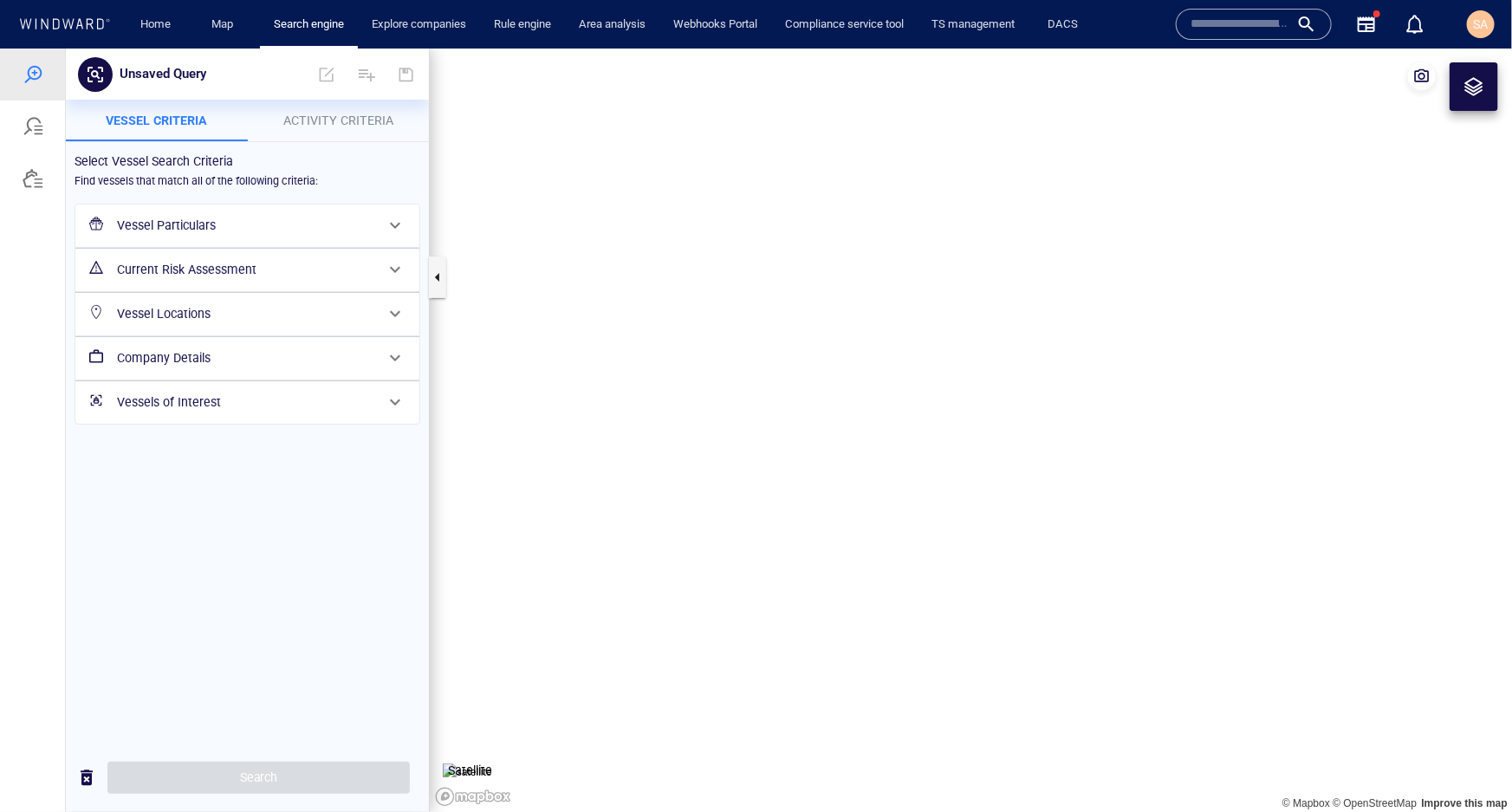
click at [192, 223] on h6 "Vessel Particulars" at bounding box center [246, 225] width 258 height 21
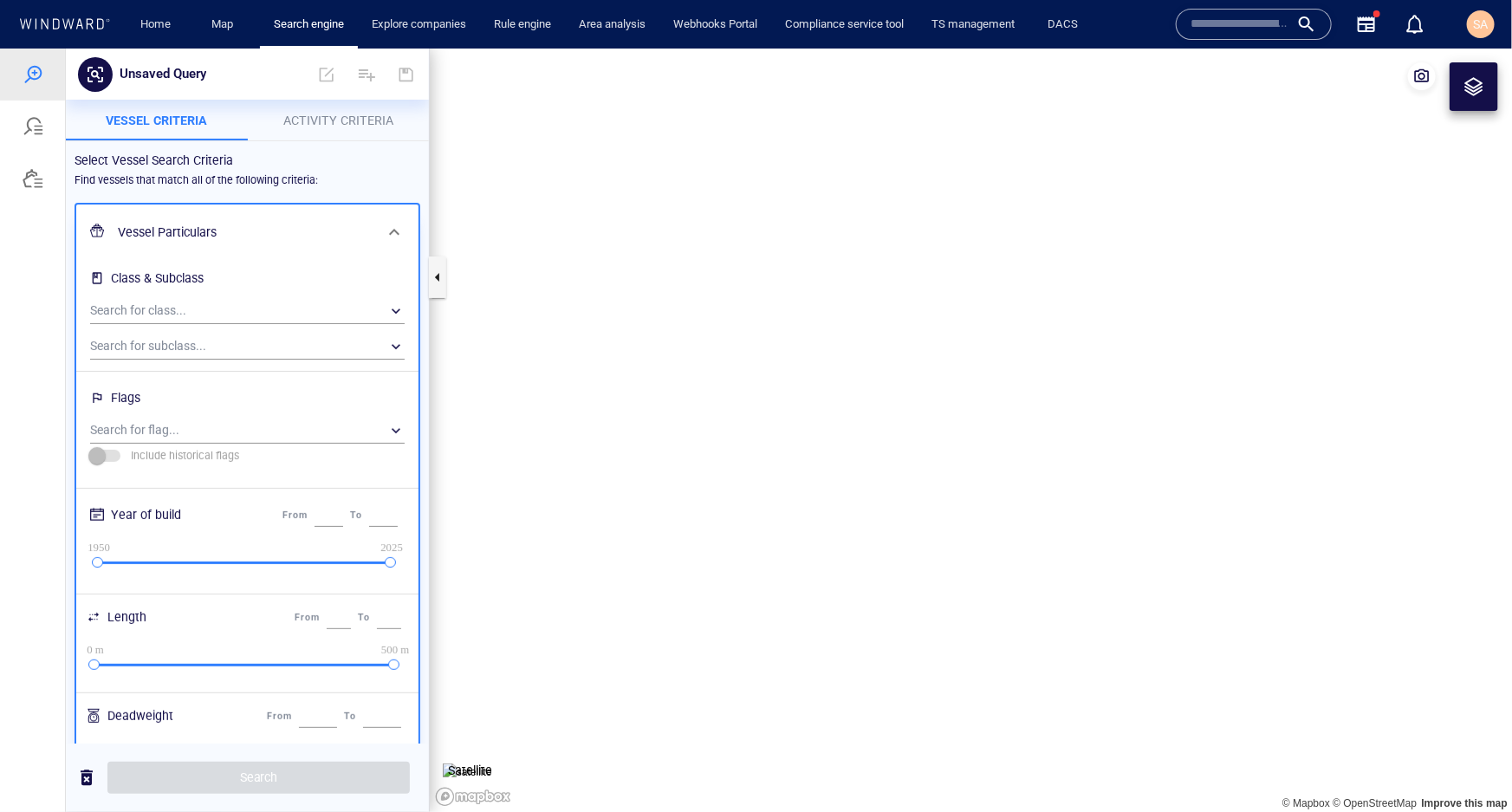
click at [205, 235] on h6 "Vessel Particulars" at bounding box center [246, 232] width 256 height 21
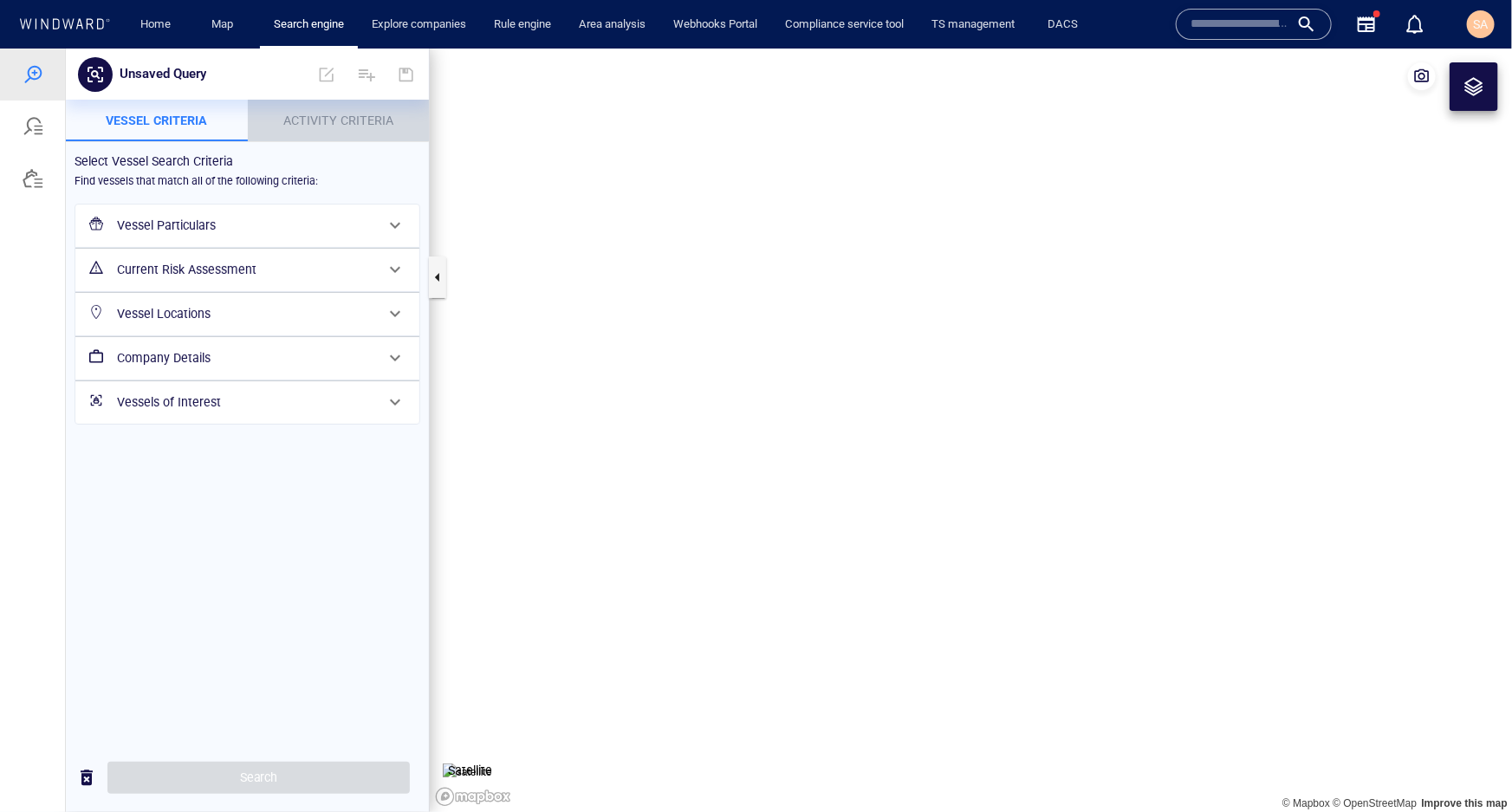
click at [341, 125] on span "Activity Criteria" at bounding box center [338, 119] width 110 height 13
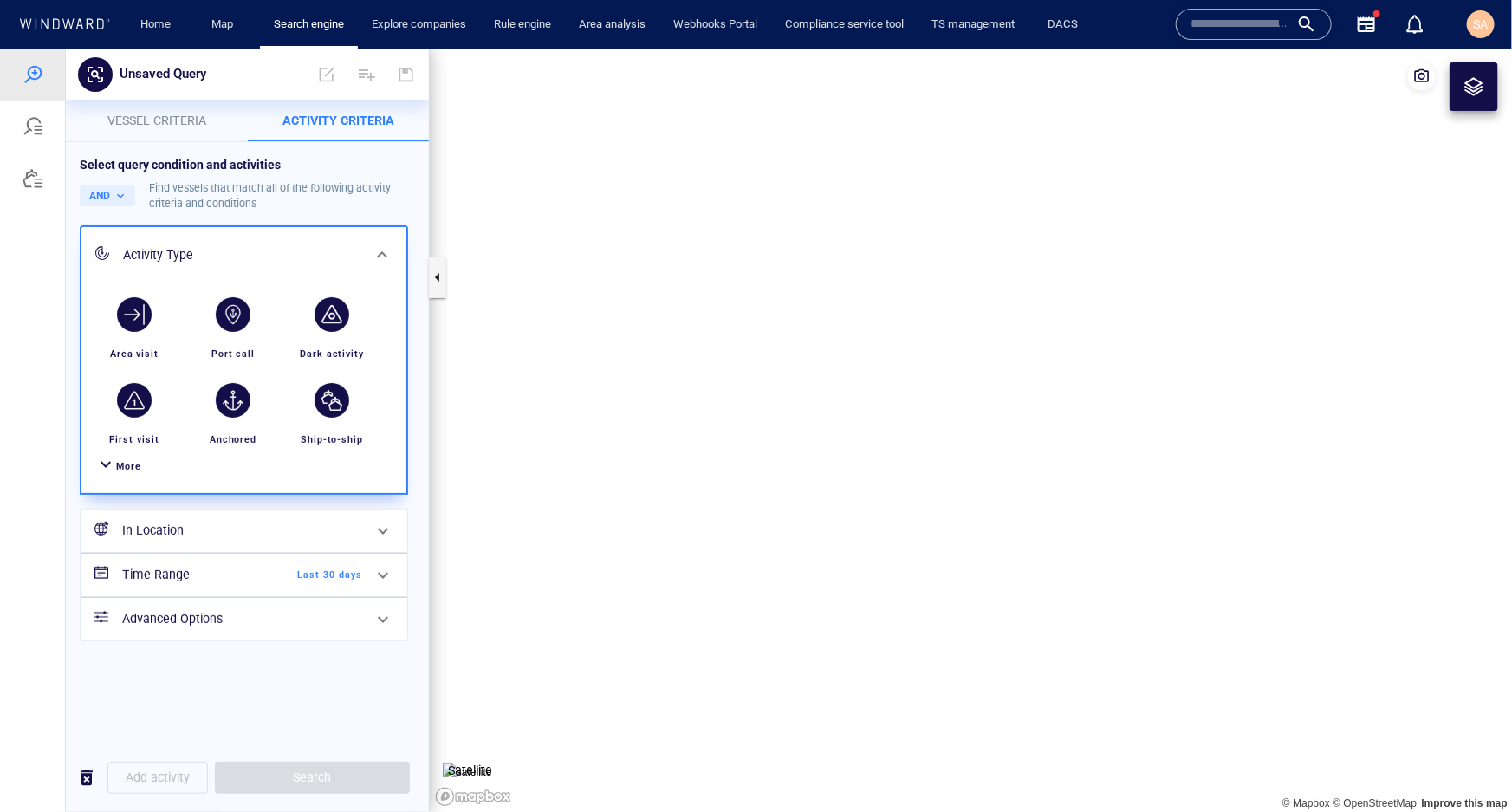
click at [120, 460] on span "More" at bounding box center [129, 466] width 25 height 12
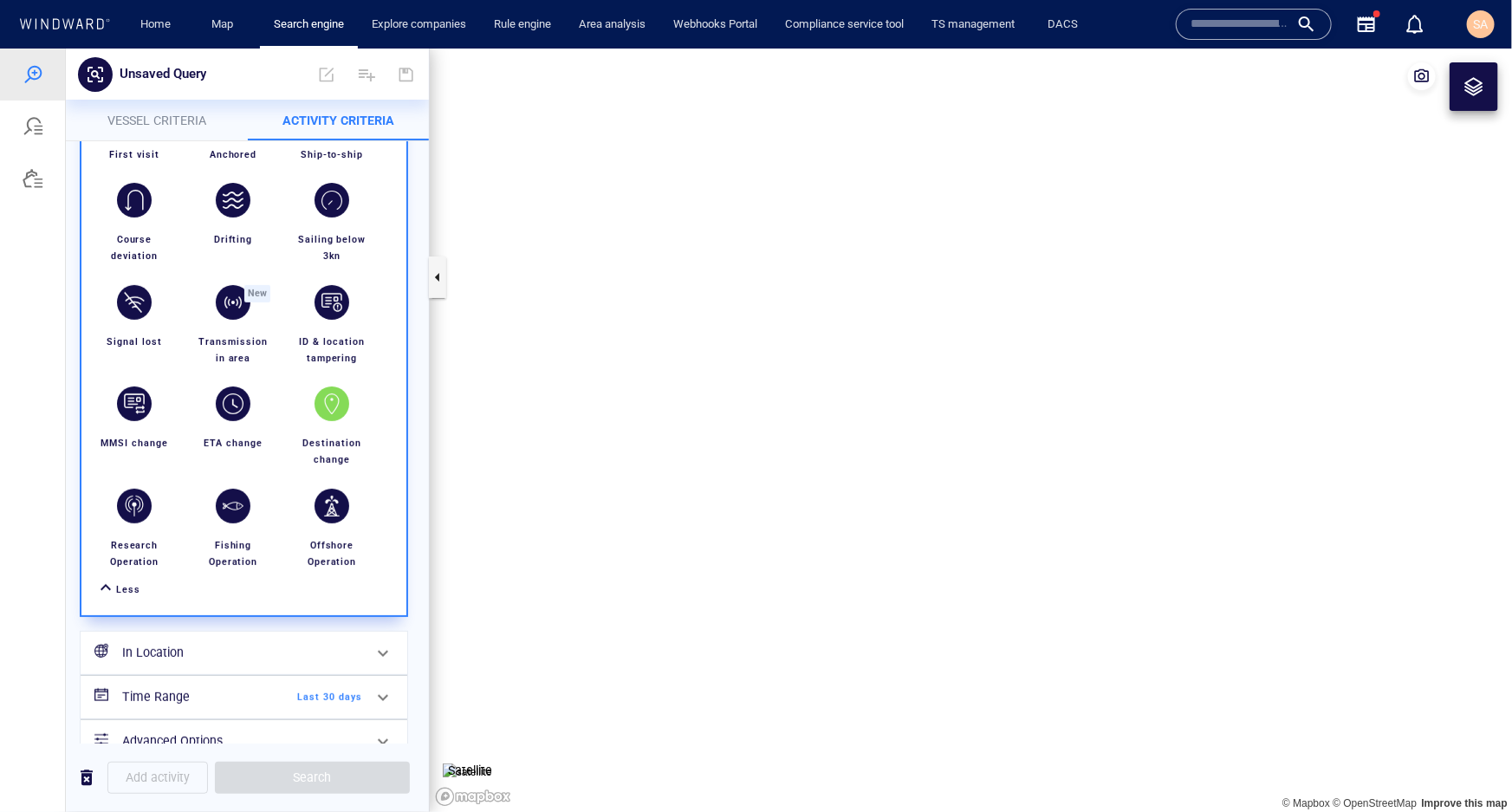
scroll to position [317, 0]
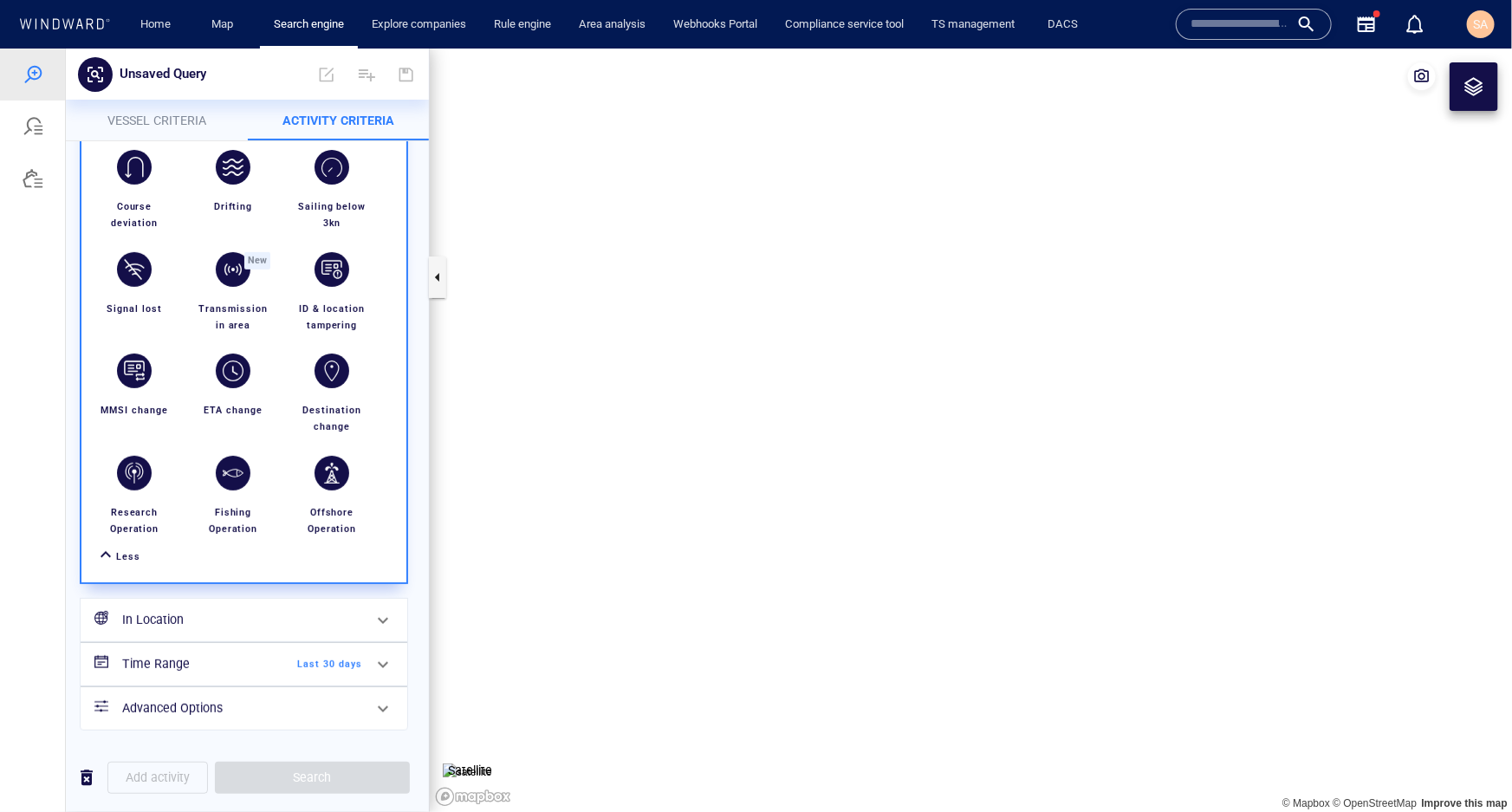
click at [339, 660] on span "Last 30 days" at bounding box center [312, 663] width 99 height 15
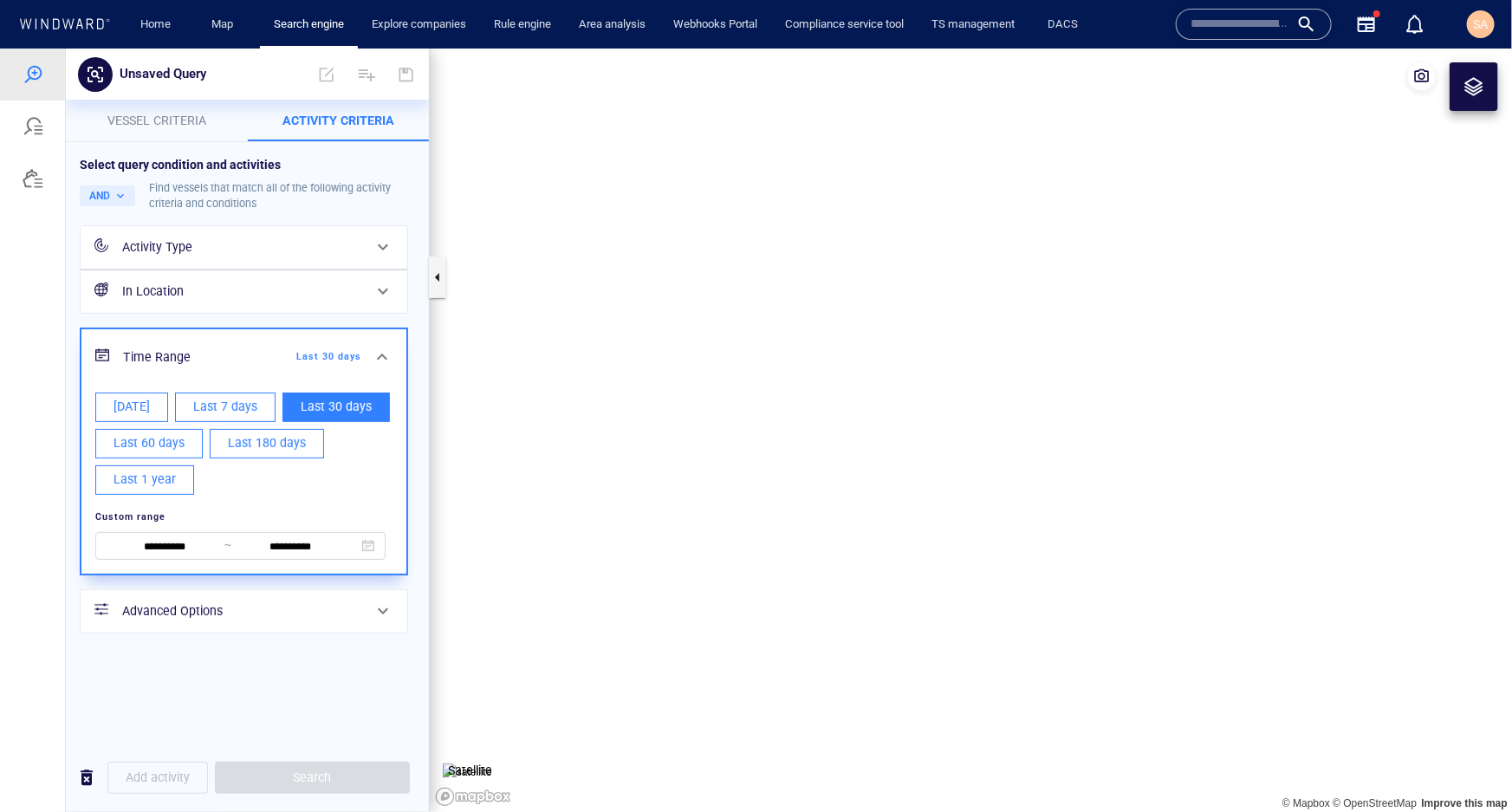
scroll to position [0, 0]
click at [275, 250] on div "Activity Type" at bounding box center [242, 246] width 240 height 21
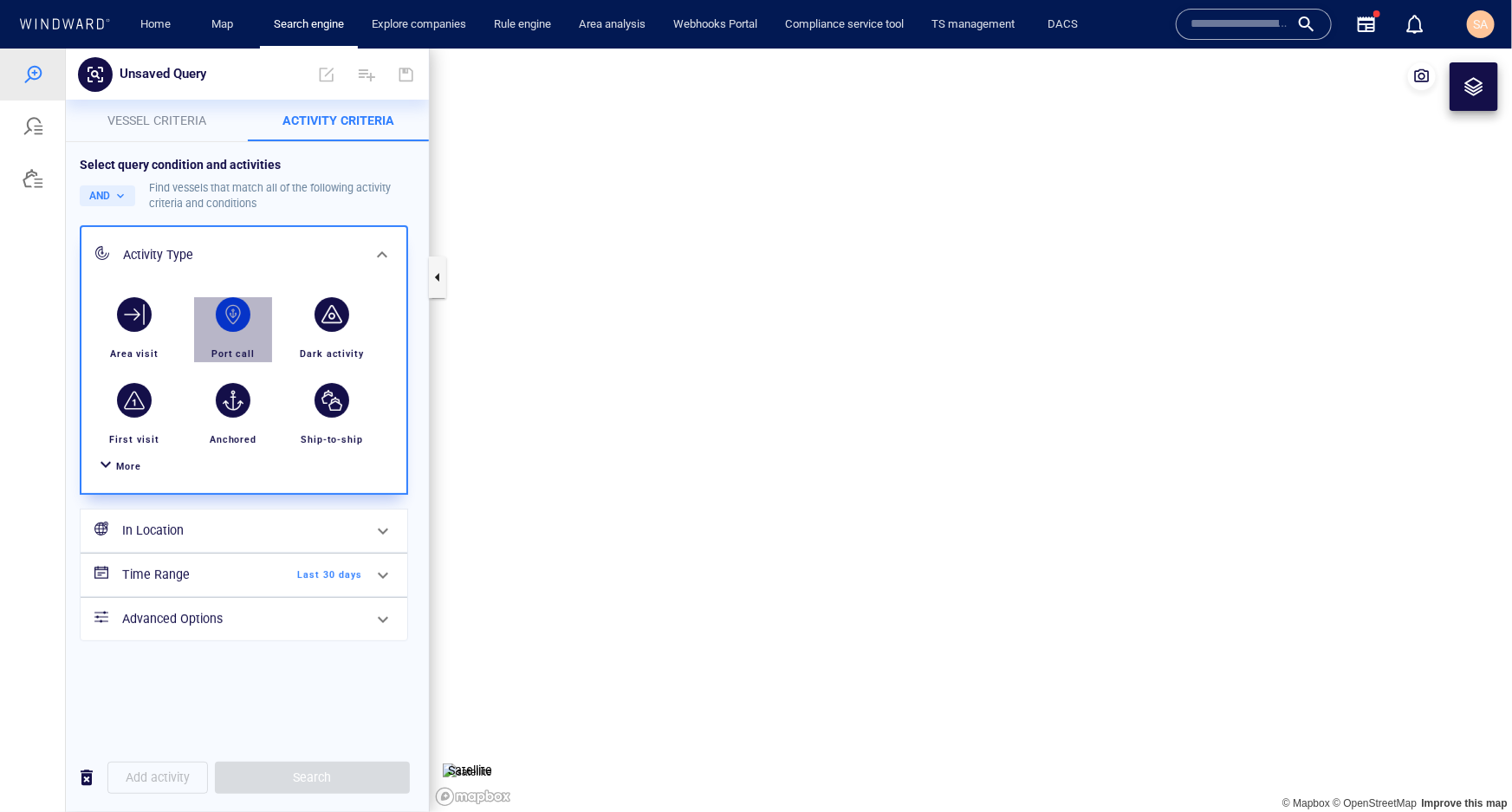
click at [242, 322] on div "button" at bounding box center [233, 313] width 35 height 35
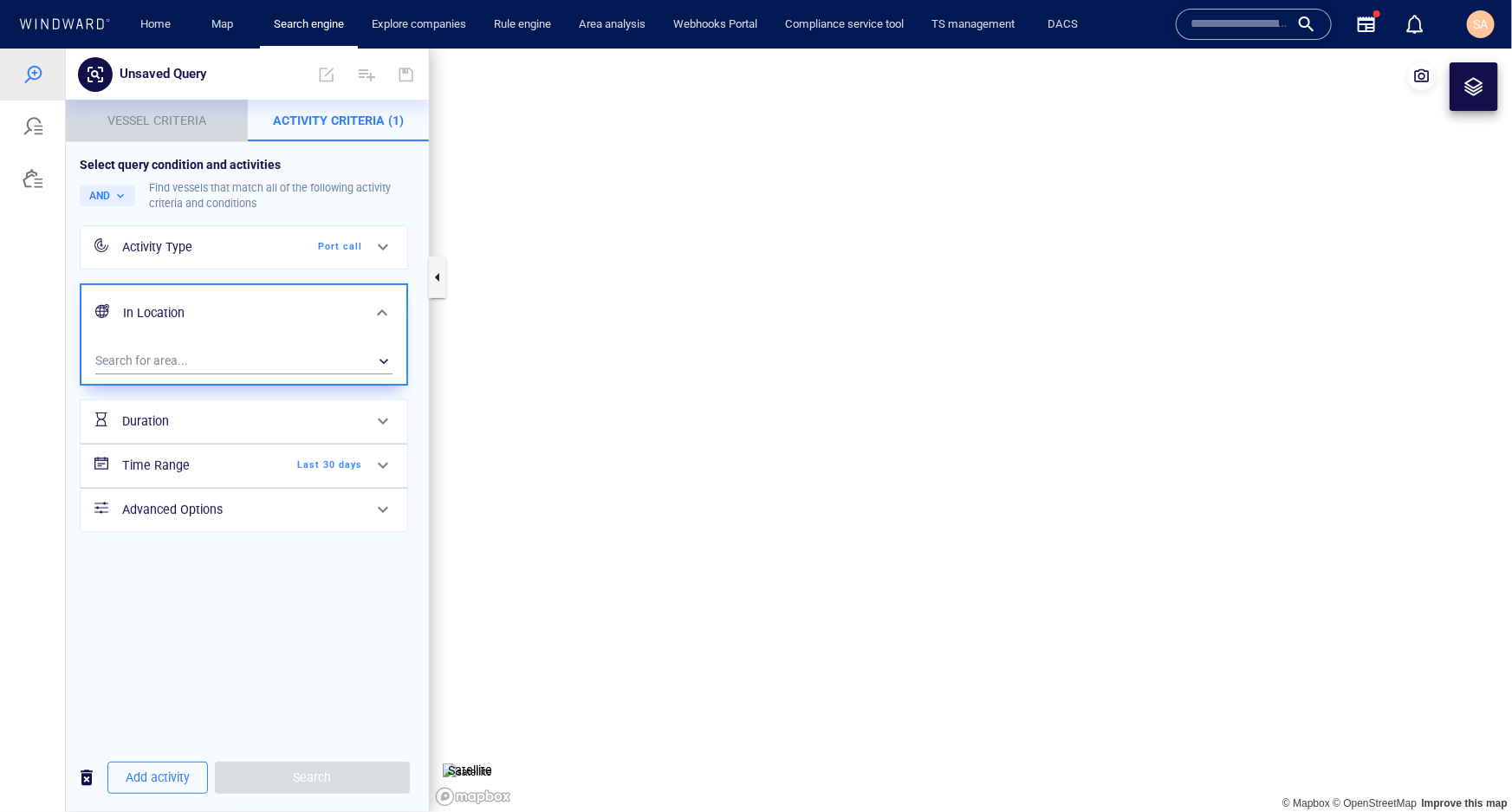
click at [188, 129] on p "Vessel criteria" at bounding box center [157, 119] width 161 height 21
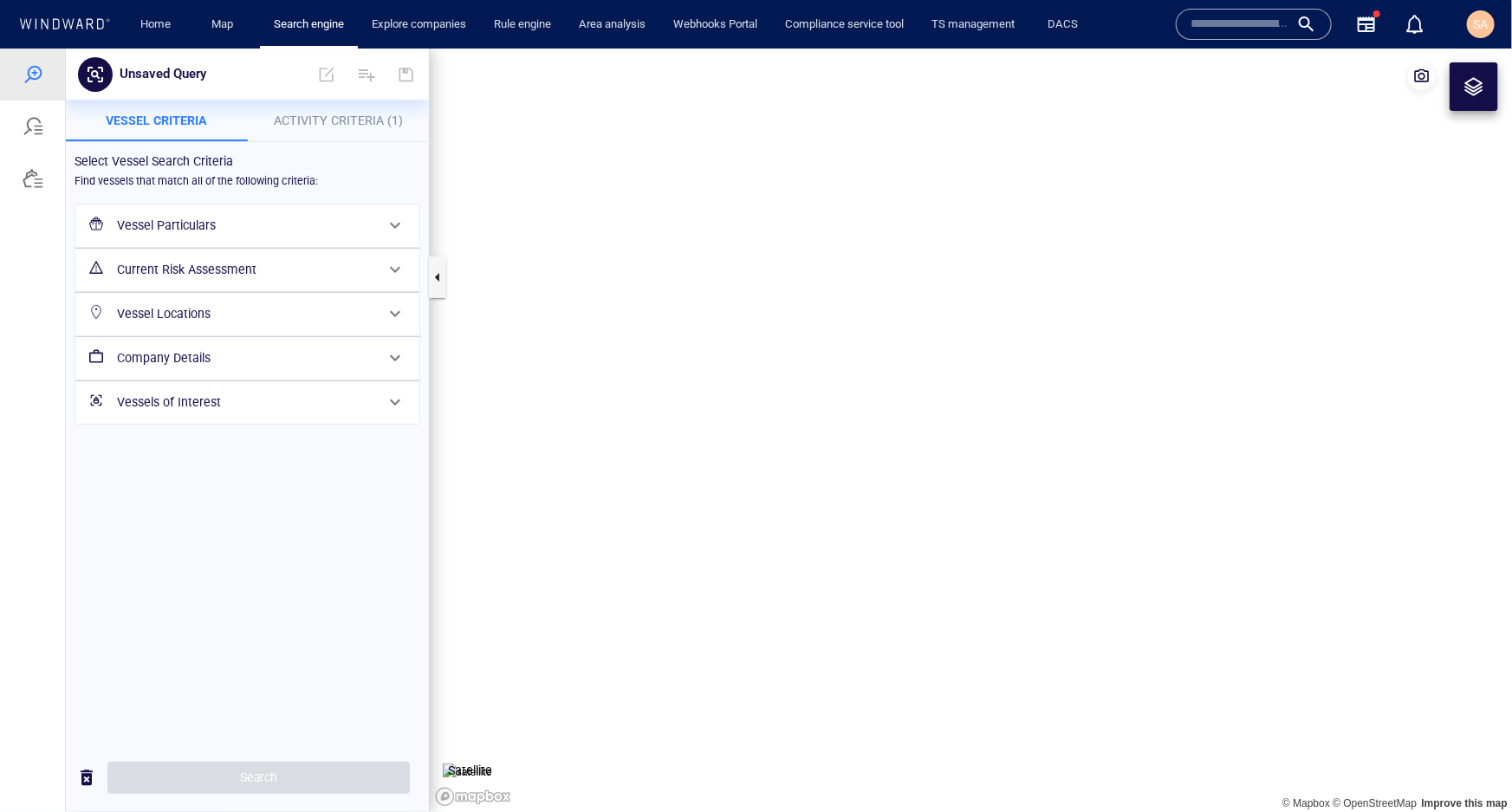
click at [176, 232] on h6 "Vessel Particulars" at bounding box center [246, 225] width 258 height 21
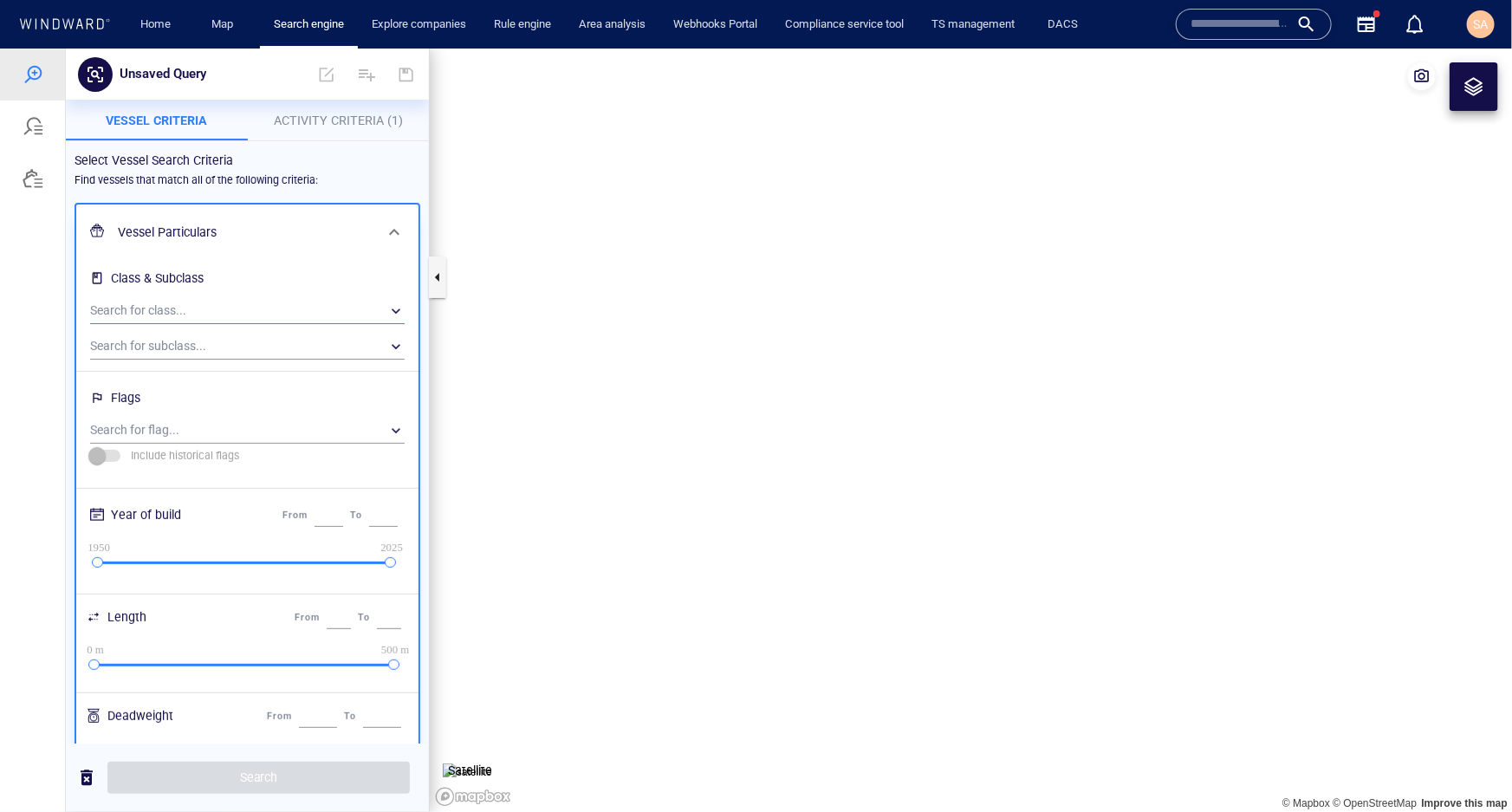
click at [154, 318] on div "​" at bounding box center [247, 310] width 314 height 26
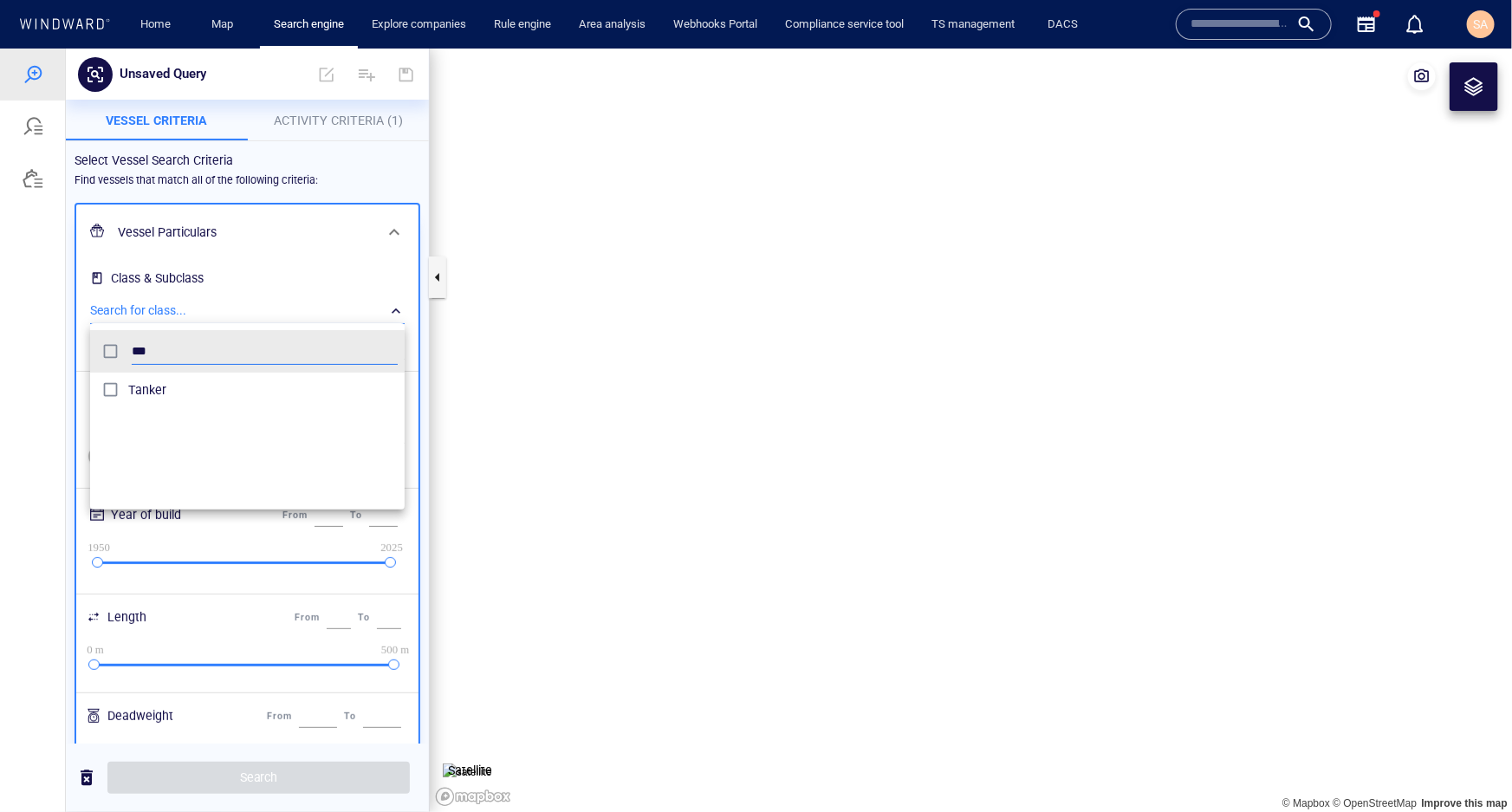
scroll to position [161, 303]
type input "****"
click at [144, 379] on span "Tanker" at bounding box center [262, 389] width 269 height 21
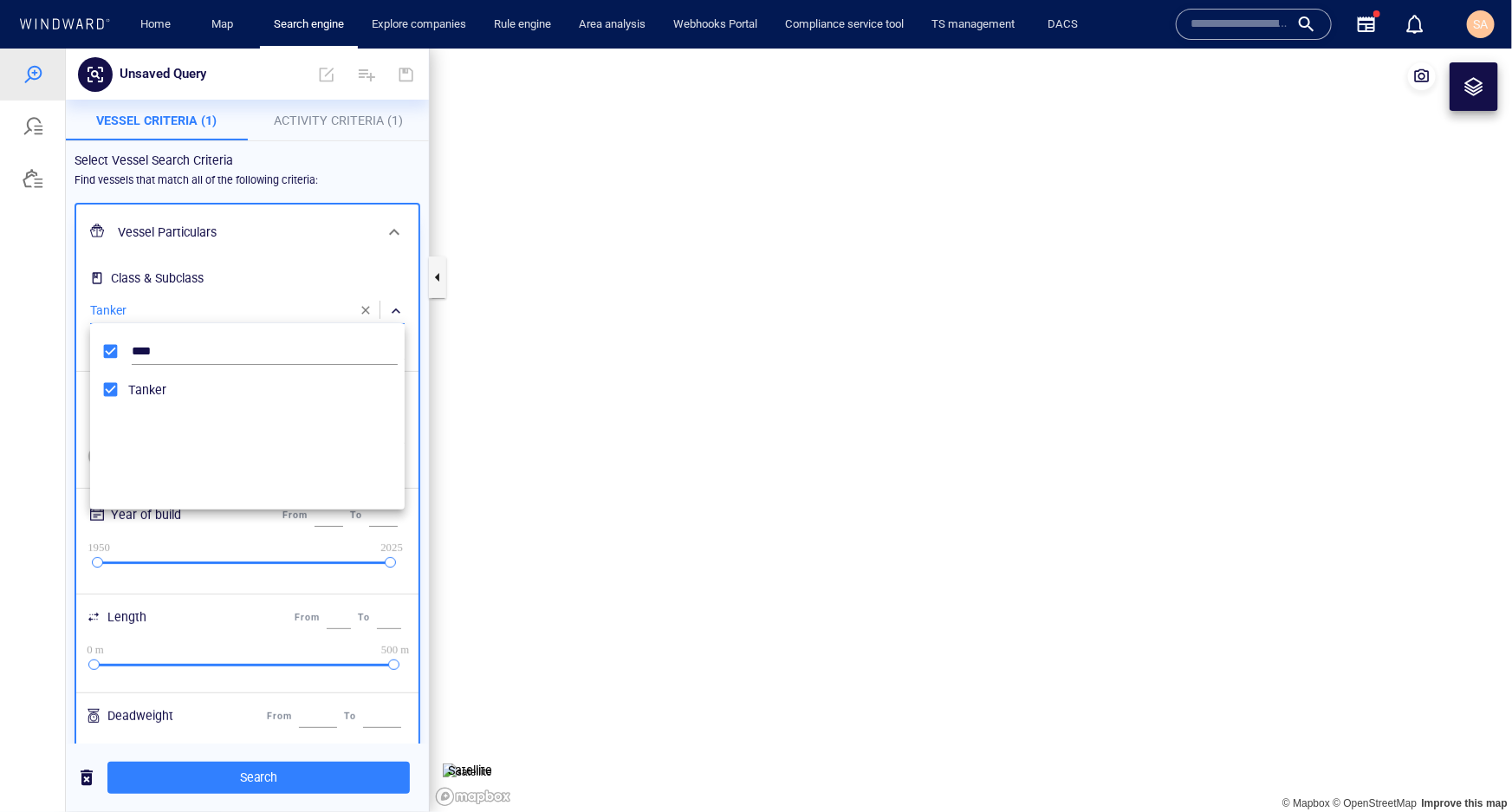
click at [269, 182] on div at bounding box center [756, 429] width 1512 height 764
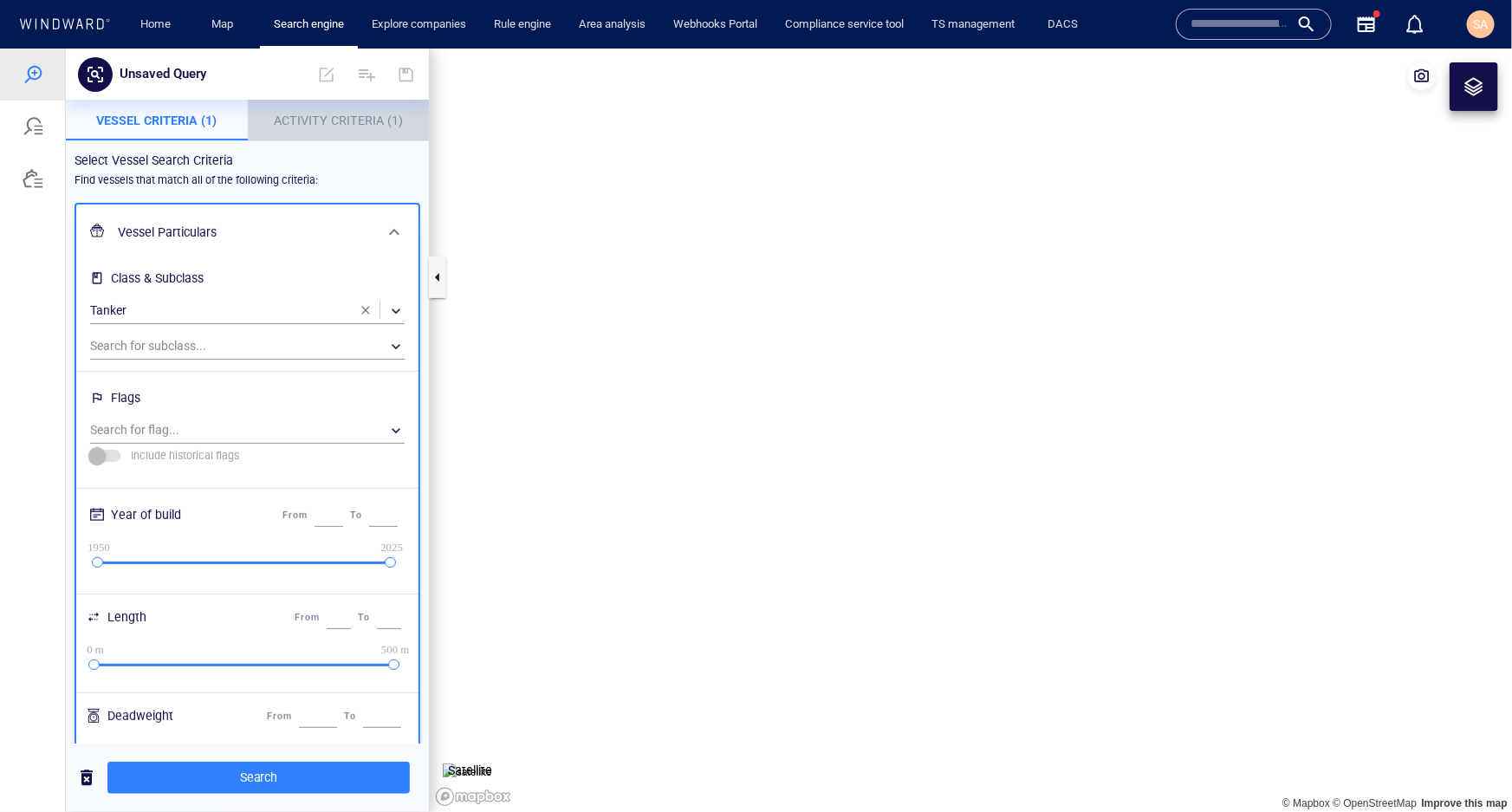
click at [308, 123] on span "Activity Criteria (1)" at bounding box center [338, 119] width 129 height 13
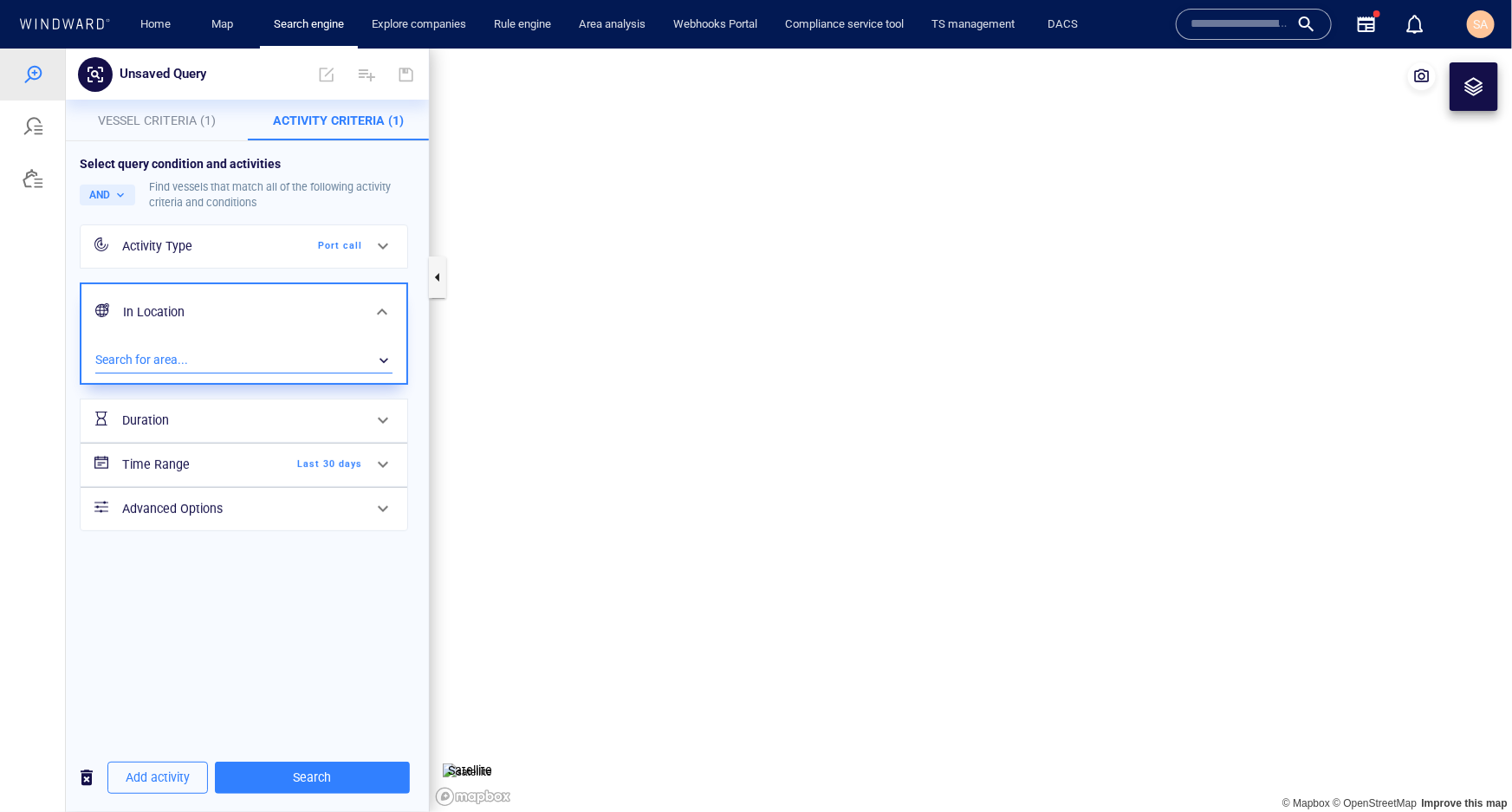
click at [156, 356] on div "​" at bounding box center [243, 359] width 297 height 26
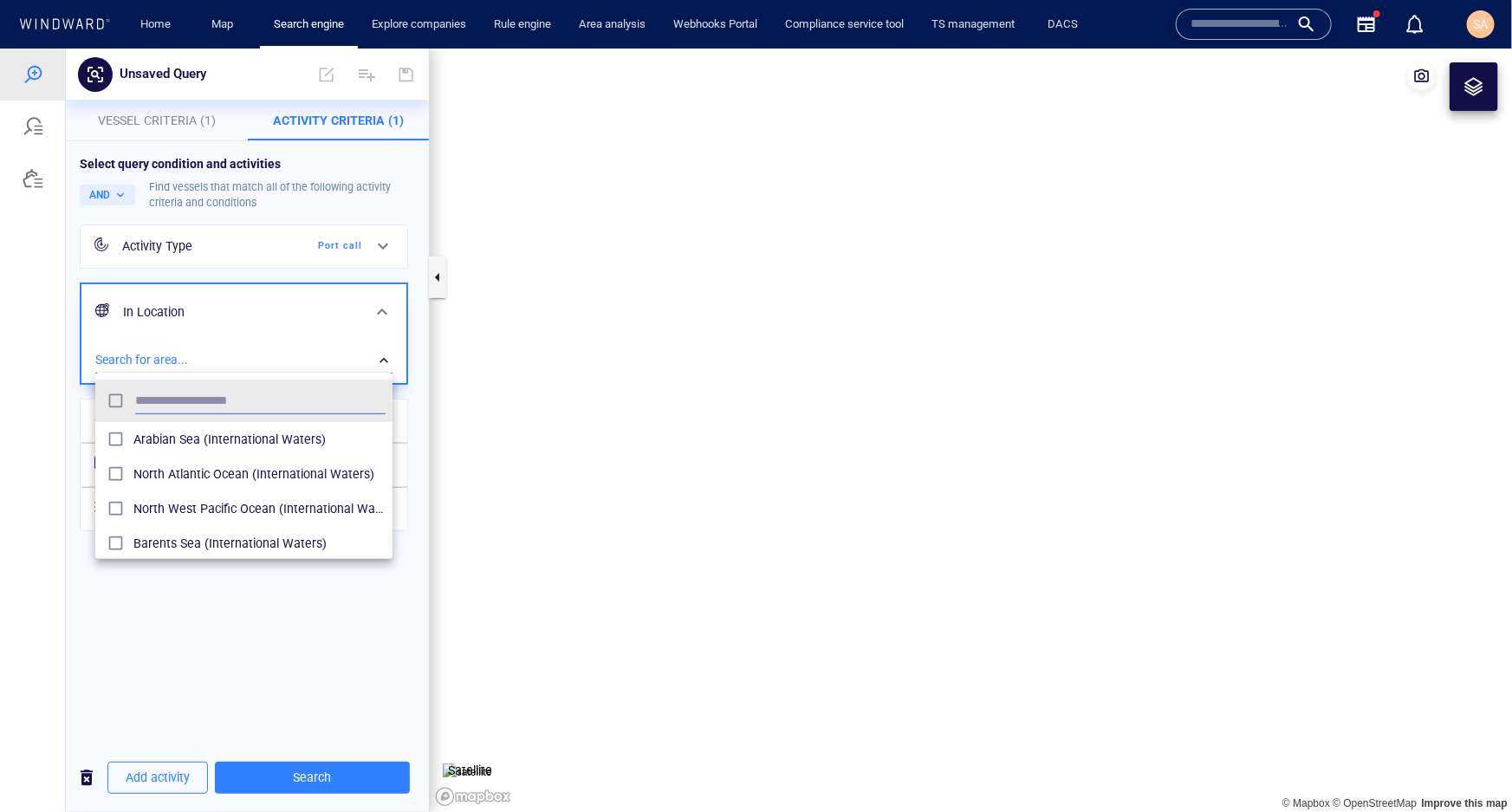
scroll to position [161, 286]
type input "****"
click at [267, 658] on div at bounding box center [756, 429] width 1512 height 764
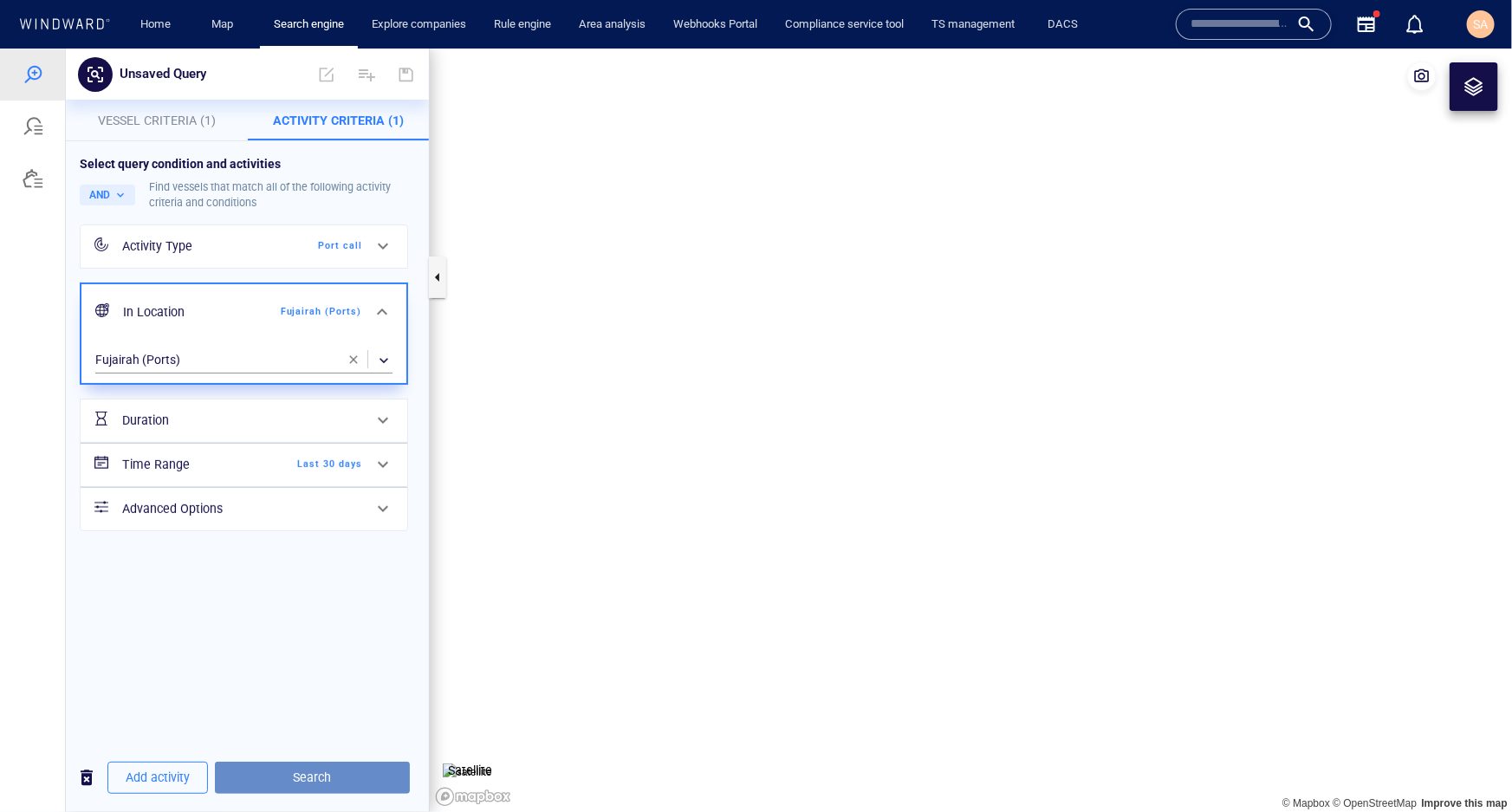
click at [350, 777] on span "Search" at bounding box center [312, 777] width 167 height 21
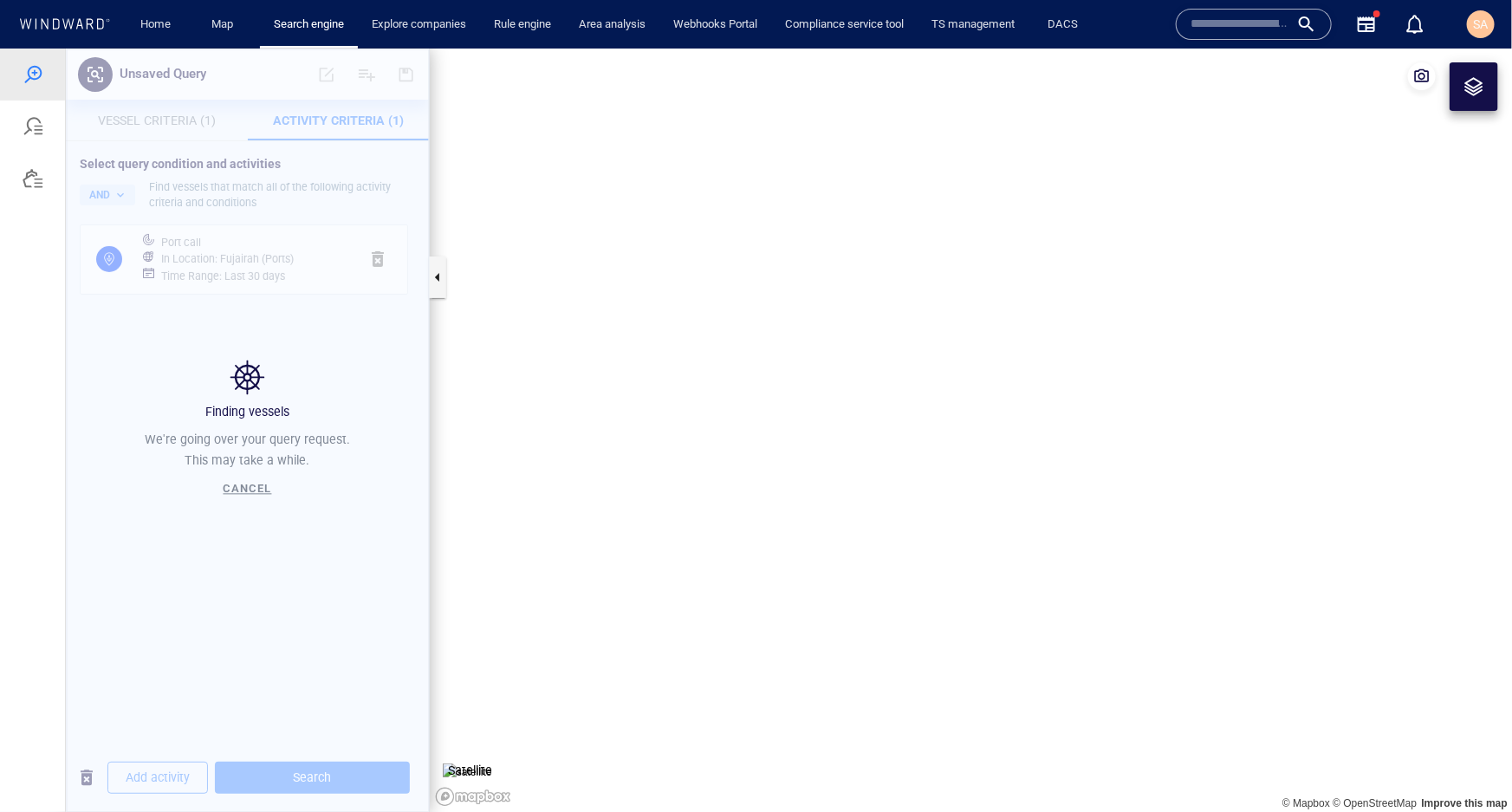
drag, startPoint x: 1179, startPoint y: 606, endPoint x: 737, endPoint y: 536, distance: 447.5
click at [737, 536] on canvas "Map" at bounding box center [970, 429] width 1082 height 764
drag, startPoint x: 1062, startPoint y: 218, endPoint x: 994, endPoint y: 307, distance: 112.0
click at [1012, 308] on canvas "Map" at bounding box center [970, 429] width 1082 height 764
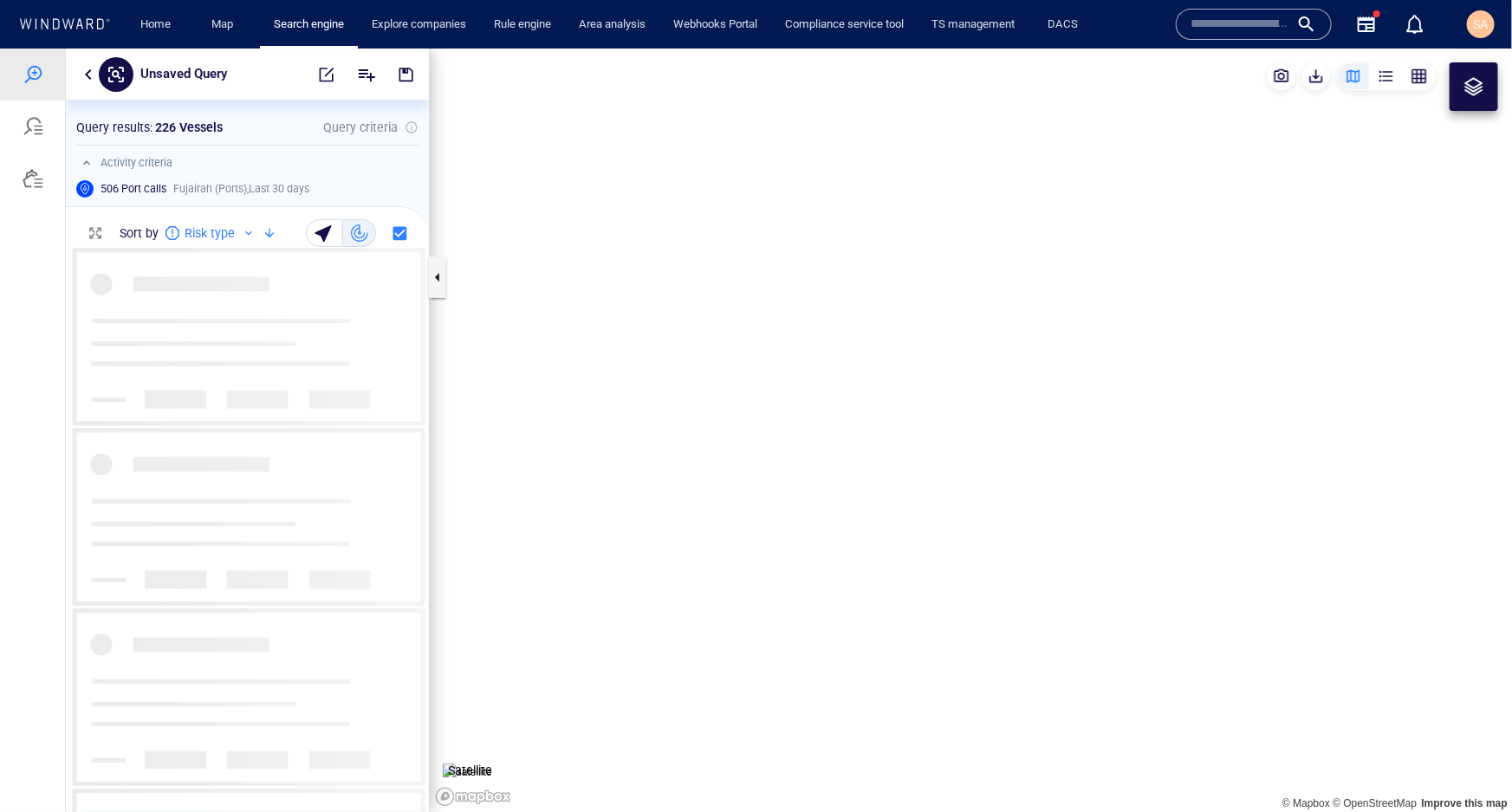
scroll to position [551, 351]
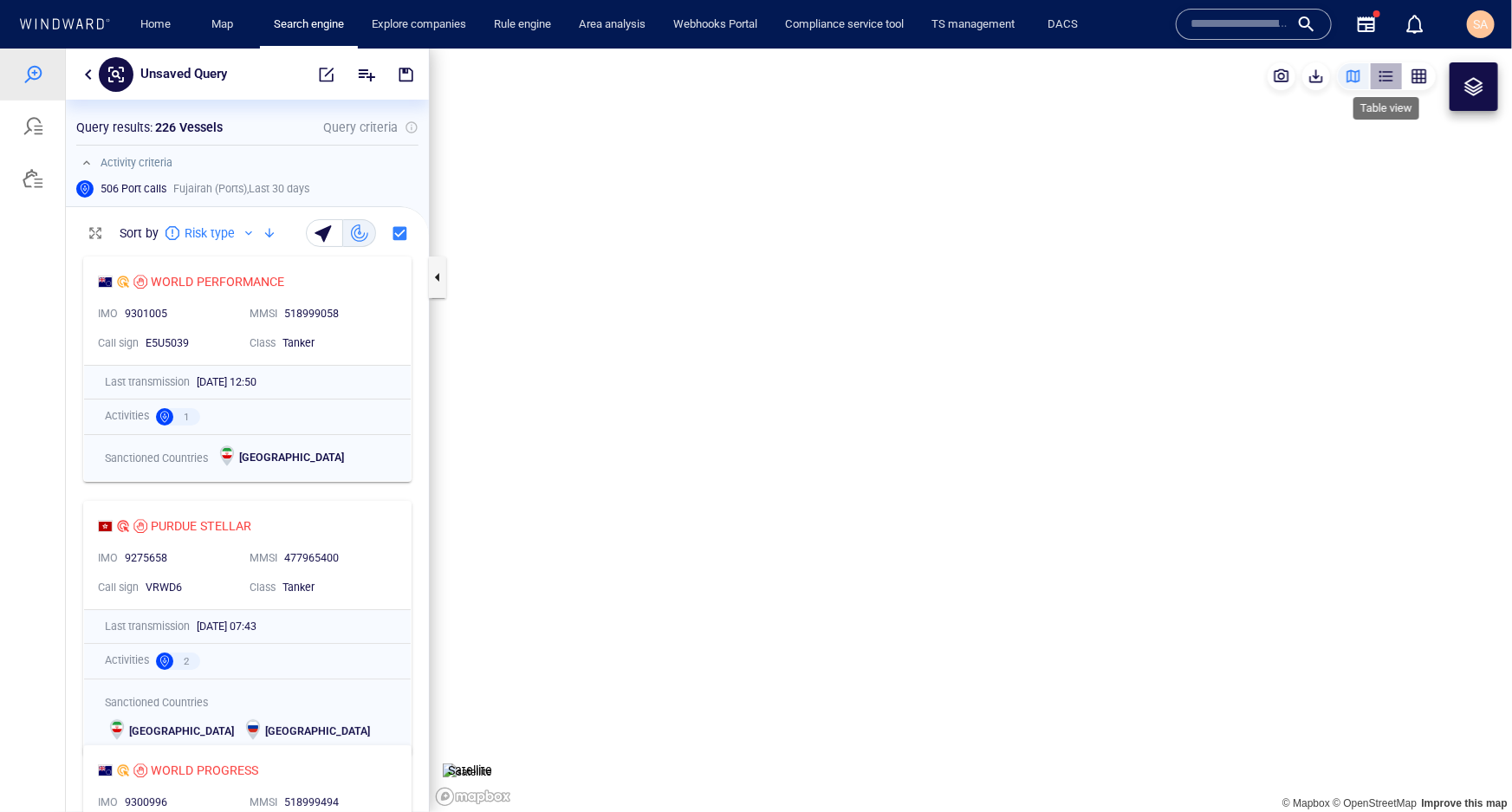
click at [1388, 76] on div "button" at bounding box center [1386, 75] width 17 height 17
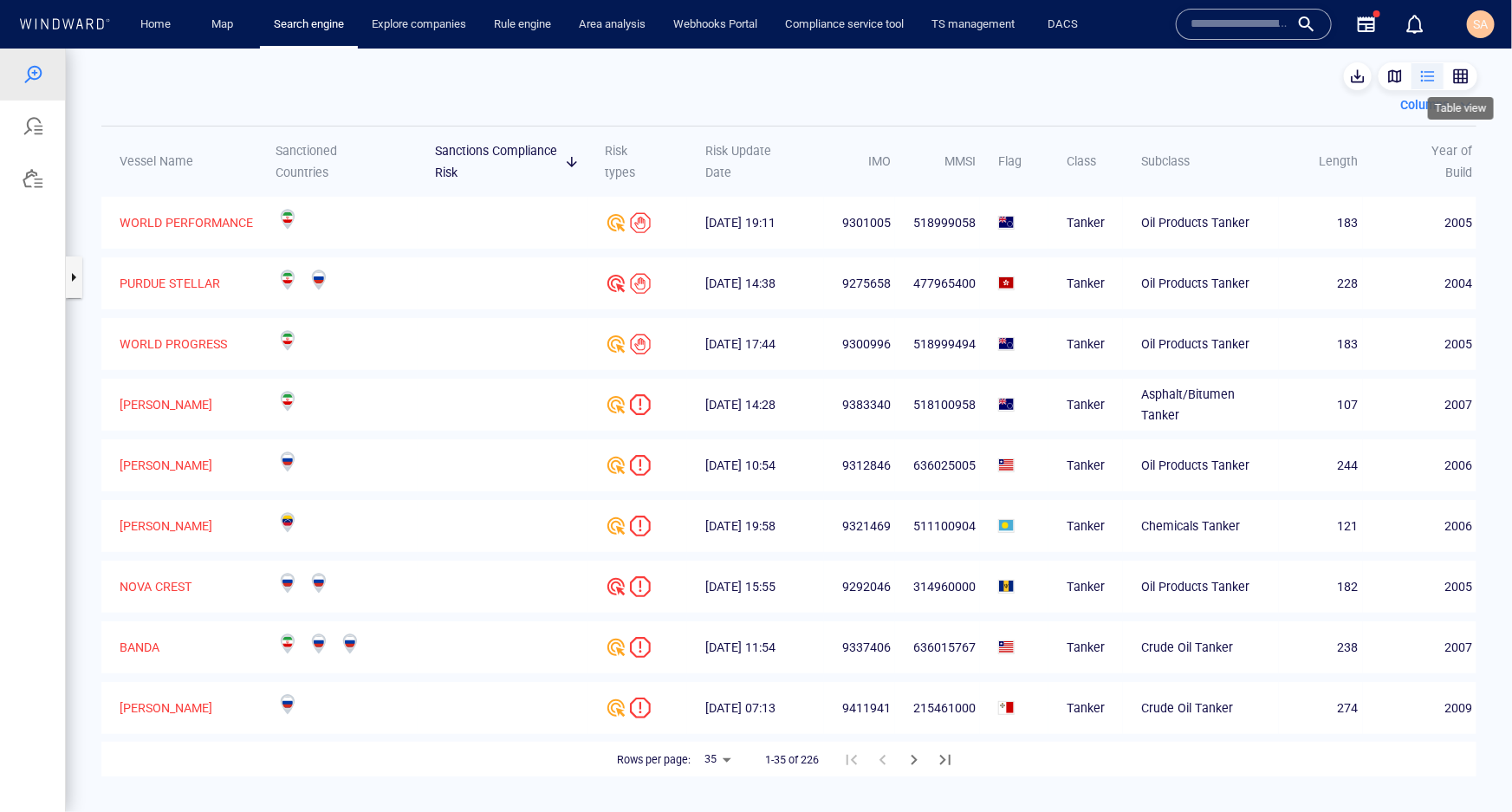
click at [1459, 74] on div "button" at bounding box center [1460, 75] width 17 height 17
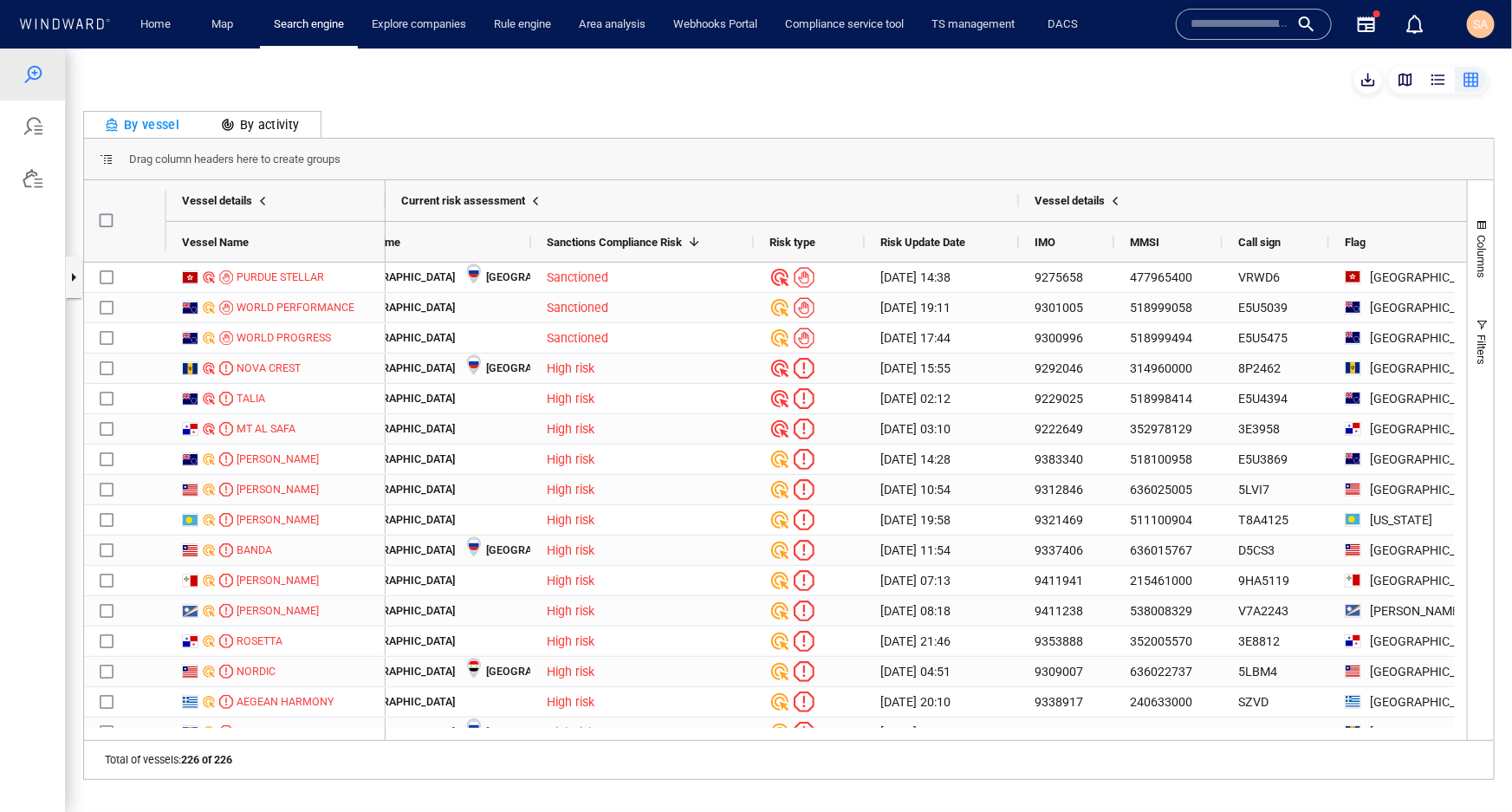
scroll to position [0, 0]
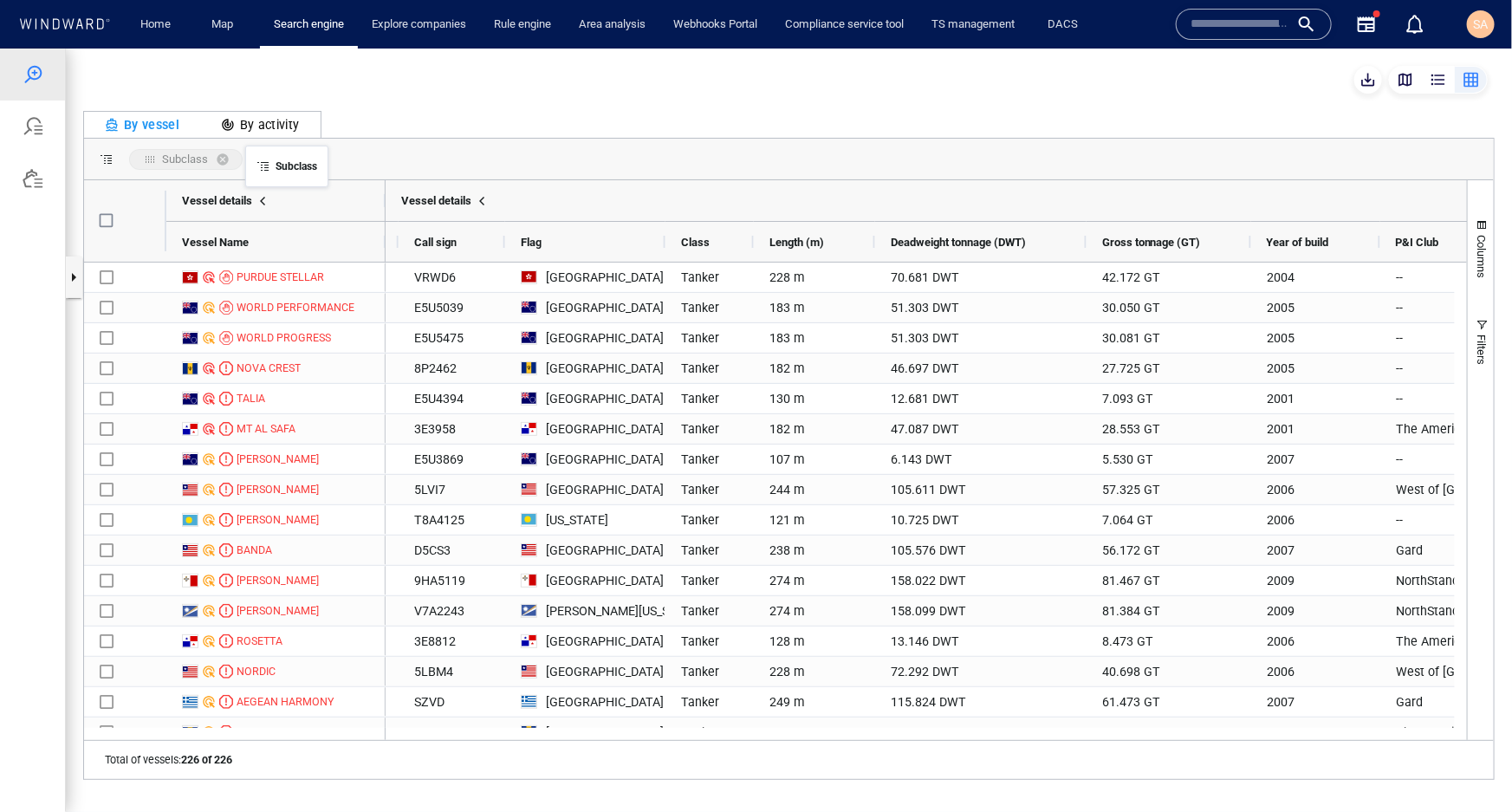
drag, startPoint x: 910, startPoint y: 242, endPoint x: 254, endPoint y: 155, distance: 661.7
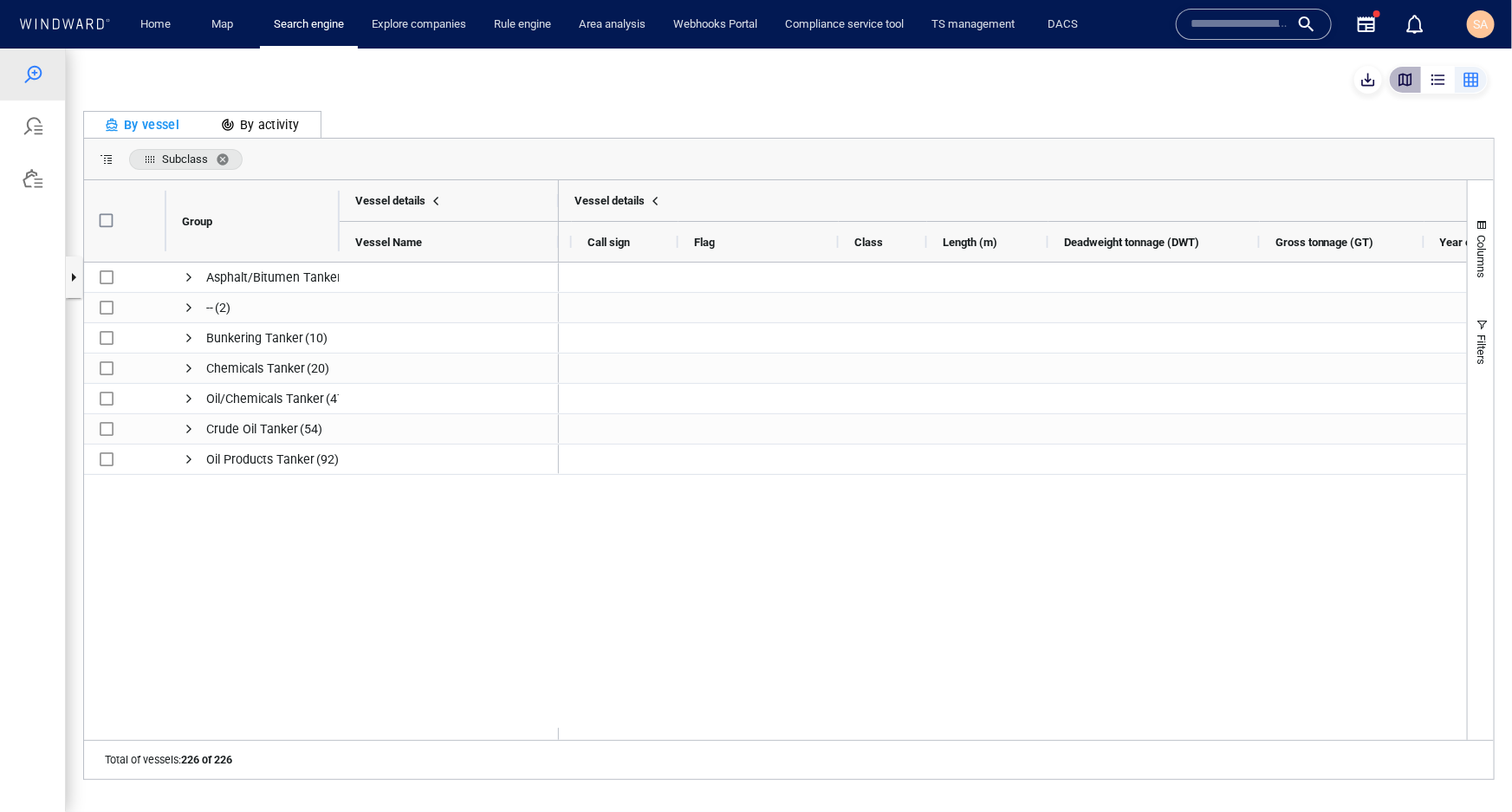
click at [1409, 88] on button "button" at bounding box center [1405, 79] width 33 height 28
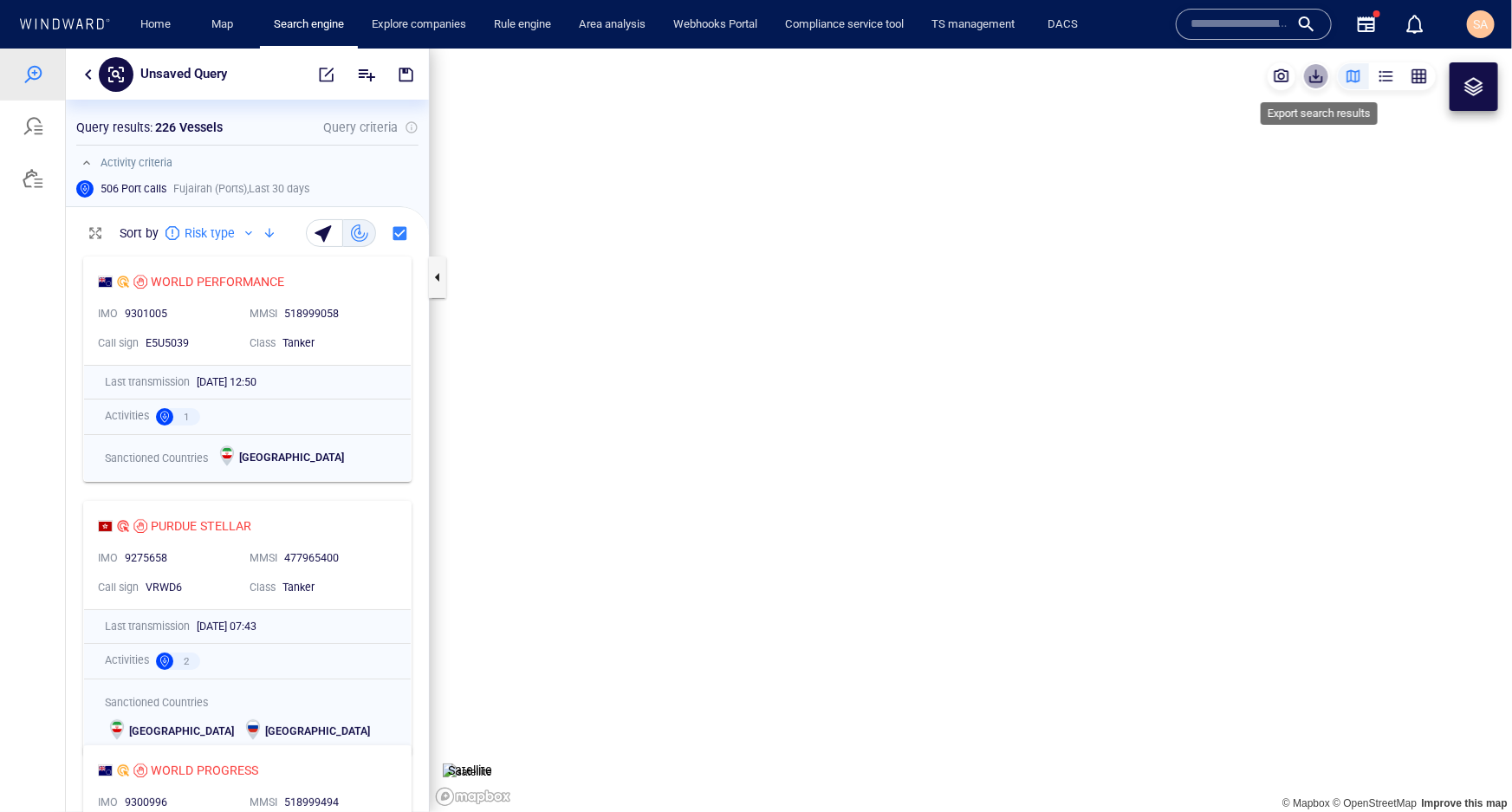
click at [1319, 79] on span "button" at bounding box center [1316, 75] width 17 height 17
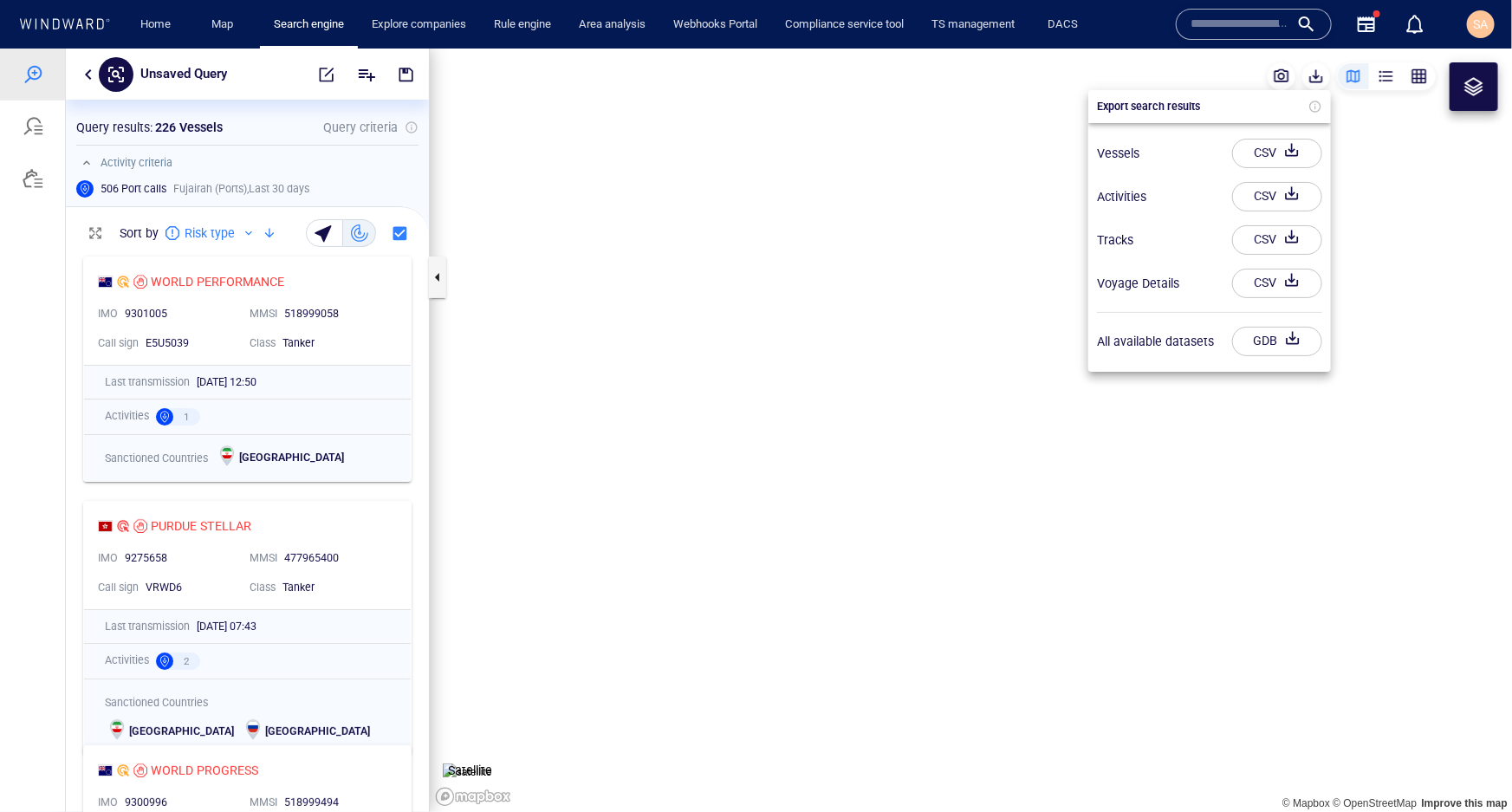
click at [1319, 73] on div at bounding box center [756, 429] width 1512 height 764
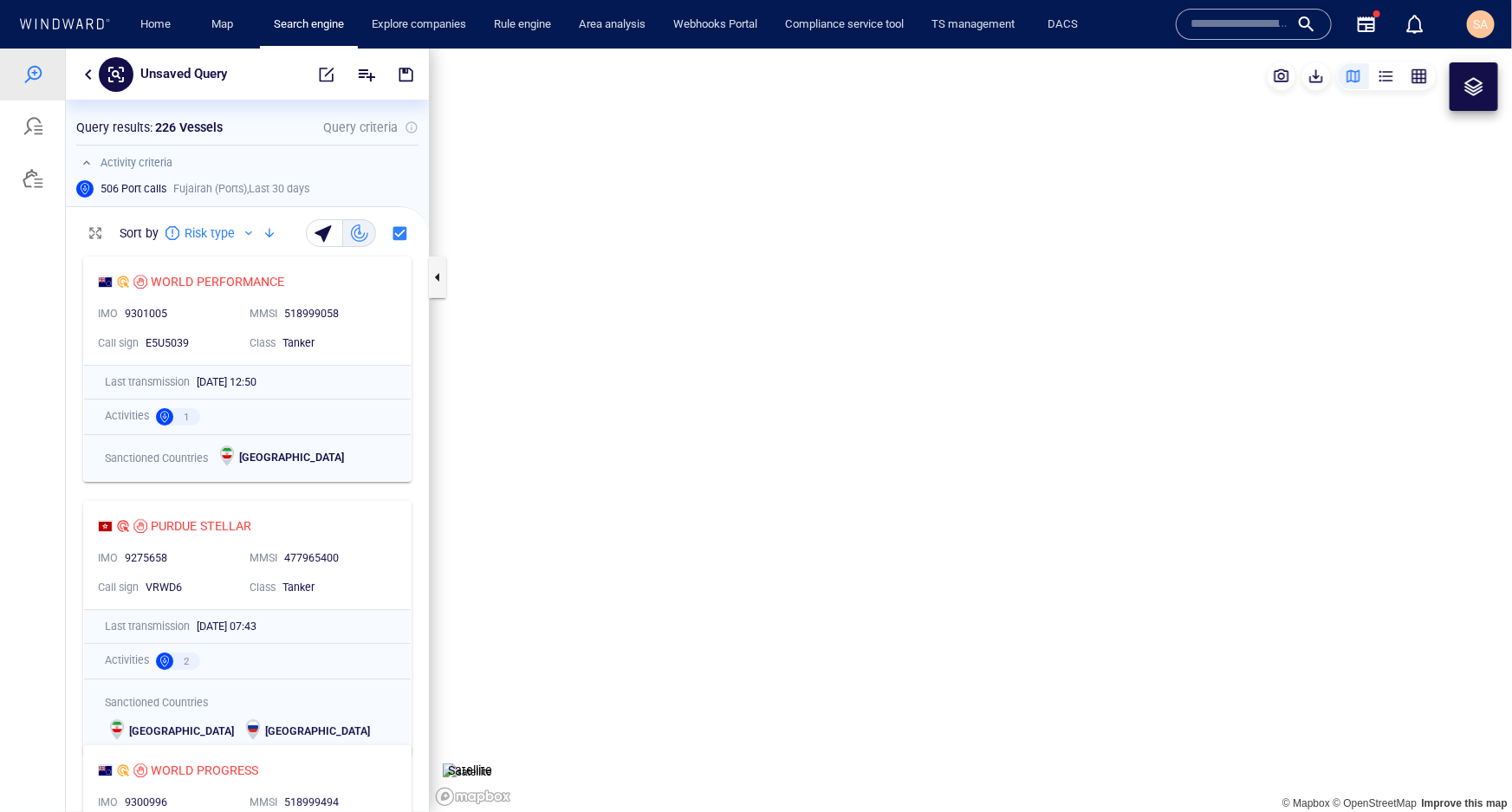
click at [913, 310] on canvas "Map" at bounding box center [970, 429] width 1082 height 764
click at [85, 71] on button "button" at bounding box center [88, 73] width 21 height 21
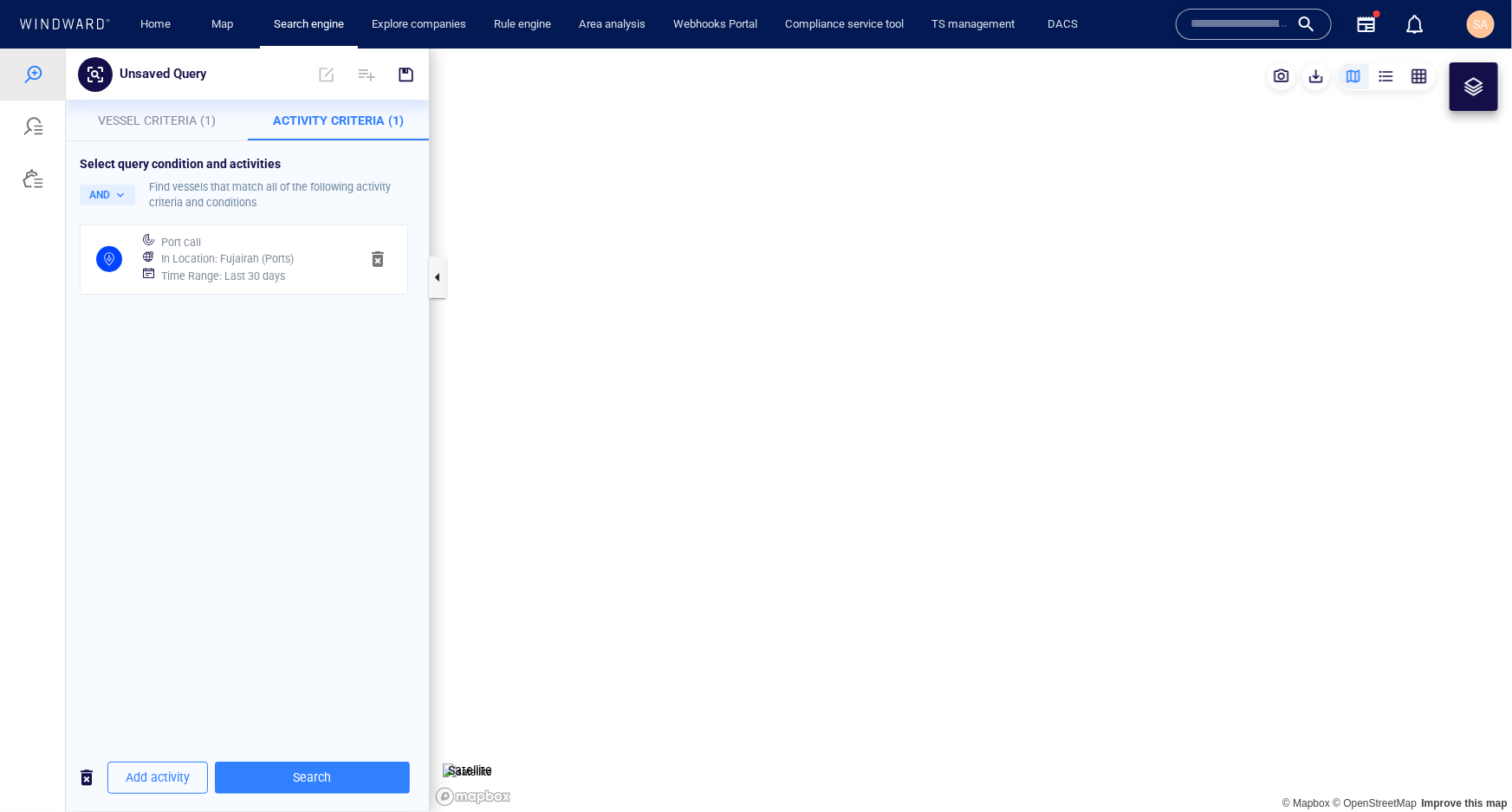
drag, startPoint x: 85, startPoint y: 71, endPoint x: 156, endPoint y: 160, distance: 113.9
click at [104, 91] on div "Unsaved Query" at bounding box center [248, 73] width 363 height 51
click at [405, 74] on span "button" at bounding box center [406, 73] width 17 height 17
click at [43, 128] on div at bounding box center [32, 125] width 65 height 52
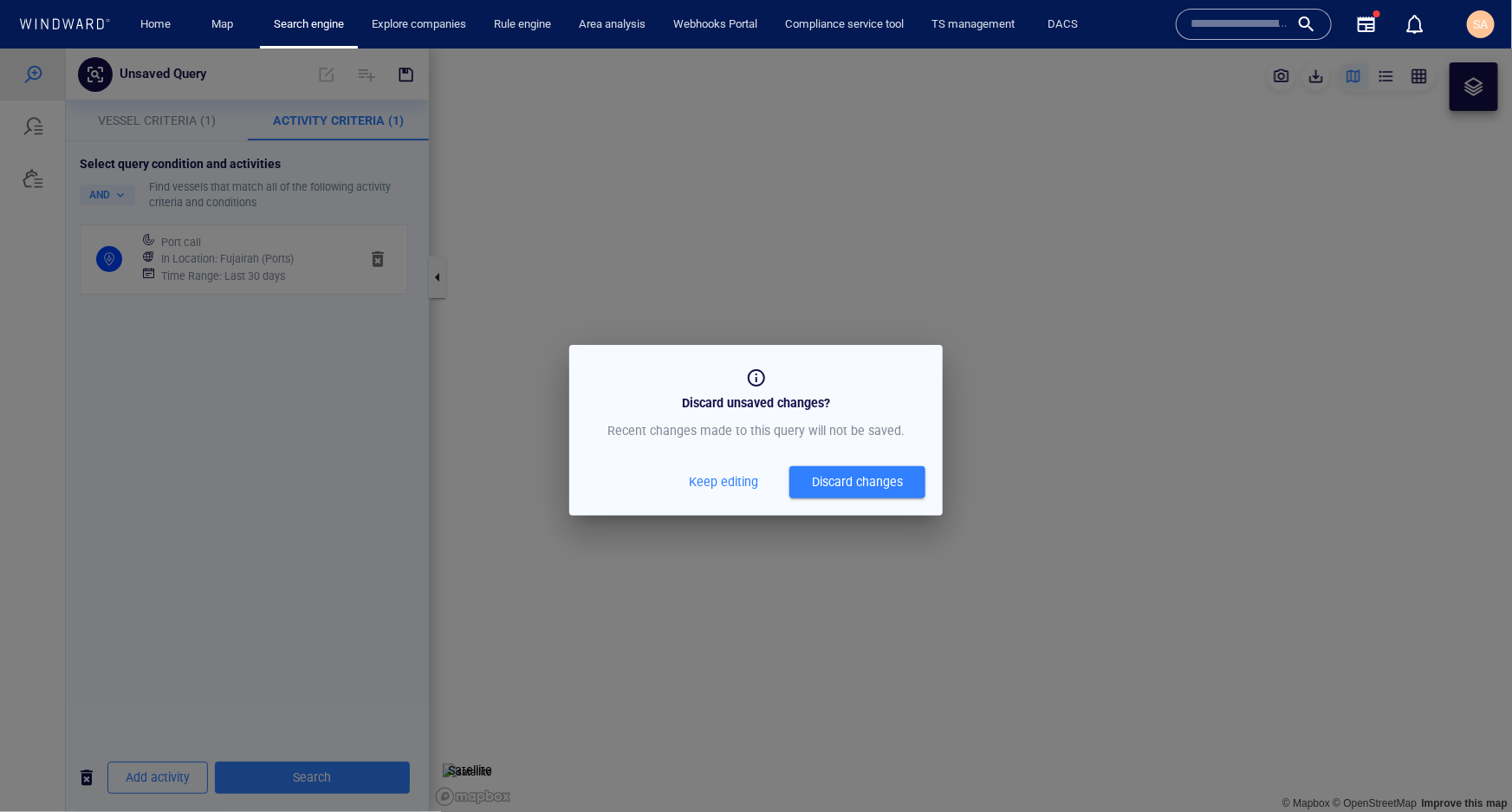
click at [830, 484] on div "Discard changes" at bounding box center [858, 482] width 91 height 21
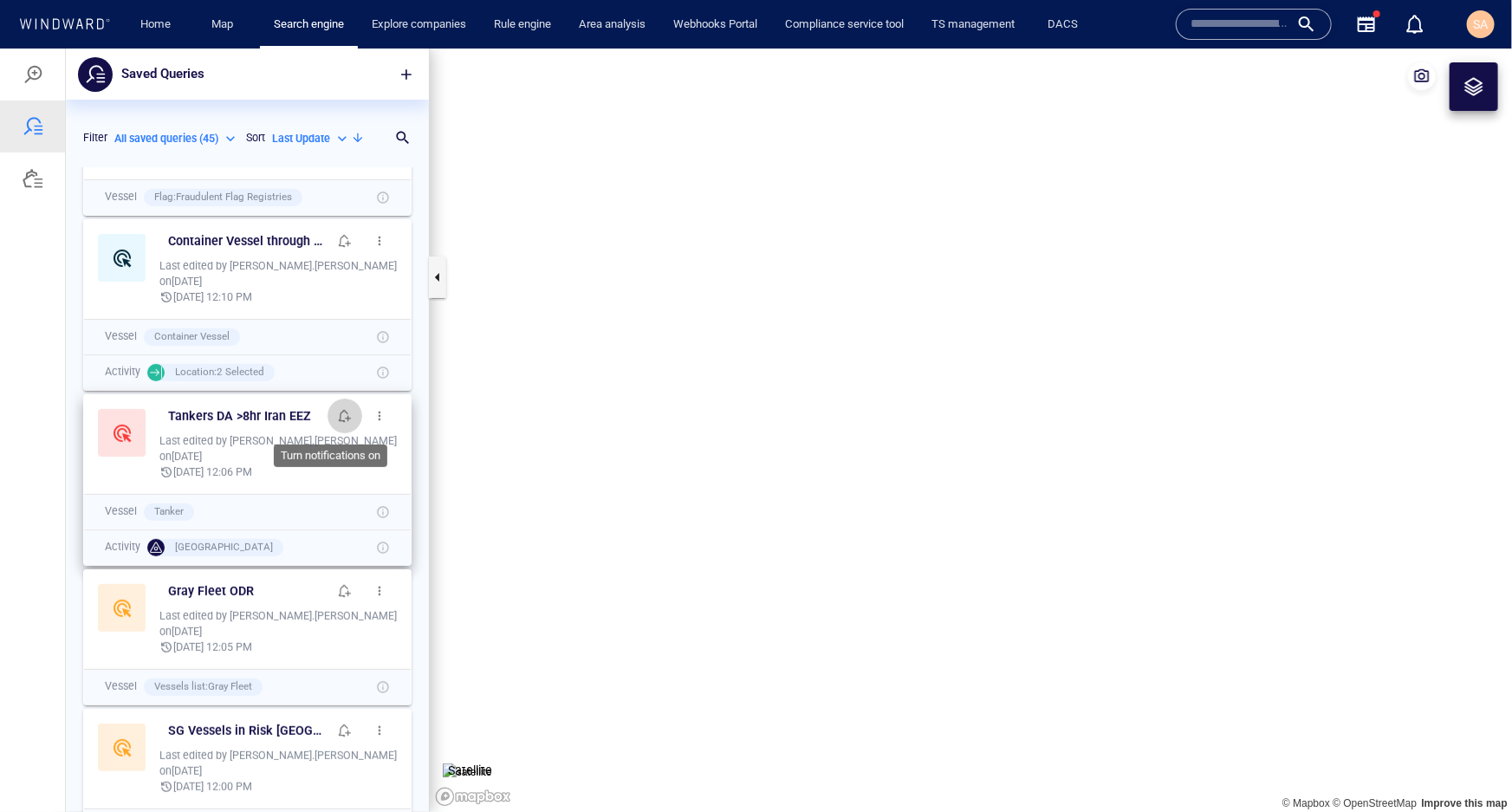
click at [338, 415] on span "button" at bounding box center [345, 415] width 13 height 13
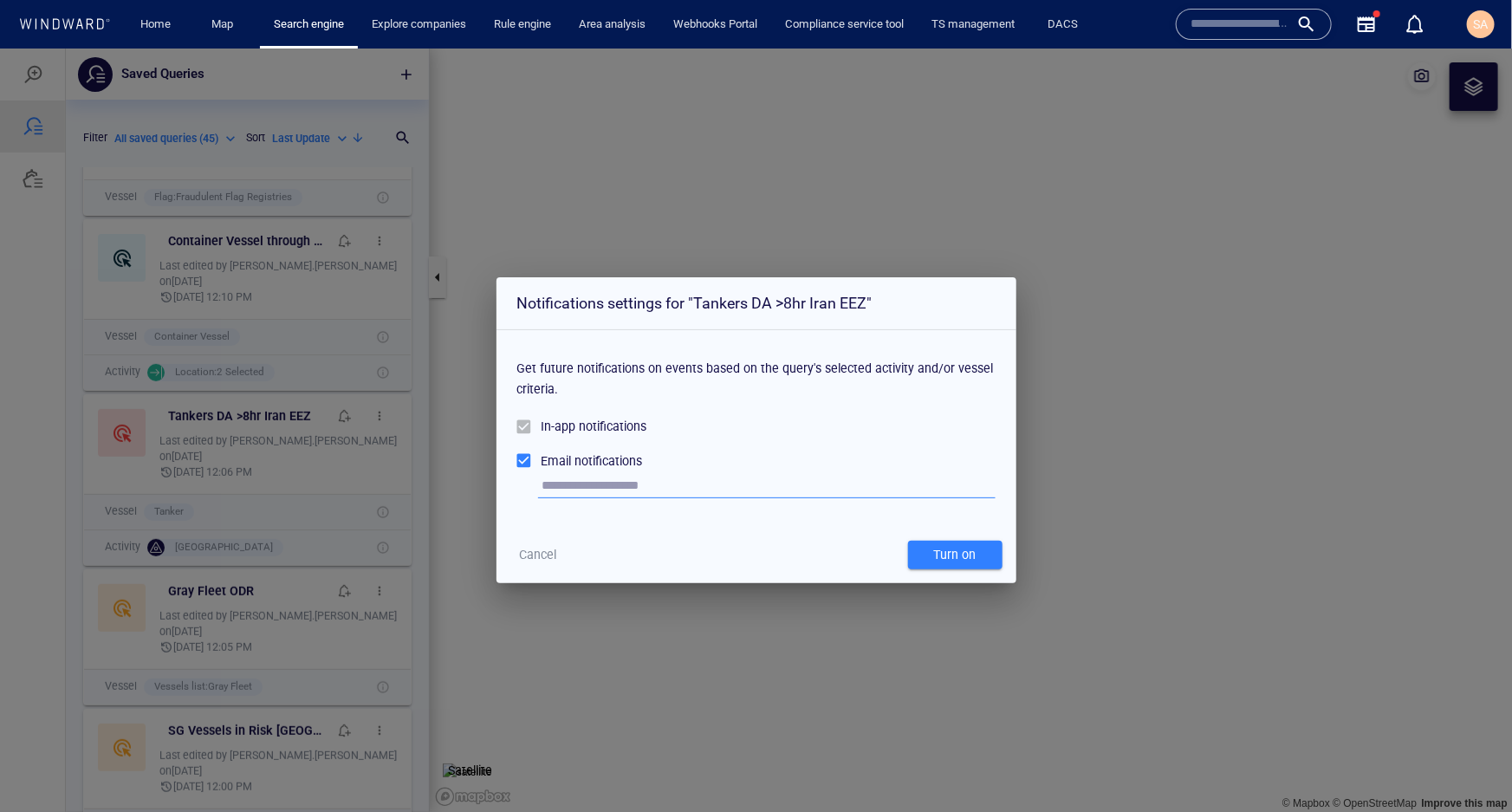
click at [536, 552] on span "Cancel" at bounding box center [538, 554] width 38 height 21
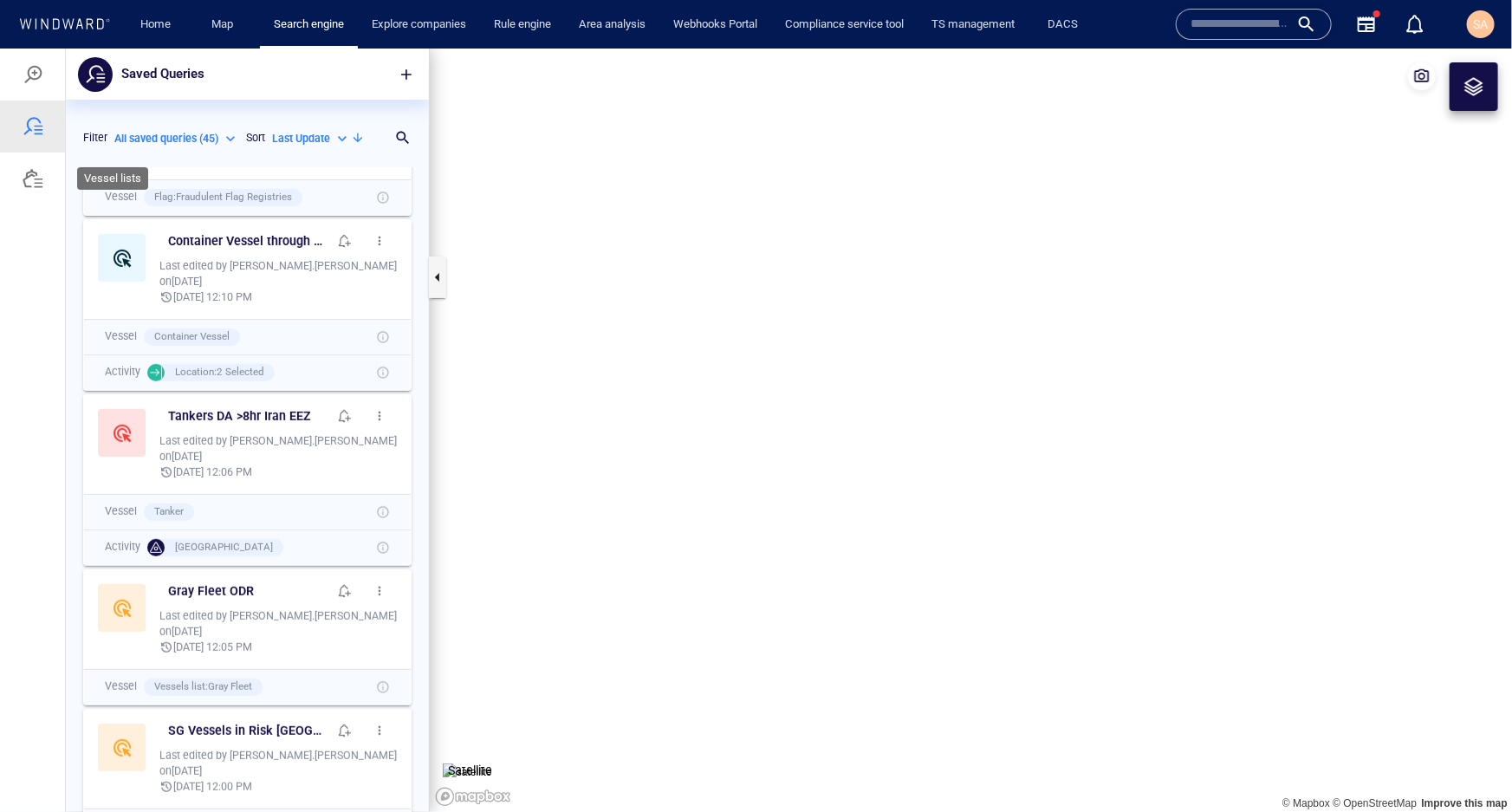
click at [37, 173] on div at bounding box center [32, 177] width 21 height 21
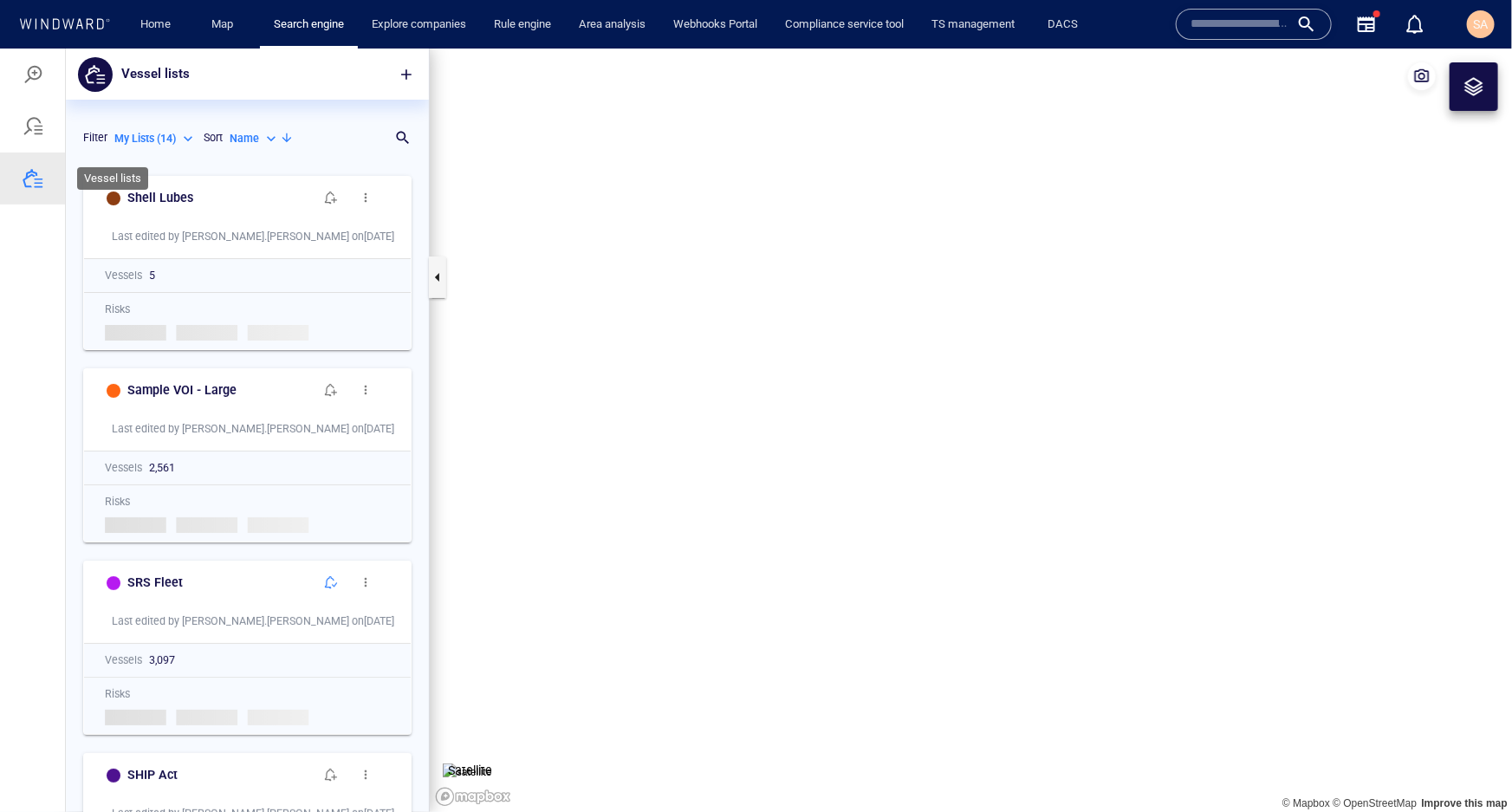
scroll to position [633, 351]
click at [408, 71] on span "button" at bounding box center [406, 73] width 17 height 17
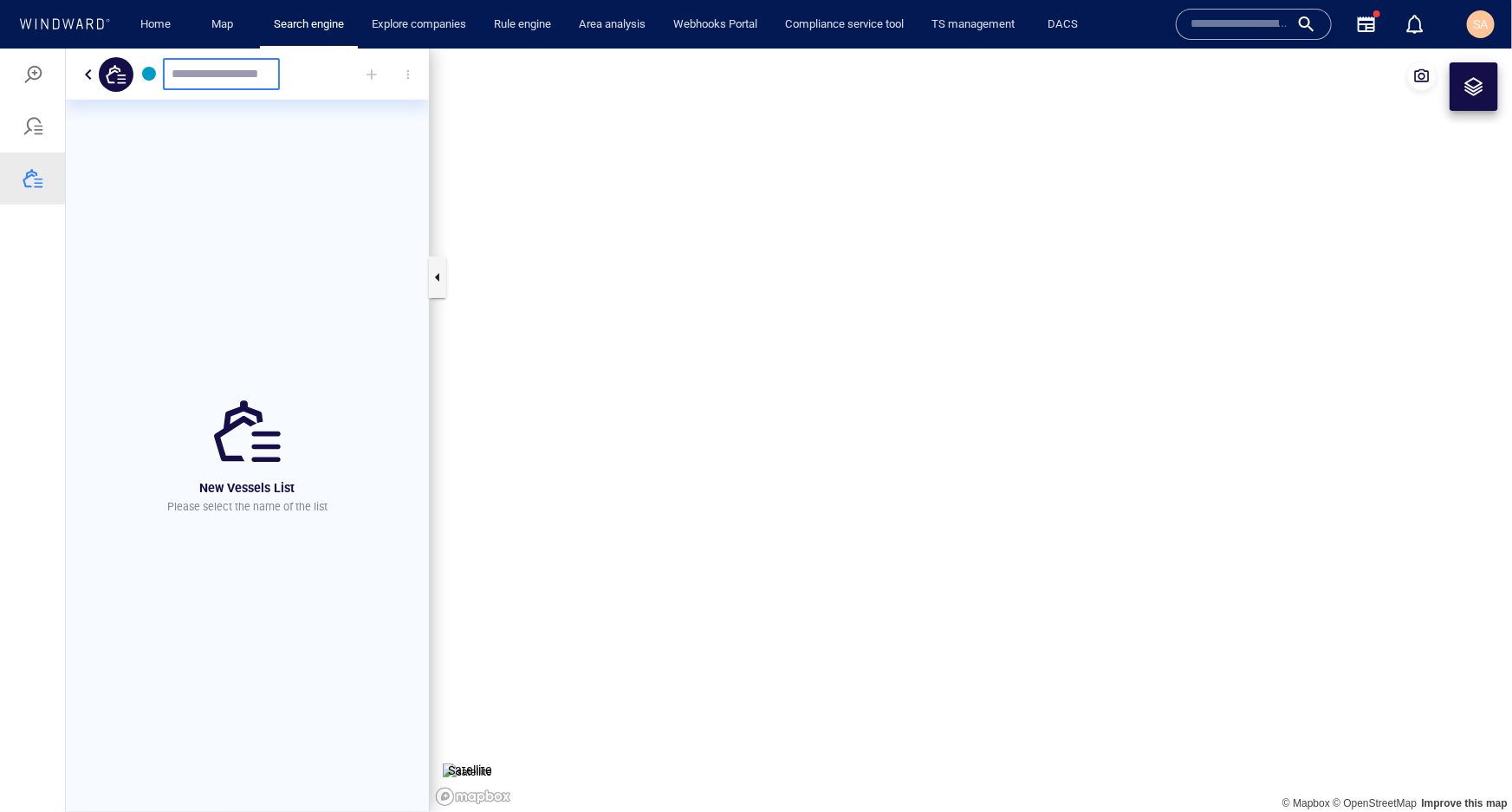
click at [149, 73] on div at bounding box center [149, 73] width 13 height 13
click at [84, 67] on button "button" at bounding box center [88, 73] width 21 height 21
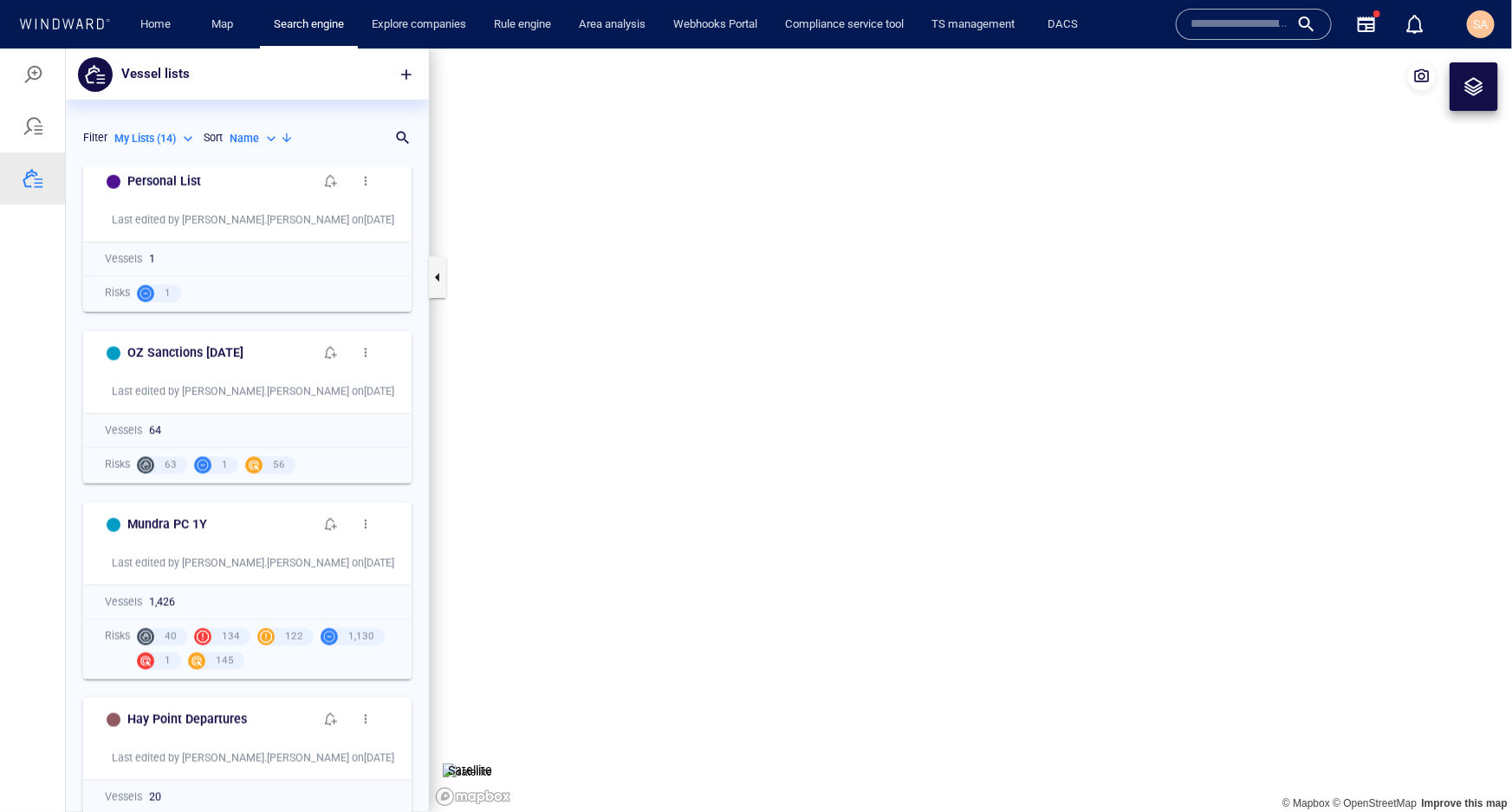
scroll to position [1181, 0]
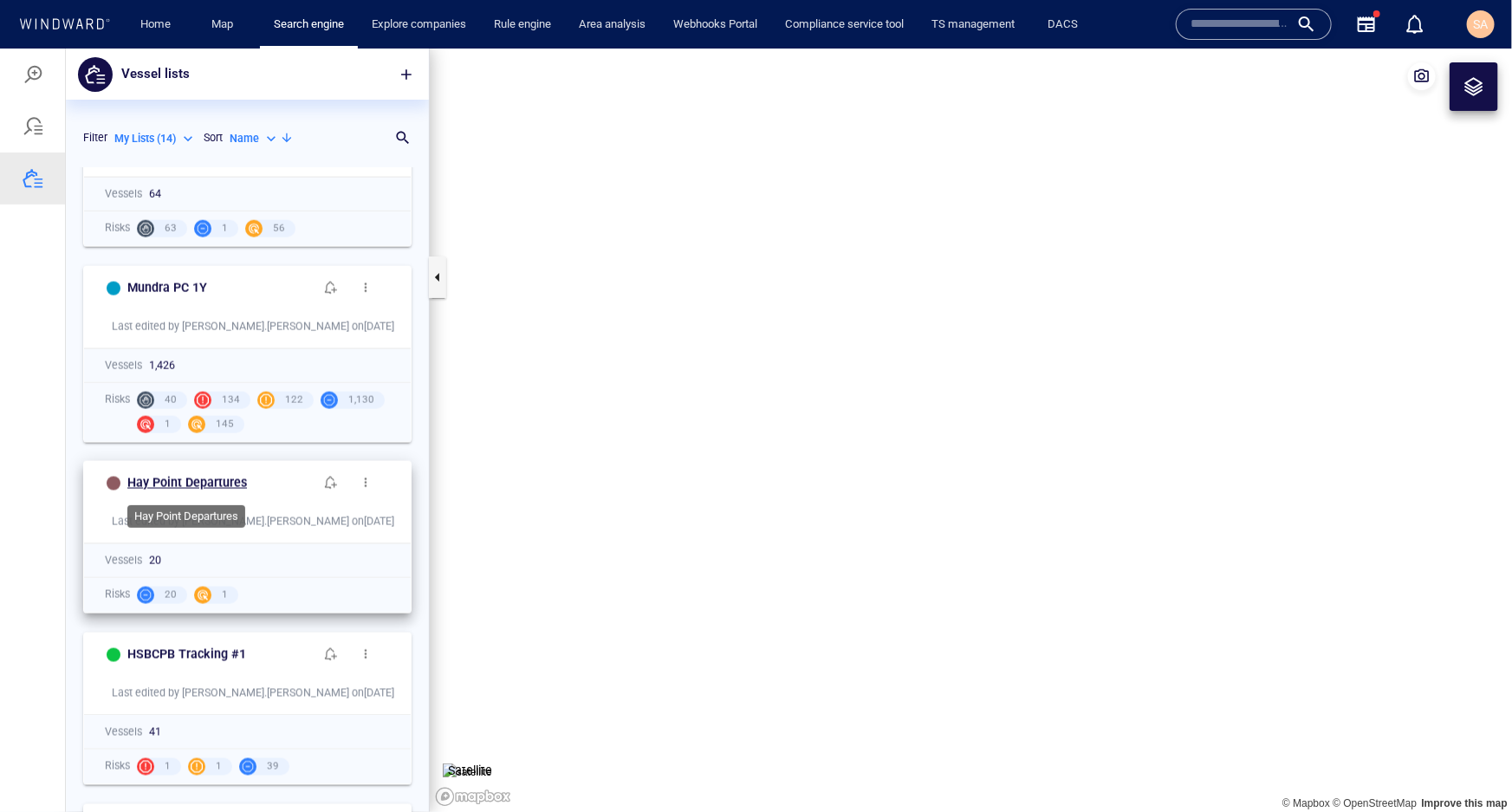
click at [161, 483] on h6 "Hay Point Departures" at bounding box center [187, 483] width 120 height 21
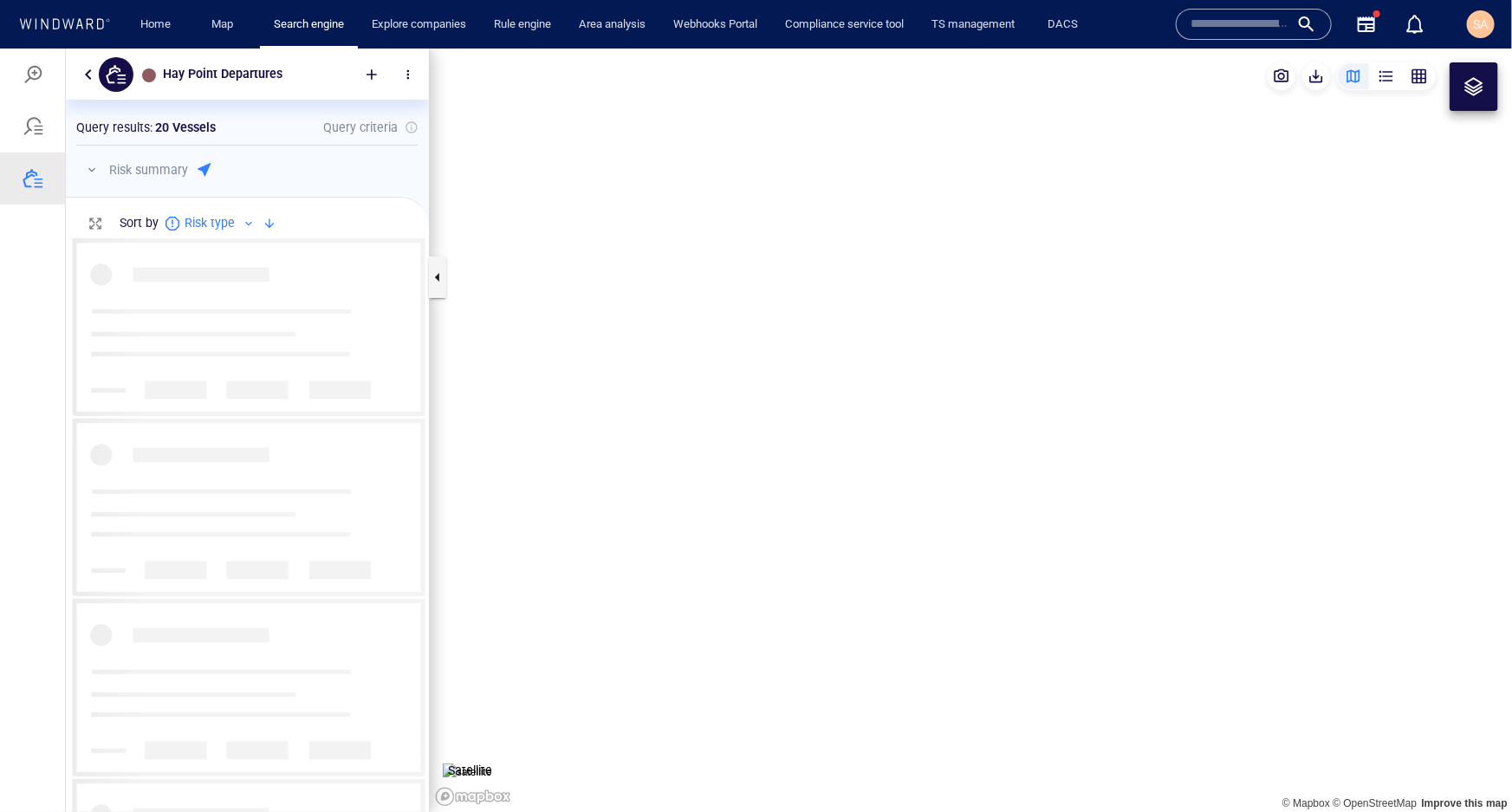
scroll to position [561, 351]
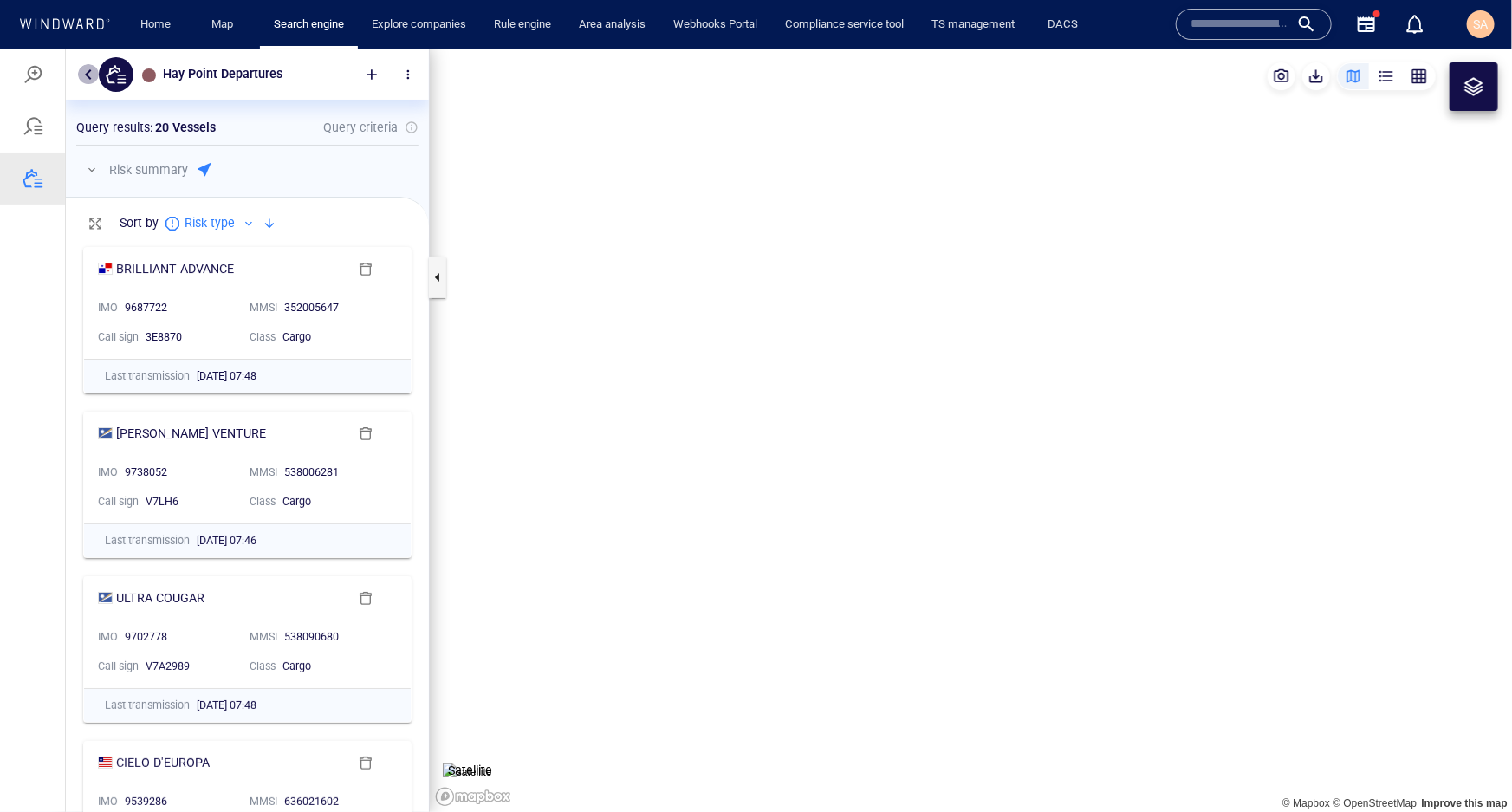
click at [83, 71] on button "button" at bounding box center [88, 73] width 21 height 21
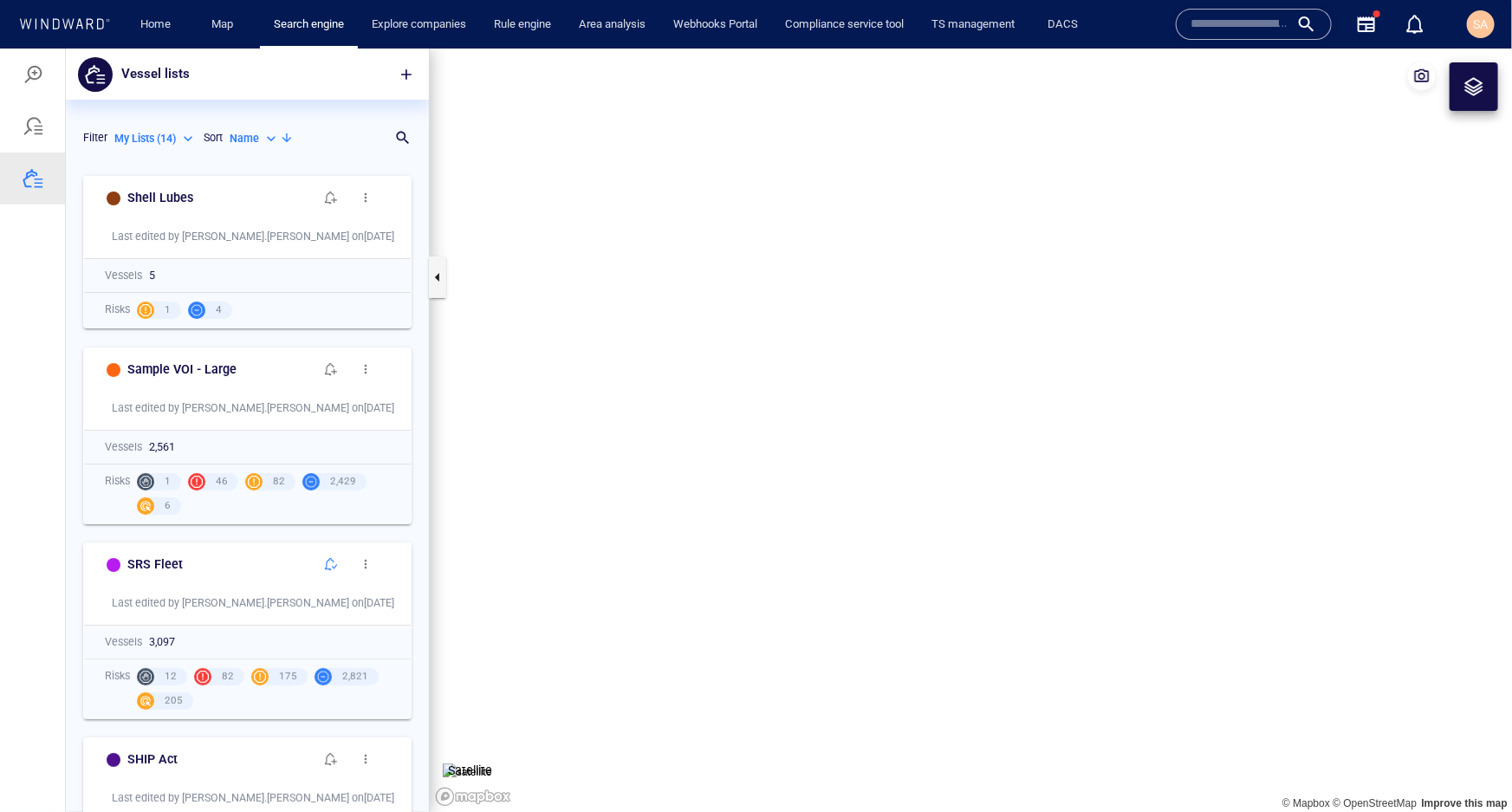
scroll to position [633, 351]
click at [408, 73] on span "button" at bounding box center [406, 73] width 17 height 17
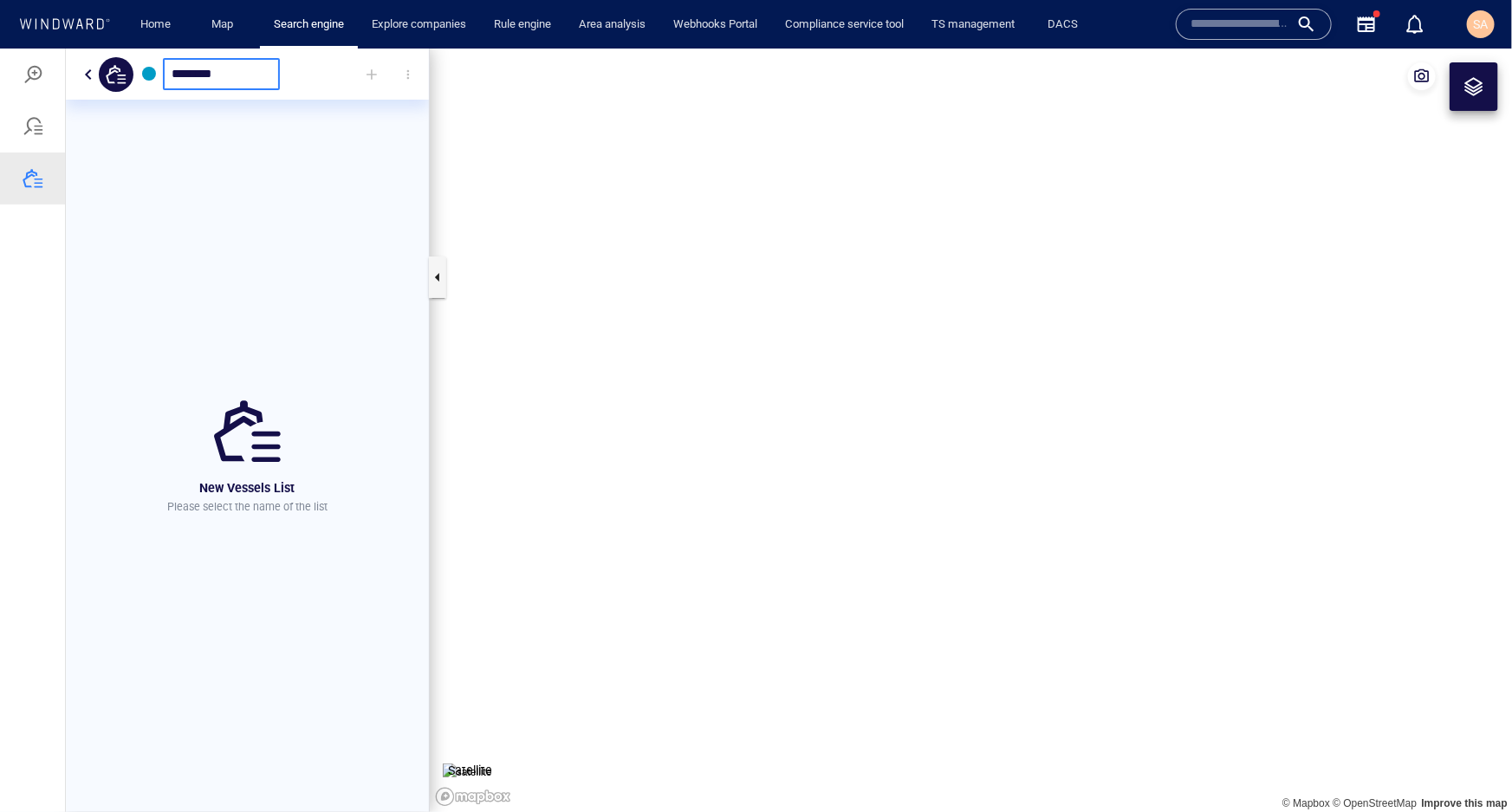
type input "********"
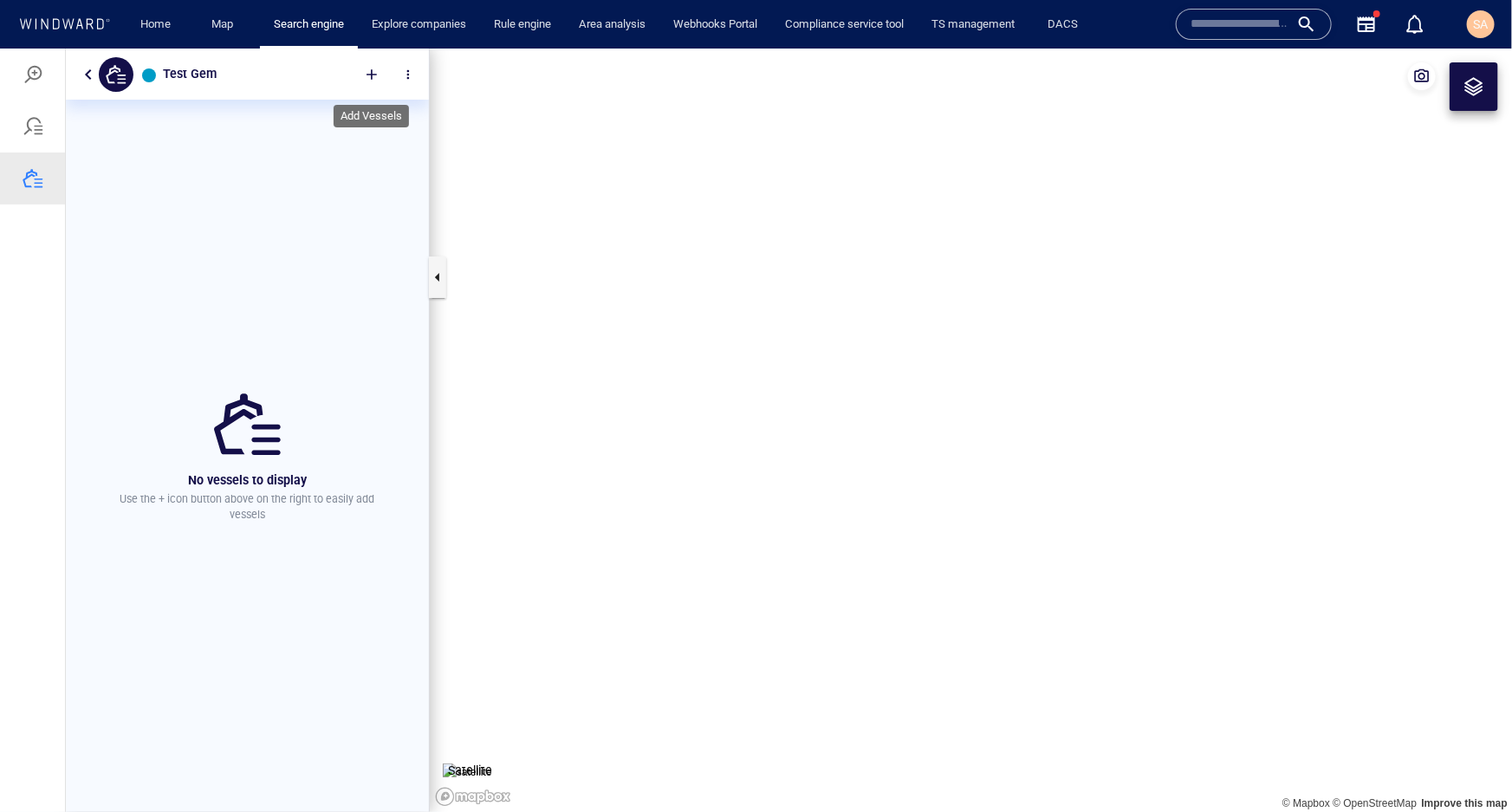
click at [376, 75] on div at bounding box center [372, 73] width 38 height 38
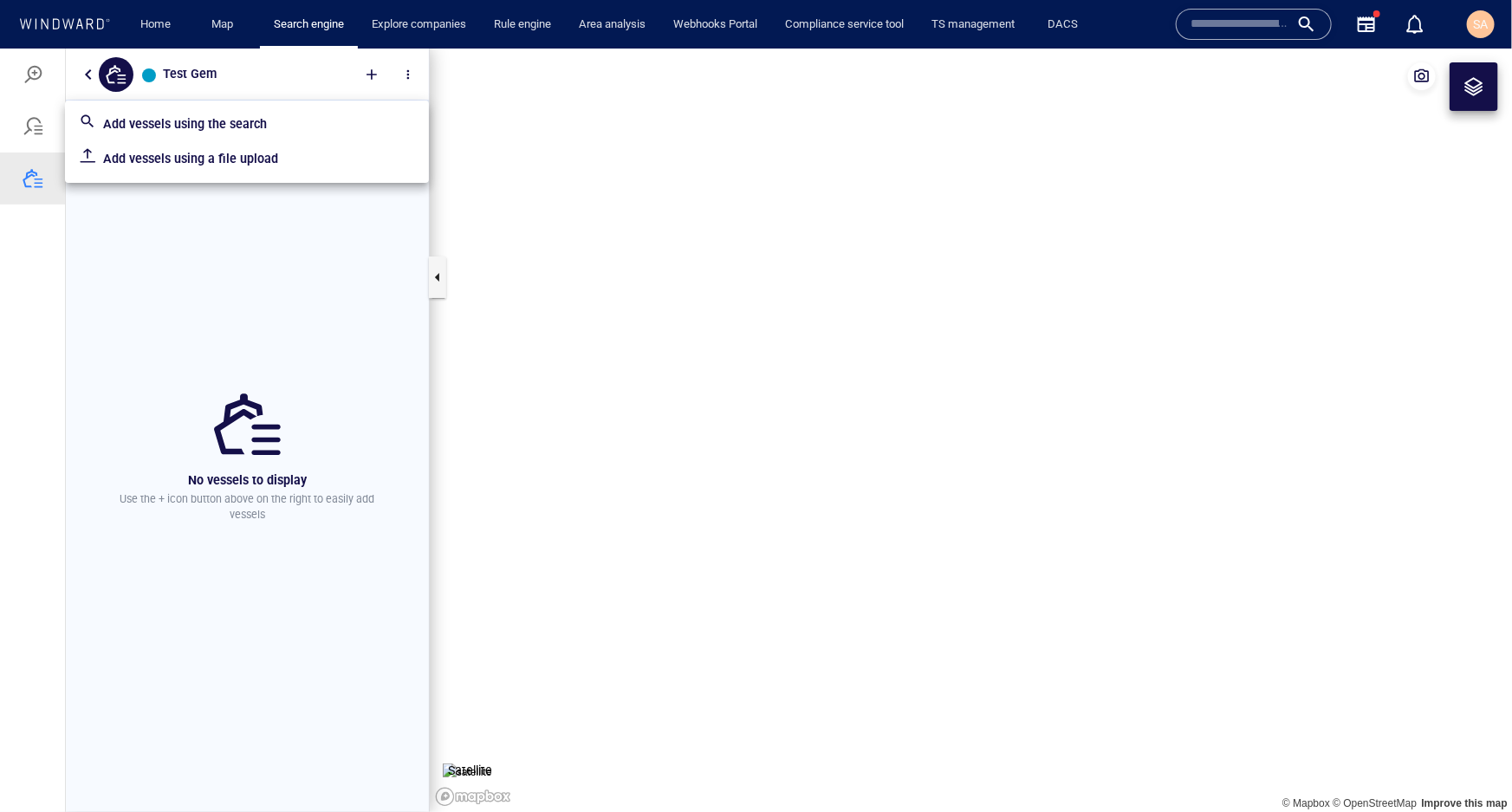
click at [186, 155] on p "Add vessels using a file upload" at bounding box center [259, 158] width 312 height 21
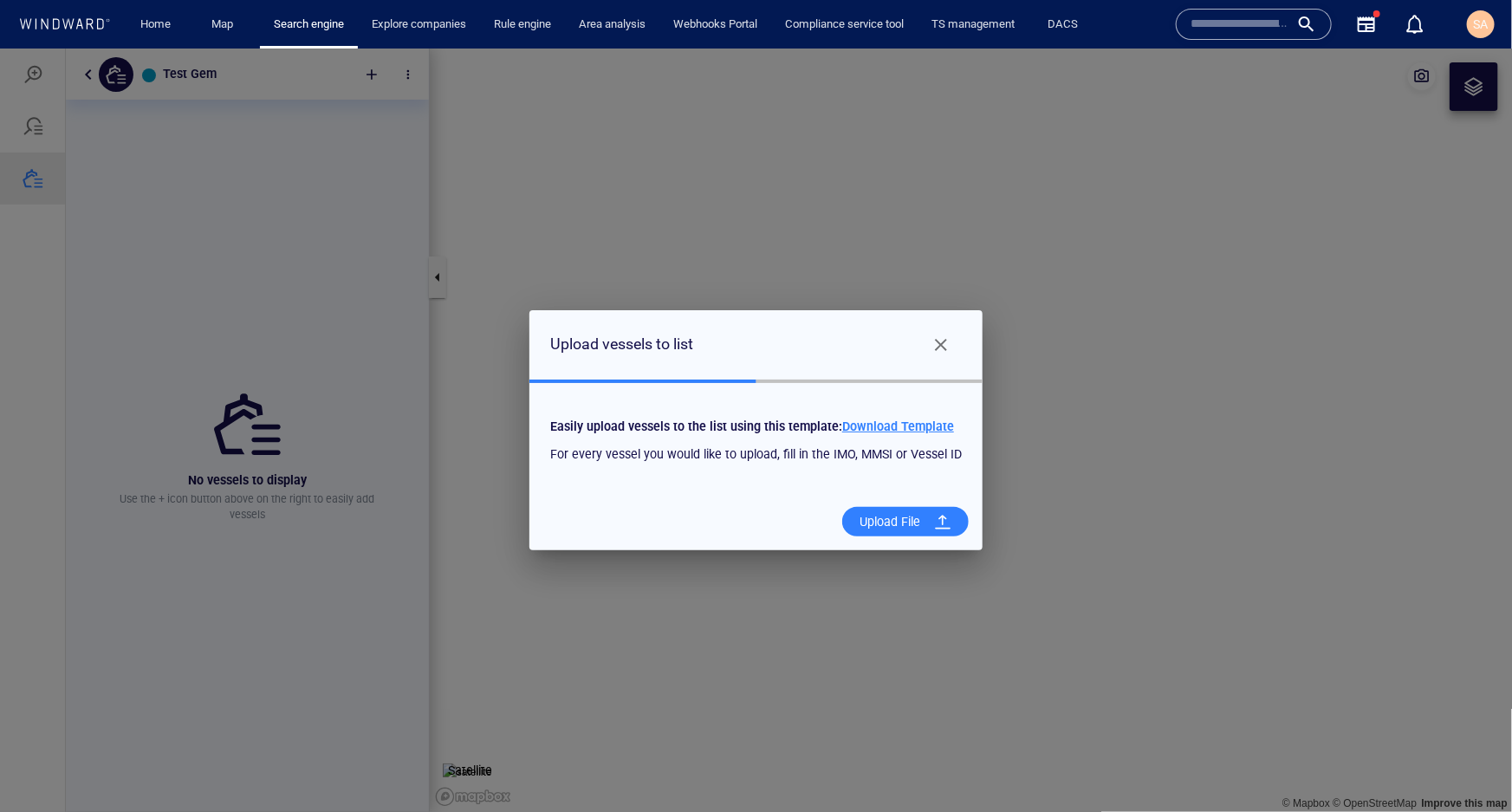
drag, startPoint x: 901, startPoint y: 517, endPoint x: 817, endPoint y: 464, distance: 99.3
click at [817, 464] on div "Upload vessels to list Easily upload vessels to the list using this template: D…" at bounding box center [756, 430] width 453 height 241
click at [949, 346] on button "Close" at bounding box center [941, 344] width 41 height 41
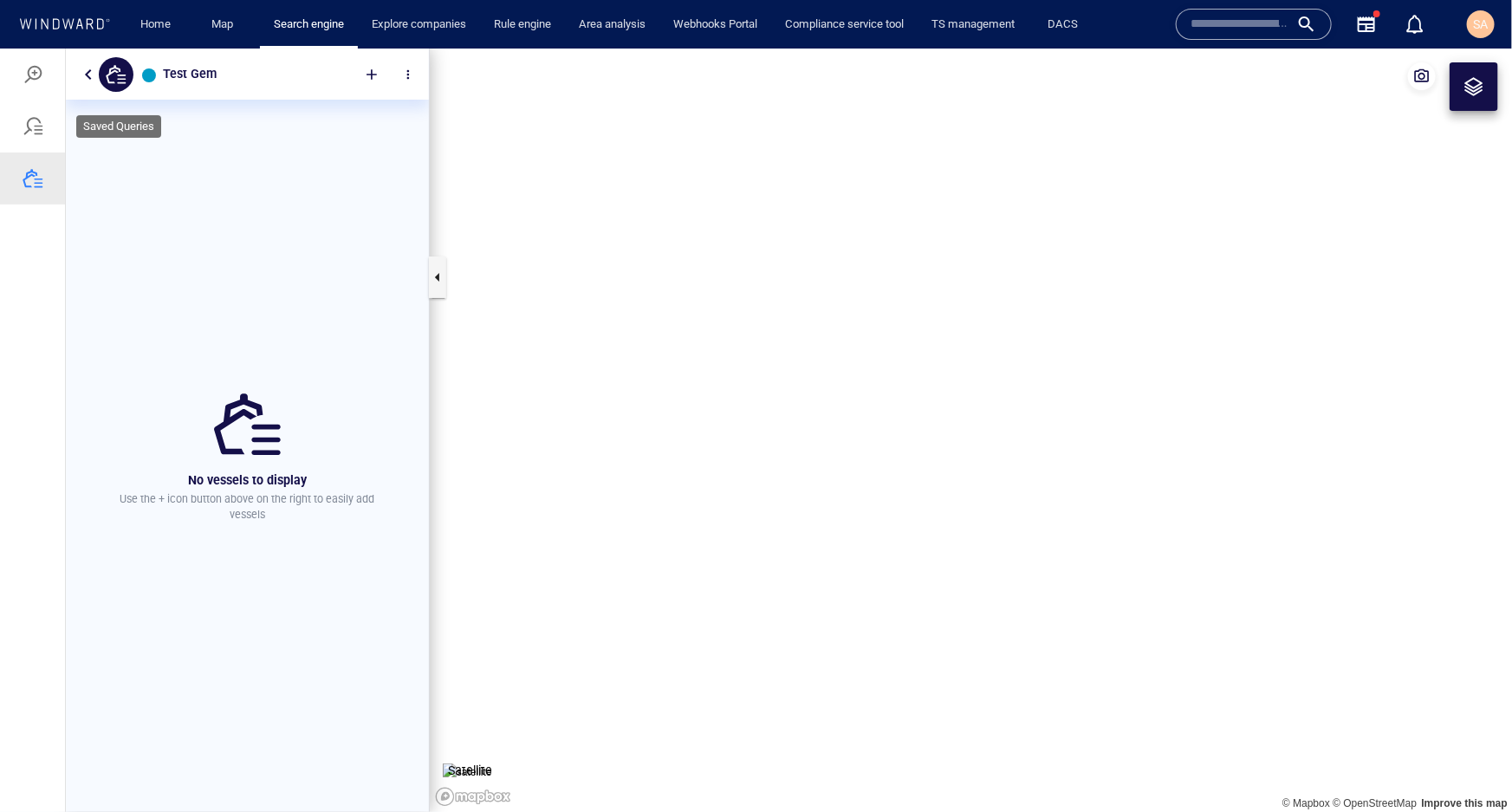
click at [44, 114] on div at bounding box center [32, 125] width 65 height 52
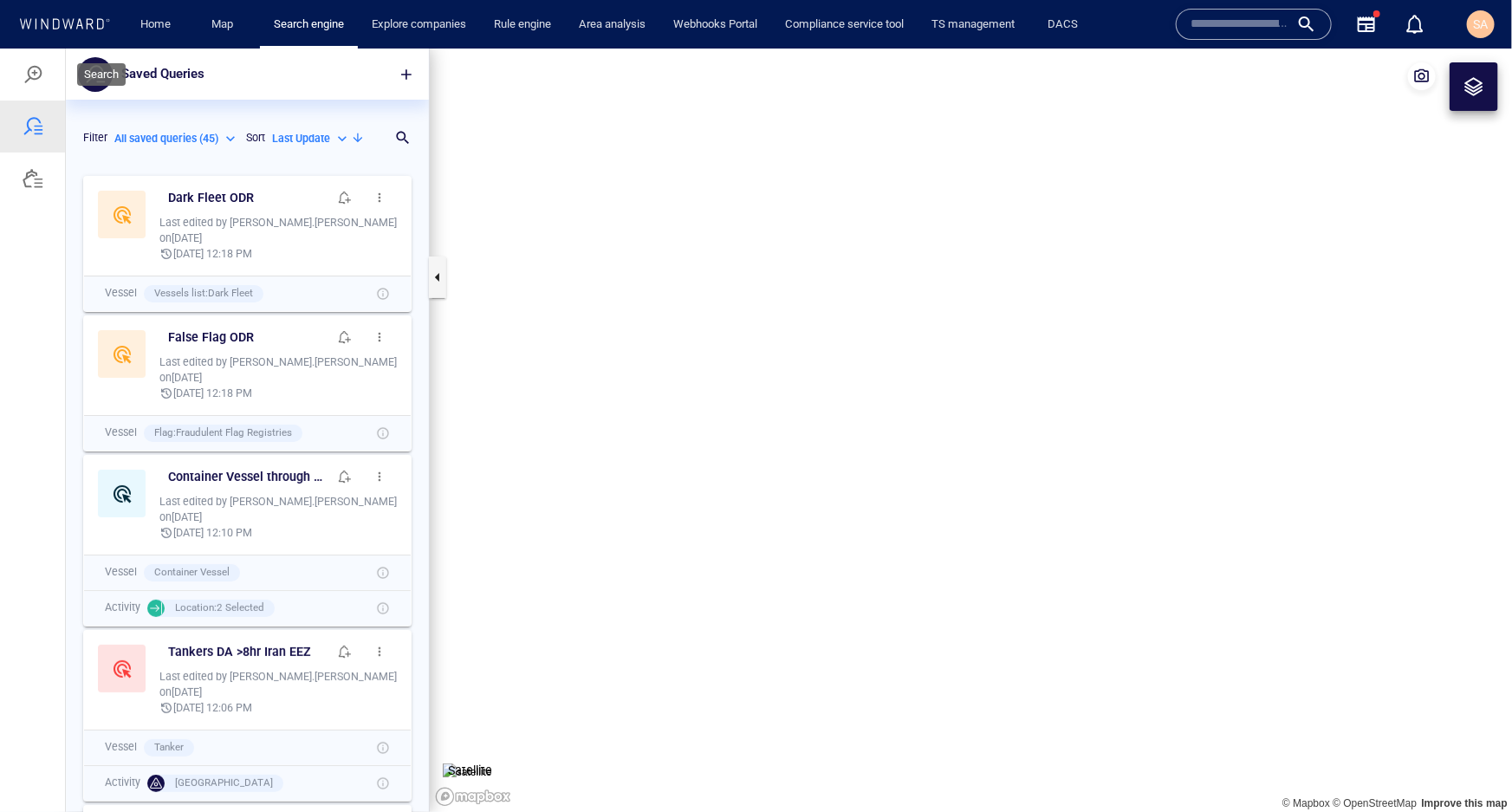
click at [38, 79] on div at bounding box center [32, 73] width 21 height 21
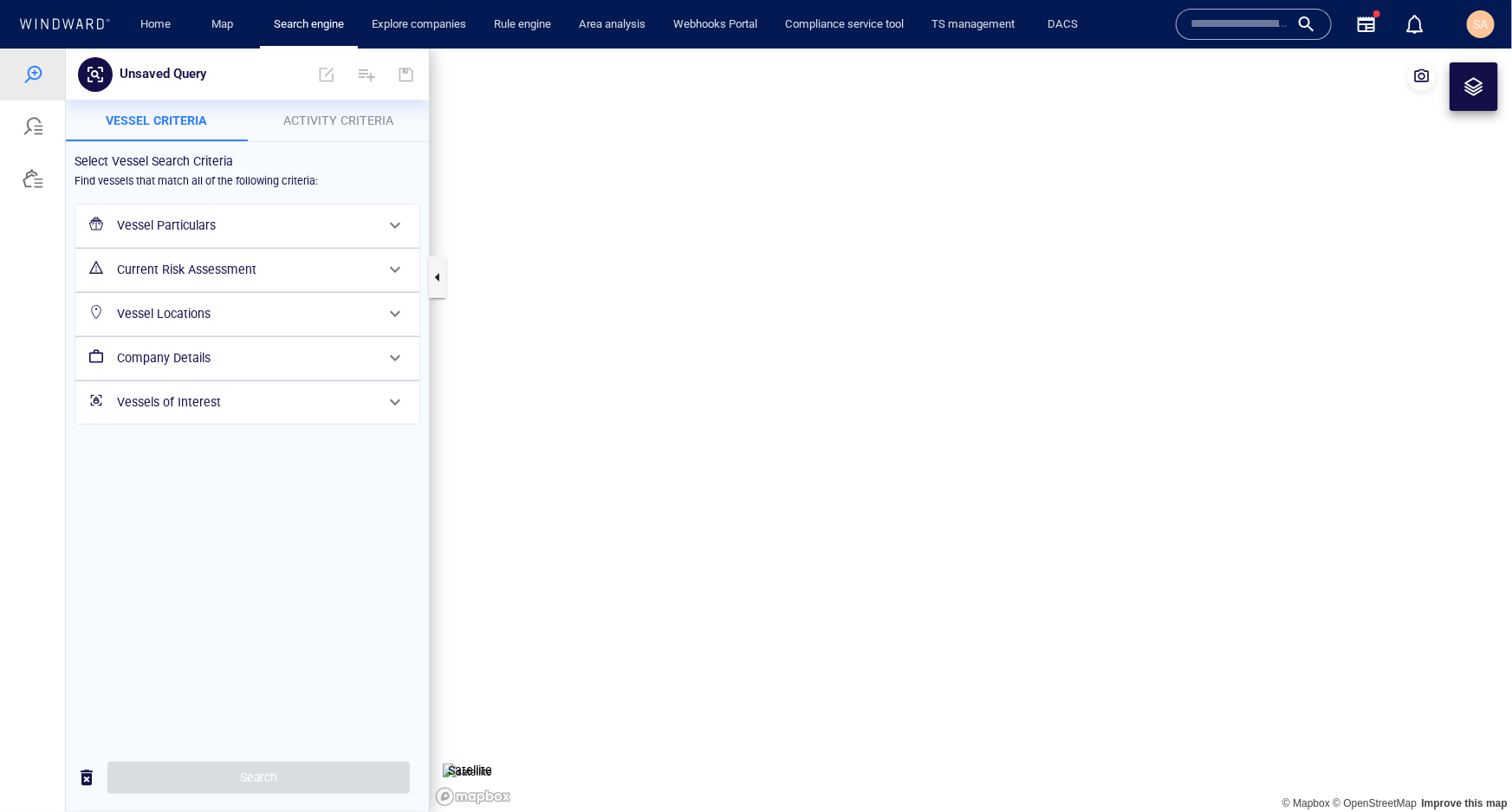
click at [305, 129] on p "Activity Criteria" at bounding box center [338, 119] width 161 height 21
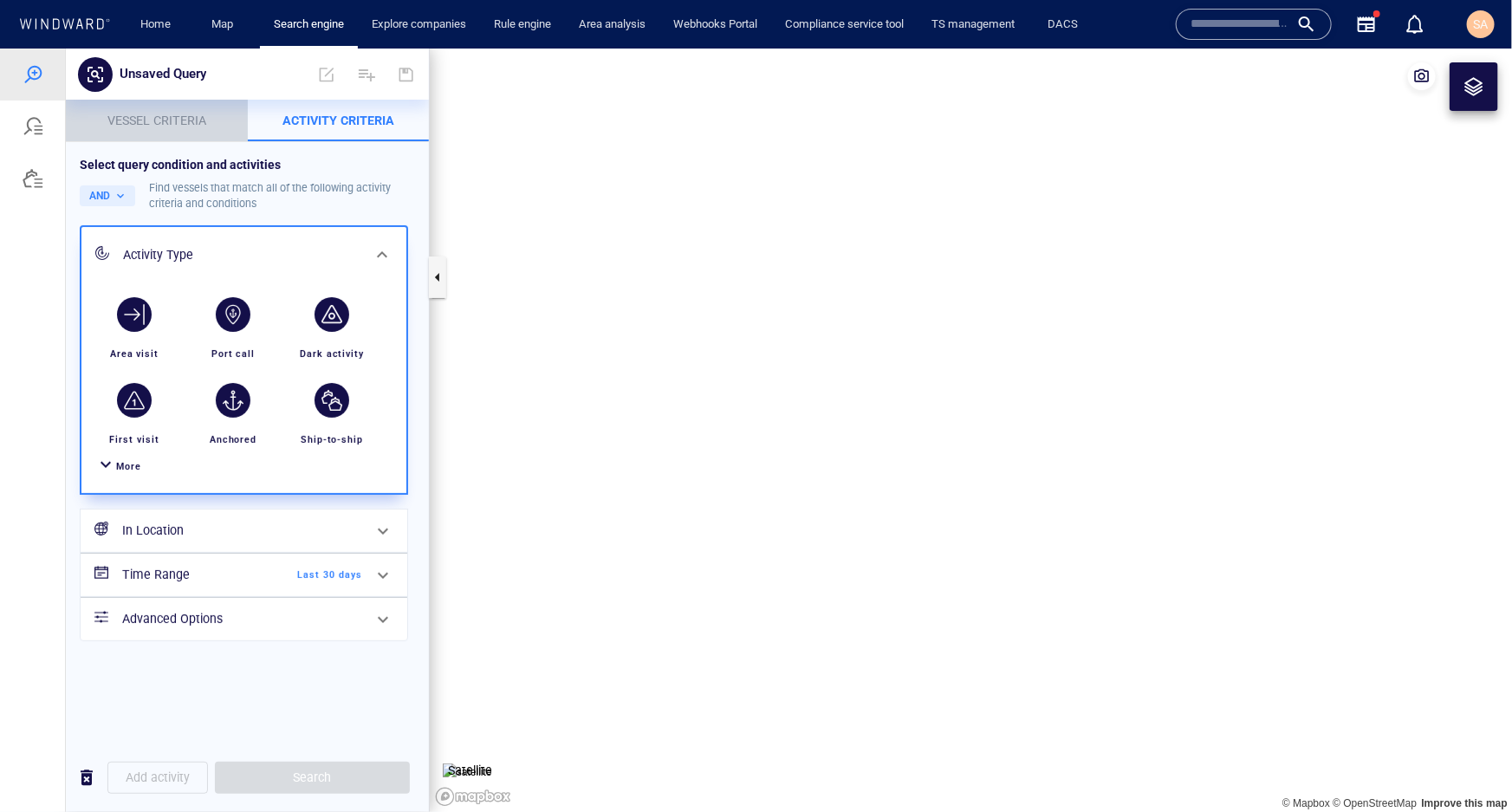
click at [190, 119] on span "Vessel criteria" at bounding box center [157, 119] width 98 height 13
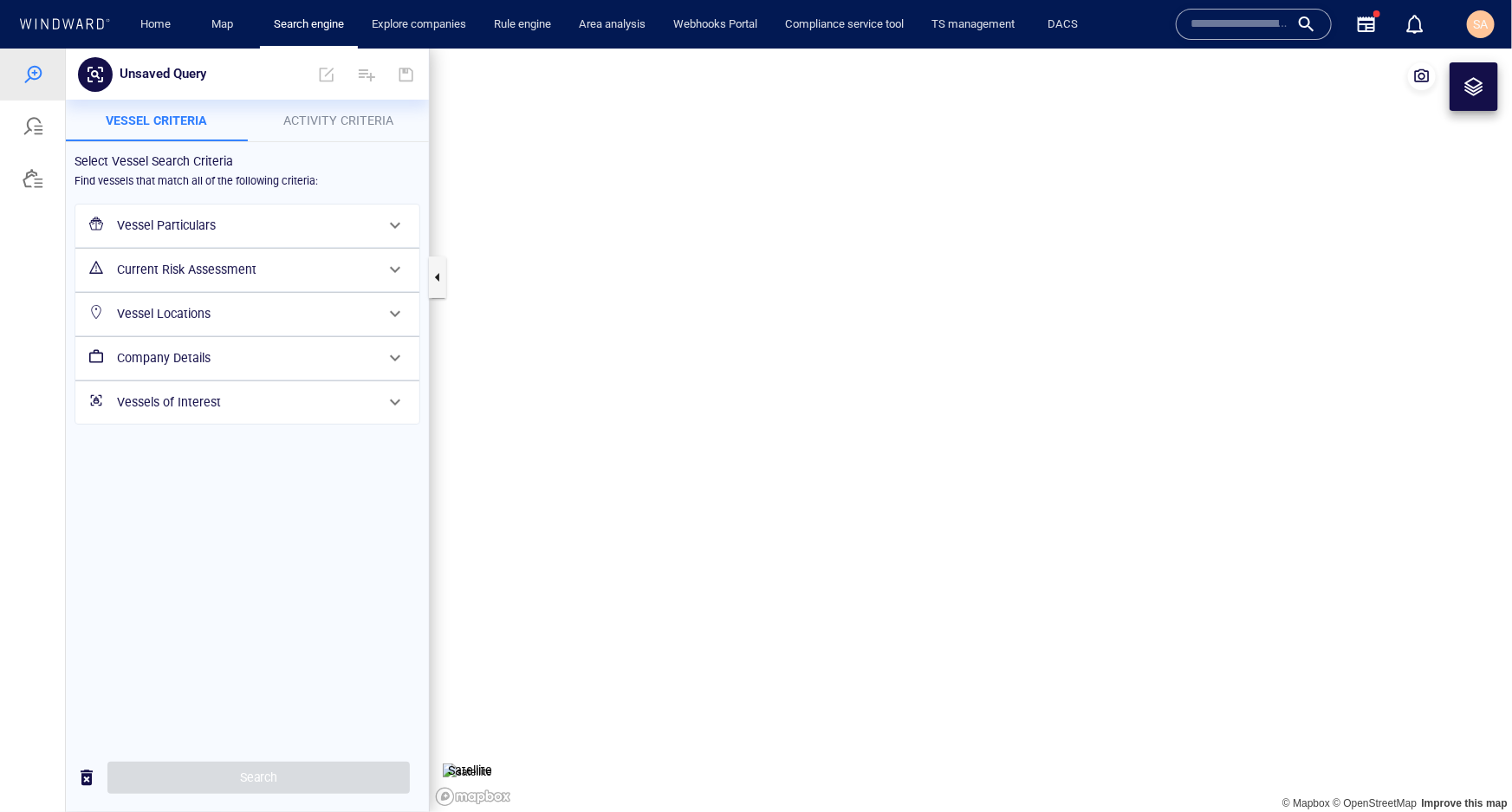
click at [185, 273] on h6 "Current Risk Assessment" at bounding box center [246, 269] width 258 height 21
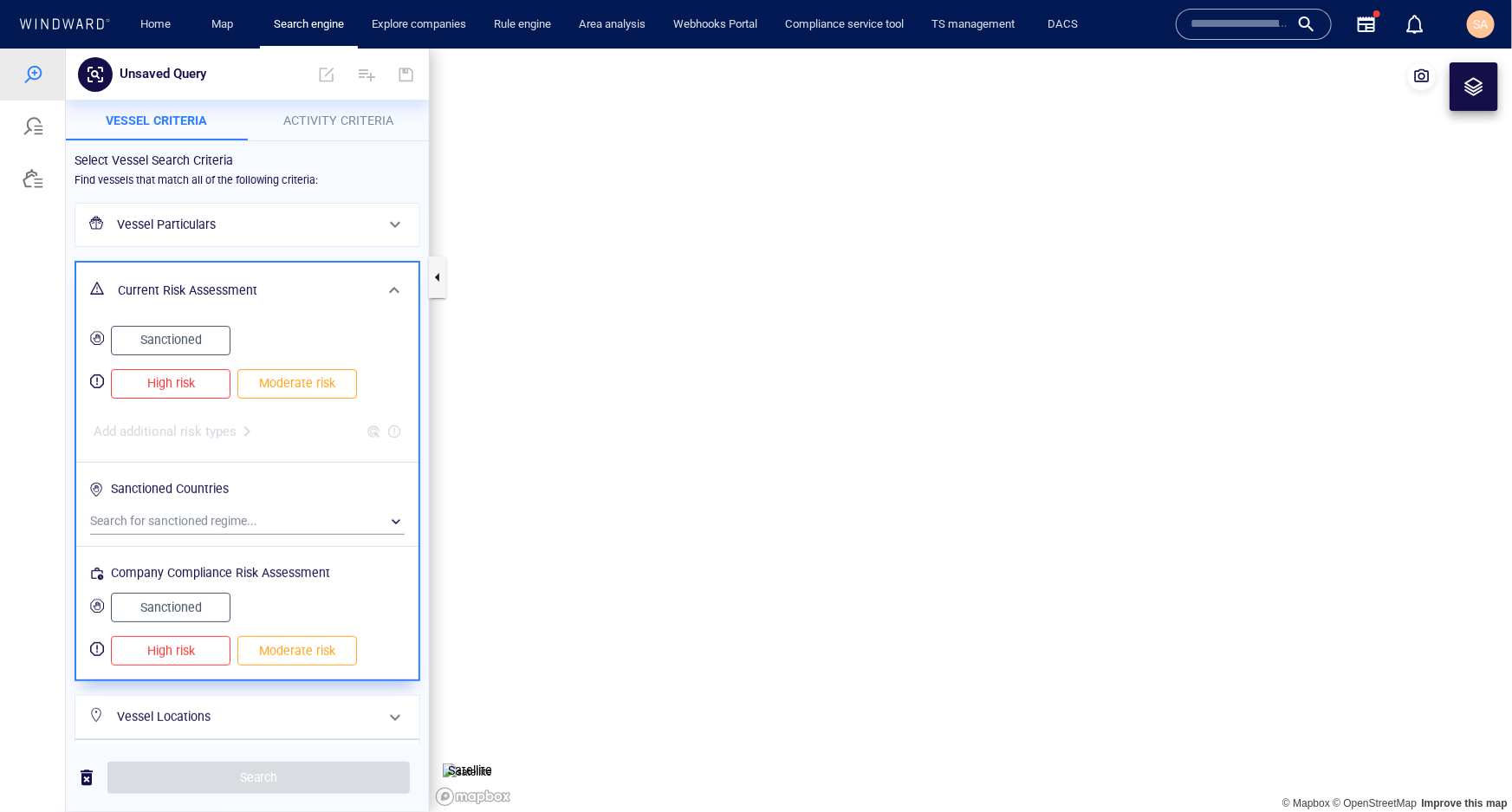
click at [207, 286] on h6 "Current Risk Assessment" at bounding box center [246, 290] width 256 height 21
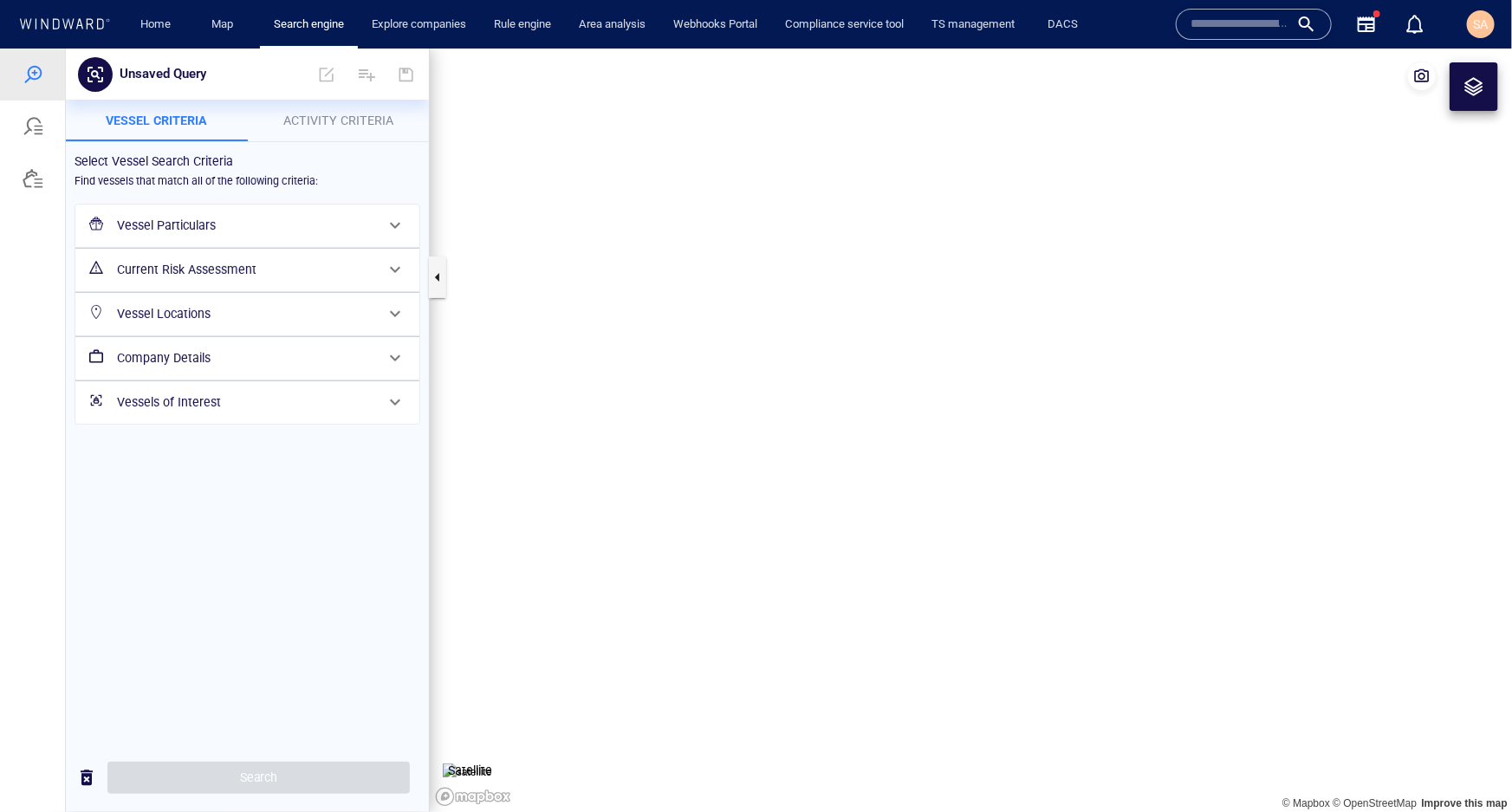
click at [271, 399] on h6 "Vessels of Interest" at bounding box center [246, 402] width 258 height 21
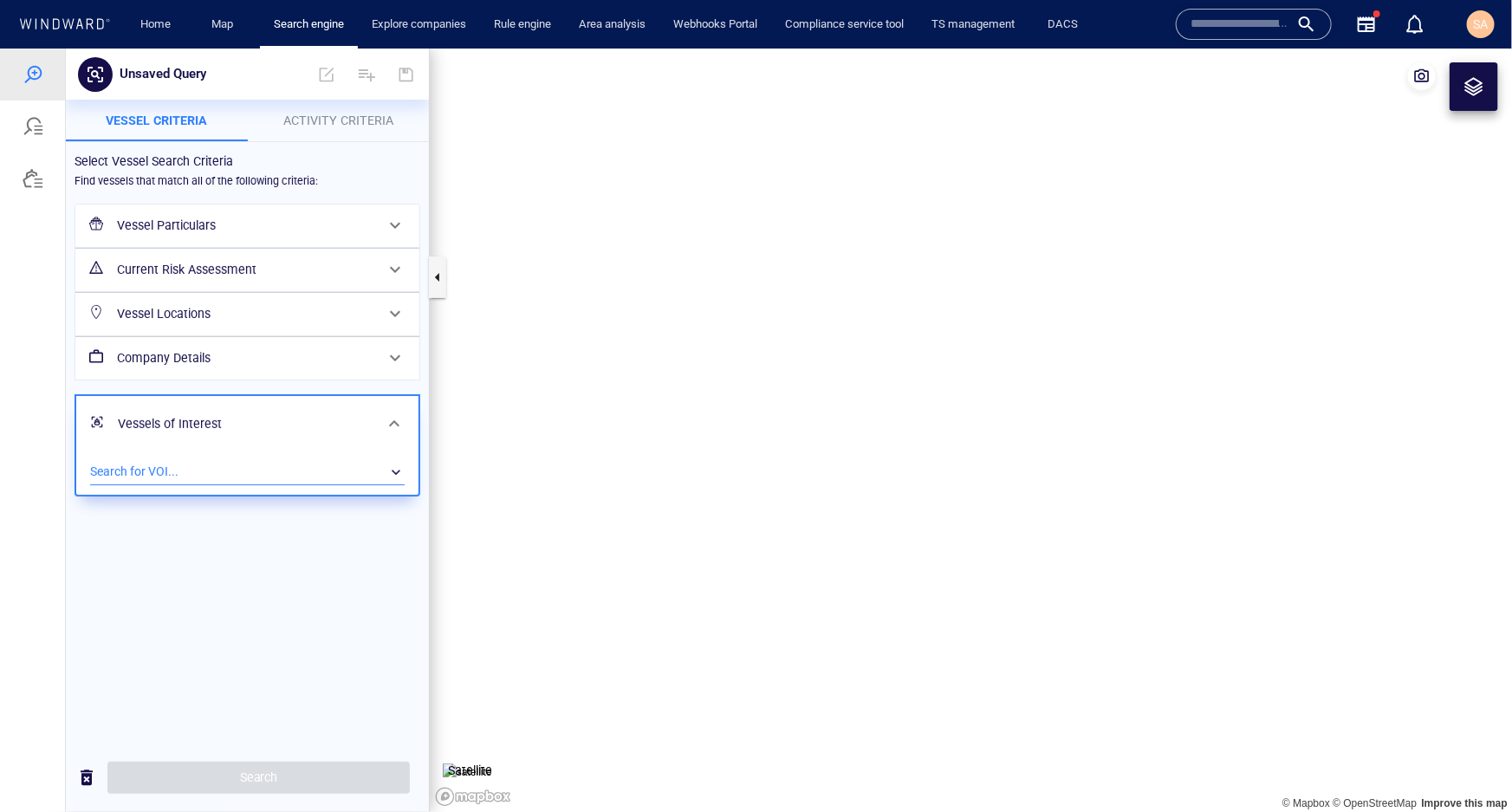
click at [160, 467] on div "​" at bounding box center [247, 471] width 314 height 26
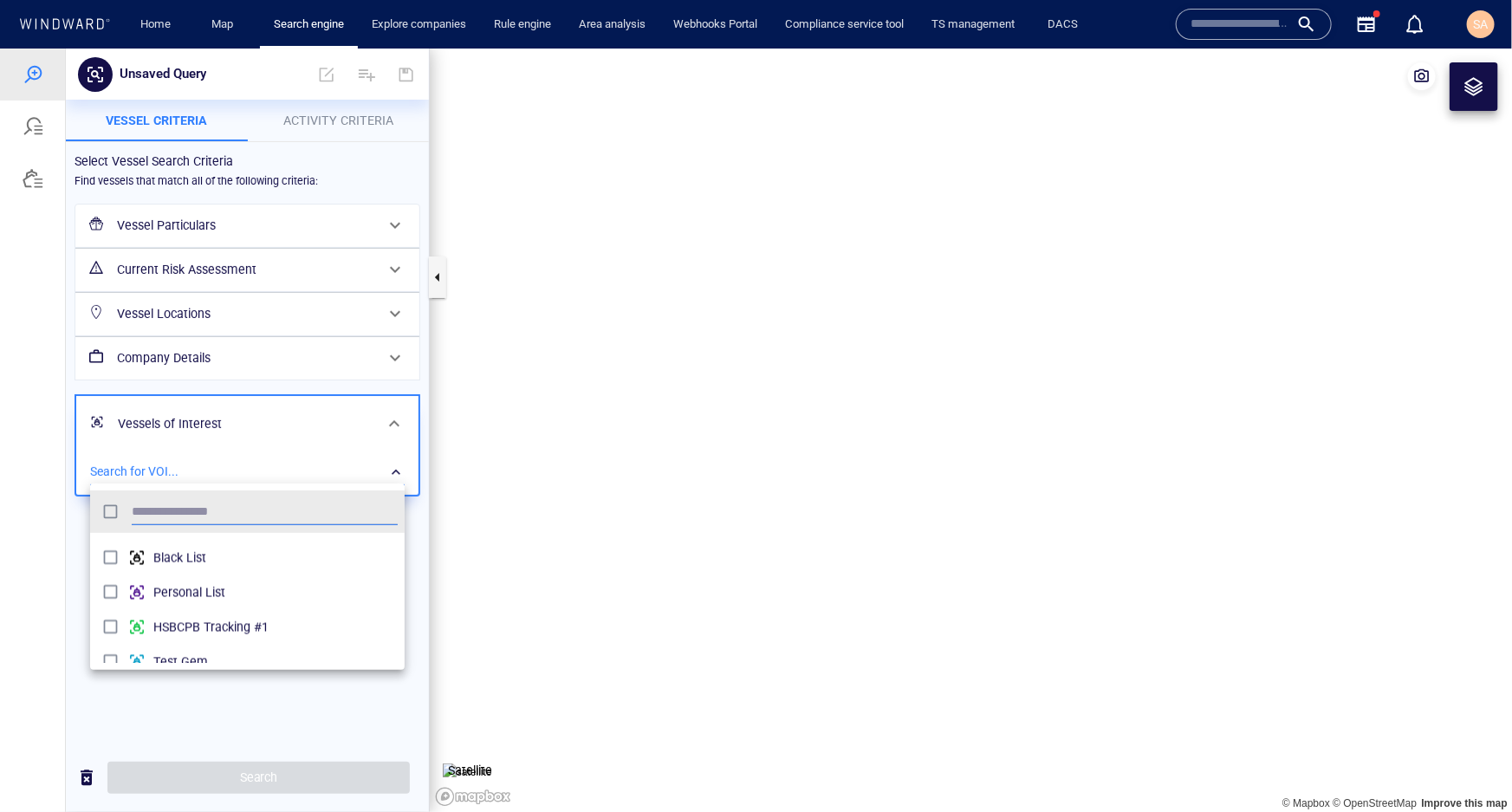
scroll to position [1776, 0]
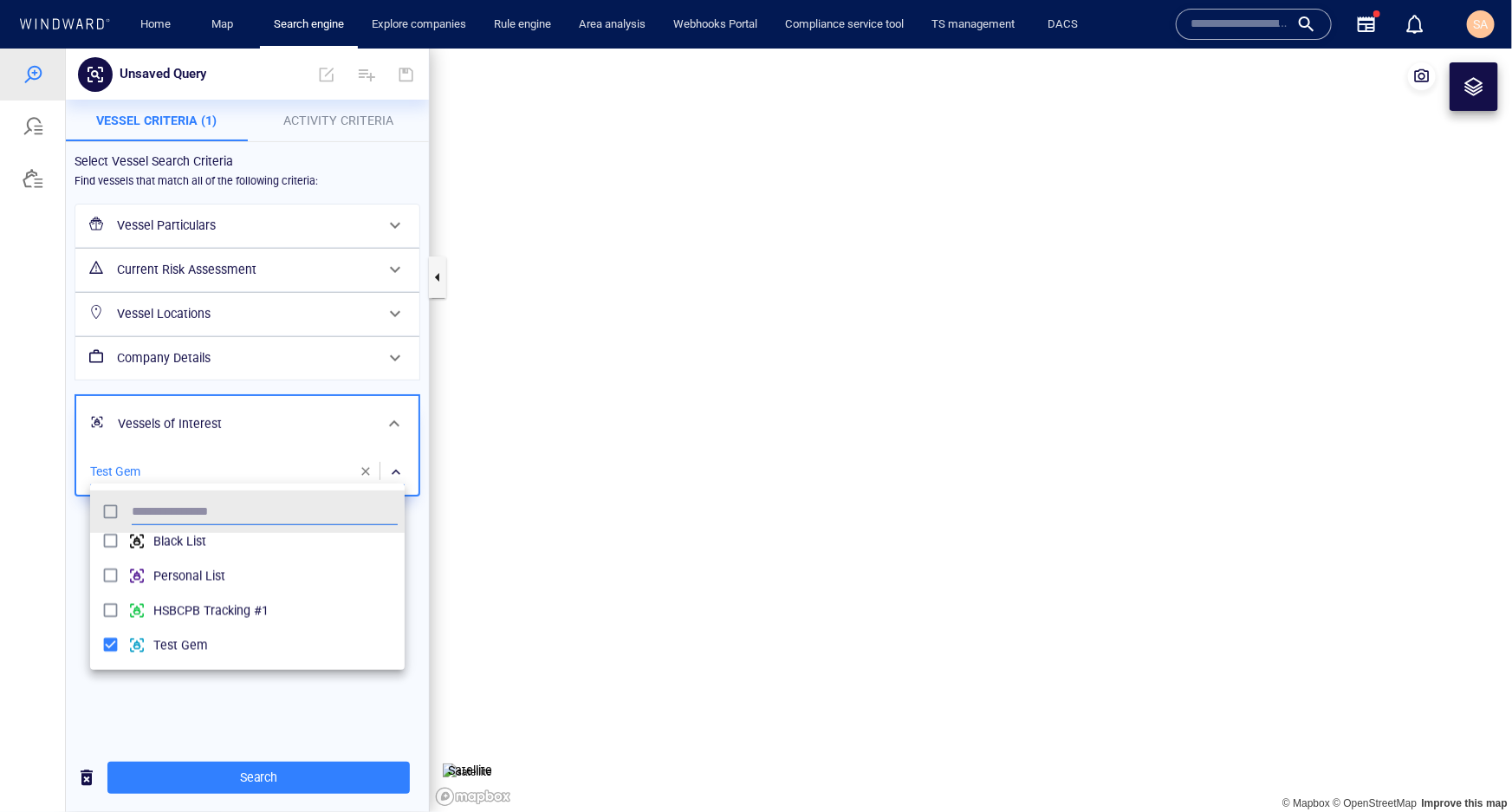
click at [134, 691] on div at bounding box center [756, 429] width 1512 height 764
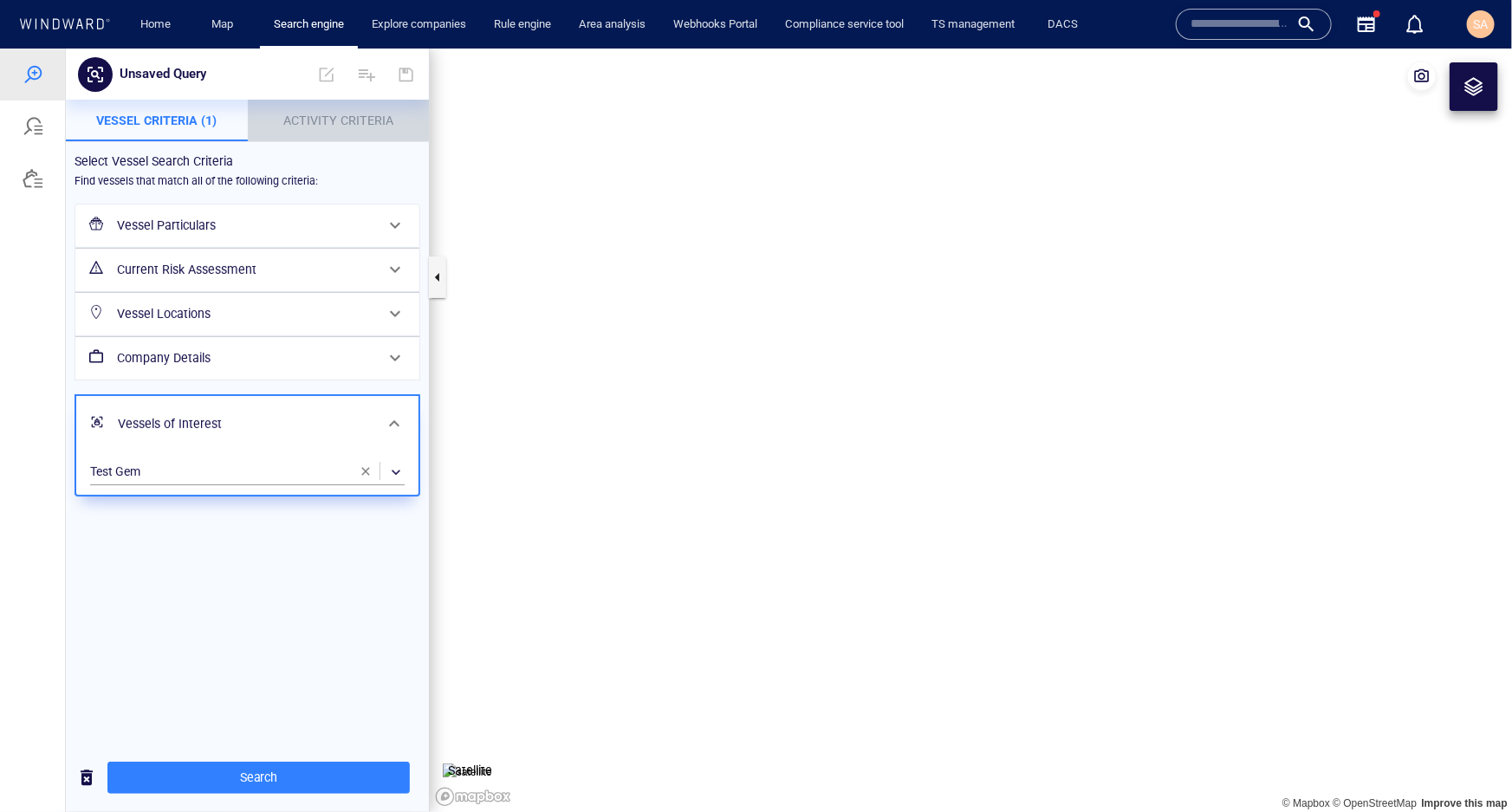
click at [303, 119] on span "Activity Criteria" at bounding box center [338, 119] width 110 height 13
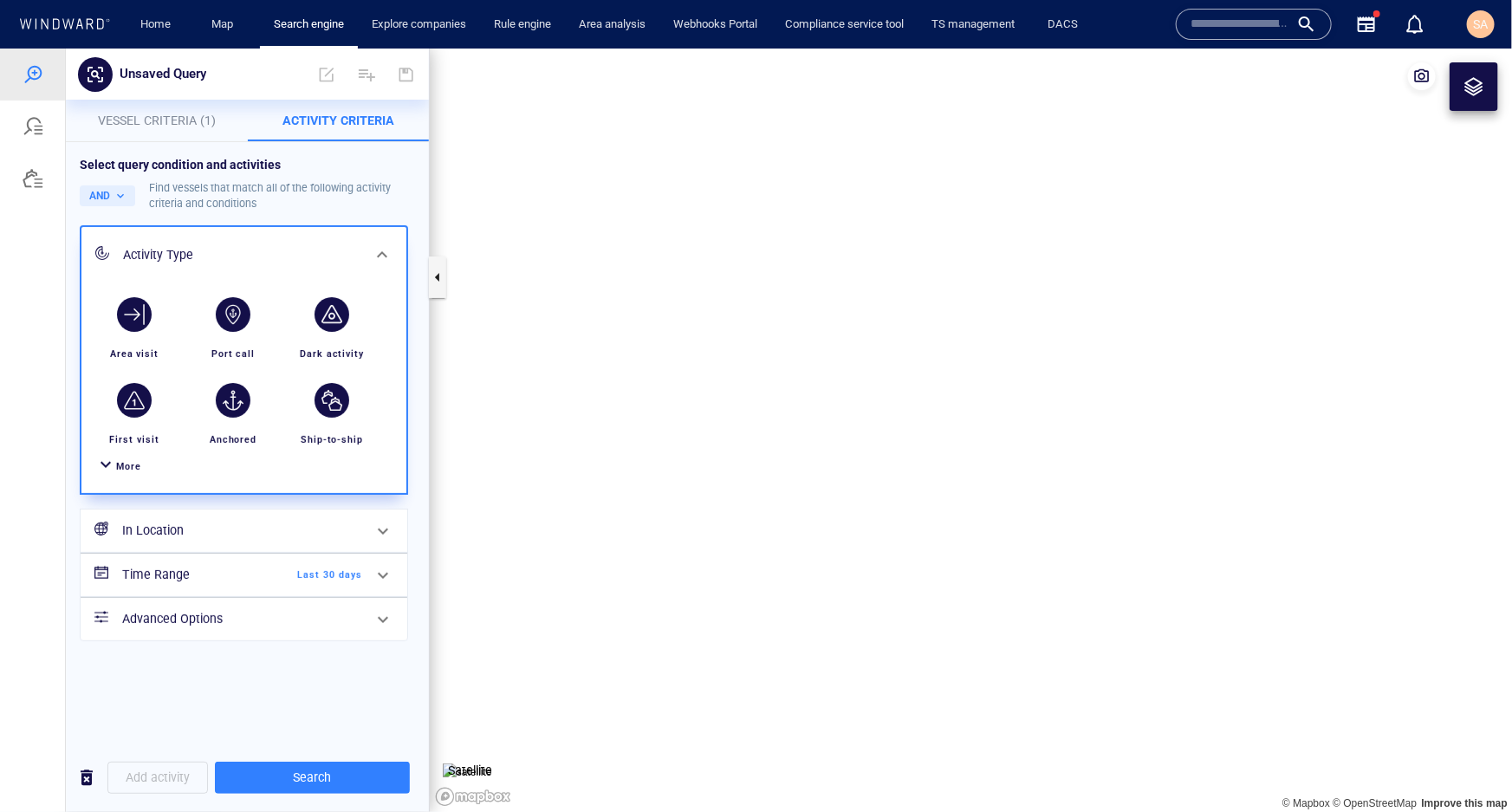
click at [129, 468] on span "More" at bounding box center [129, 466] width 25 height 12
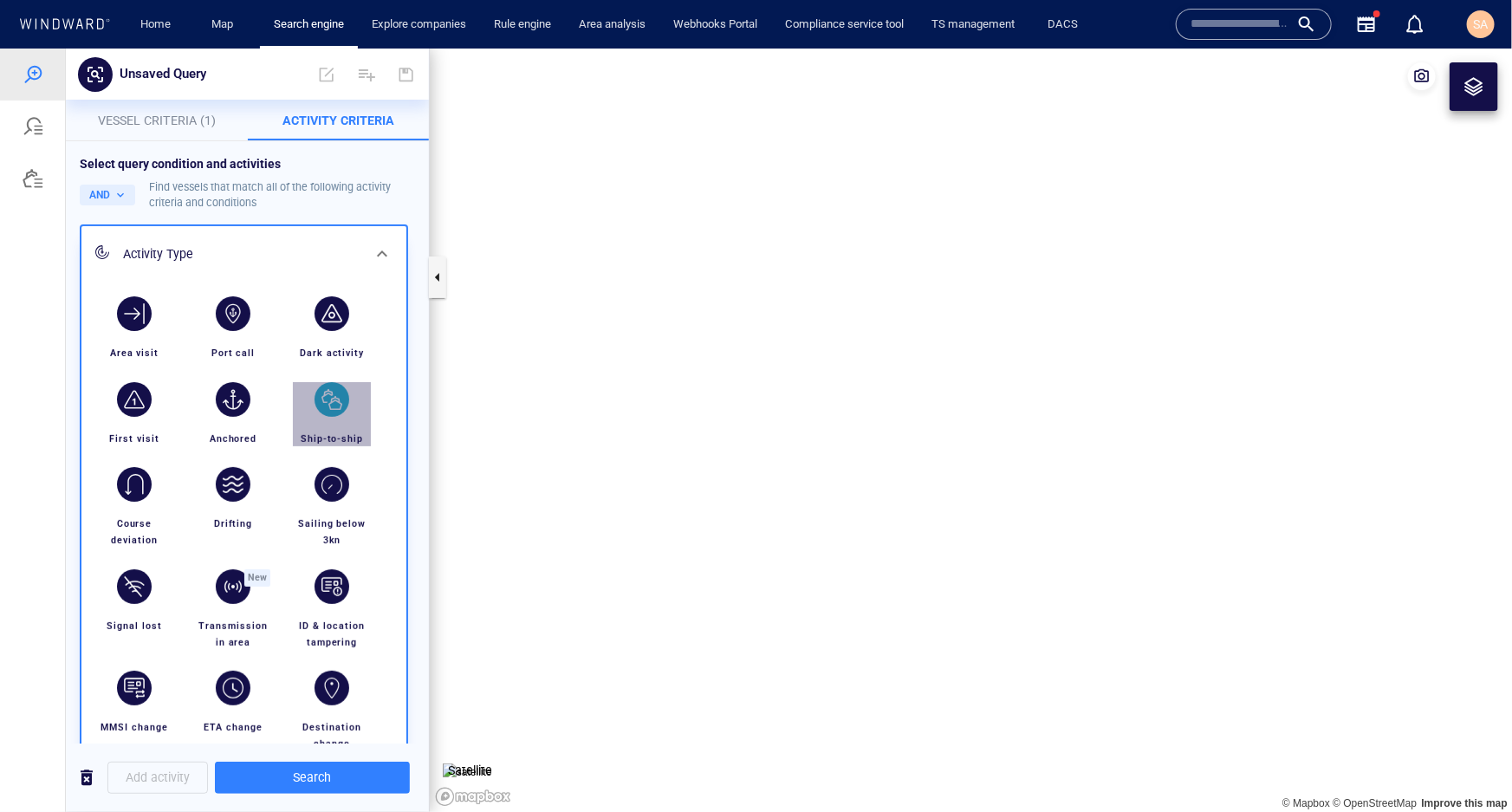
click at [341, 402] on div "button" at bounding box center [331, 398] width 35 height 35
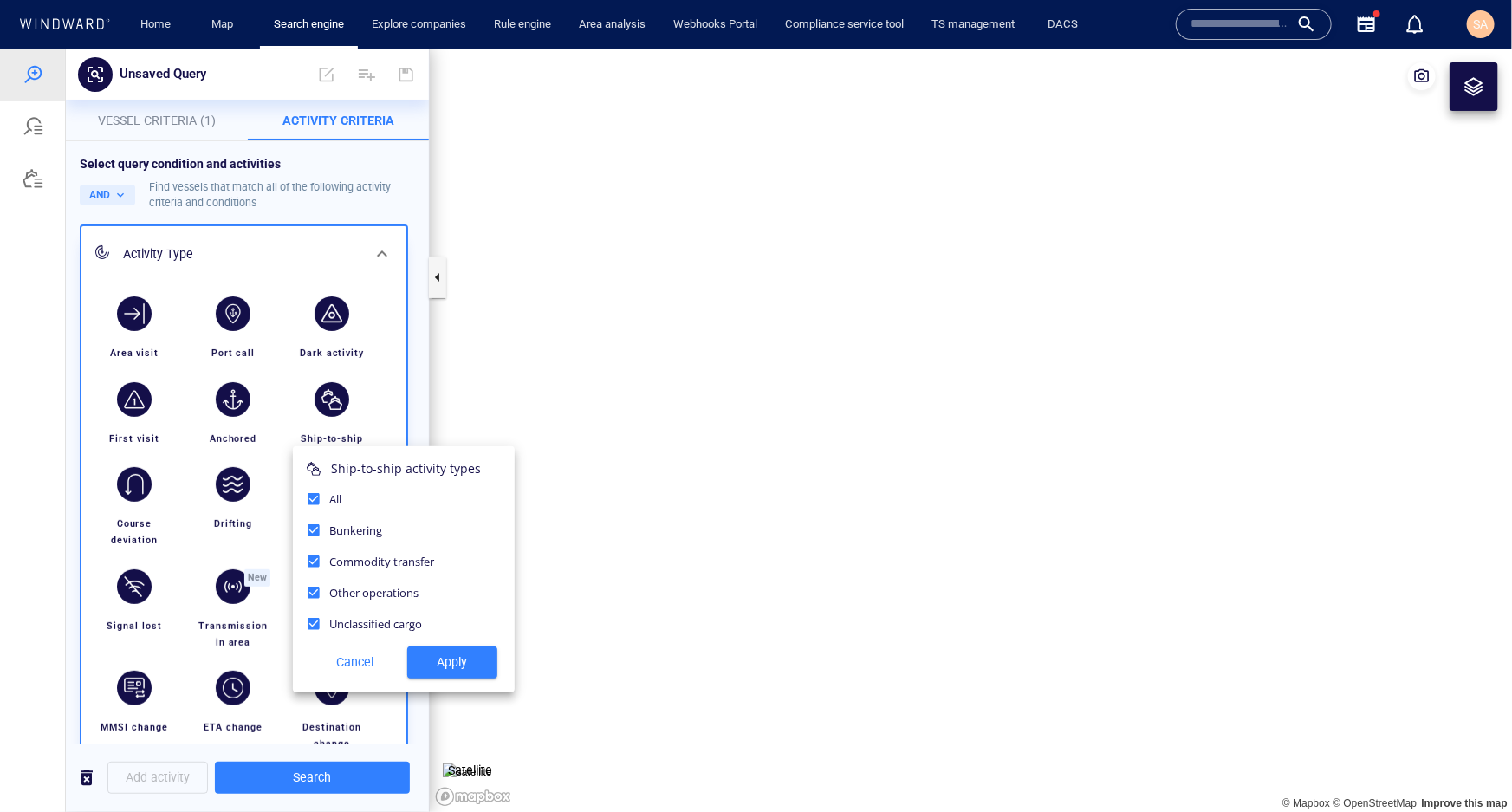
click at [355, 660] on span "Cancel" at bounding box center [355, 662] width 76 height 21
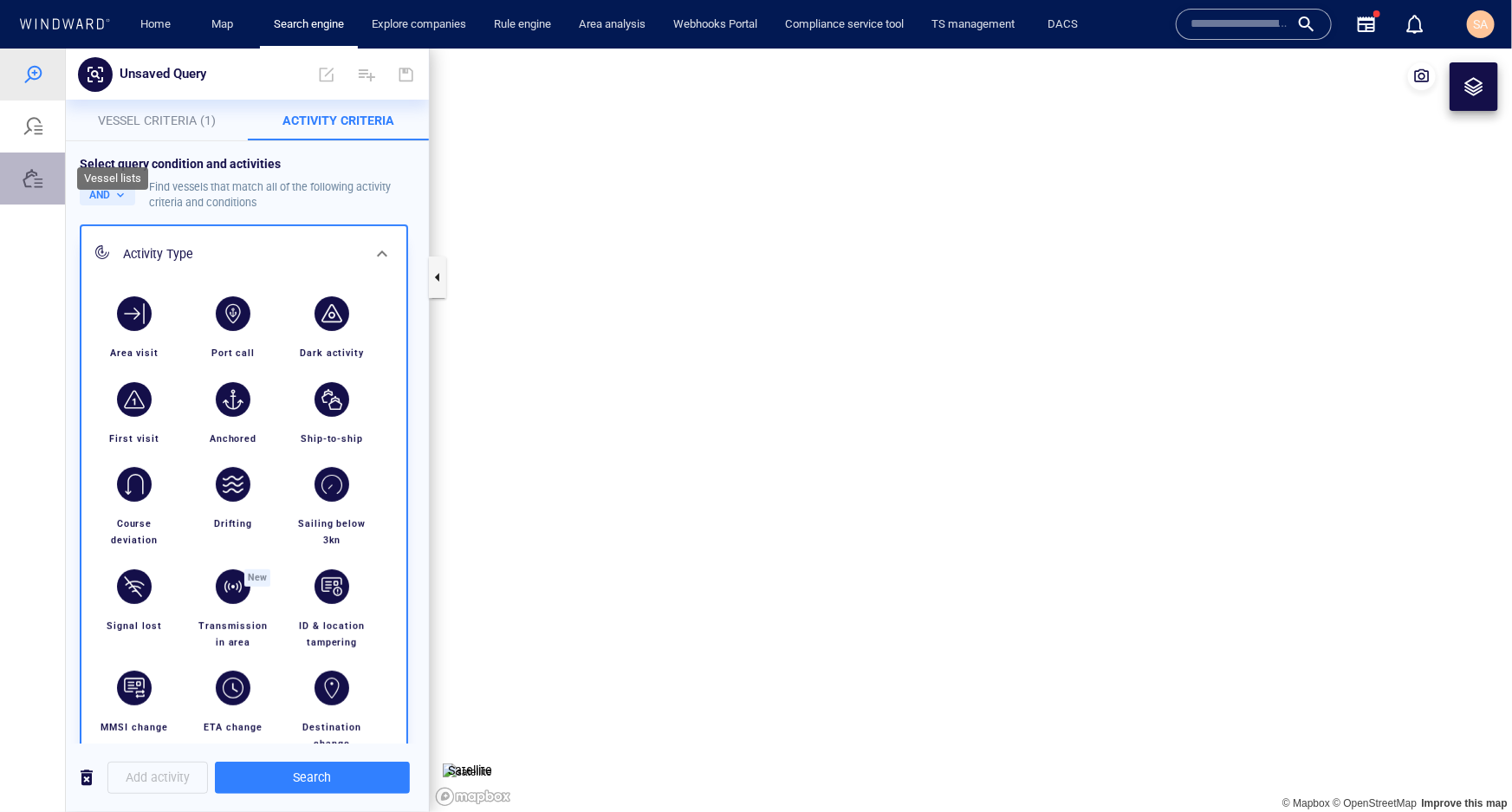
click at [38, 179] on div at bounding box center [32, 177] width 21 height 21
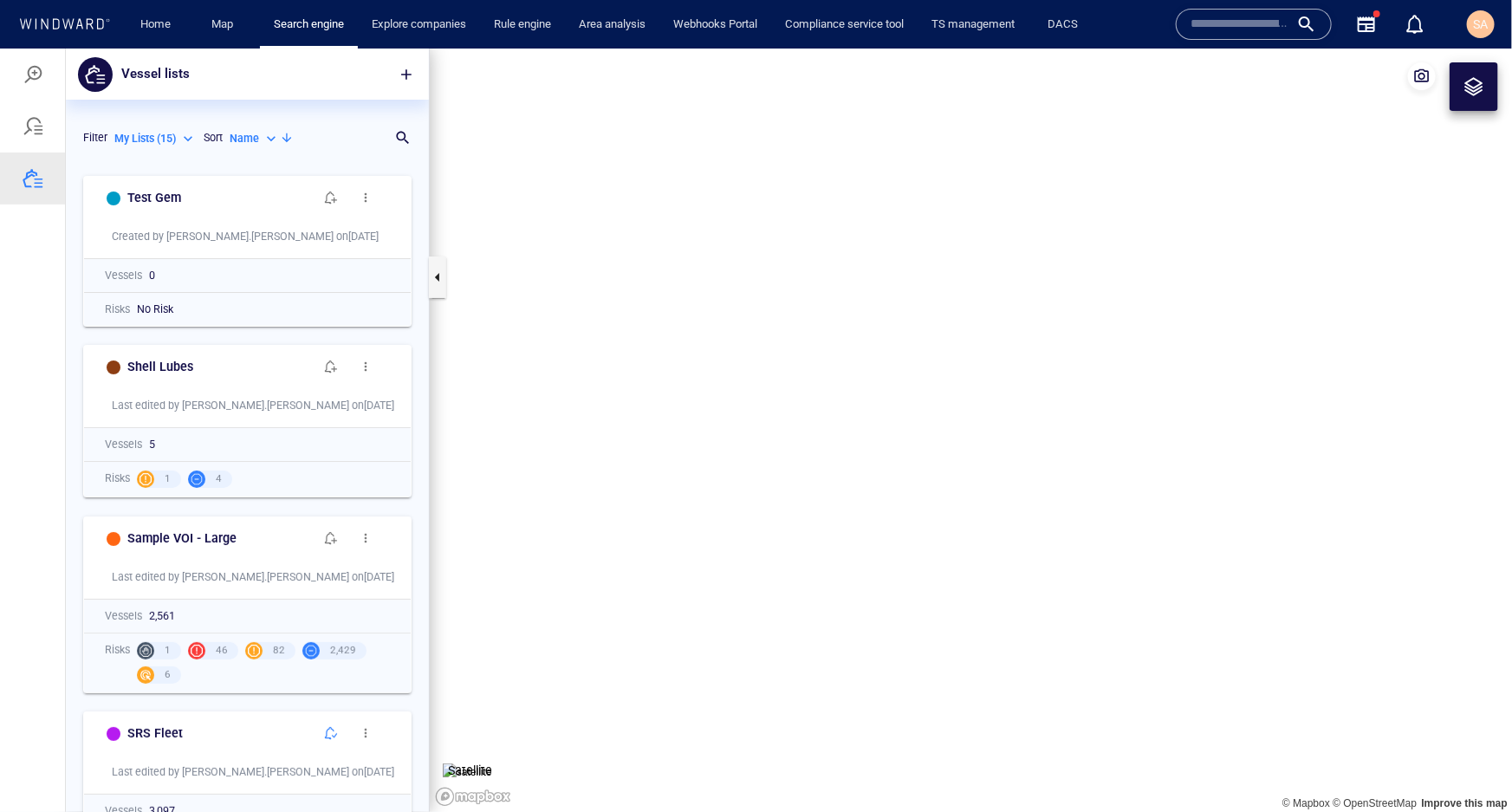
scroll to position [235, 0]
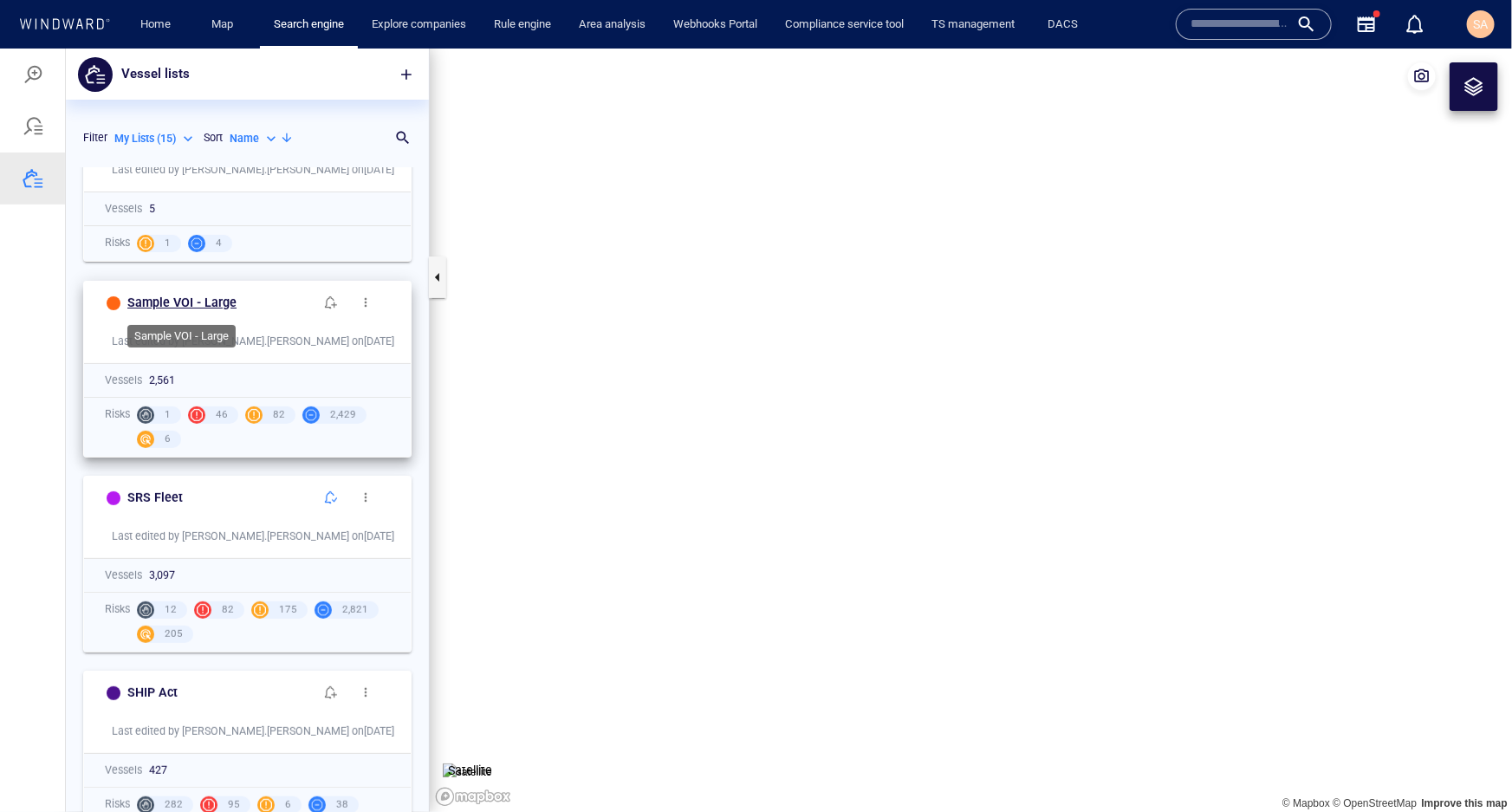
click at [209, 295] on h6 "Sample VOI - Large" at bounding box center [182, 302] width 109 height 21
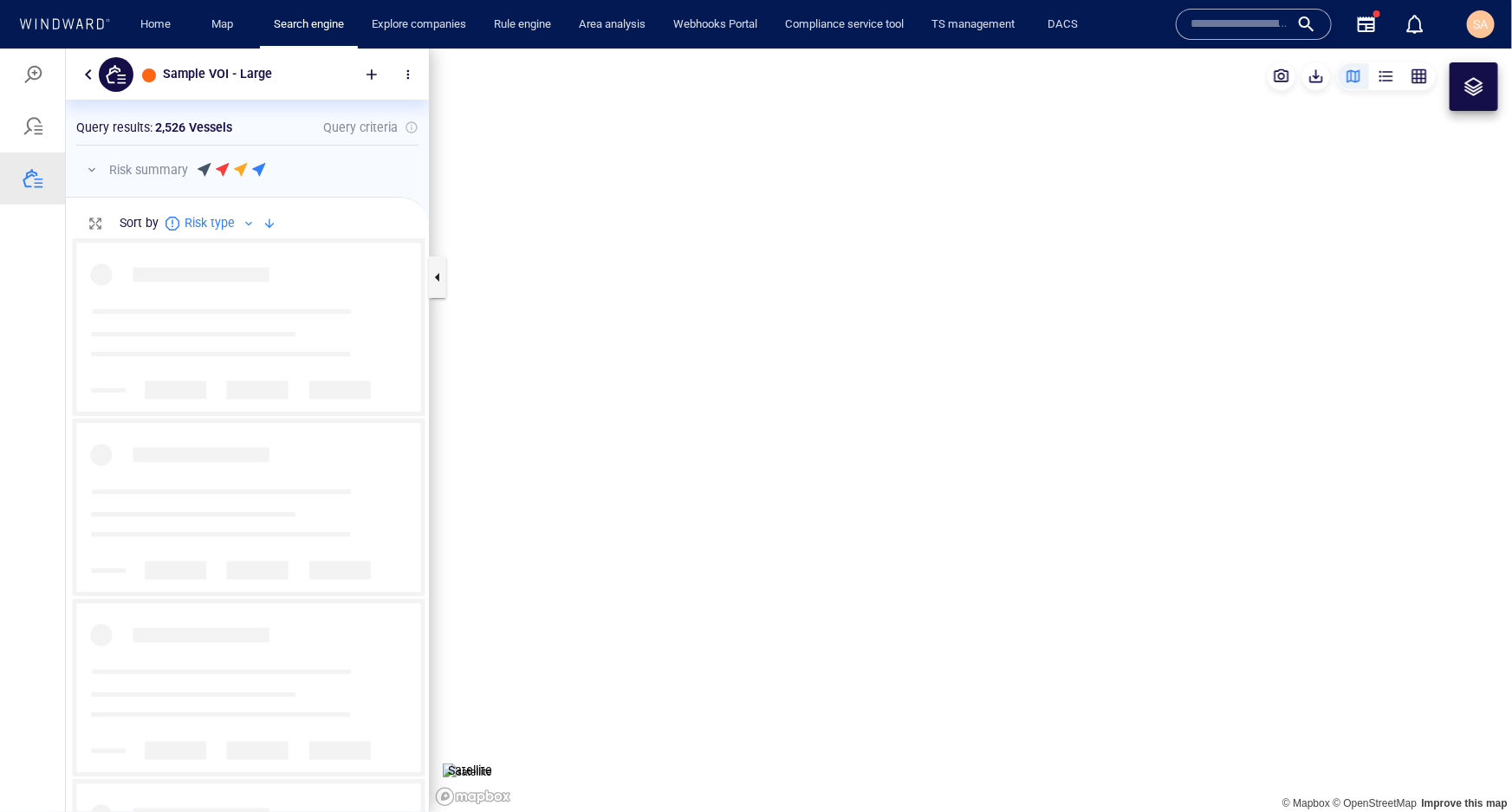
scroll to position [561, 351]
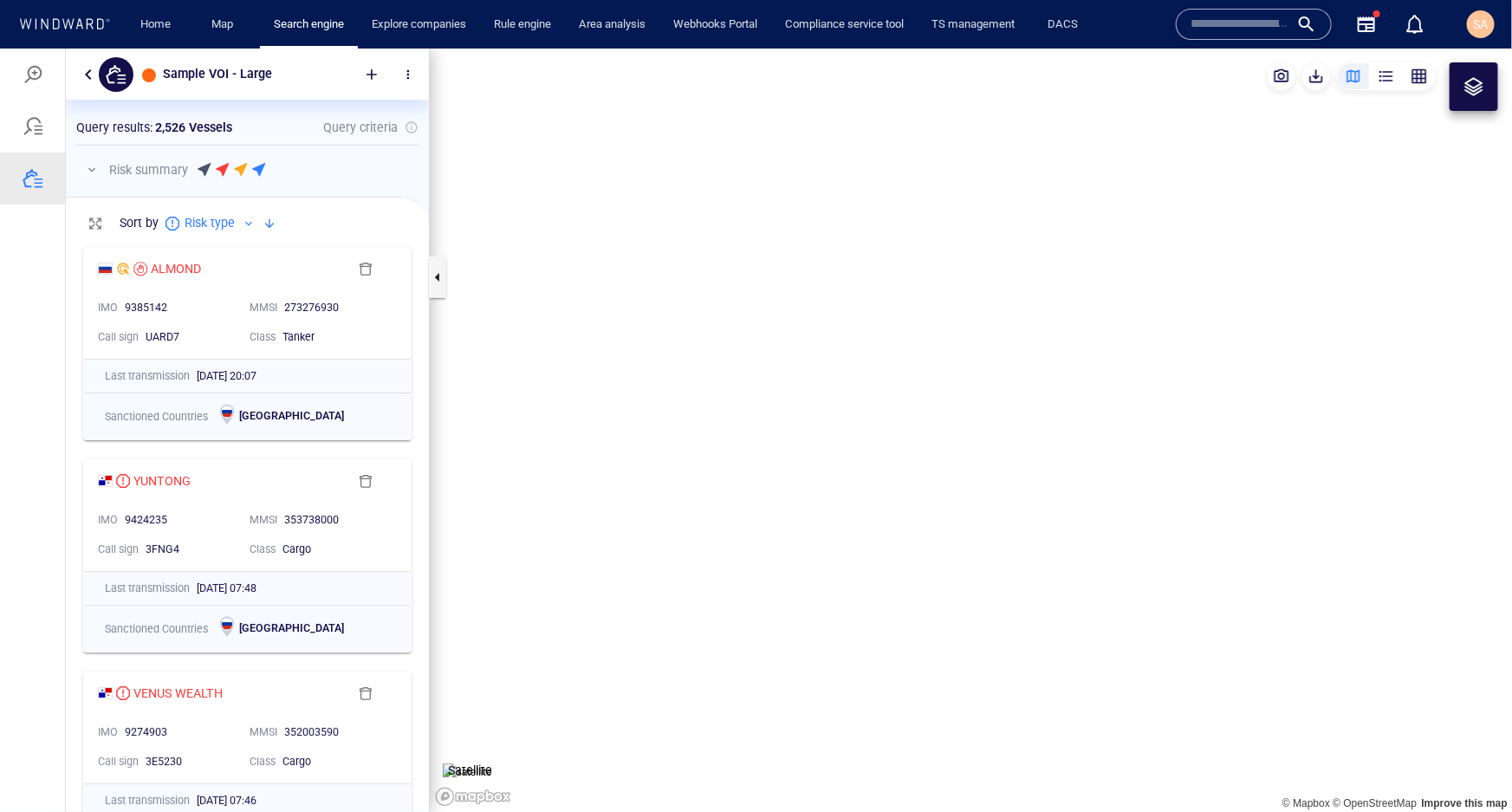
drag, startPoint x: 1006, startPoint y: 460, endPoint x: 901, endPoint y: 452, distance: 105.3
click at [901, 452] on canvas "Map" at bounding box center [970, 429] width 1082 height 764
drag, startPoint x: 918, startPoint y: 477, endPoint x: 799, endPoint y: 480, distance: 119.0
click at [799, 480] on canvas "Map" at bounding box center [970, 429] width 1082 height 764
click at [1419, 75] on div "button" at bounding box center [1419, 75] width 17 height 17
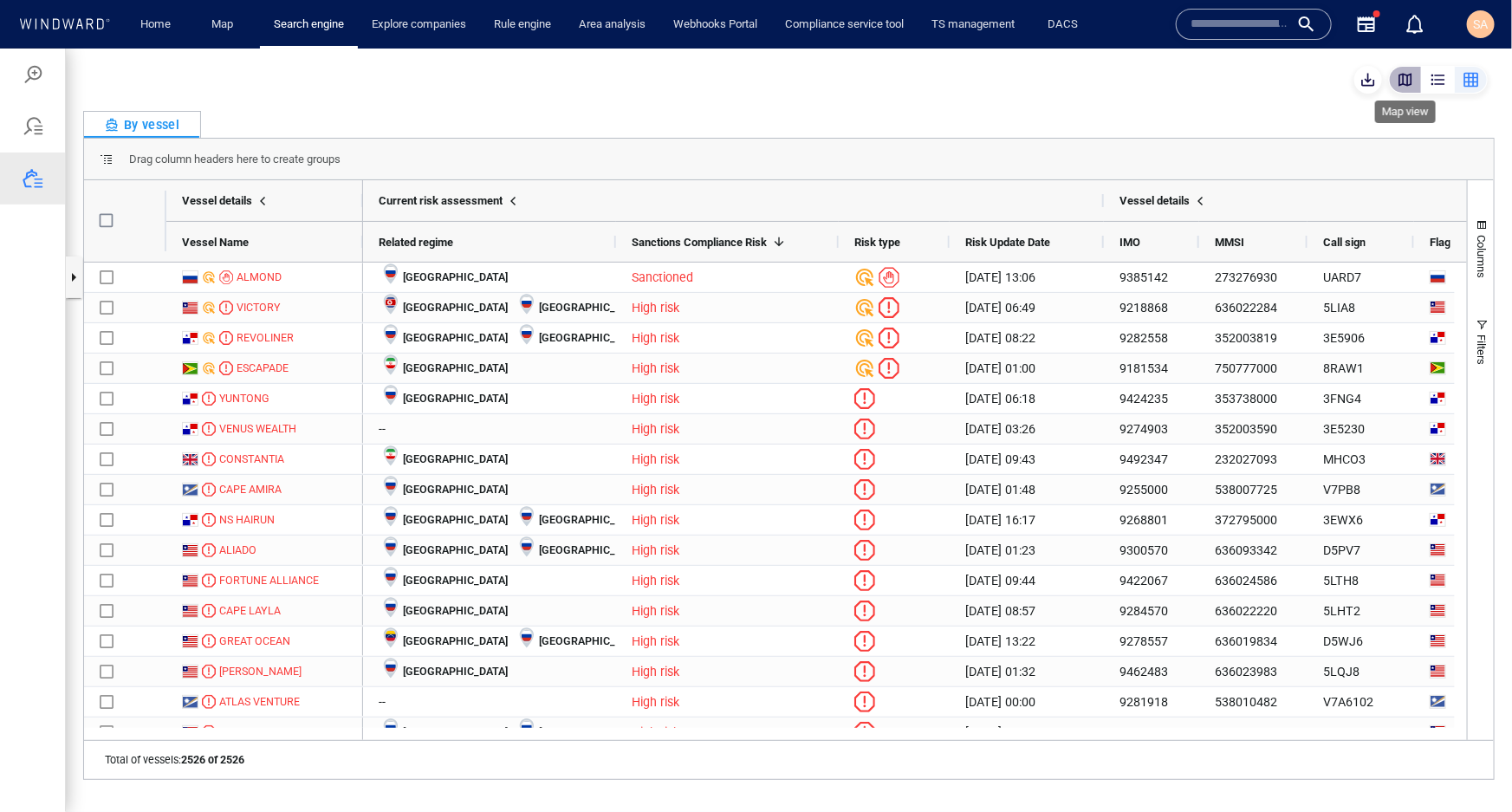
click at [1408, 79] on div "button" at bounding box center [1405, 78] width 17 height 17
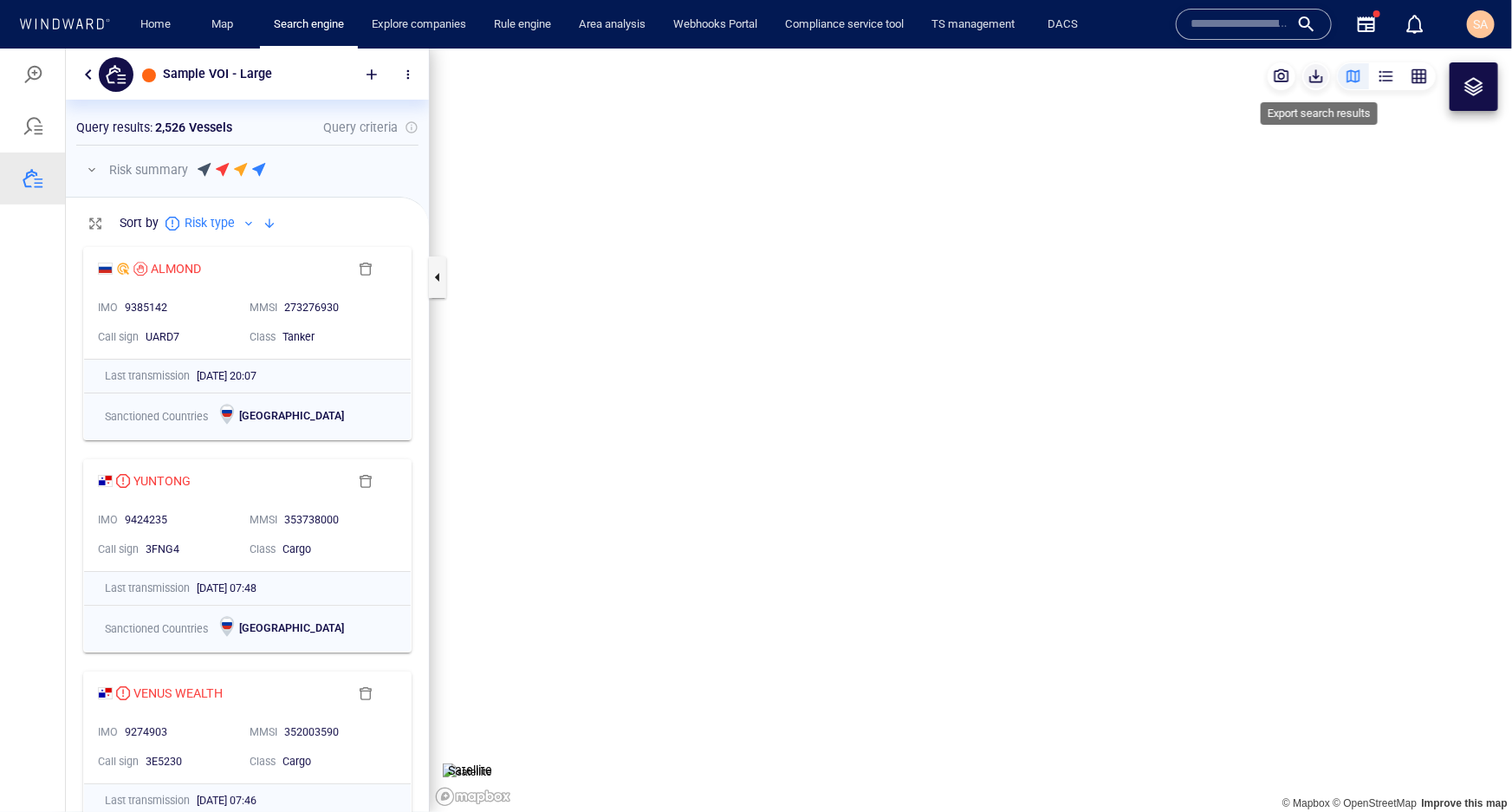
click at [1315, 77] on span "button" at bounding box center [1316, 75] width 17 height 17
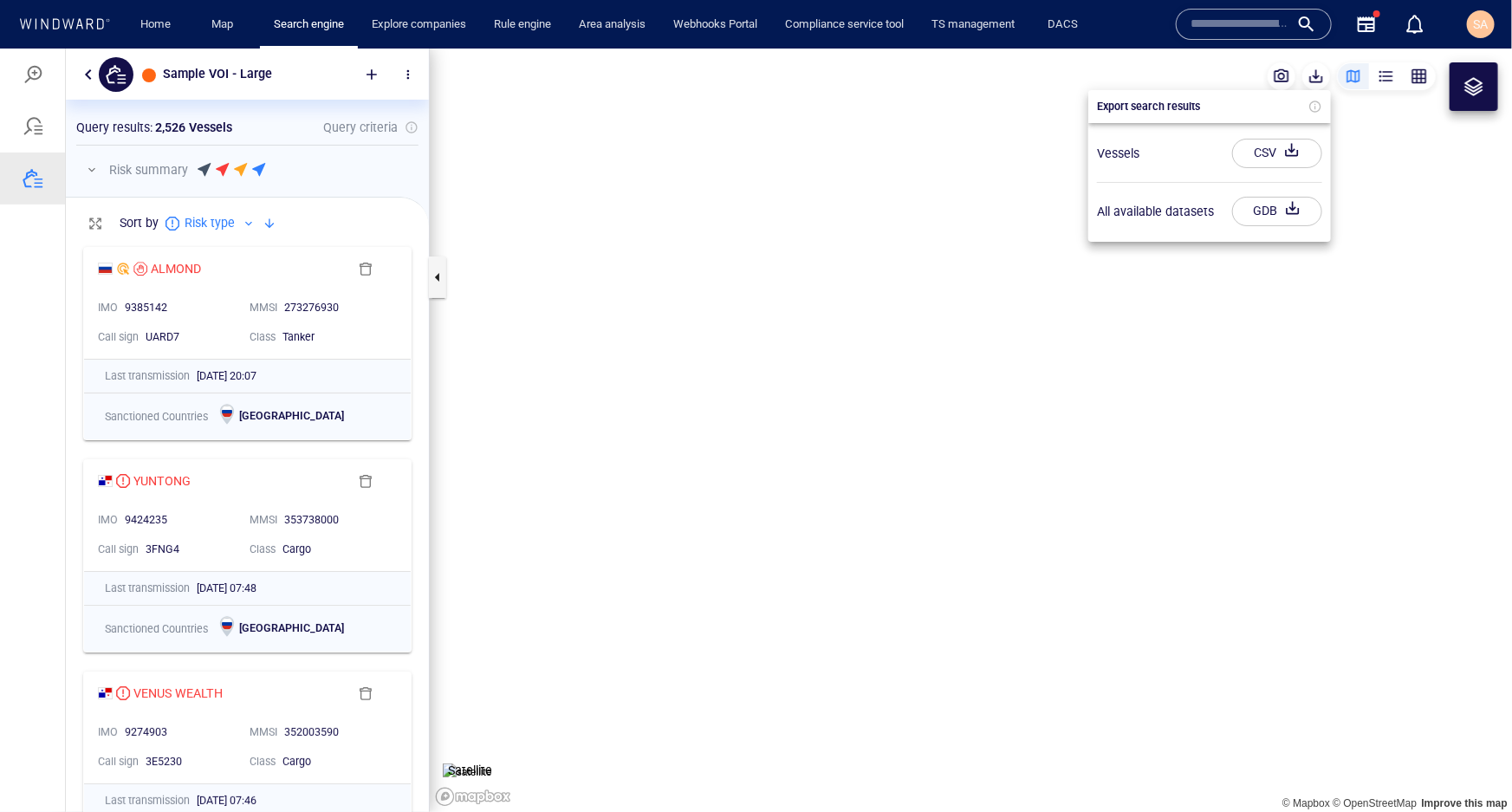
click at [910, 517] on div at bounding box center [756, 429] width 1512 height 764
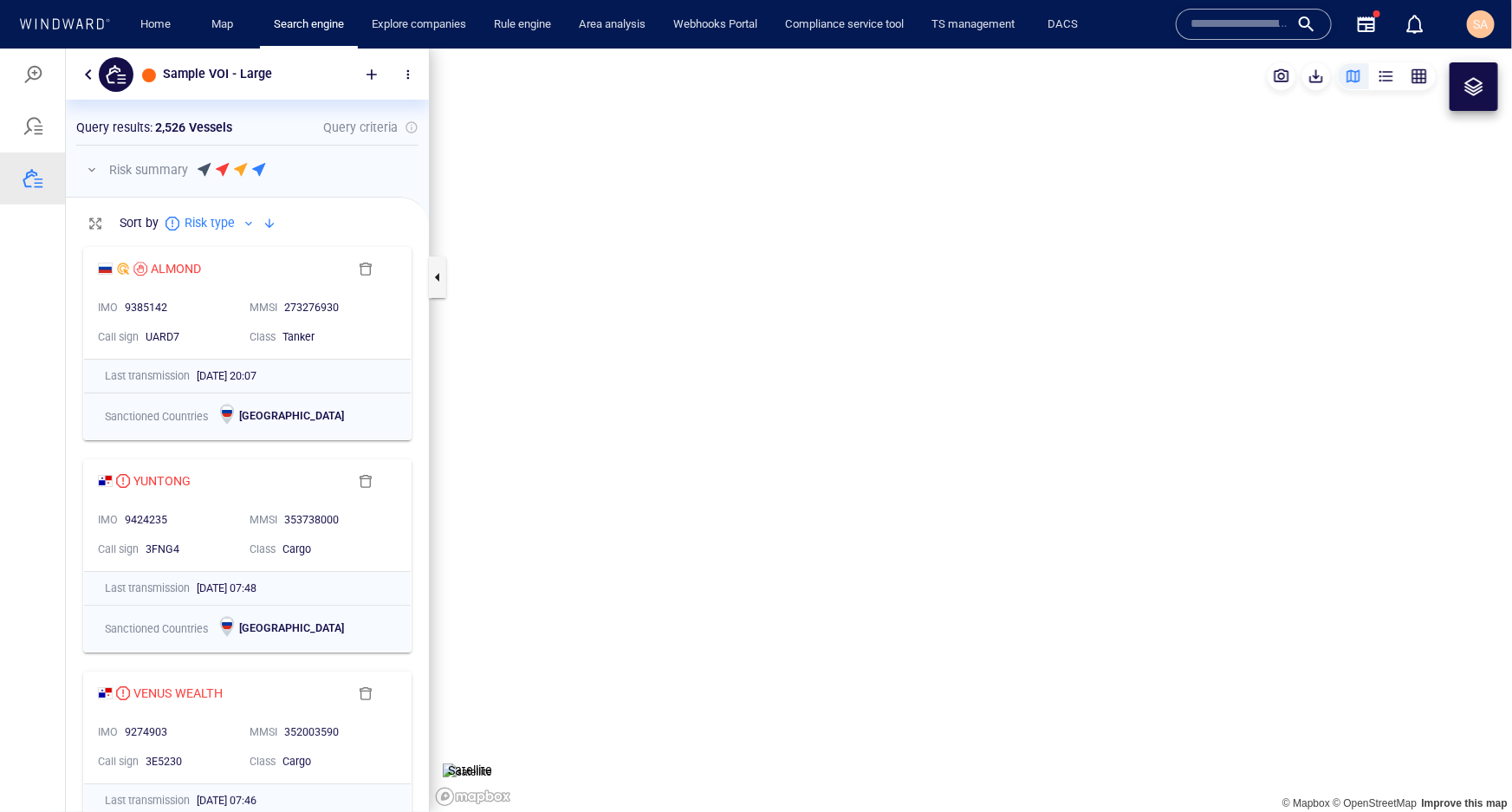
click at [1392, 79] on div "button" at bounding box center [1386, 75] width 17 height 17
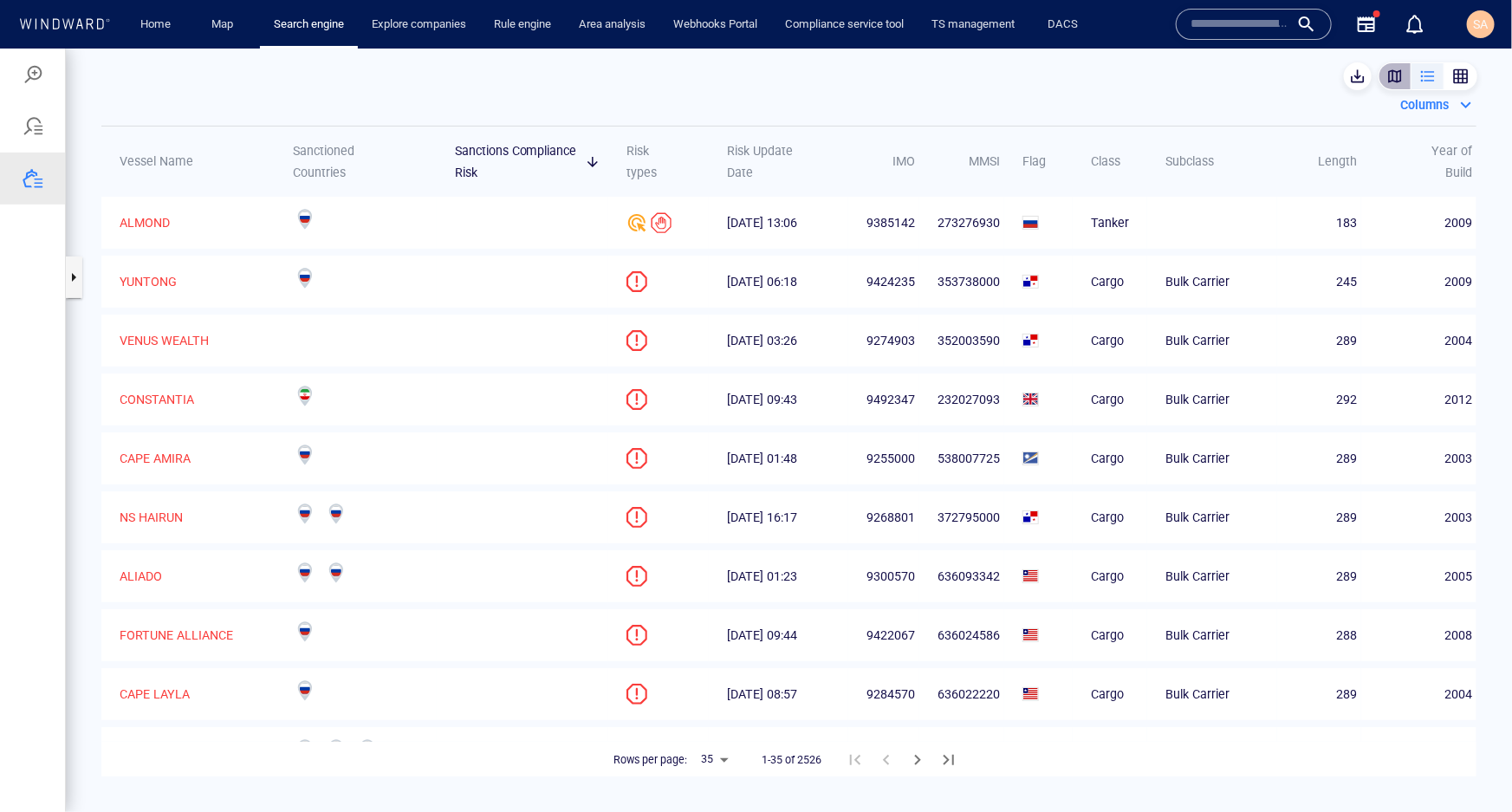
click at [1384, 73] on button "button" at bounding box center [1395, 75] width 33 height 28
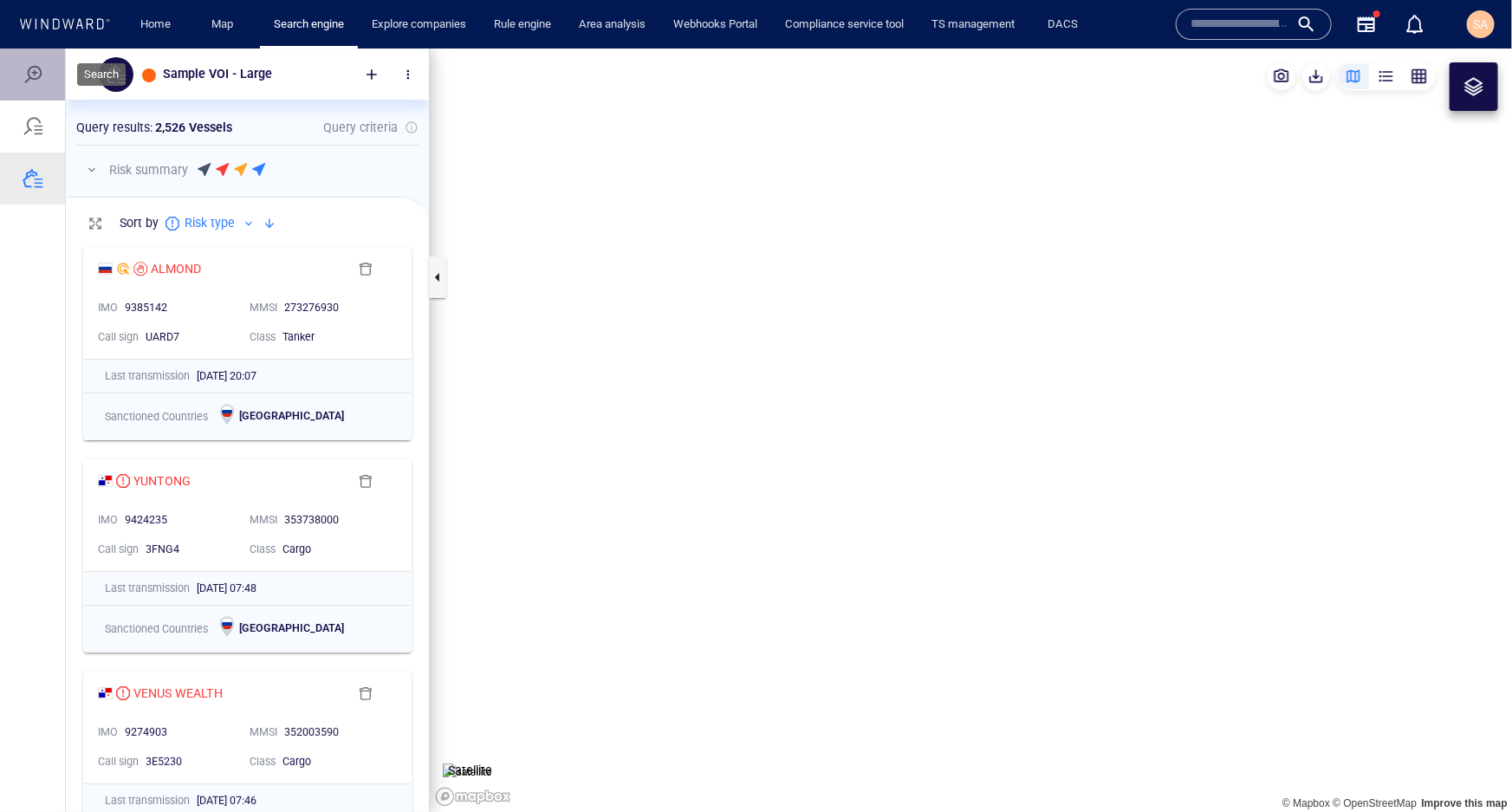
click at [38, 82] on div at bounding box center [32, 73] width 21 height 21
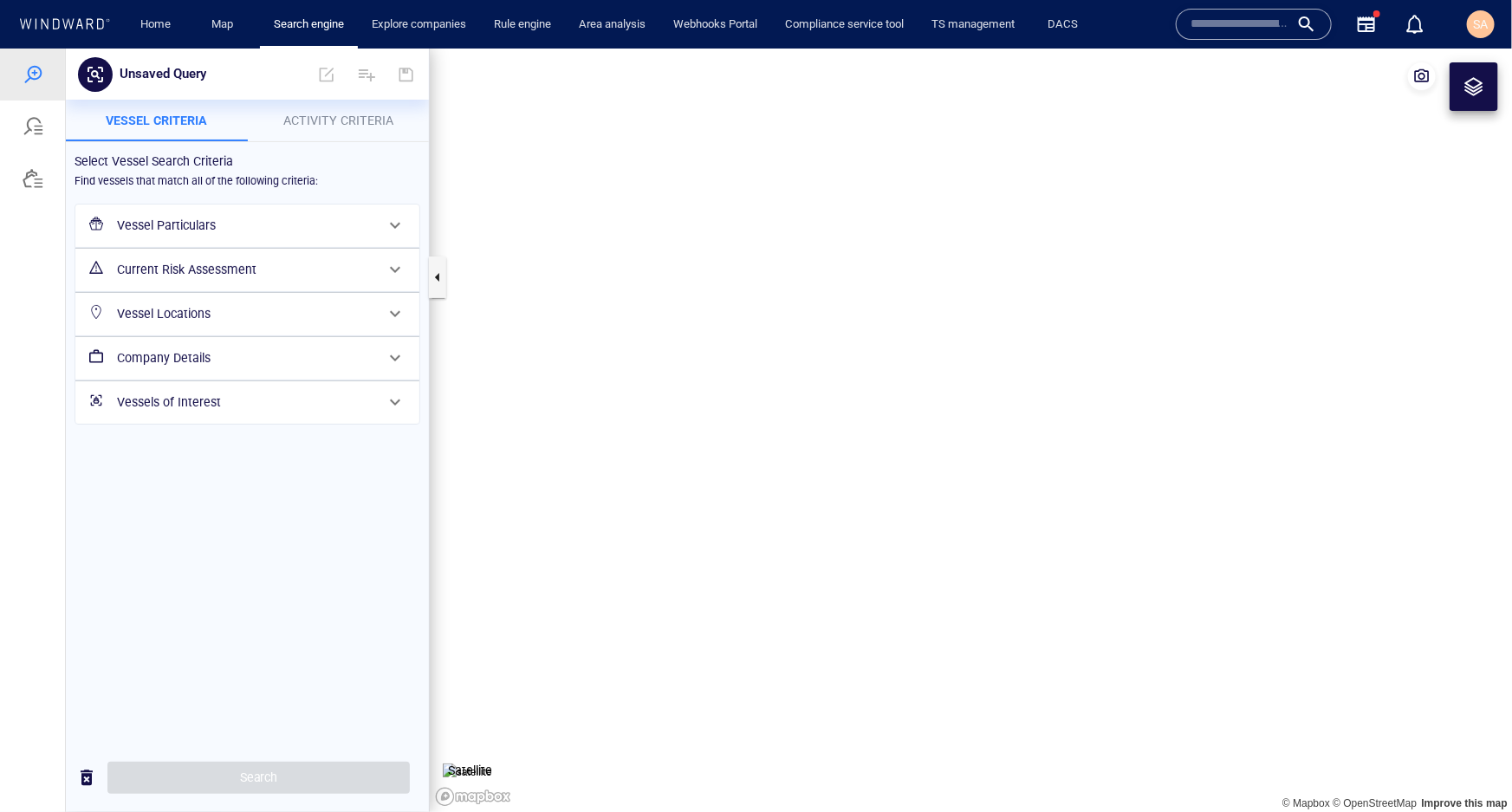
click at [169, 404] on h6 "Vessels of Interest" at bounding box center [246, 402] width 258 height 21
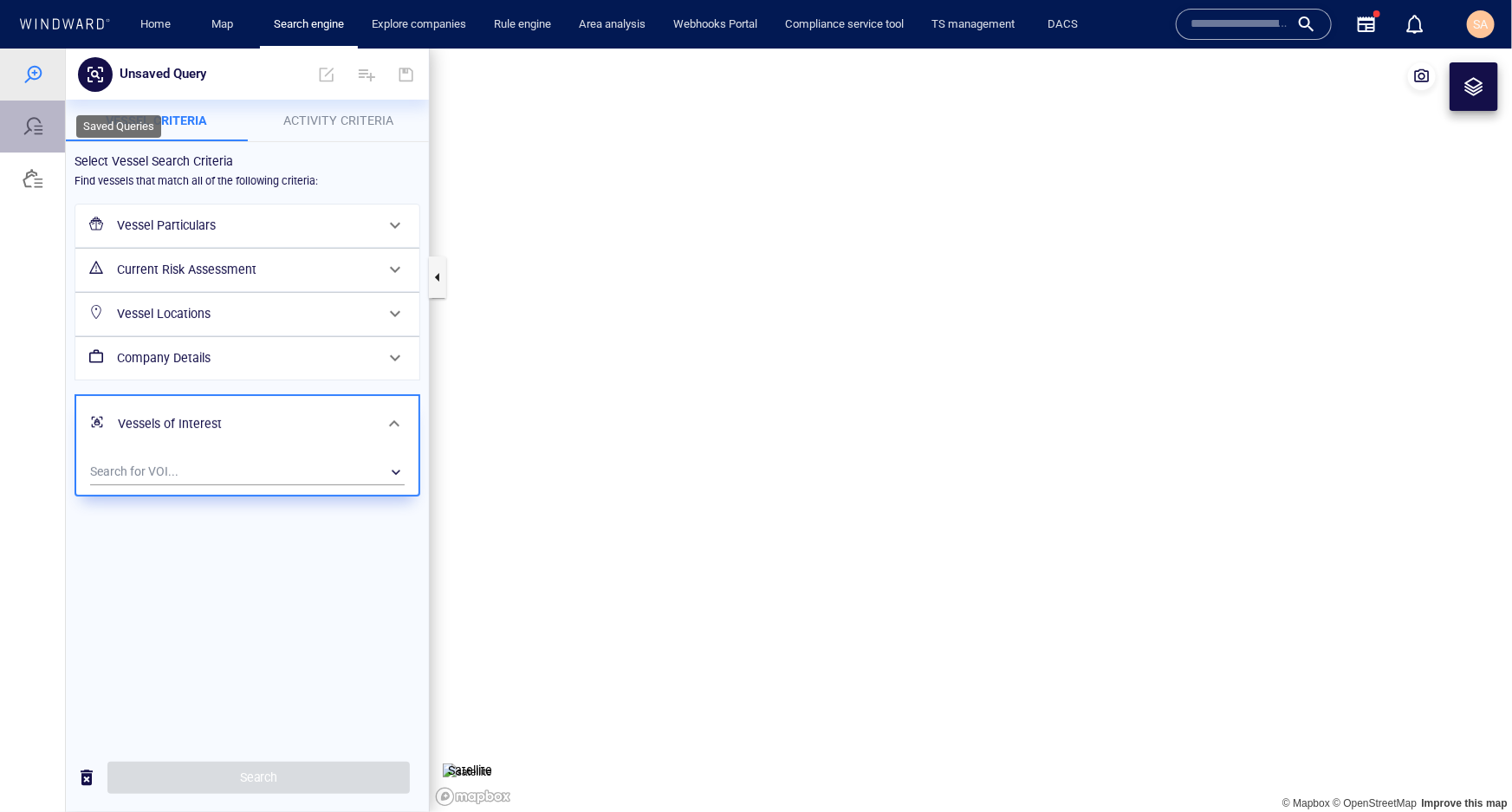
click at [35, 115] on div at bounding box center [32, 125] width 21 height 21
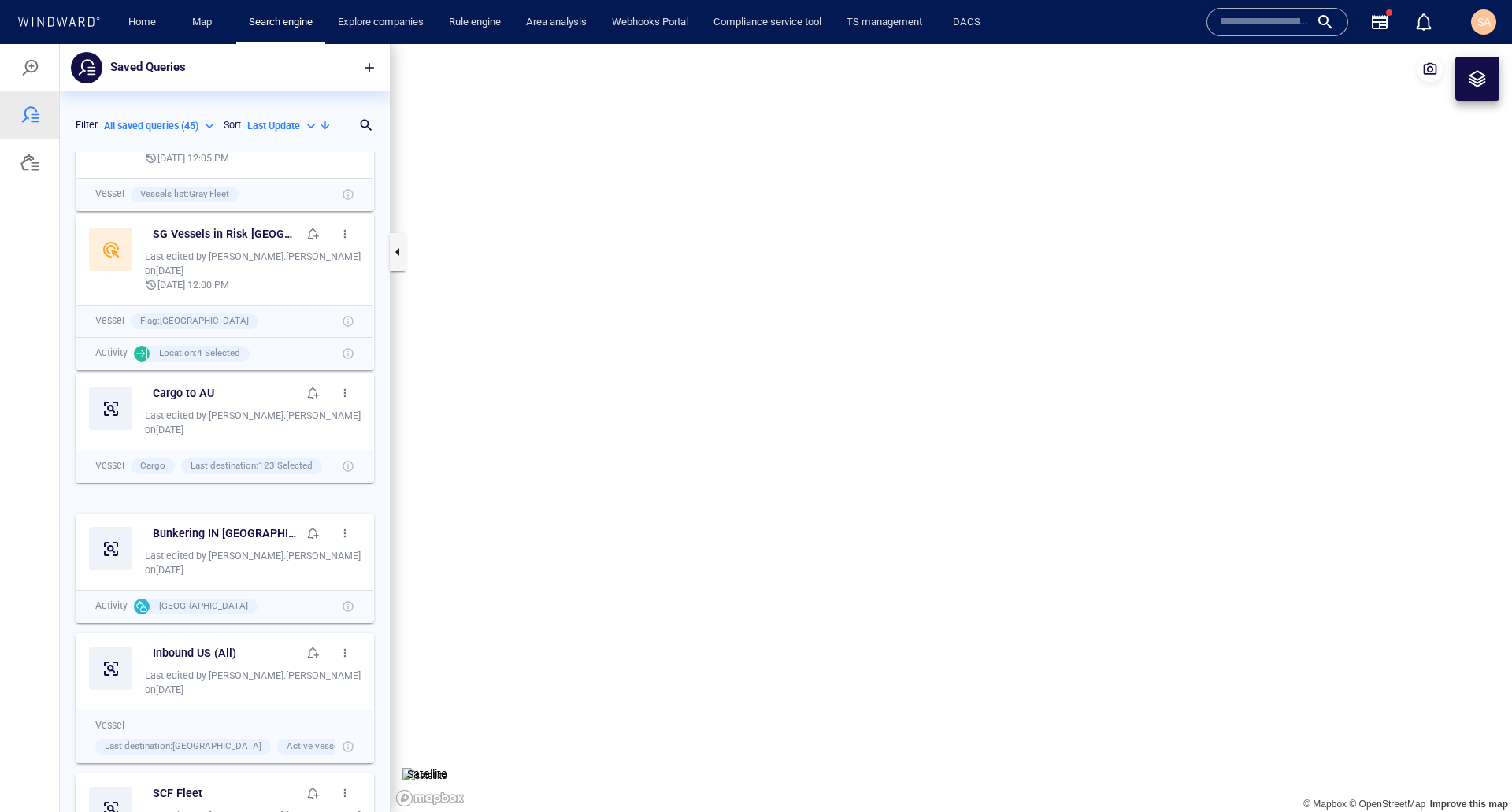
scroll to position [648, 318]
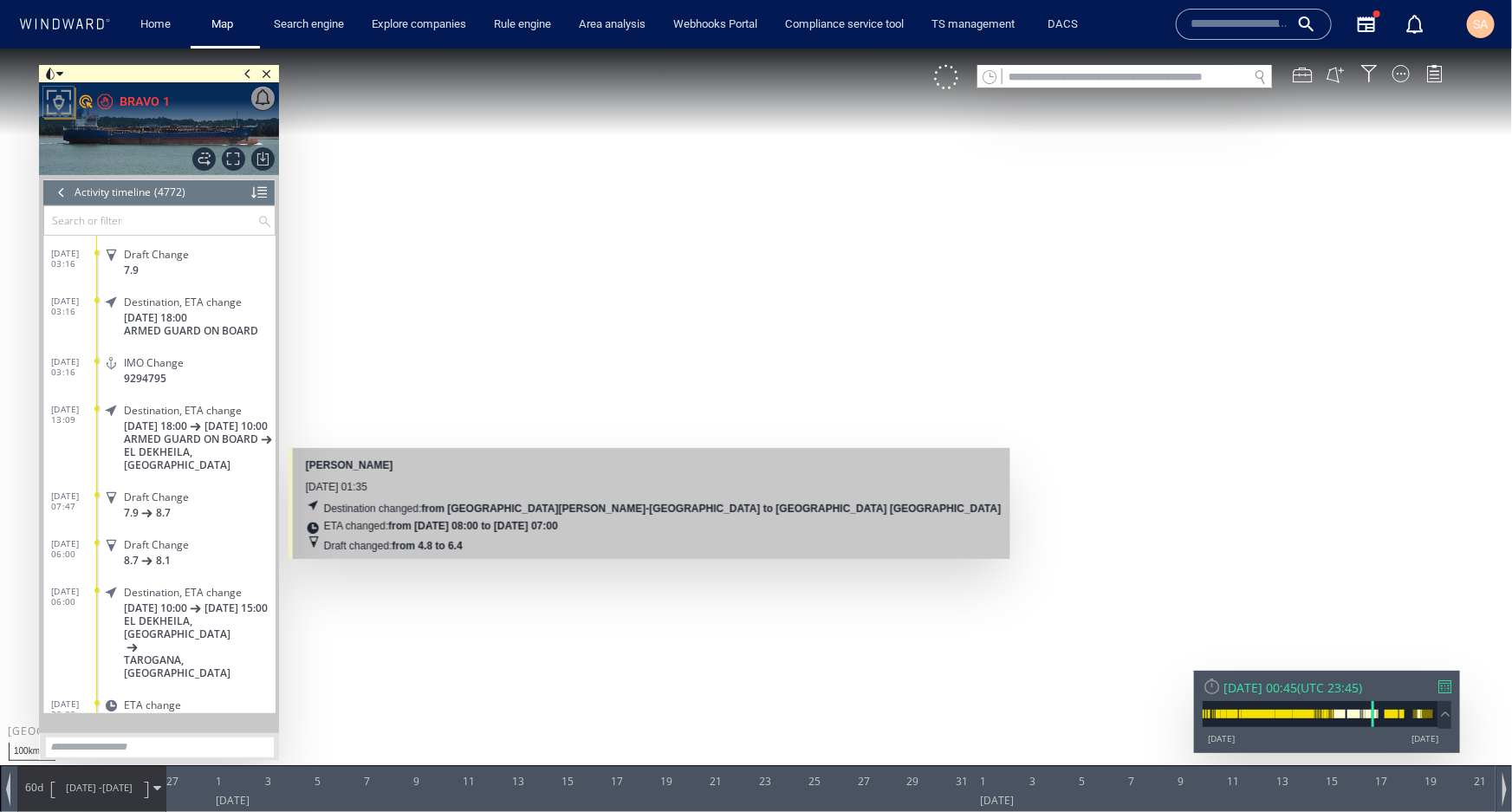
scroll to position [226979, 0]
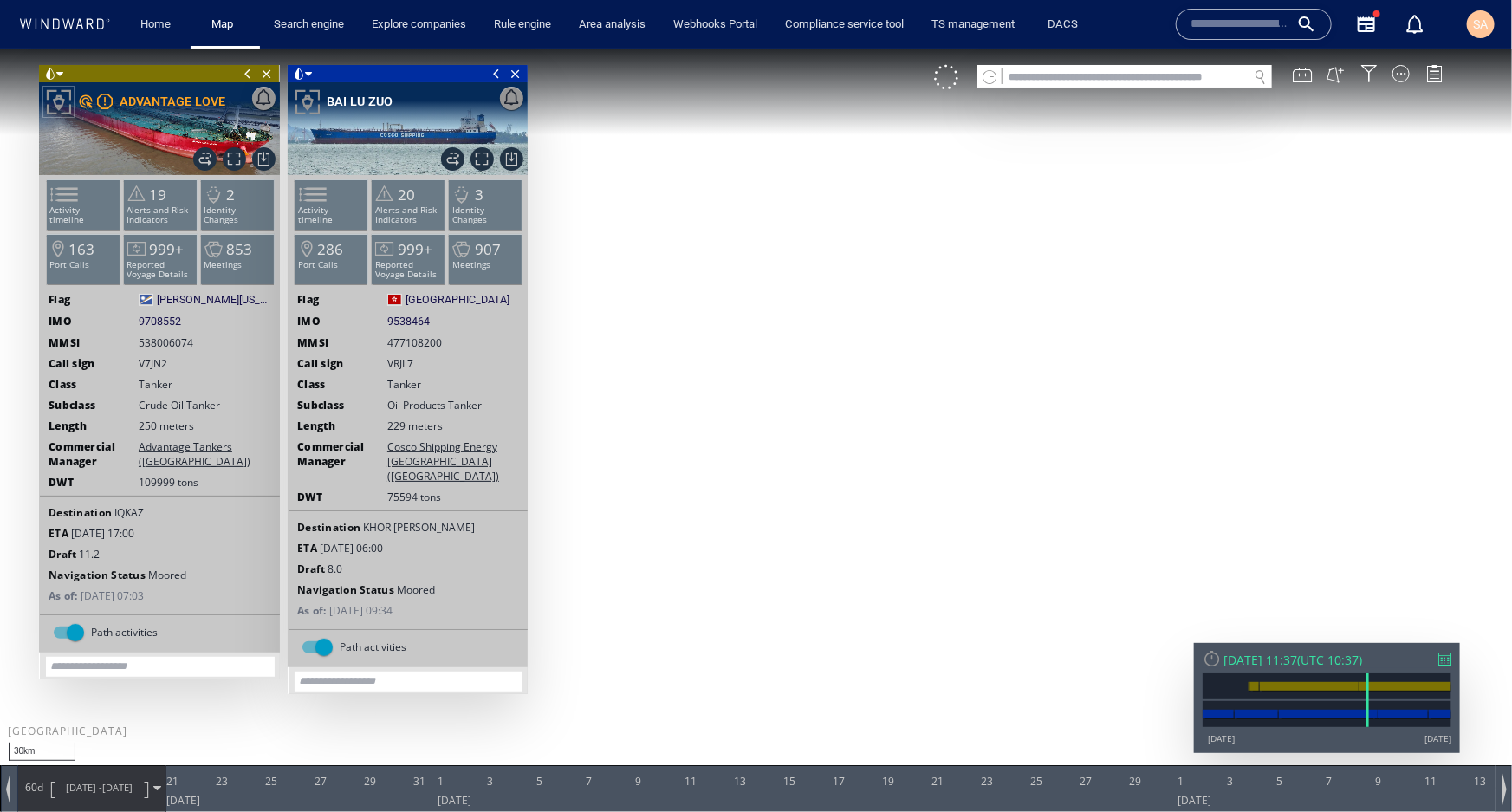
drag, startPoint x: 935, startPoint y: 465, endPoint x: 814, endPoint y: 358, distance: 161.5
click at [814, 358] on canvas "Map" at bounding box center [756, 420] width 1512 height 746
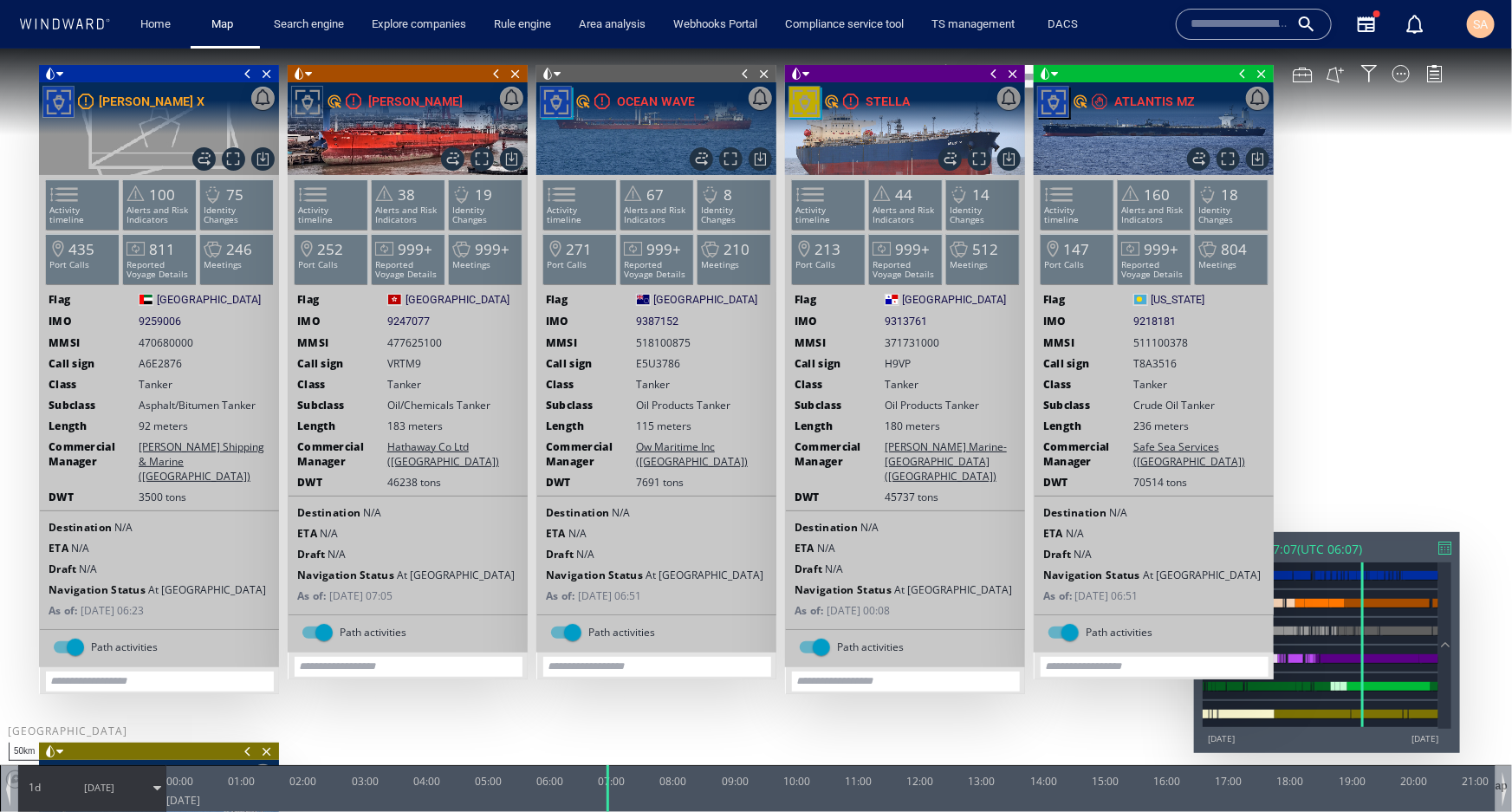
click at [250, 74] on span at bounding box center [247, 73] width 19 height 17
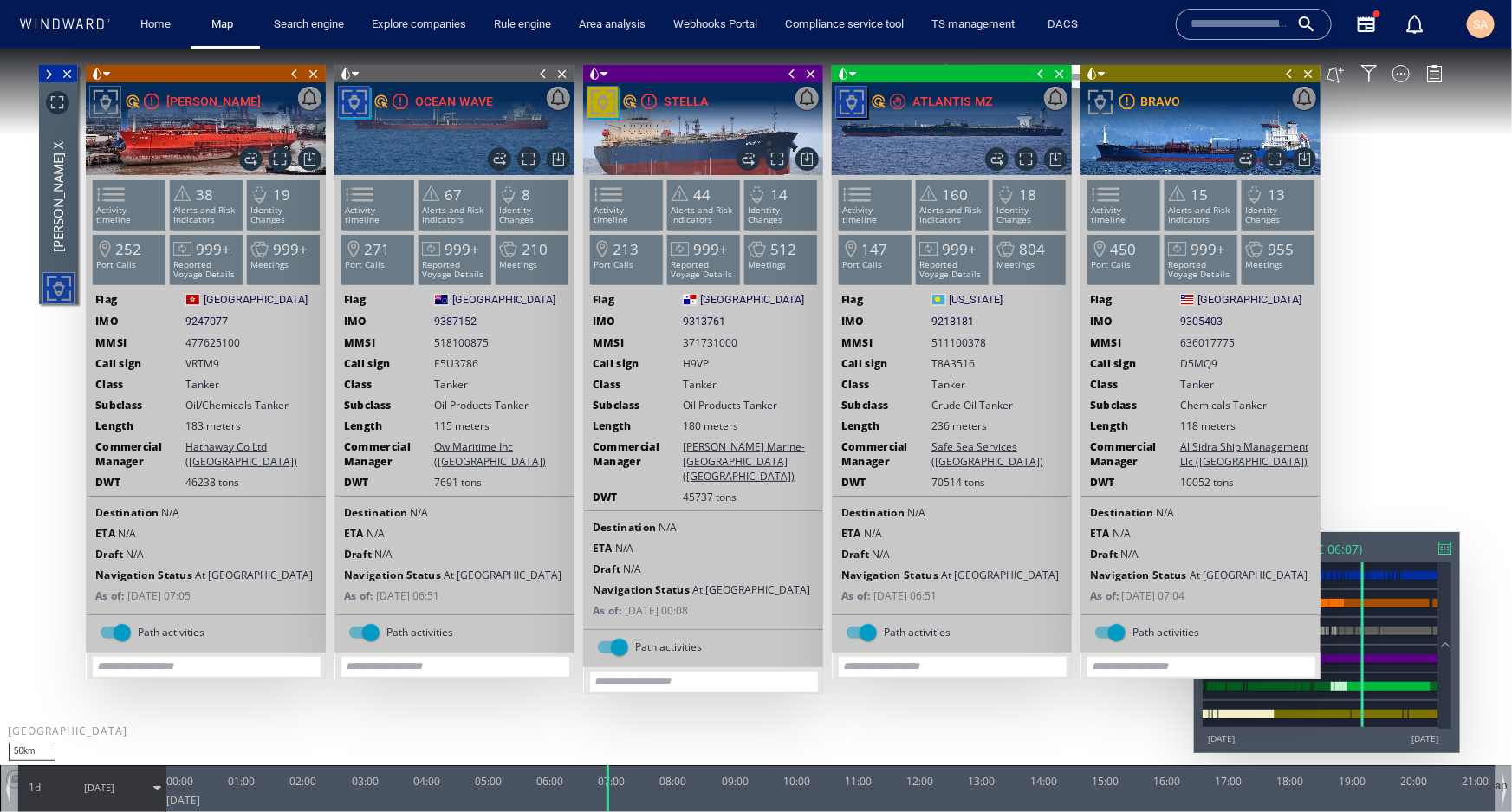
click at [295, 74] on span at bounding box center [294, 73] width 19 height 17
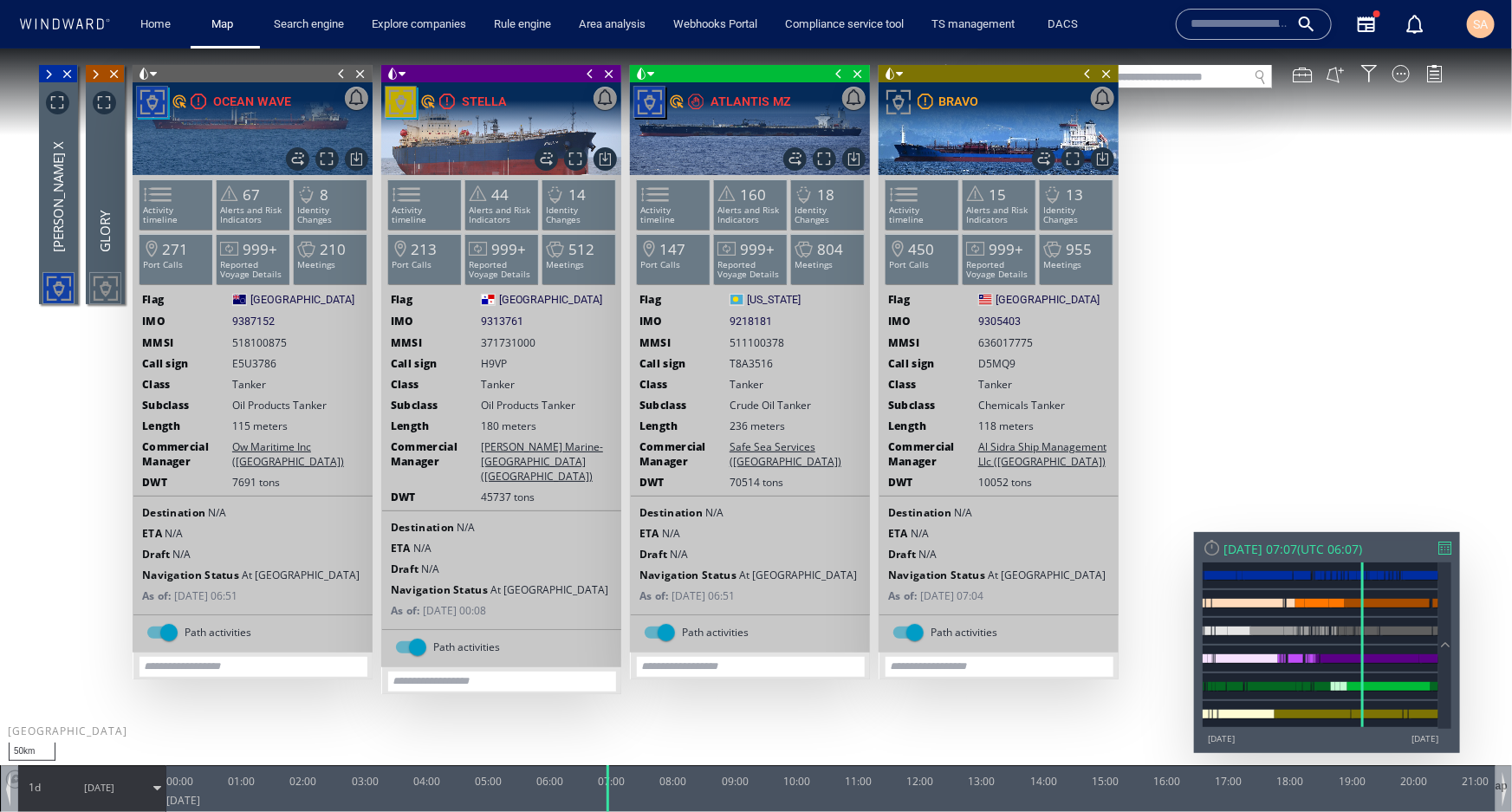
click at [337, 70] on span at bounding box center [341, 73] width 19 height 17
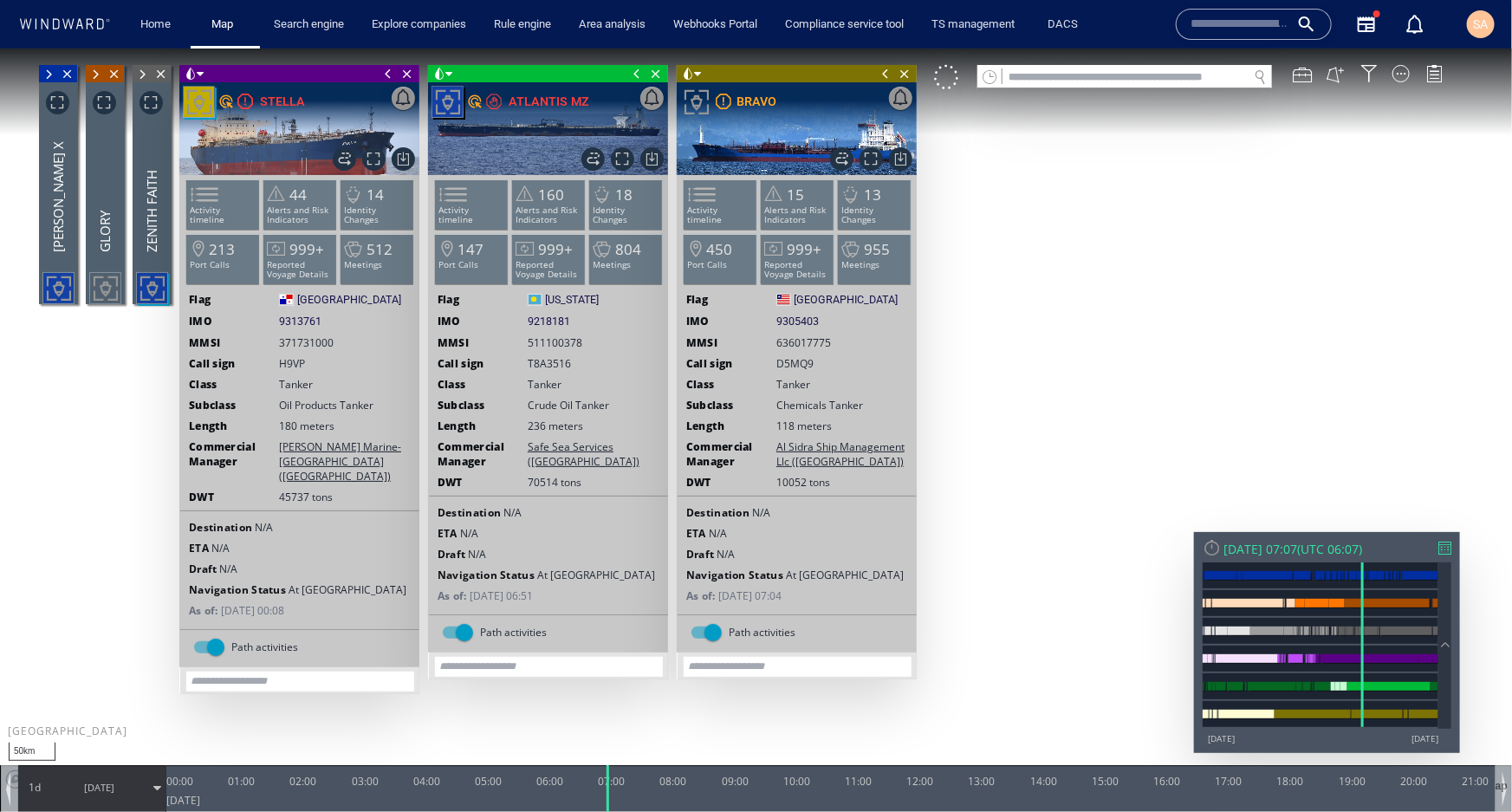
click at [386, 73] on span at bounding box center [388, 73] width 19 height 17
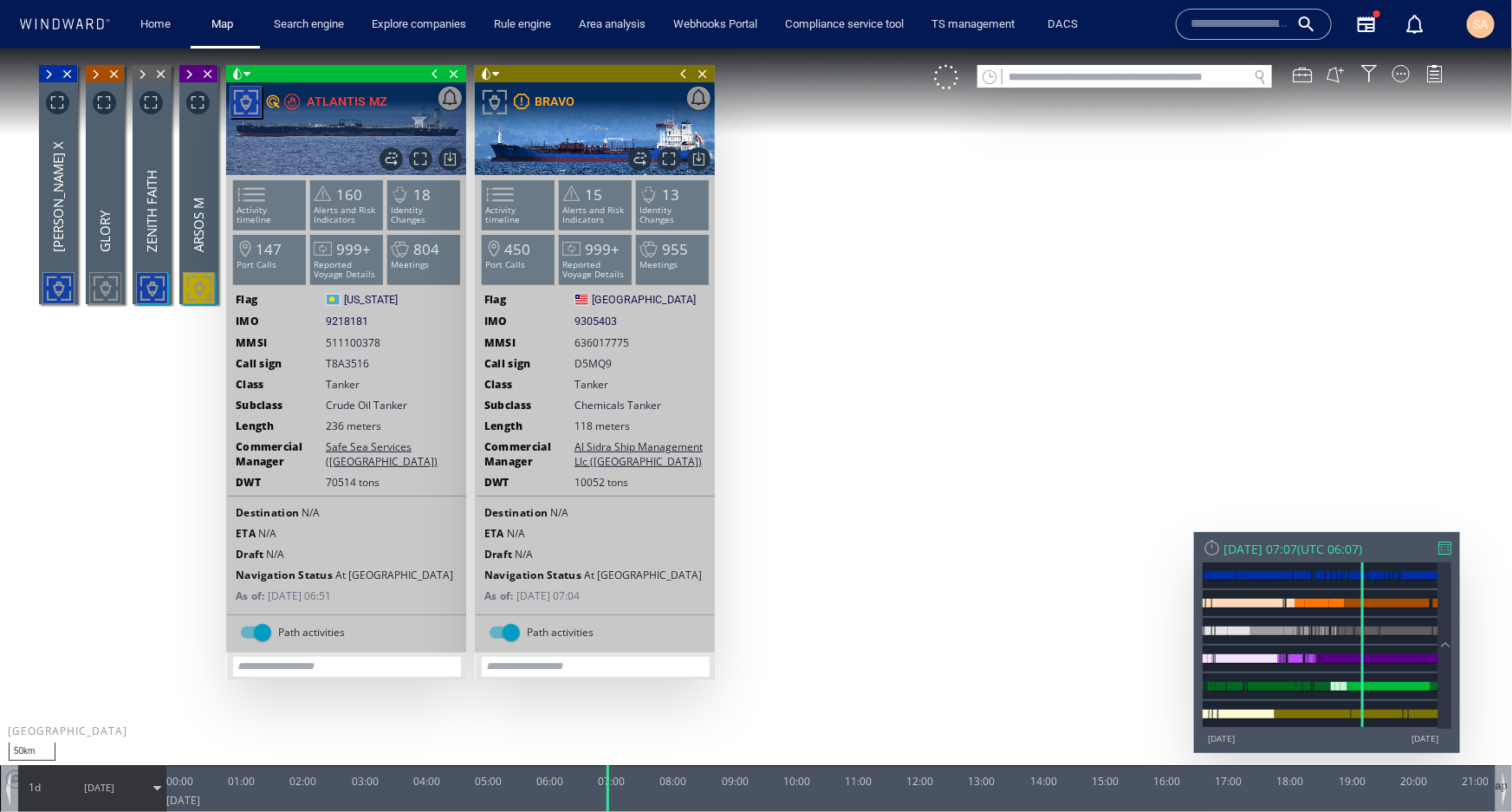
click at [436, 71] on span at bounding box center [434, 73] width 19 height 17
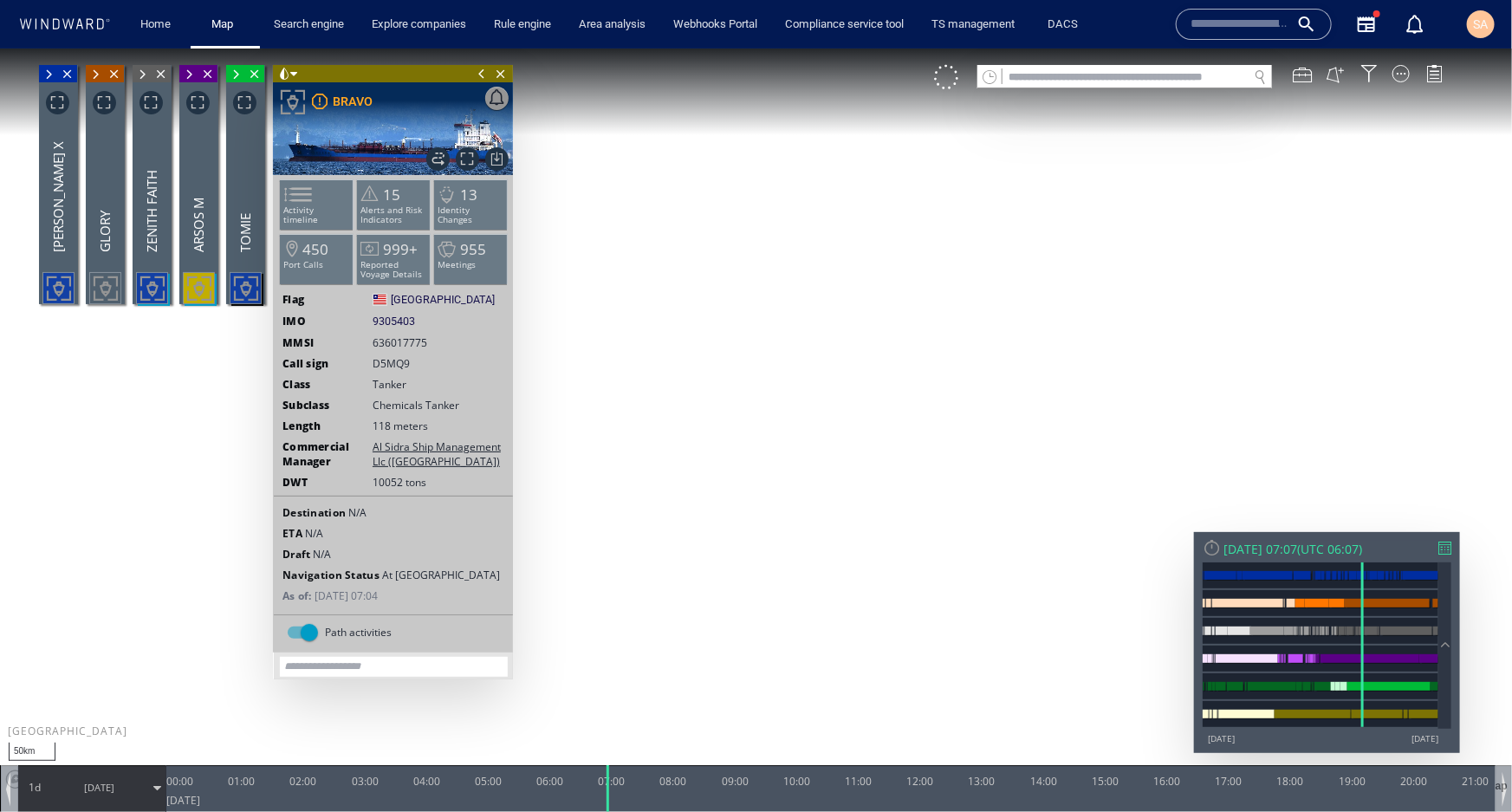
click at [482, 70] on span at bounding box center [482, 73] width 19 height 17
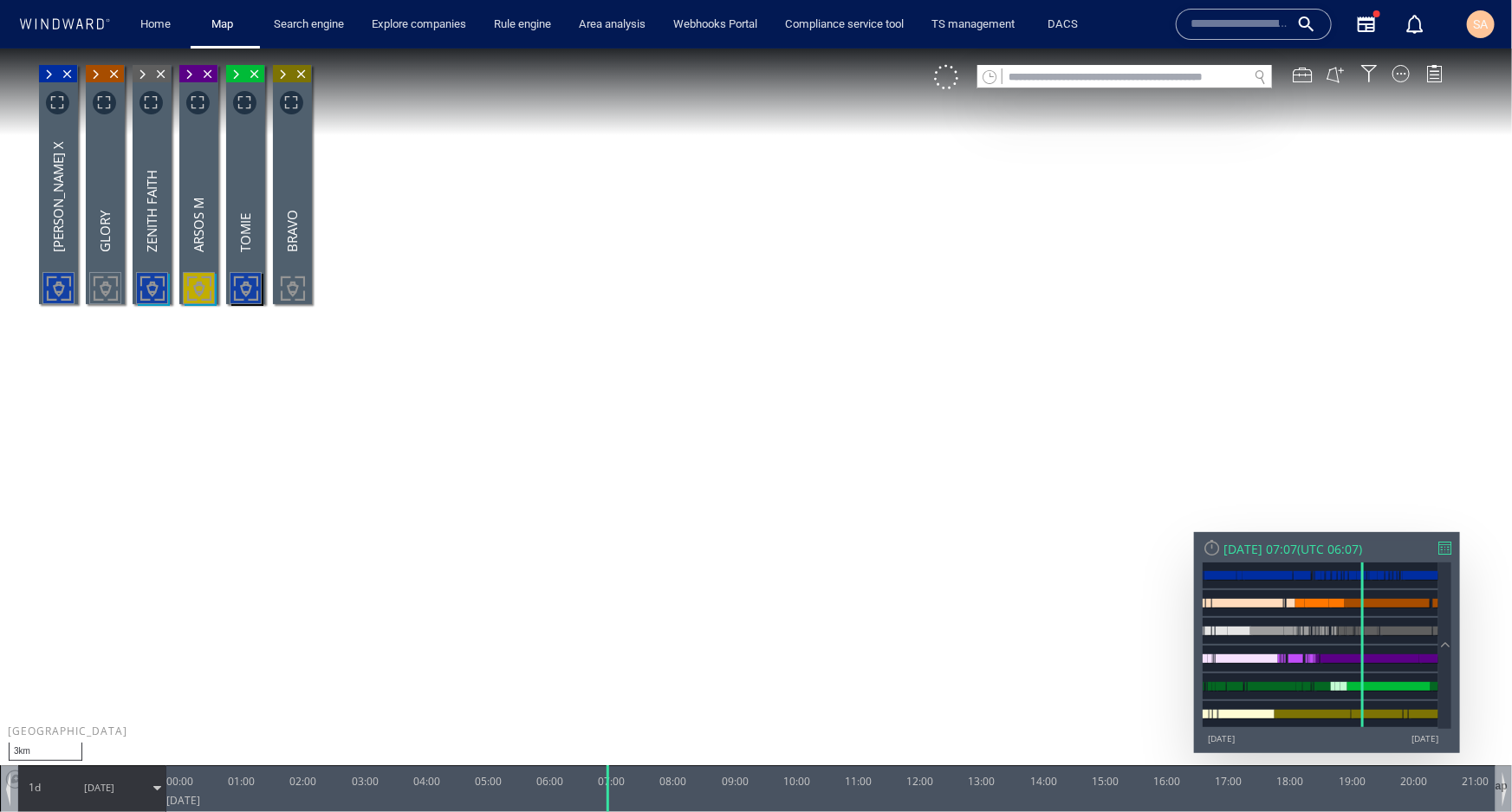
drag, startPoint x: 823, startPoint y: 457, endPoint x: 724, endPoint y: 481, distance: 101.9
click at [724, 481] on canvas "Map" at bounding box center [756, 420] width 1512 height 746
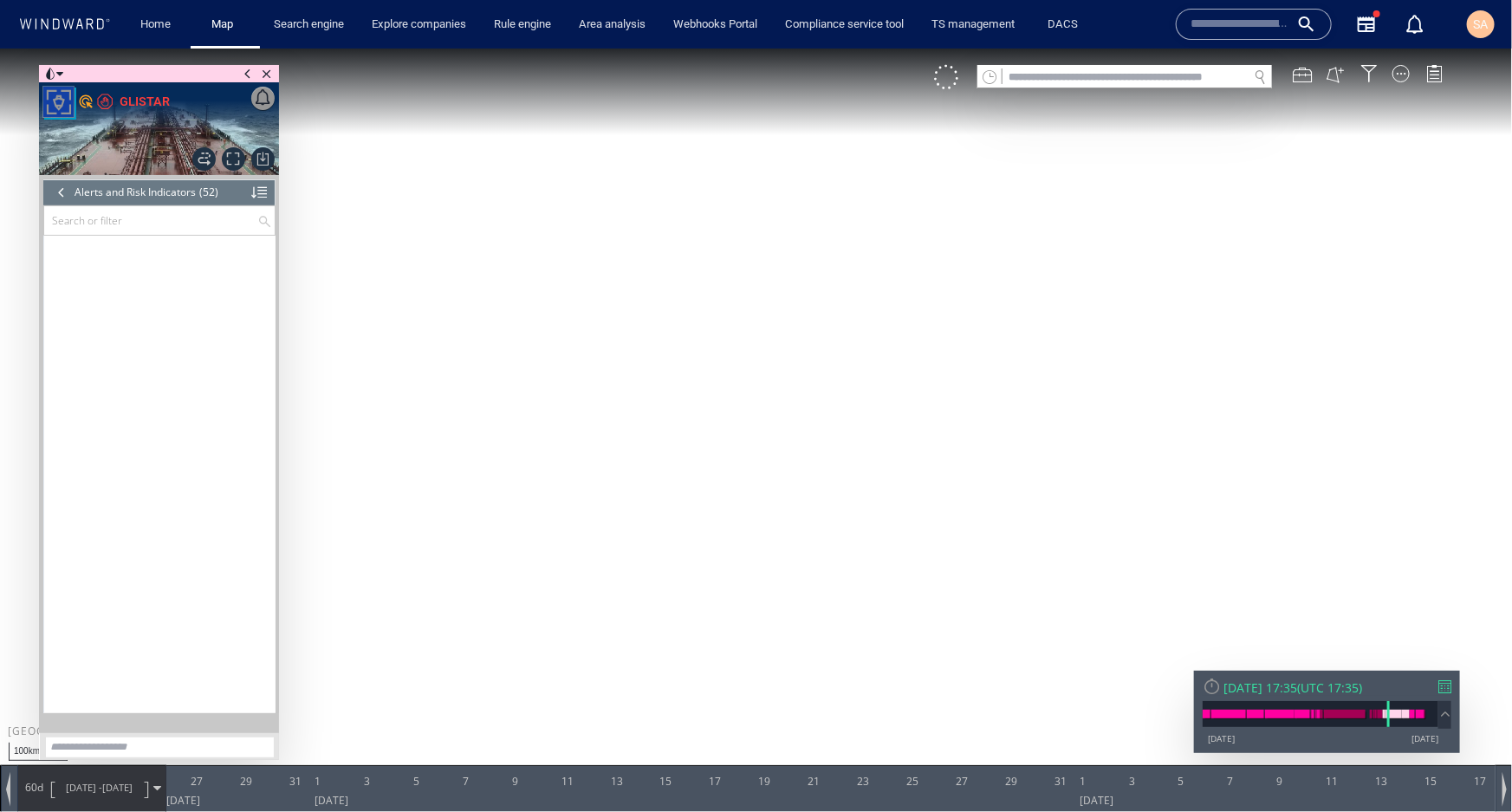
scroll to position [1919, 0]
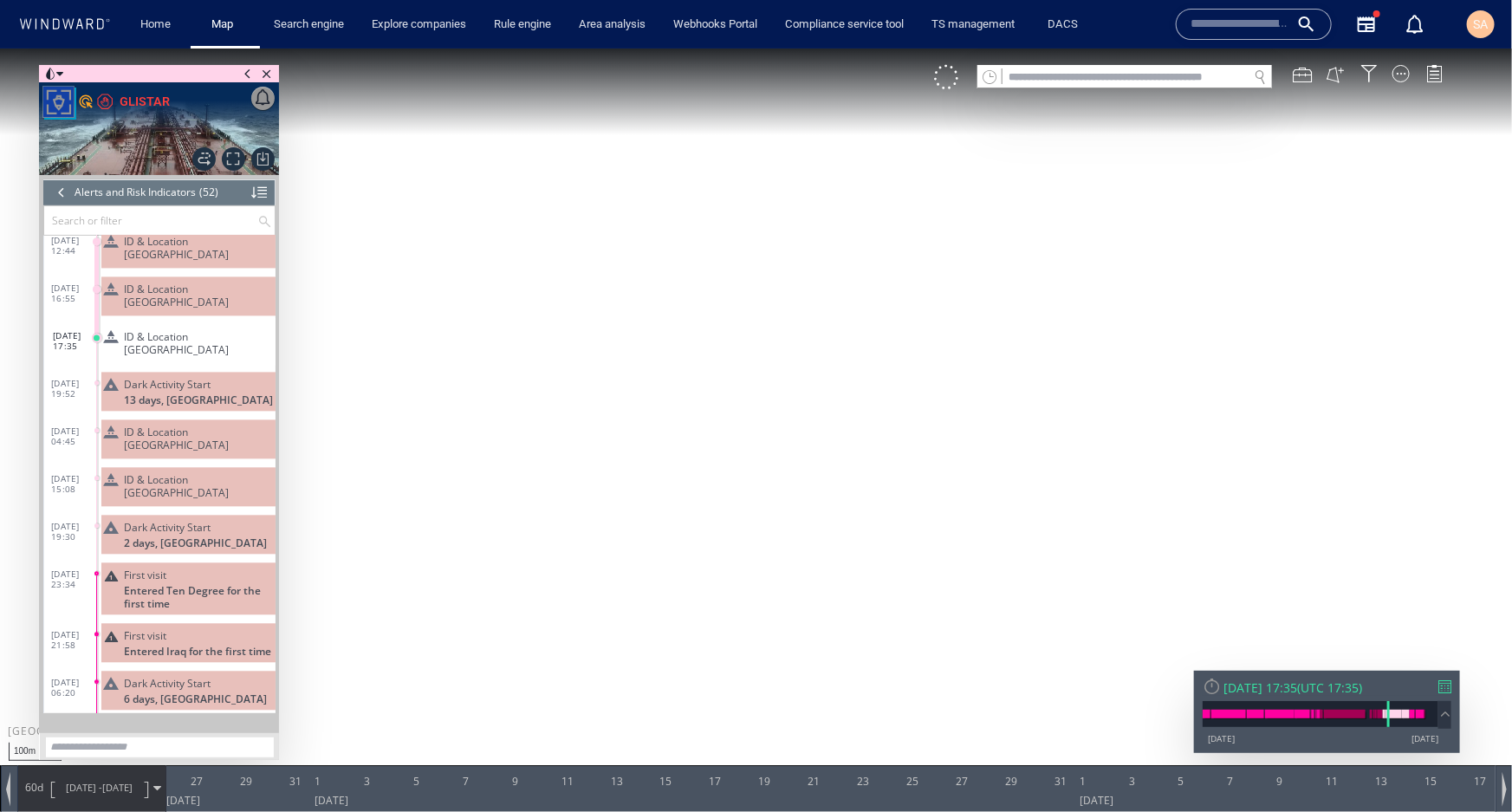
drag, startPoint x: 824, startPoint y: 340, endPoint x: 809, endPoint y: 380, distance: 42.7
click at [809, 380] on canvas "Map" at bounding box center [756, 420] width 1512 height 746
drag, startPoint x: 805, startPoint y: 388, endPoint x: 751, endPoint y: 625, distance: 243.1
click at [751, 625] on canvas "Map" at bounding box center [756, 420] width 1512 height 746
drag, startPoint x: 494, startPoint y: 481, endPoint x: 797, endPoint y: 443, distance: 305.4
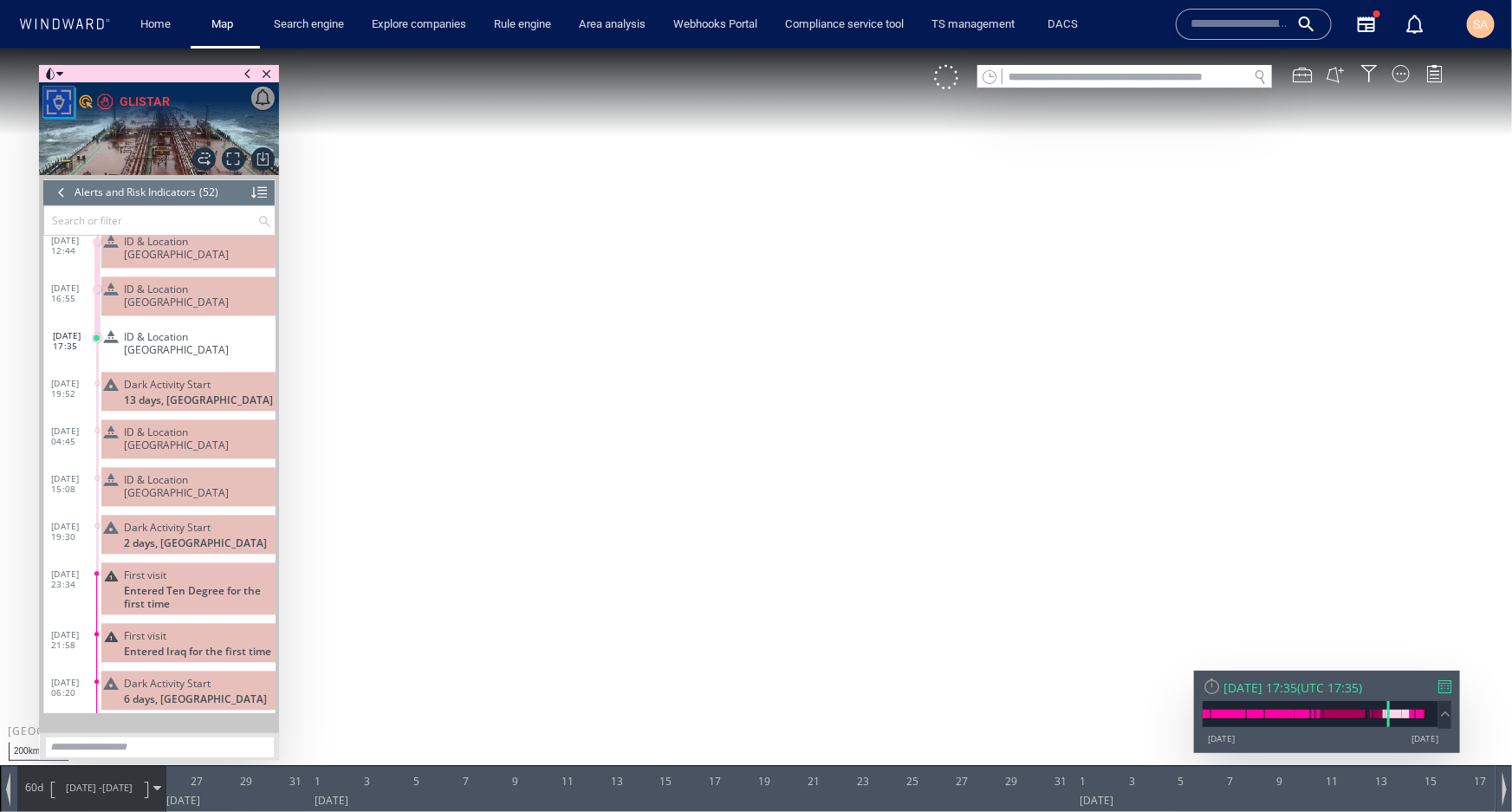
click at [797, 443] on canvas "Map" at bounding box center [756, 420] width 1512 height 746
